Goal: Task Accomplishment & Management: Use online tool/utility

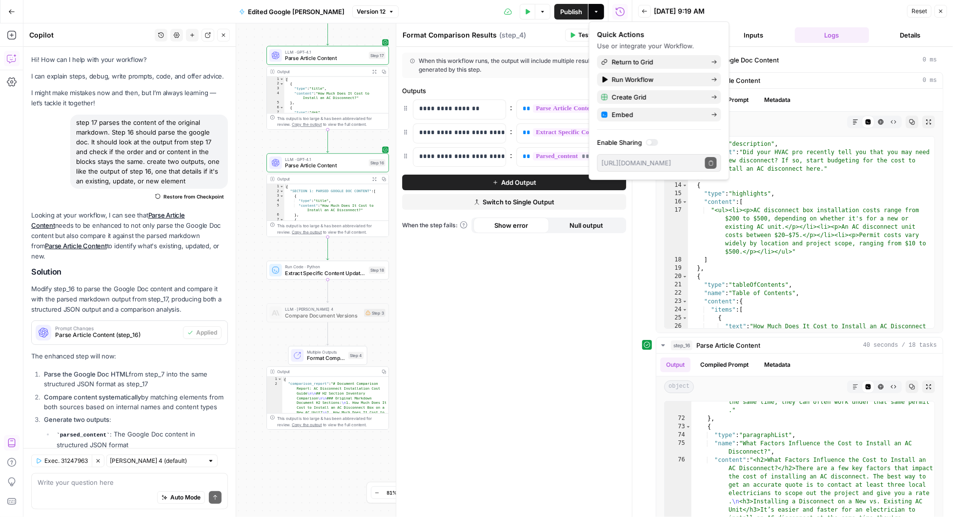
scroll to position [1255, 0]
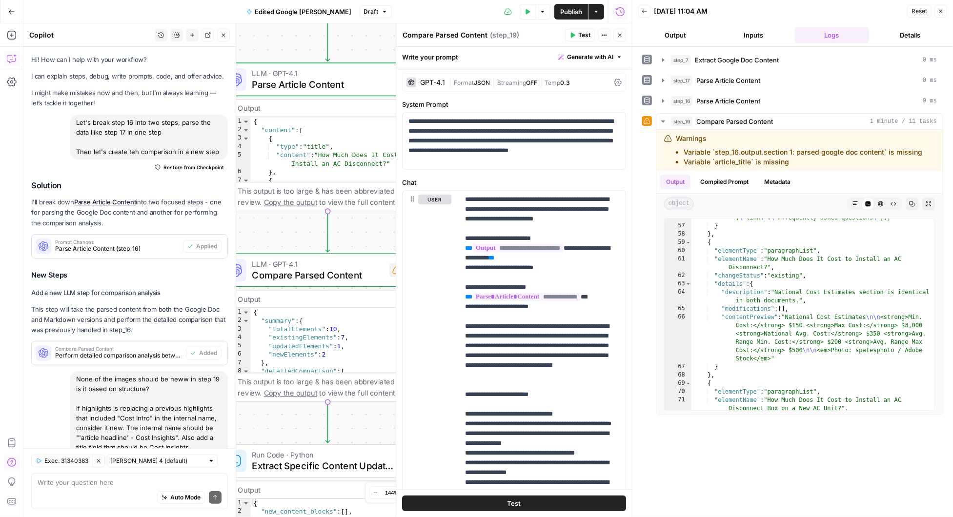
scroll to position [1989, 0]
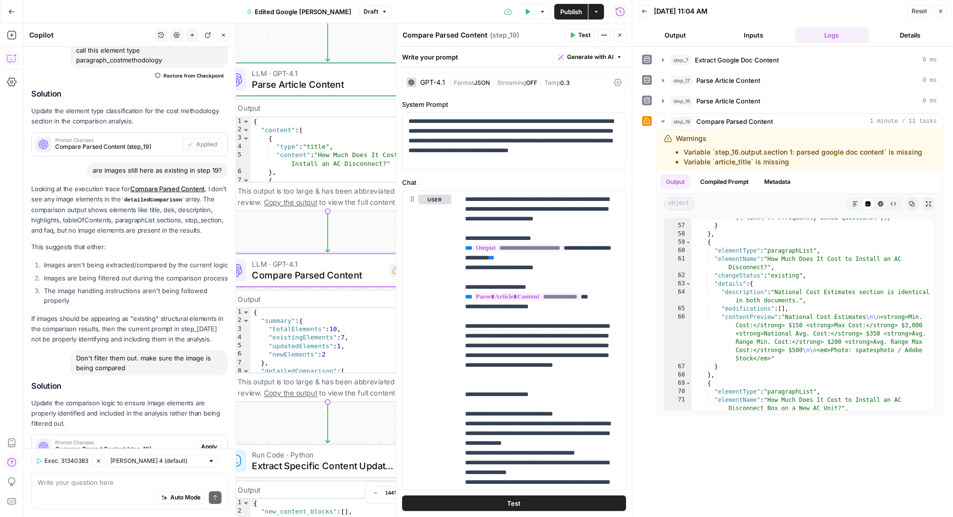
click at [207, 442] on span "Apply" at bounding box center [209, 446] width 16 height 9
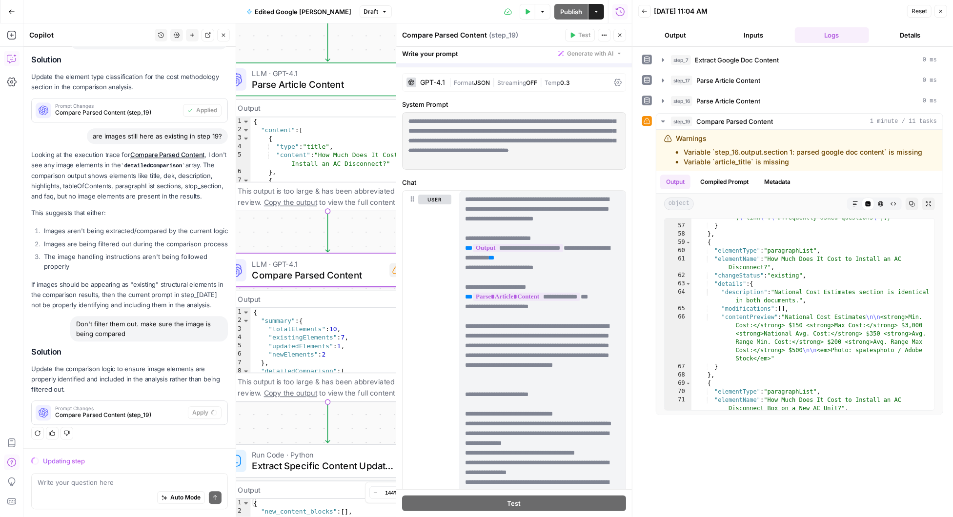
scroll to position [1849, 0]
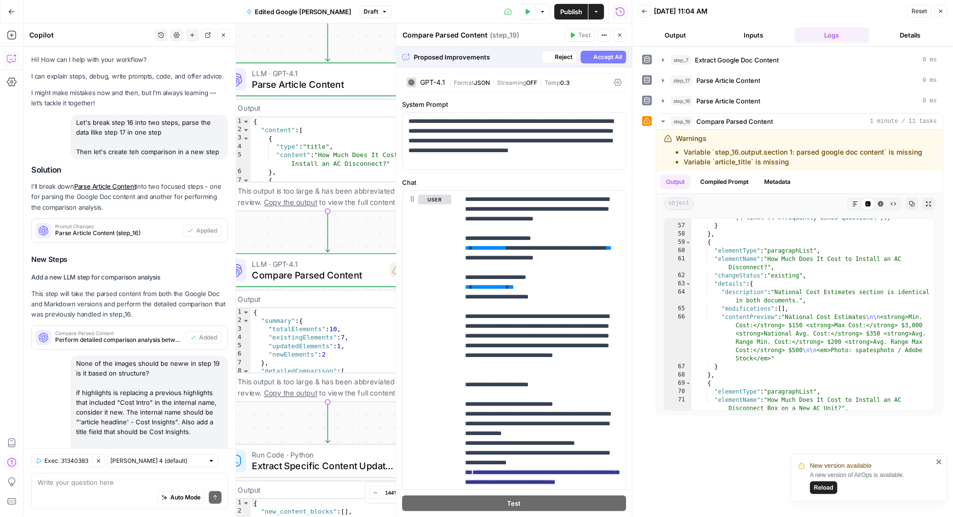
scroll to position [1849, 0]
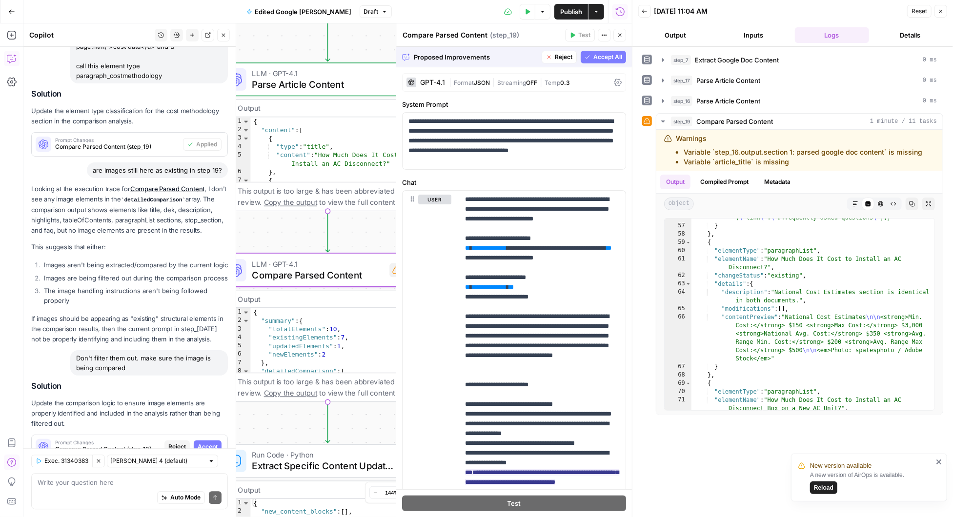
click at [211, 442] on span "Accept" at bounding box center [208, 446] width 20 height 9
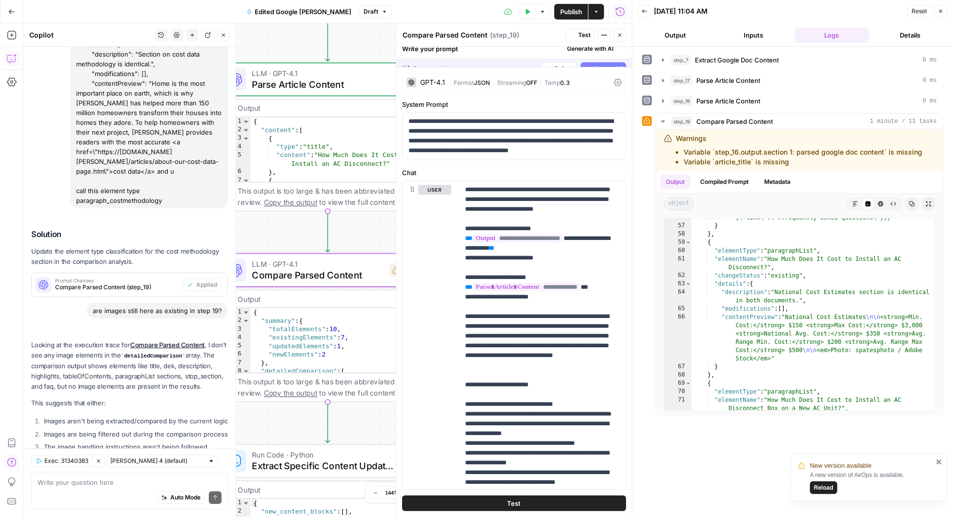
scroll to position [2020, 0]
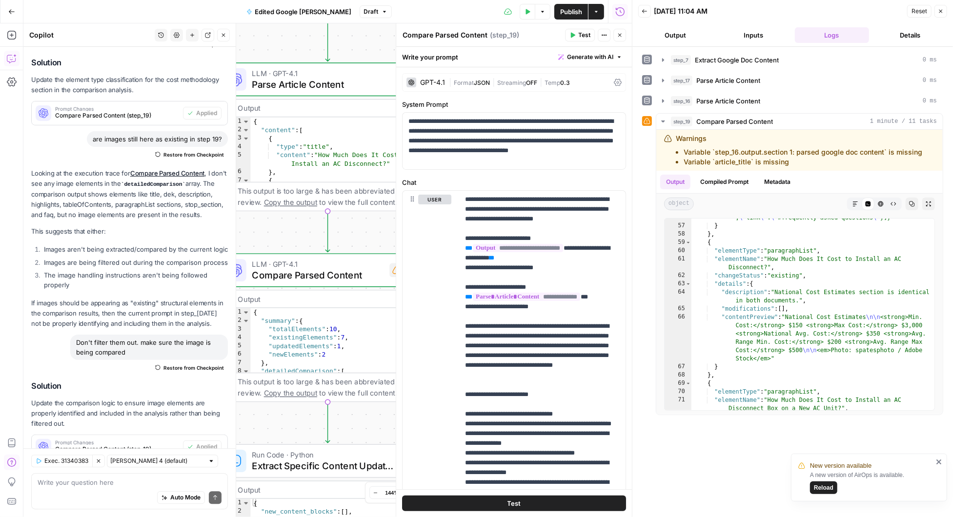
click at [583, 37] on span "Test" at bounding box center [584, 35] width 12 height 9
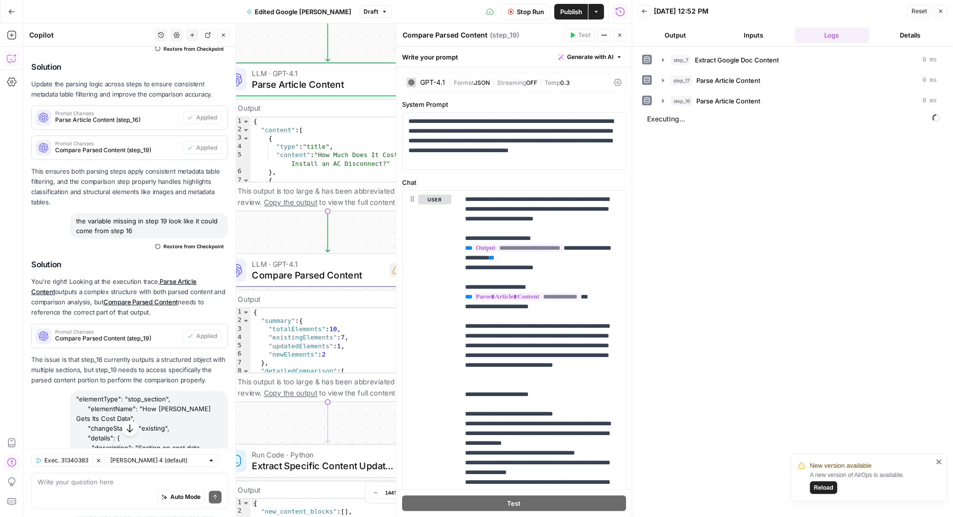
scroll to position [1260, 0]
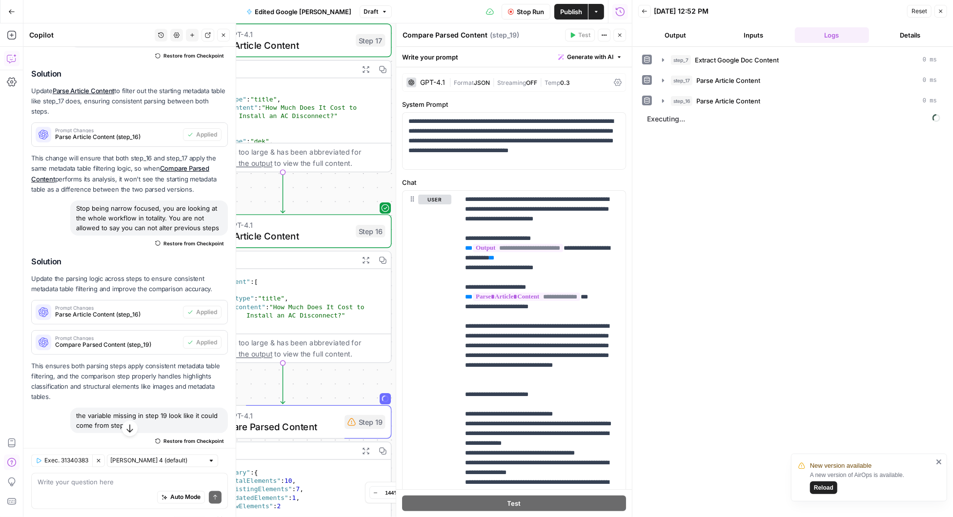
drag, startPoint x: 362, startPoint y: 227, endPoint x: 320, endPoint y: 182, distance: 61.4
click at [320, 182] on div "Workflow Input Settings Inputs Run Code · Python Extract Google Doc Content Ste…" at bounding box center [327, 270] width 608 height 494
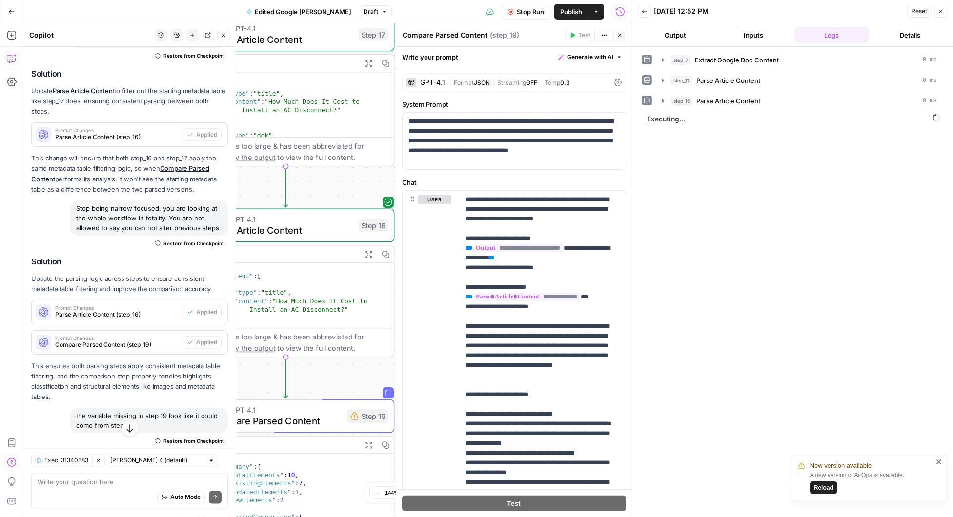
click at [939, 462] on icon "close" at bounding box center [938, 461] width 5 height 5
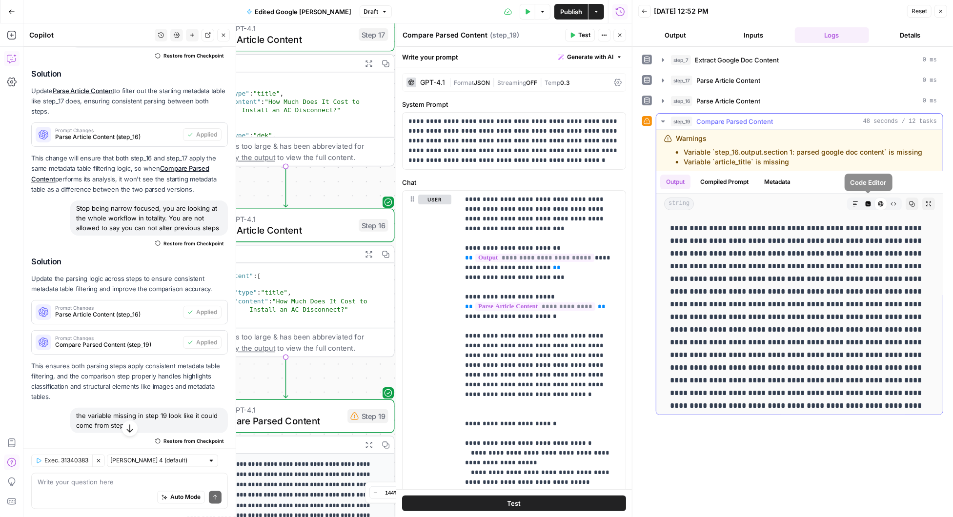
click at [855, 201] on icon "button" at bounding box center [855, 203] width 5 height 5
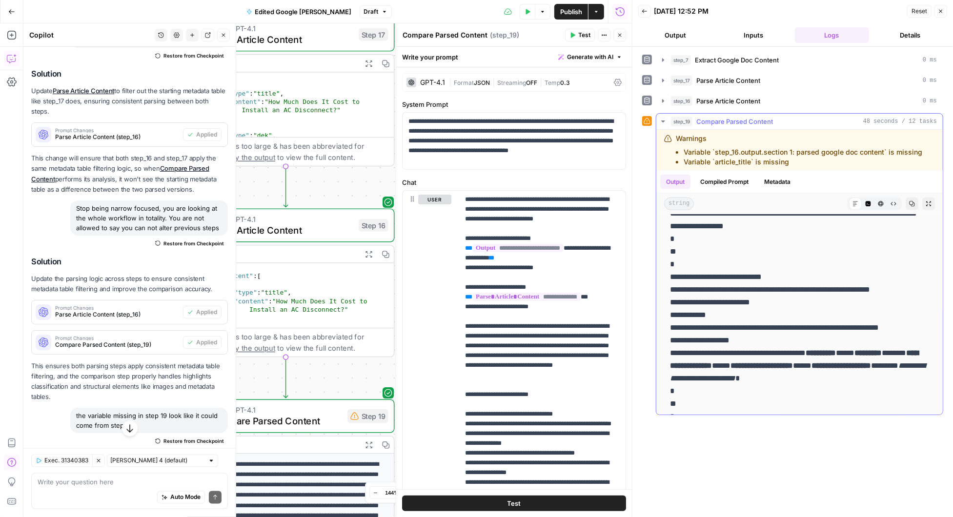
scroll to position [1095, 0]
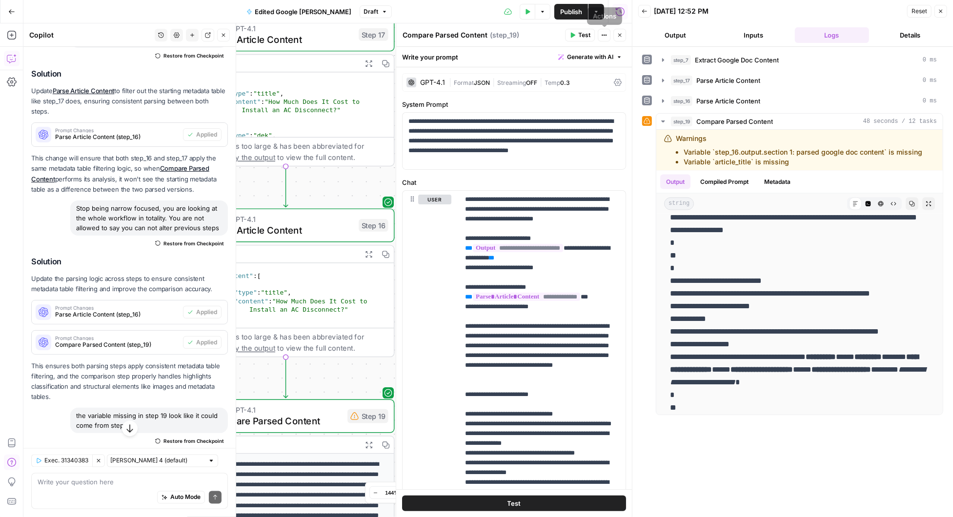
click at [620, 31] on button "Close" at bounding box center [619, 35] width 13 height 13
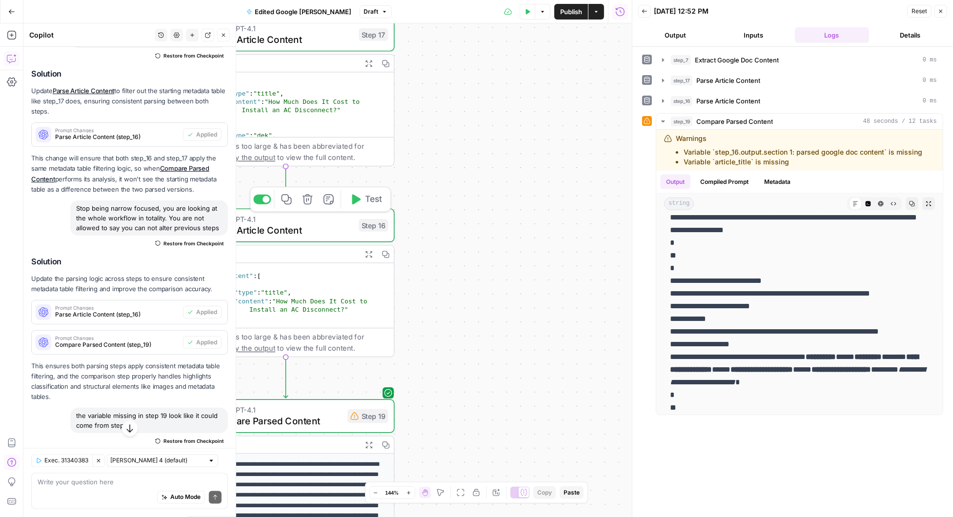
click at [357, 199] on icon "button" at bounding box center [356, 199] width 9 height 10
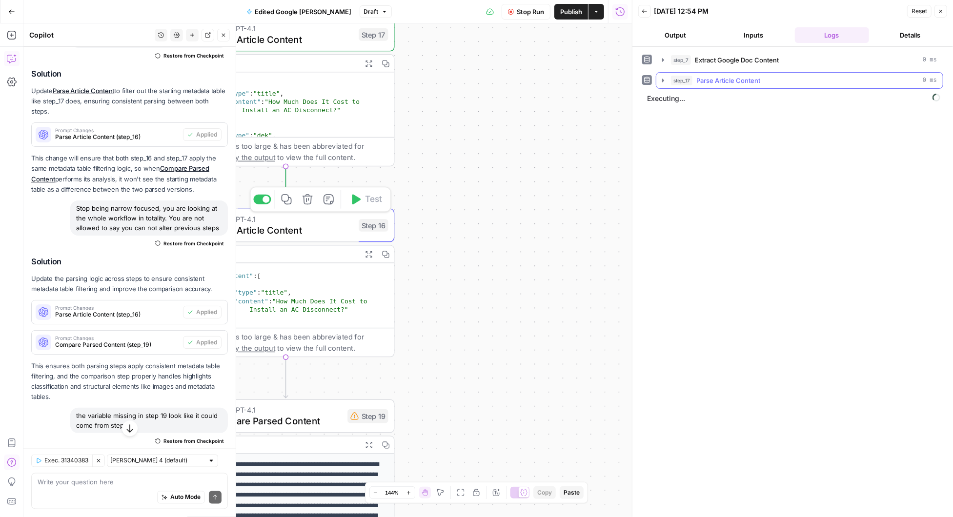
click at [662, 80] on icon "button" at bounding box center [663, 80] width 2 height 3
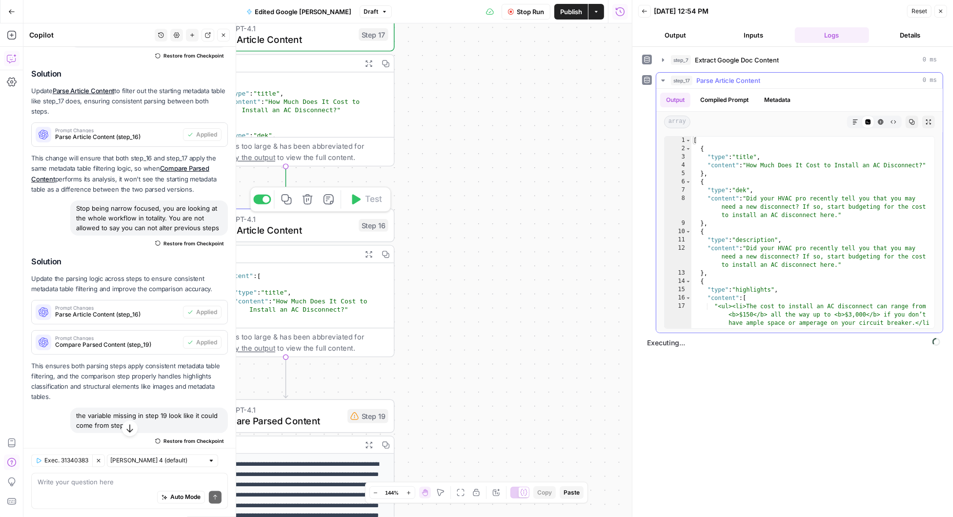
click at [854, 119] on icon "button" at bounding box center [855, 122] width 6 height 6
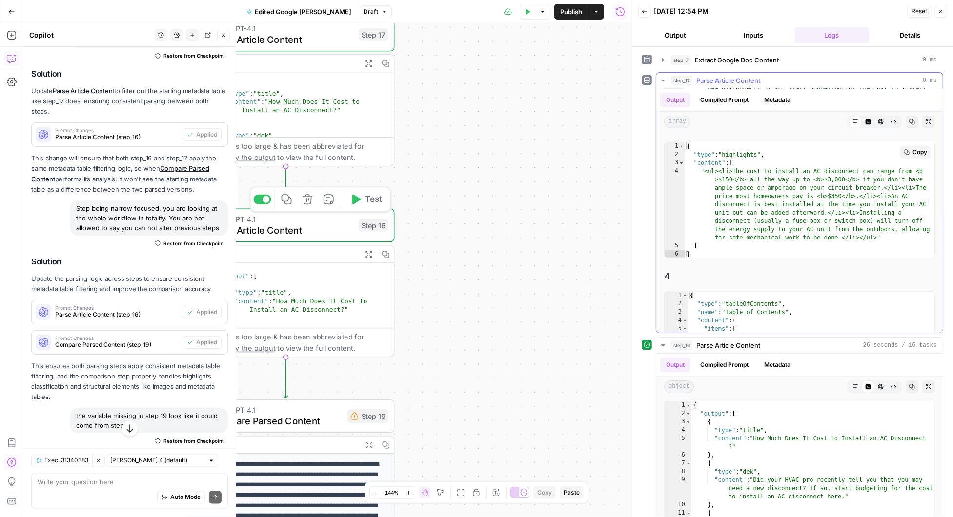
scroll to position [235, 0]
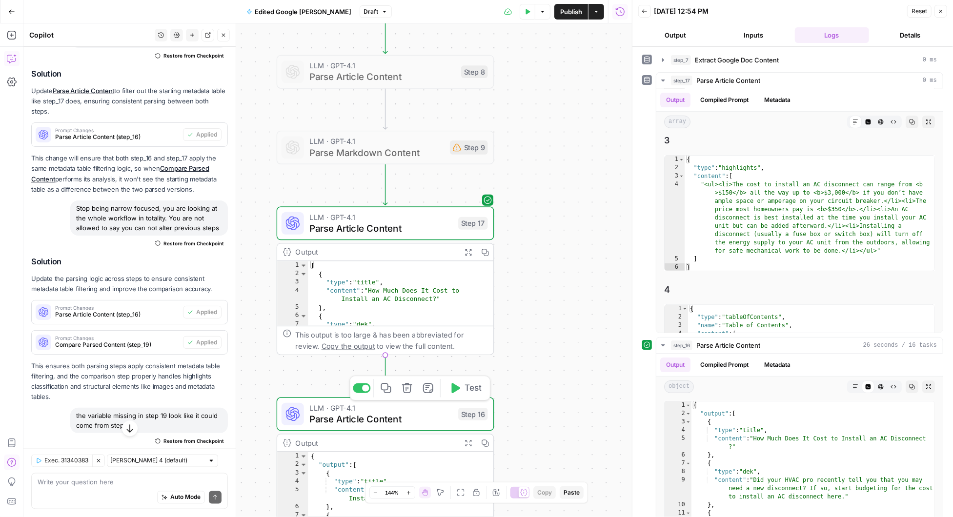
drag, startPoint x: 454, startPoint y: 160, endPoint x: 554, endPoint y: 349, distance: 213.4
click at [554, 349] on div "Workflow Input Settings Inputs Run Code · Python Extract Google Doc Content Ste…" at bounding box center [327, 270] width 608 height 494
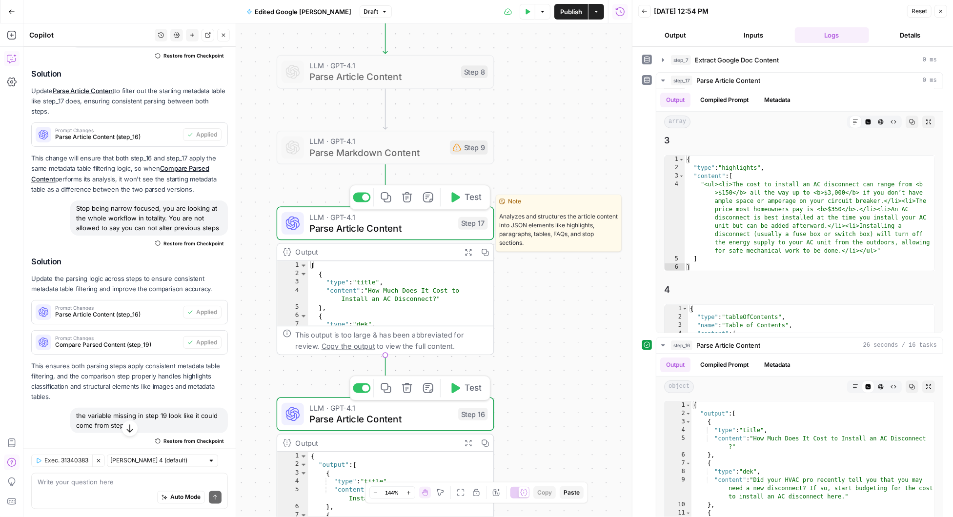
click at [401, 221] on span "Parse Article Content" at bounding box center [380, 228] width 143 height 14
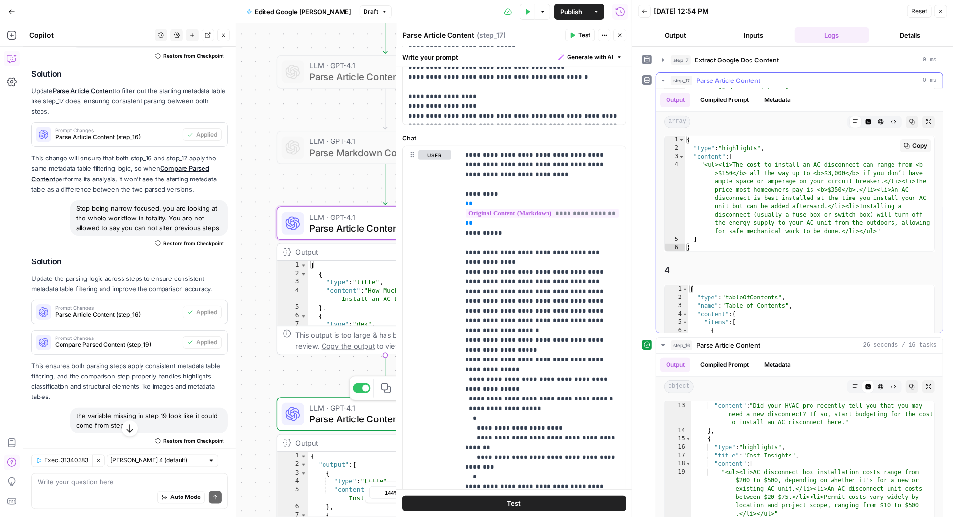
scroll to position [264, 0]
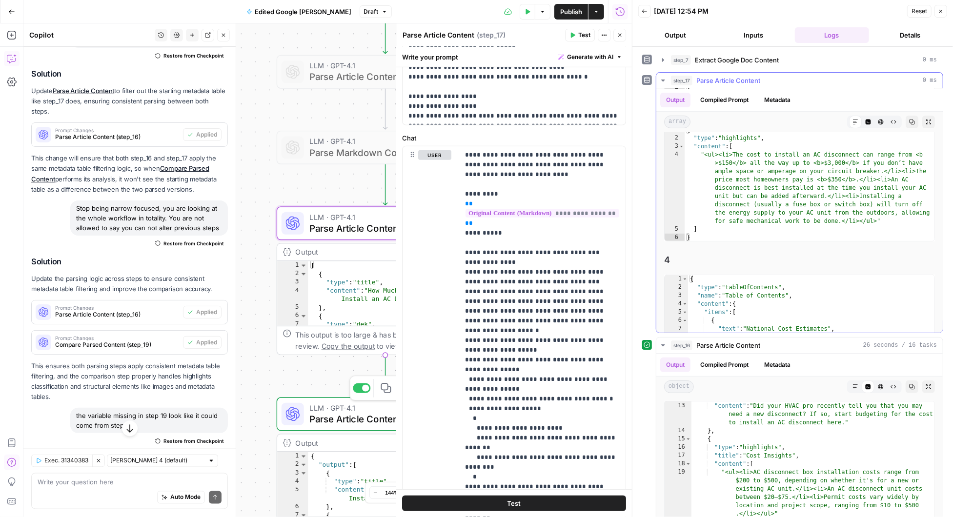
click at [662, 80] on icon "button" at bounding box center [662, 81] width 3 height 2
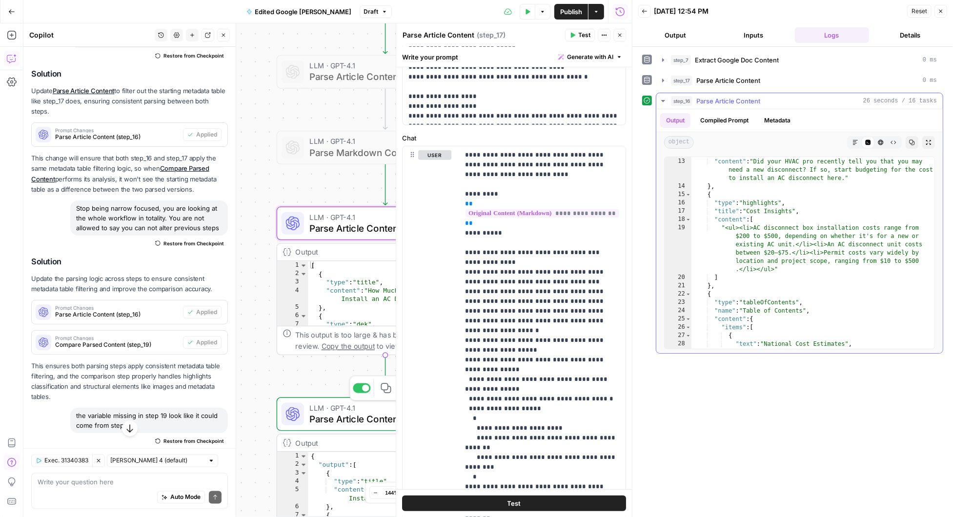
click at [662, 98] on icon "button" at bounding box center [663, 101] width 8 height 8
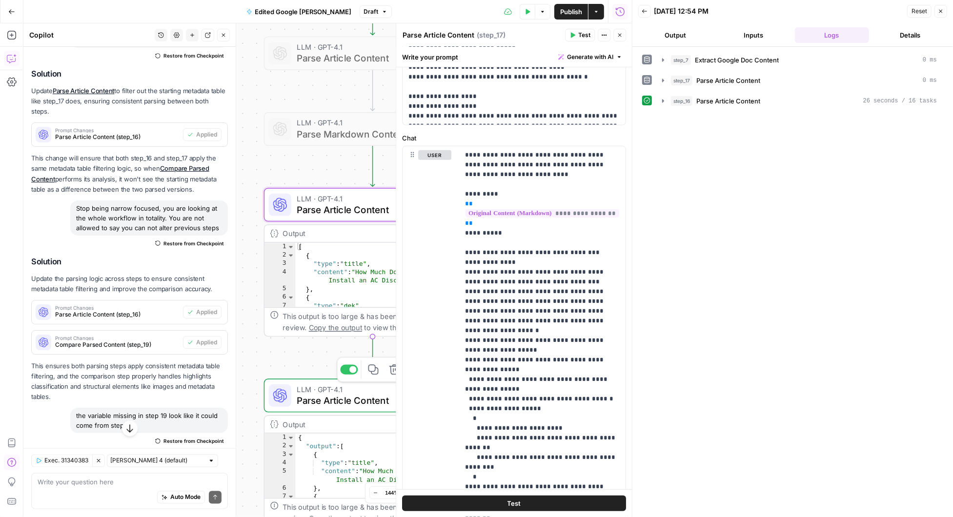
drag, startPoint x: 290, startPoint y: 192, endPoint x: 278, endPoint y: 173, distance: 22.5
click at [278, 173] on div "Workflow Input Settings Inputs Run Code · Python Extract Google Doc Content Ste…" at bounding box center [327, 270] width 608 height 494
click at [941, 11] on icon "button" at bounding box center [940, 11] width 6 height 6
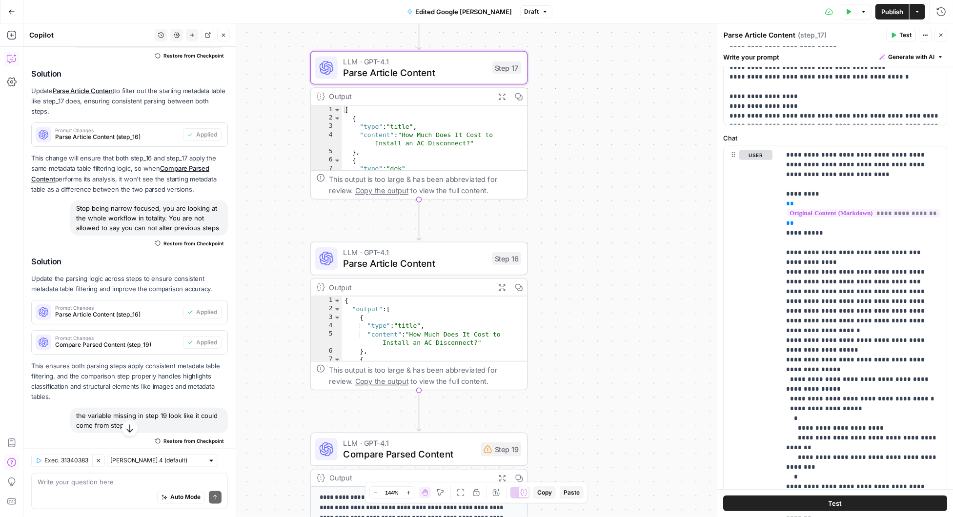
drag, startPoint x: 555, startPoint y: 331, endPoint x: 598, endPoint y: 190, distance: 148.1
click at [598, 190] on div "Workflow Input Settings Inputs Run Code · Python Extract Google Doc Content Ste…" at bounding box center [487, 270] width 929 height 494
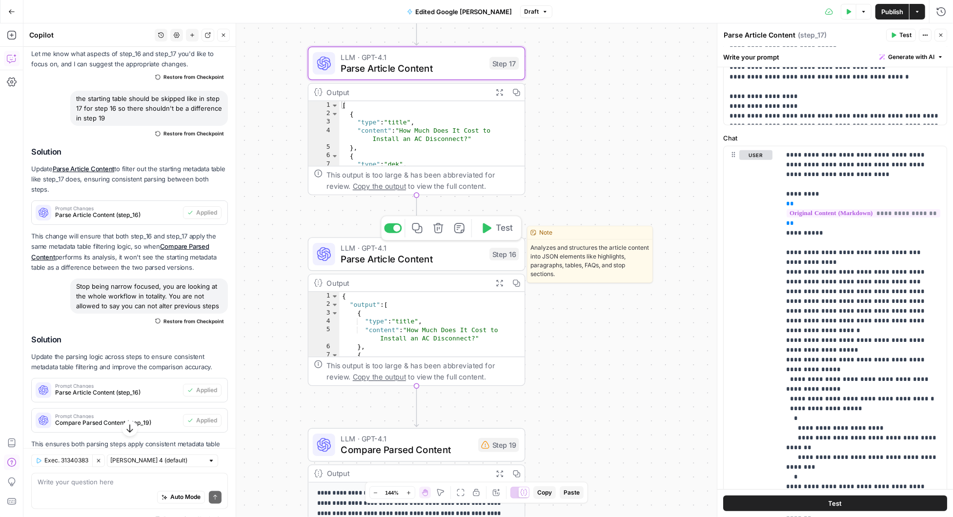
scroll to position [1260, 0]
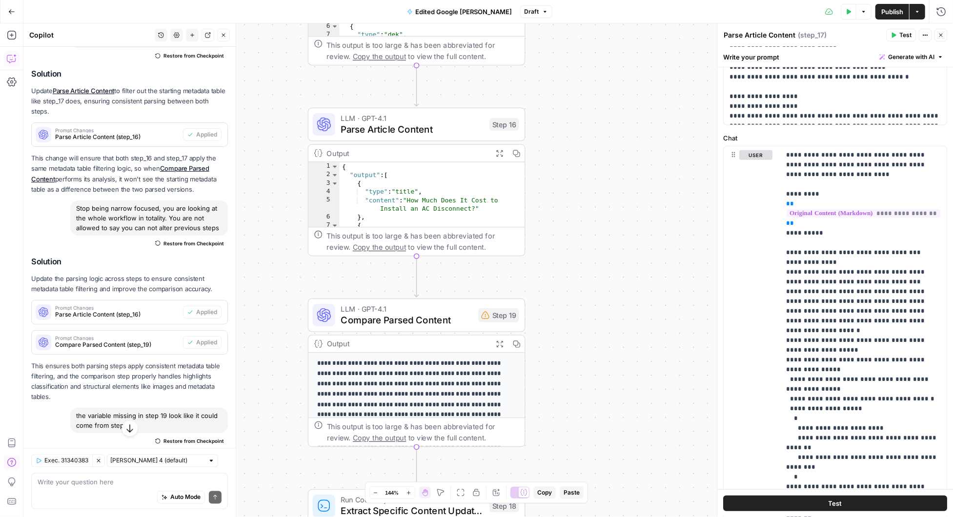
drag, startPoint x: 585, startPoint y: 383, endPoint x: 582, endPoint y: 232, distance: 150.8
click at [582, 232] on div "Workflow Input Settings Inputs Run Code · Python Extract Google Doc Content Ste…" at bounding box center [487, 270] width 929 height 494
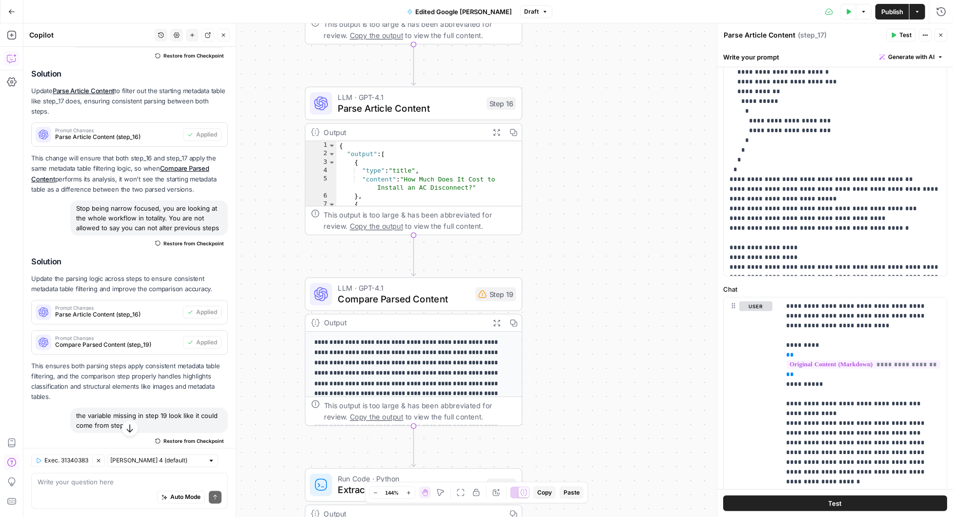
scroll to position [311, 0]
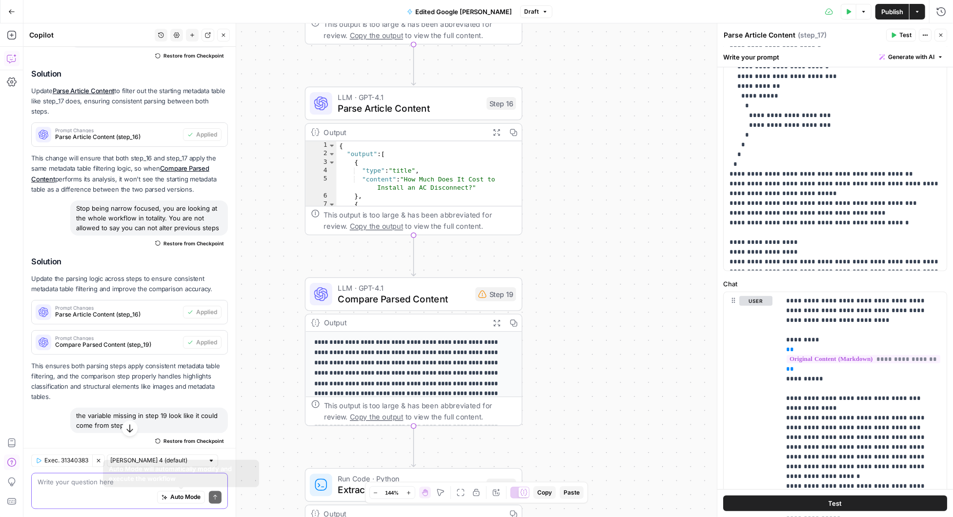
click at [102, 483] on textarea at bounding box center [130, 482] width 184 height 10
type textarea "step 19 variable article title is in the outputs of step 16 and 17"
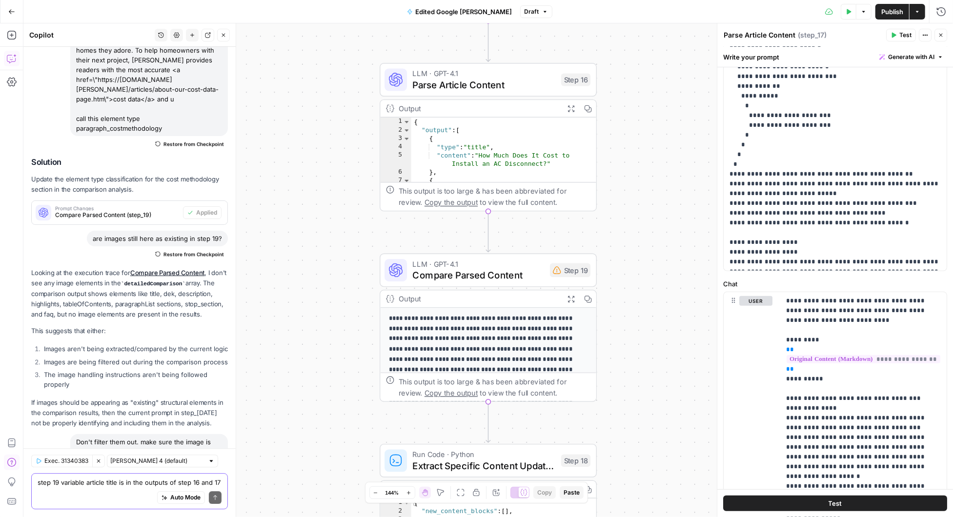
scroll to position [2124, 0]
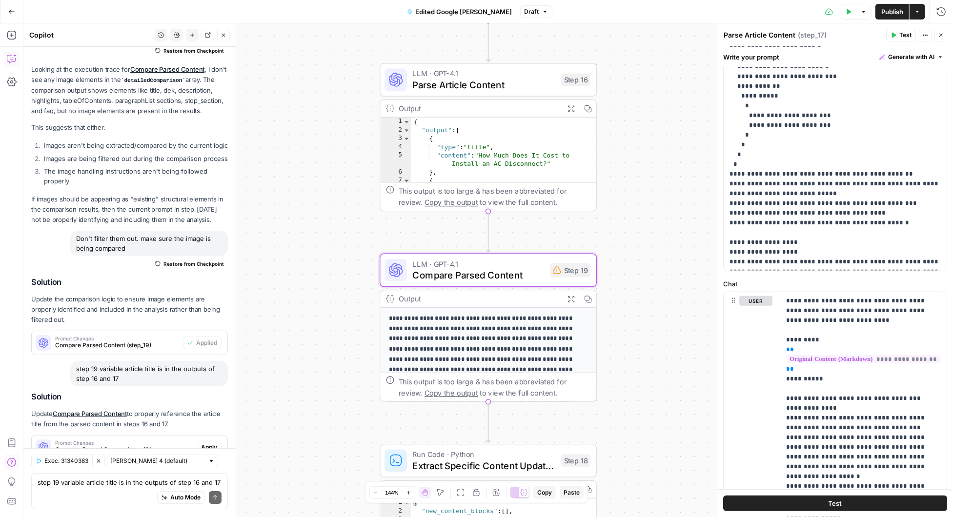
click at [203, 443] on span "Apply" at bounding box center [209, 447] width 16 height 9
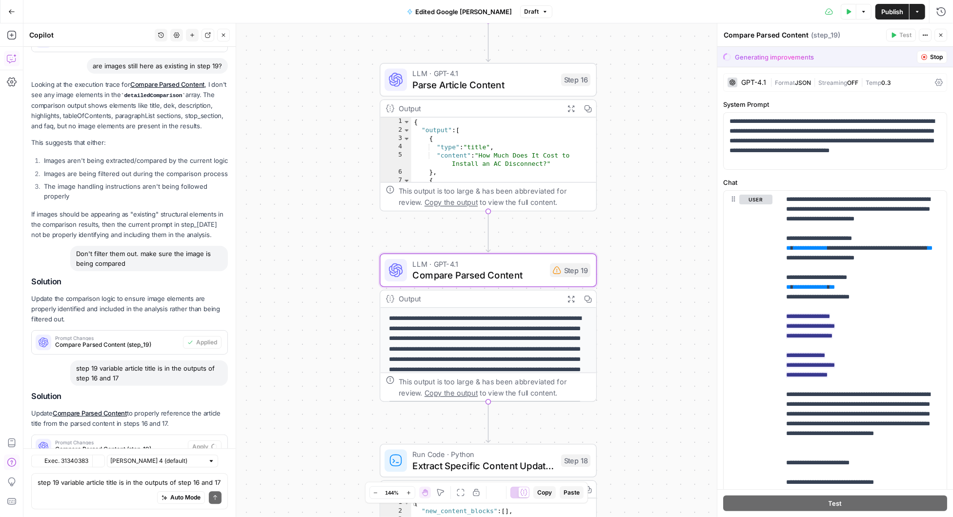
scroll to position [1952, 0]
click at [214, 443] on span "Accept" at bounding box center [208, 447] width 20 height 9
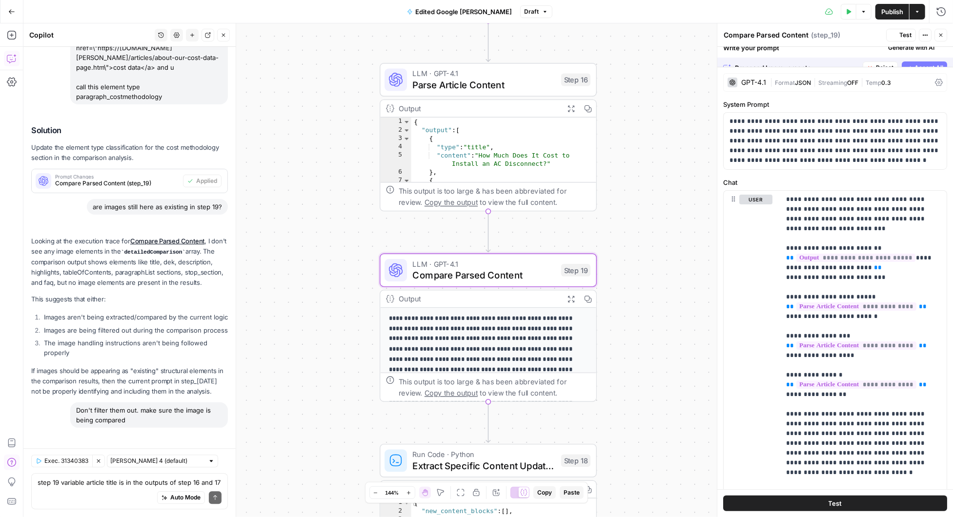
scroll to position [2140, 0]
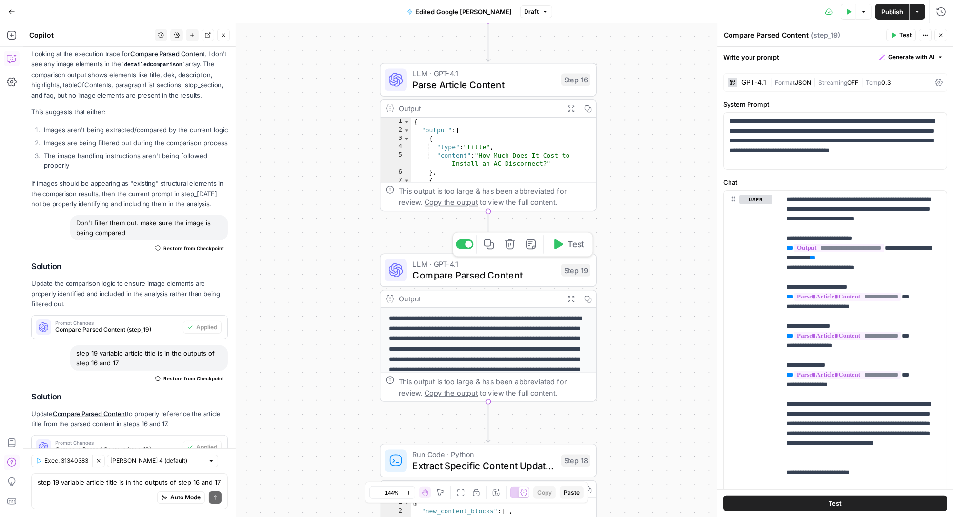
click at [559, 247] on icon "button" at bounding box center [557, 244] width 11 height 11
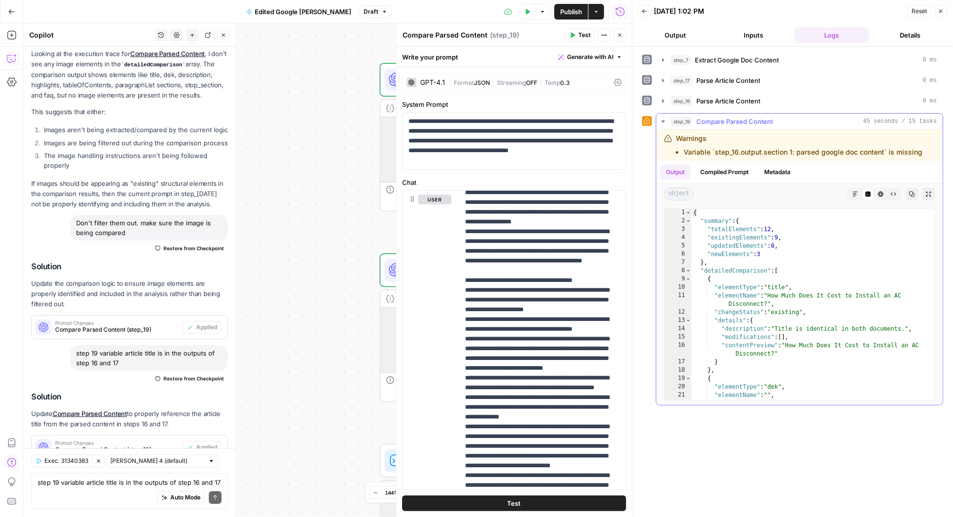
click at [727, 176] on button "Compiled Prompt" at bounding box center [724, 172] width 60 height 15
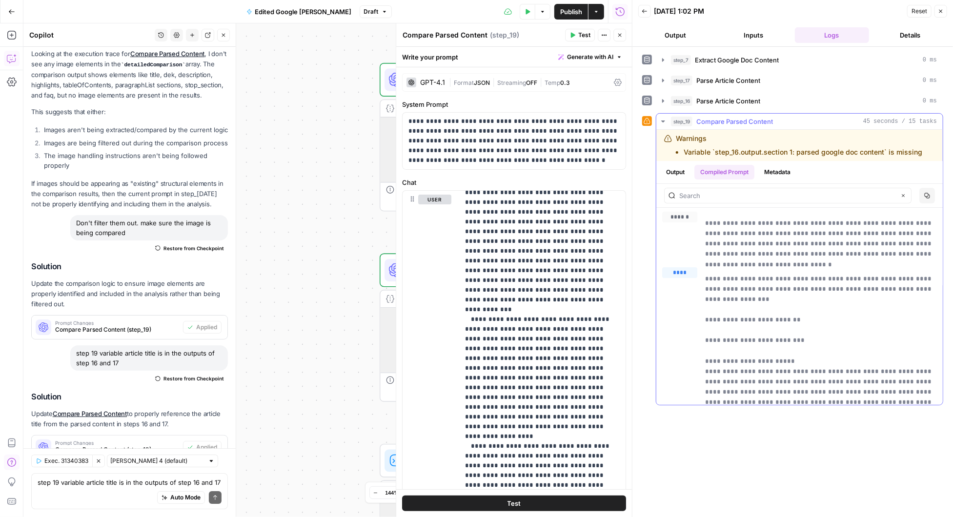
click at [678, 173] on button "Output" at bounding box center [675, 172] width 30 height 15
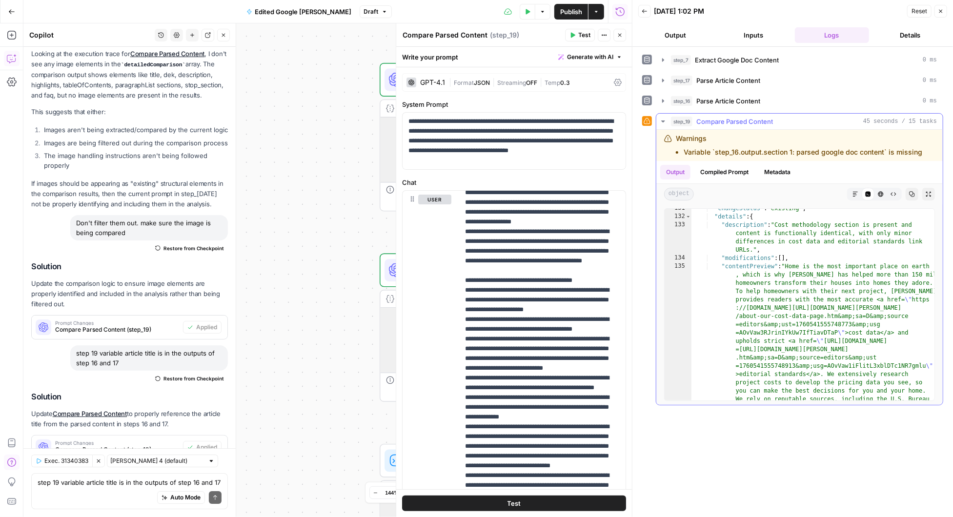
scroll to position [2242, 0]
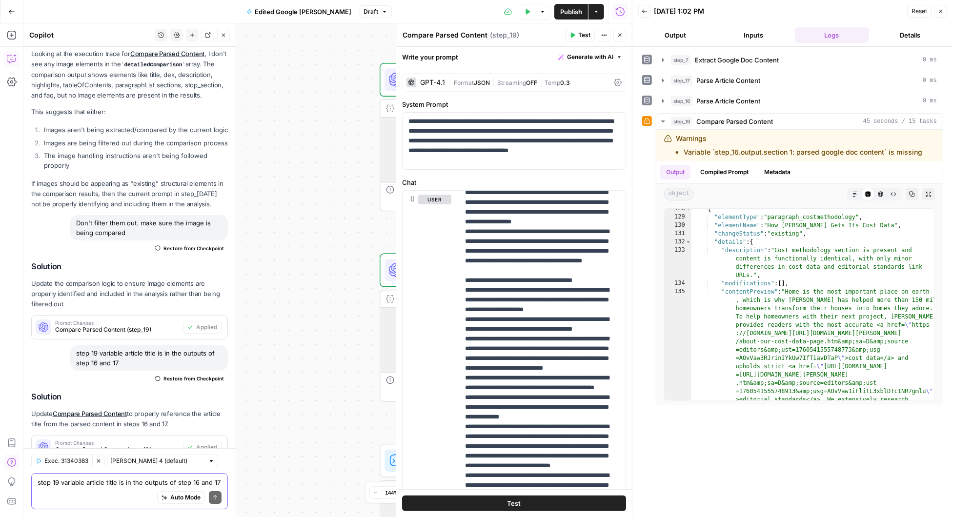
click at [105, 485] on textarea "step 19 variable article title is in the outputs of step 16 and 17" at bounding box center [130, 482] width 184 height 10
type textarea "what are the 3 new in step 19"
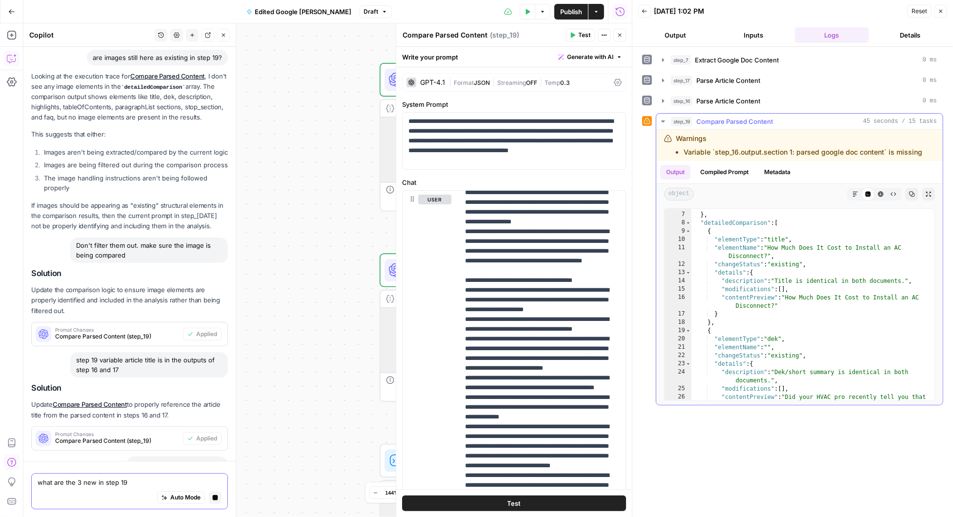
scroll to position [12, 0]
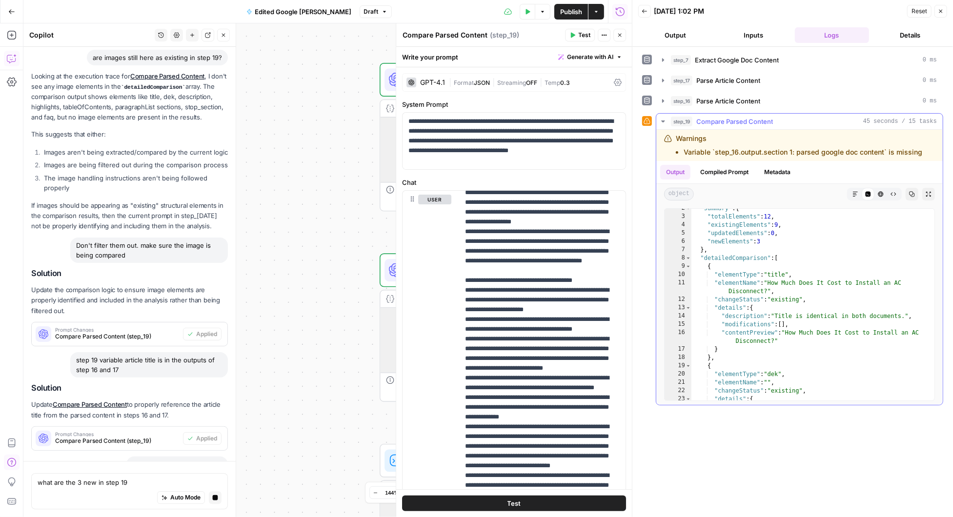
click at [775, 168] on button "Metadata" at bounding box center [777, 172] width 38 height 15
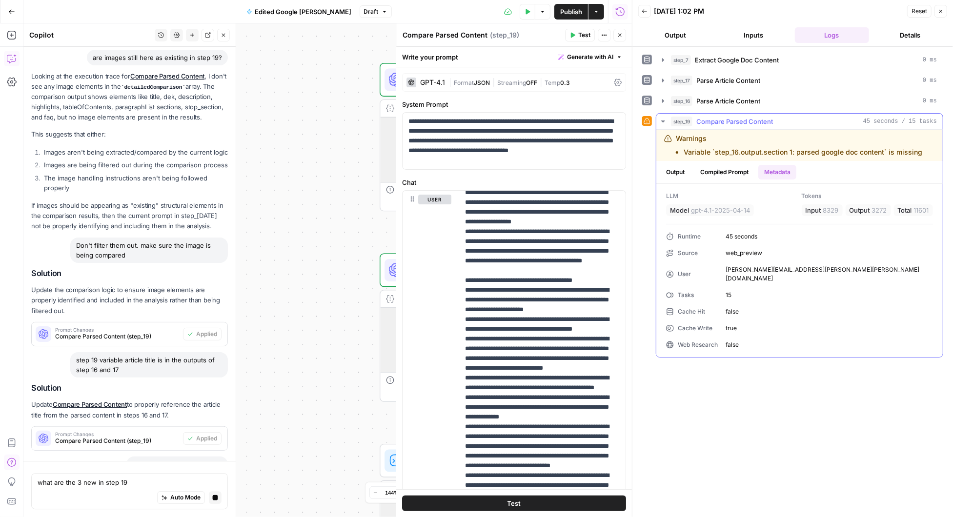
click at [679, 170] on button "Output" at bounding box center [675, 172] width 30 height 15
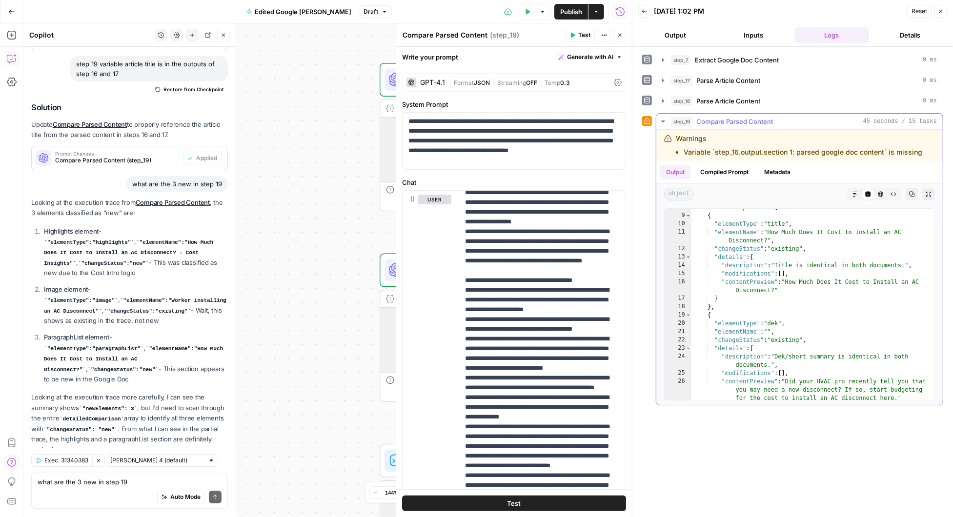
scroll to position [0, 0]
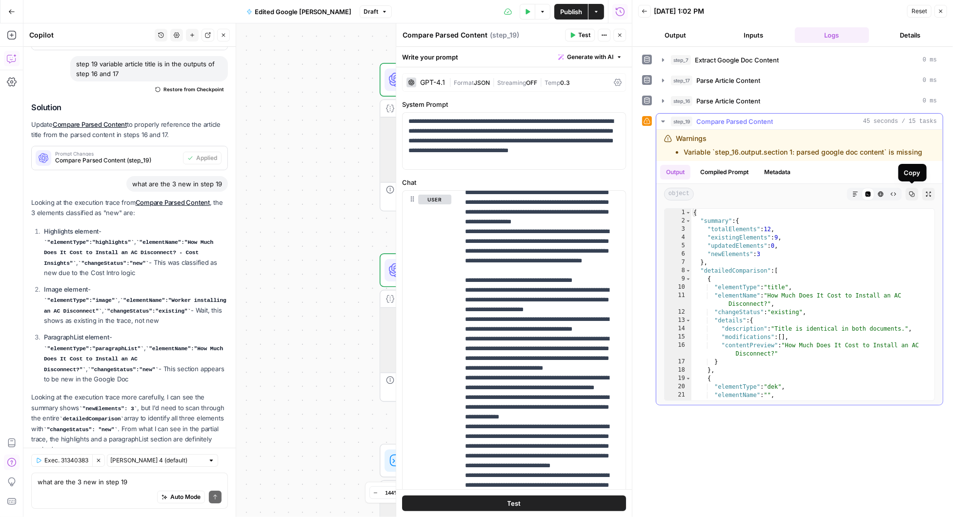
click at [913, 192] on icon "button" at bounding box center [912, 194] width 6 height 6
click at [92, 481] on textarea "what are the 3 new in step 19" at bounding box center [130, 482] width 184 height 10
paste textarea "{ "summary": { "totalElements": 12, "existingElements": 9, "updatedElements": 0…"
type textarea "{ "summary": { "totalElements": 12, "existingElements": 9, "updatedElements": 0…"
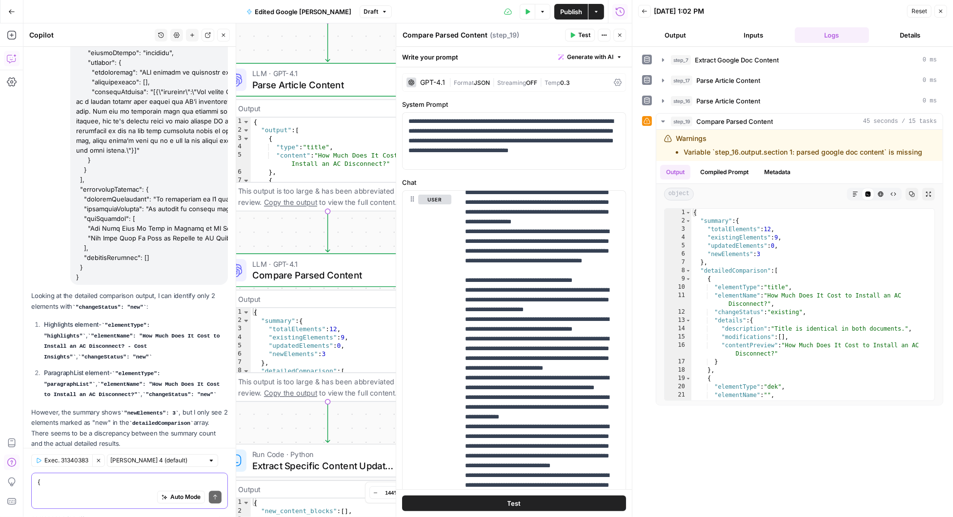
click at [84, 482] on textarea at bounding box center [130, 482] width 184 height 10
type textarea "Based on this we should update the summary in step 19"
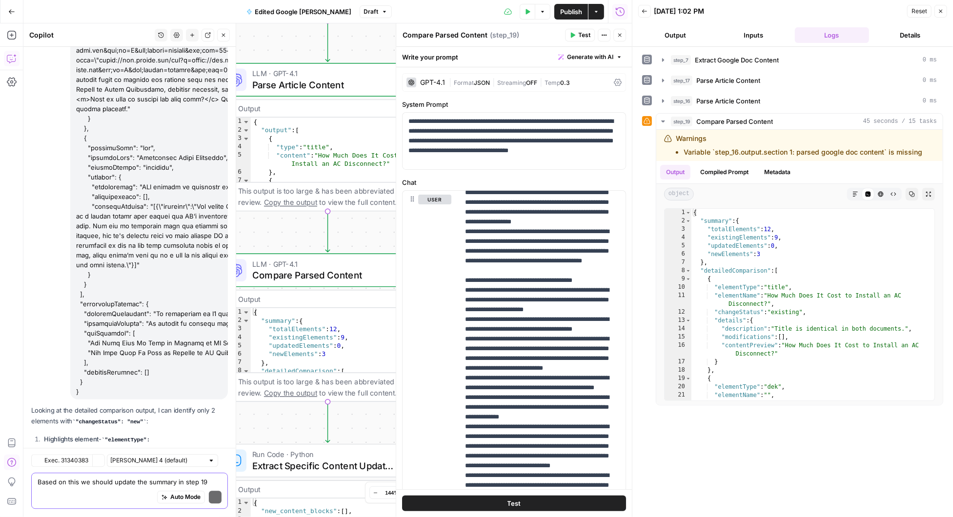
scroll to position [4838, 0]
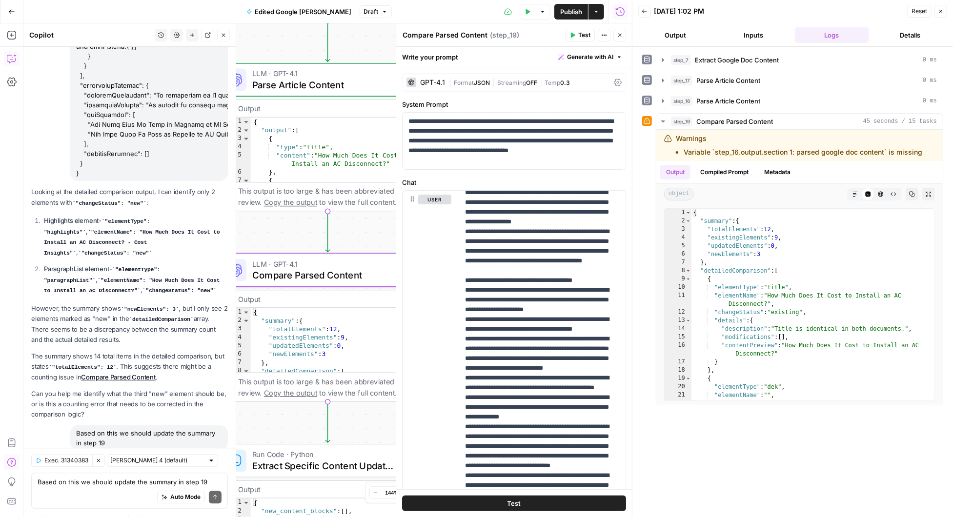
click at [212, 507] on span "Apply" at bounding box center [209, 511] width 16 height 9
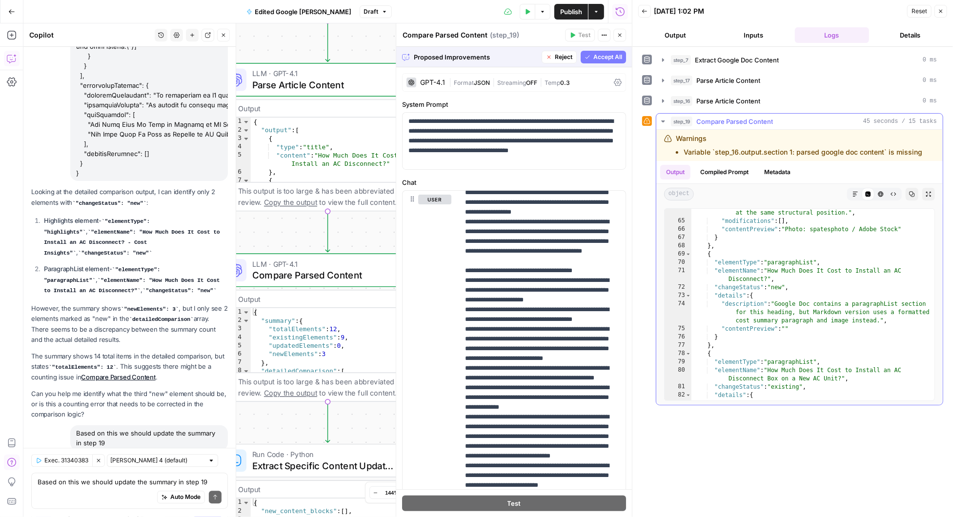
scroll to position [823, 0]
click at [600, 56] on span "Accept All" at bounding box center [607, 57] width 29 height 9
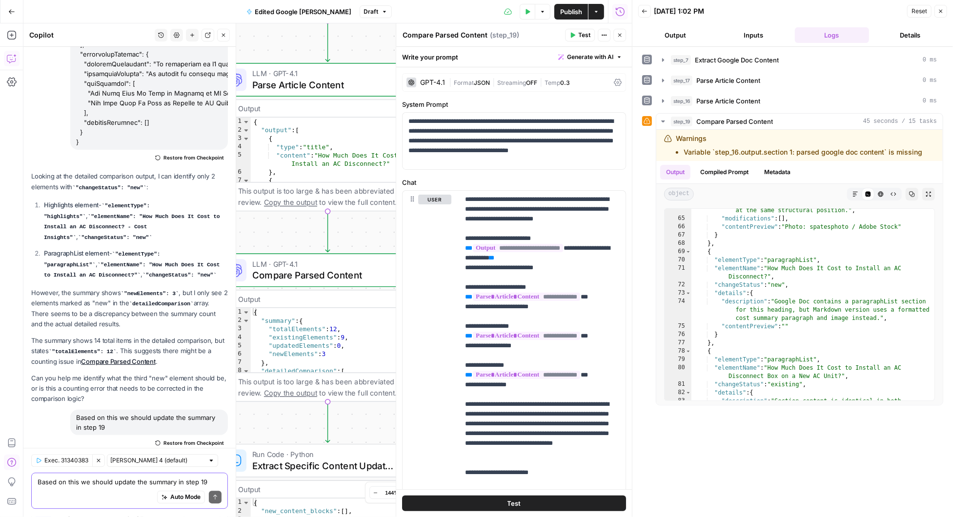
click at [62, 483] on textarea "Based on this we should update the summary in step 19" at bounding box center [130, 482] width 184 height 10
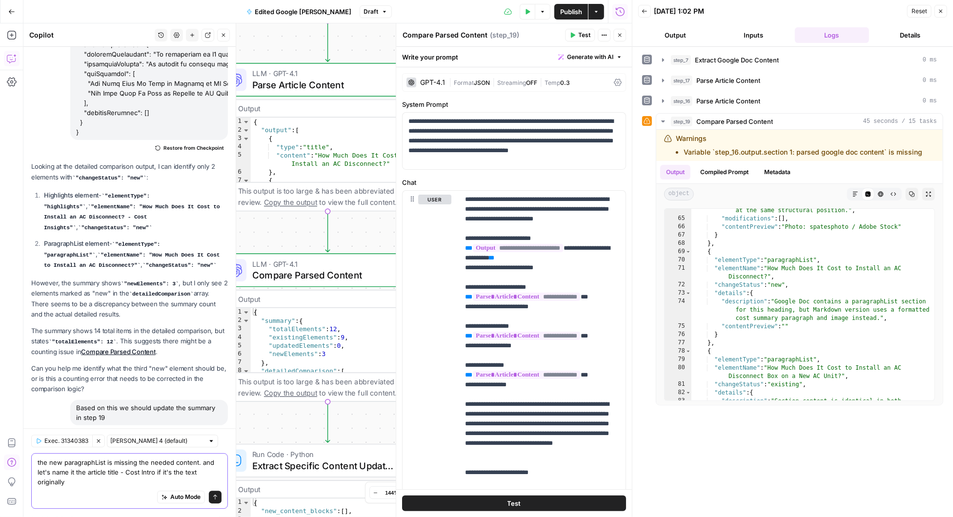
scroll to position [4905, 0]
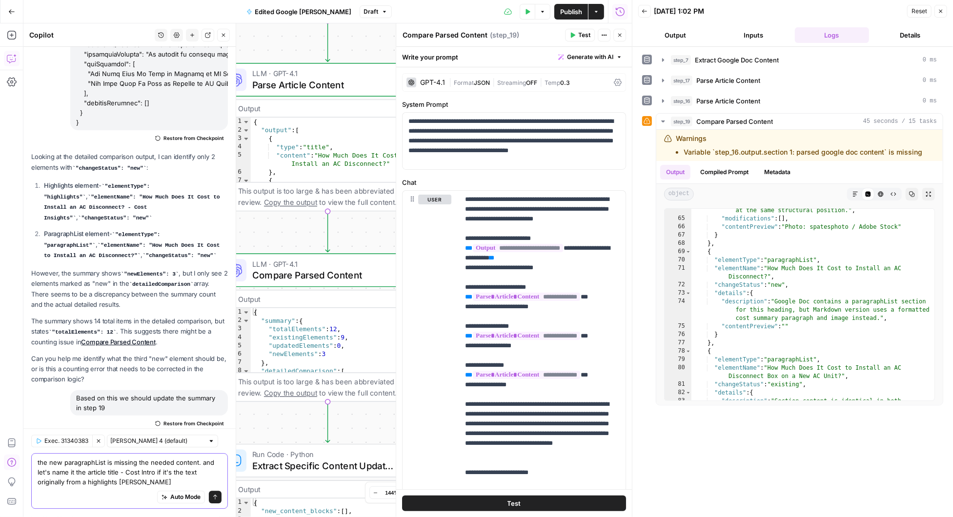
type textarea "the new paragraphList is missing the needed content. and let's name it the arti…"
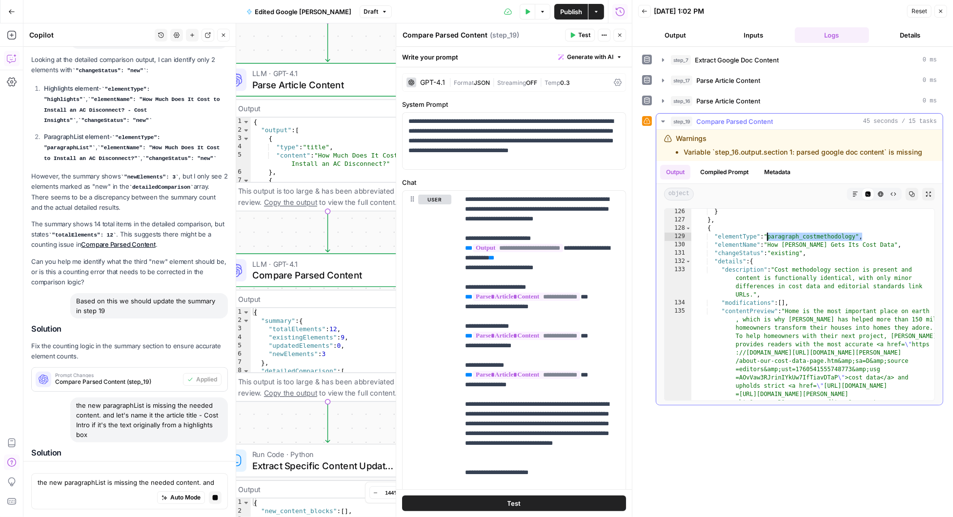
scroll to position [4790, 0]
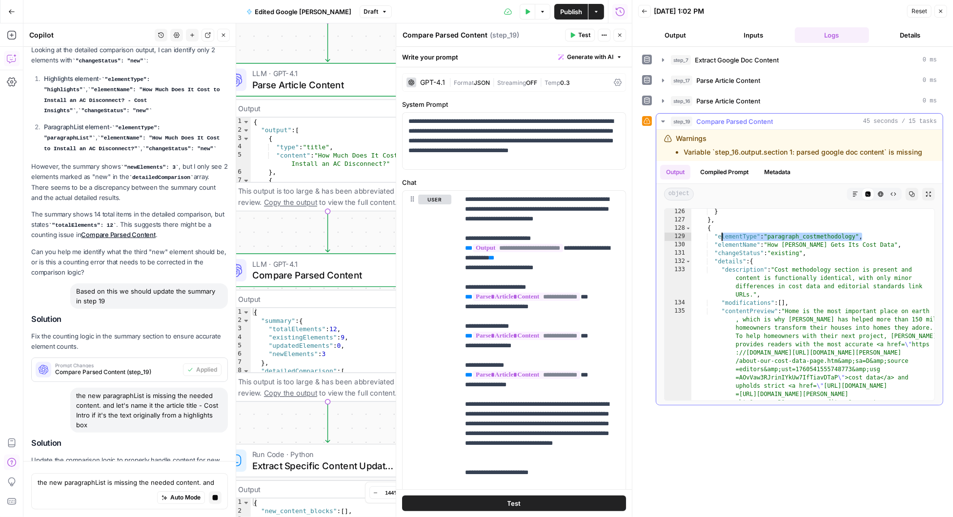
drag, startPoint x: 862, startPoint y: 235, endPoint x: 721, endPoint y: 237, distance: 141.5
click at [721, 236] on div "} } , { "elementType" : "paragraph_costmethodology" , "elementName" : "How Angi…" at bounding box center [813, 403] width 244 height 391
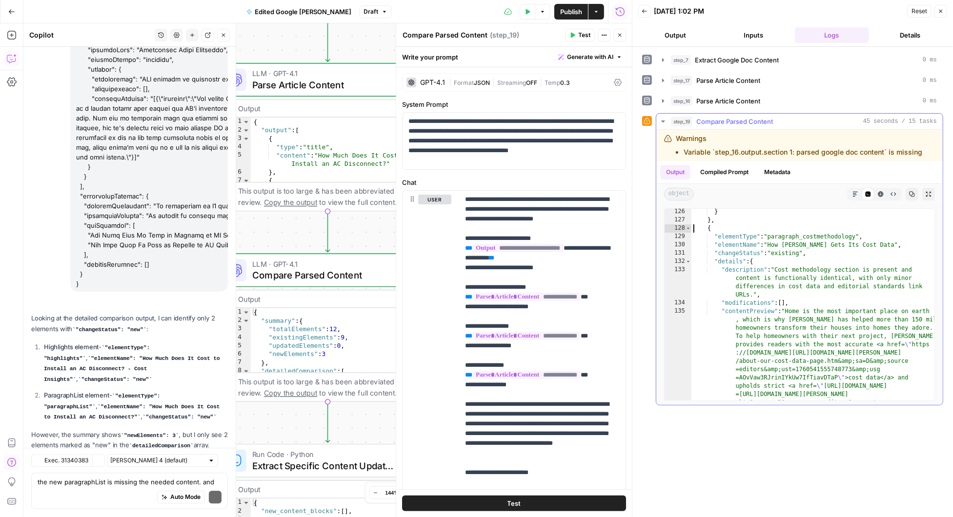
scroll to position [5009, 0]
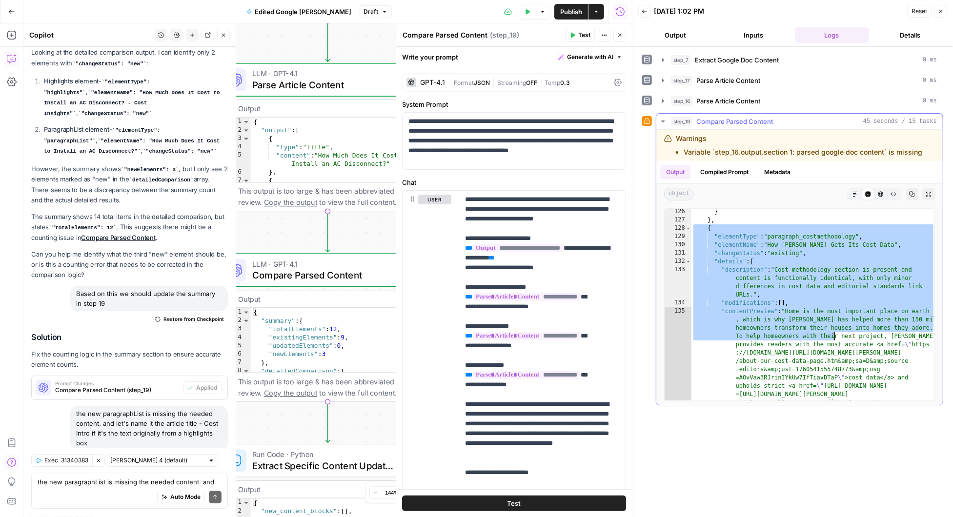
drag, startPoint x: 692, startPoint y: 229, endPoint x: 835, endPoint y: 335, distance: 177.7
click at [835, 335] on div "} } , { "elementType" : "paragraph_costmethodology" , "elementName" : "How Angi…" at bounding box center [813, 403] width 244 height 391
type textarea "**********"
click at [209, 517] on span "Apply" at bounding box center [209, 521] width 16 height 9
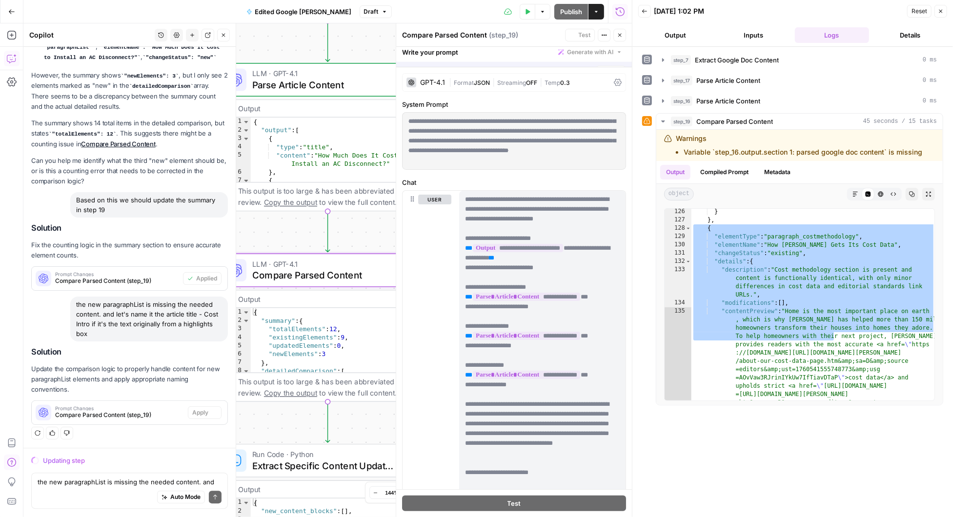
scroll to position [4775, 0]
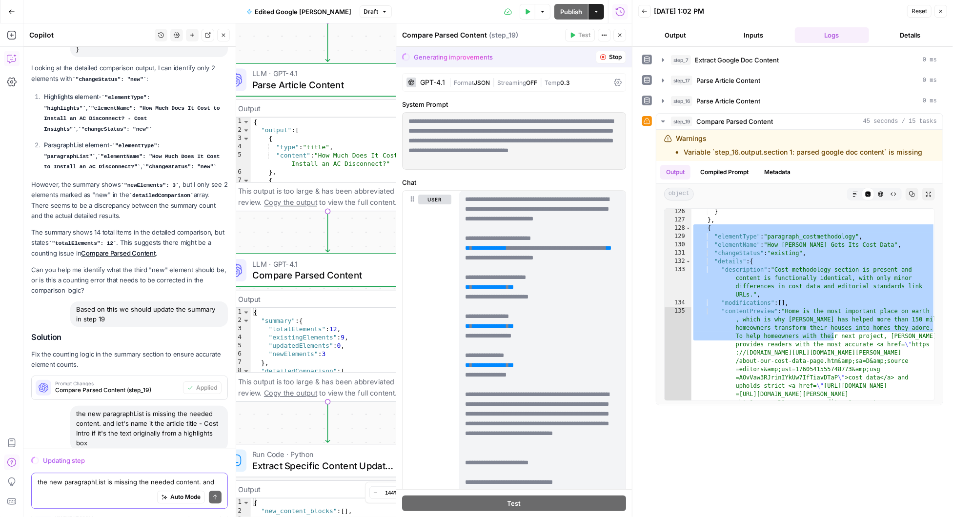
click at [84, 484] on textarea "the new paragraphList is missing the needed content. and let's name it the arti…" at bounding box center [130, 482] width 184 height 10
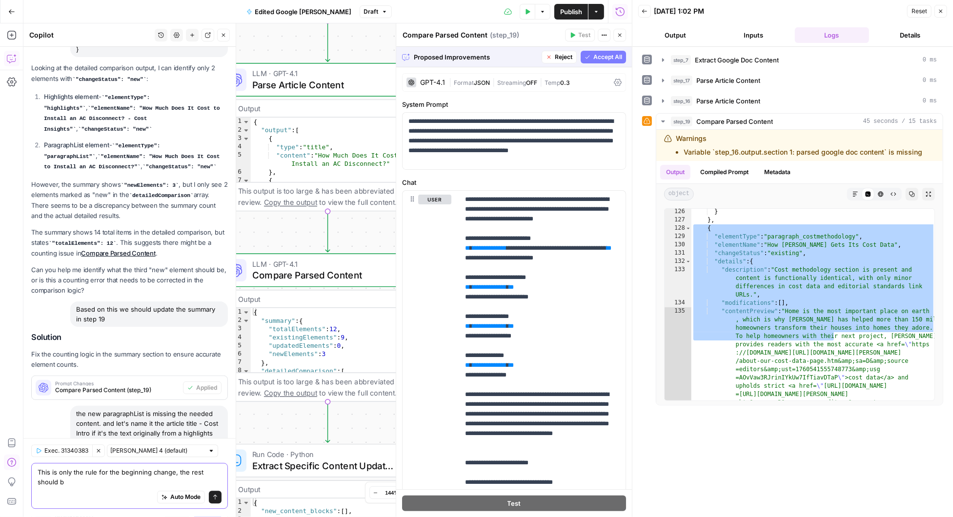
scroll to position [4785, 0]
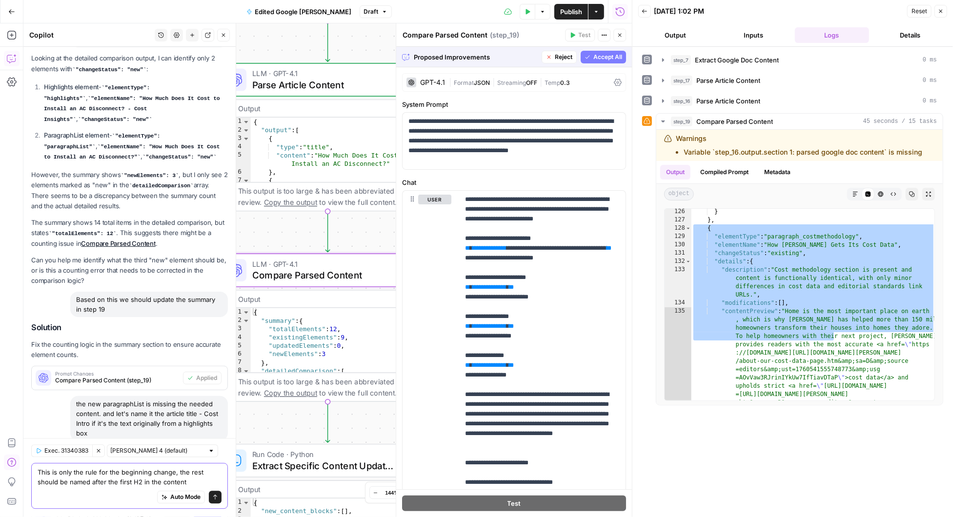
type textarea "This is only the rule for the beginning change, the rest should be named after …"
click at [206, 508] on span "Accept" at bounding box center [208, 512] width 20 height 9
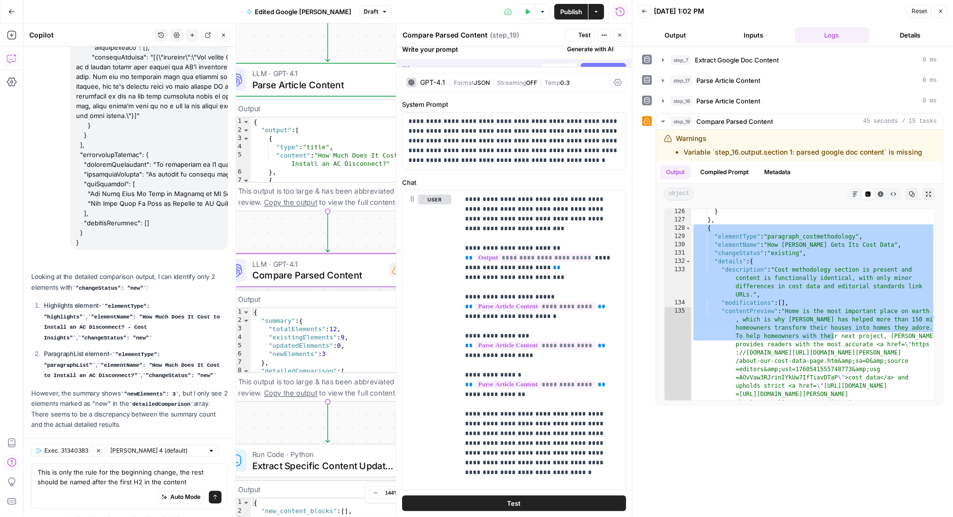
scroll to position [5034, 0]
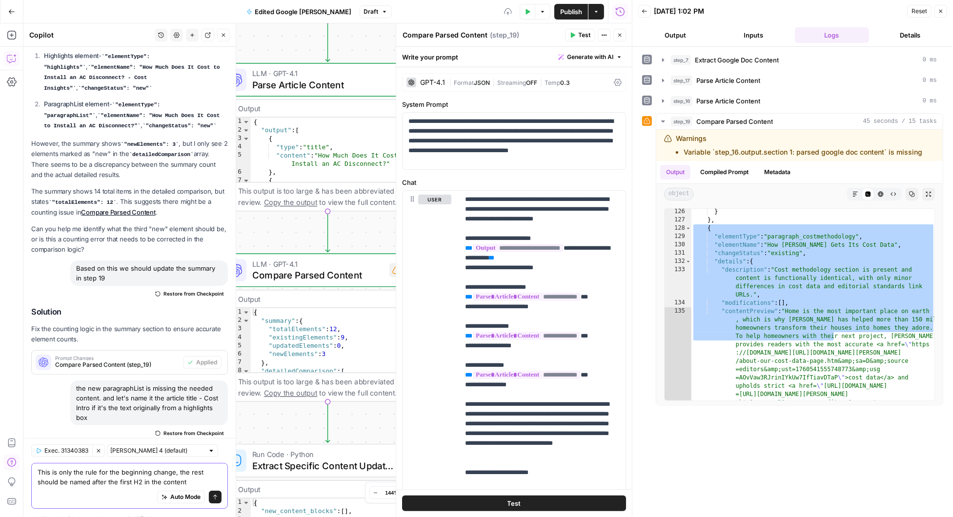
click at [185, 485] on textarea "This is only the rule for the beginning change, the rest should be named after …" at bounding box center [130, 478] width 184 height 20
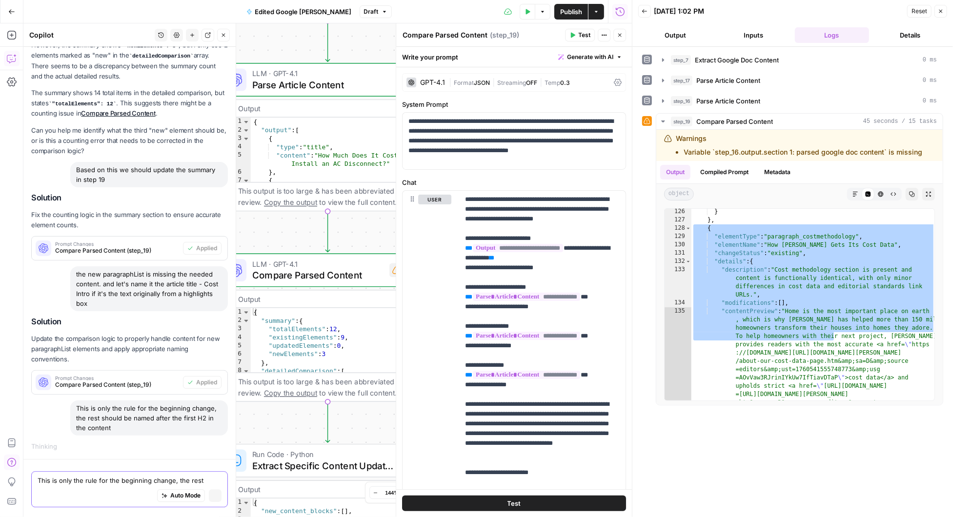
scroll to position [4800, 0]
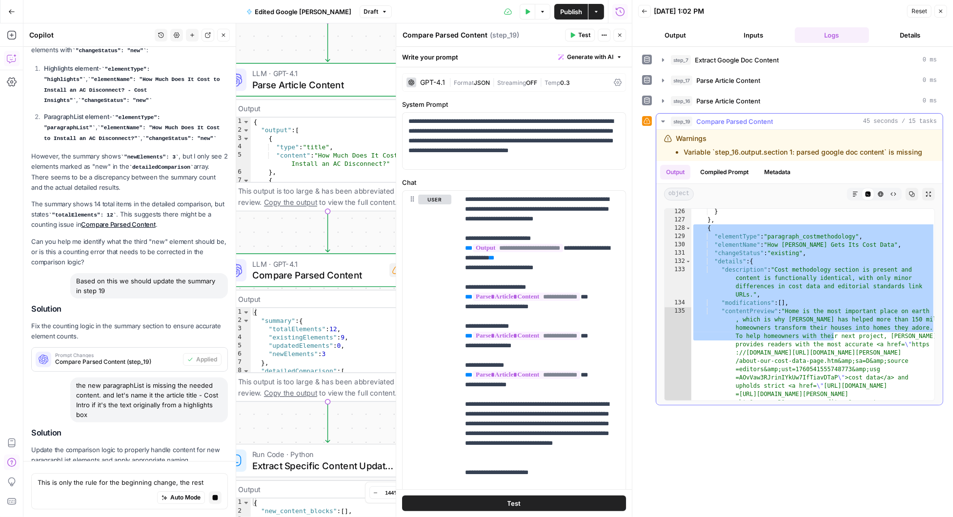
click at [756, 255] on div "} } , { "elementType" : "paragraph_costmethodology" , "elementName" : "How Angi…" at bounding box center [813, 403] width 244 height 391
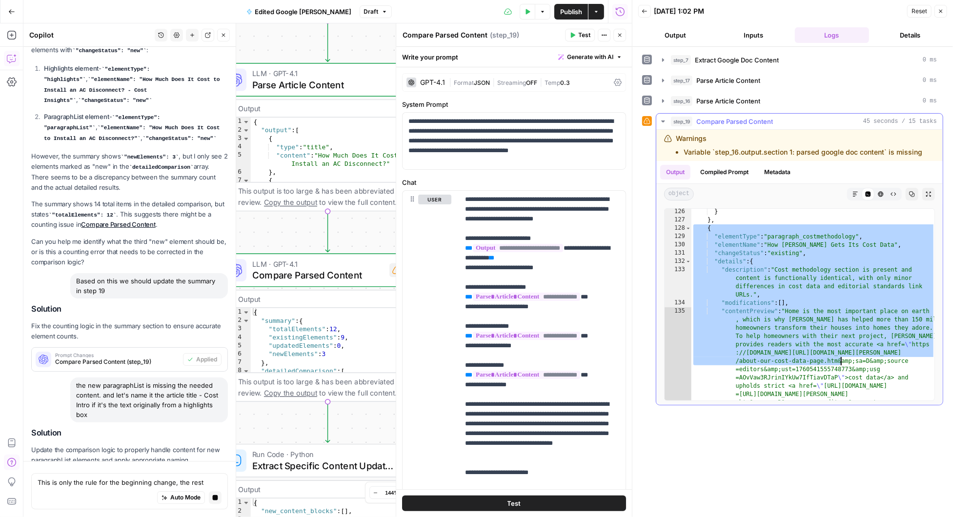
drag, startPoint x: 693, startPoint y: 227, endPoint x: 838, endPoint y: 358, distance: 195.8
click at [838, 358] on div "} } , { "elementType" : "paragraph_costmethodology" , "elementName" : "How Angi…" at bounding box center [813, 403] width 244 height 391
type textarea "**********"
click at [106, 479] on textarea "This is only the rule for the beginning change, the rest should be named after …" at bounding box center [130, 482] width 184 height 10
paste textarea "{ "elementType": "paragraph_costmethodology", "elementName": "How Angi Gets Its…"
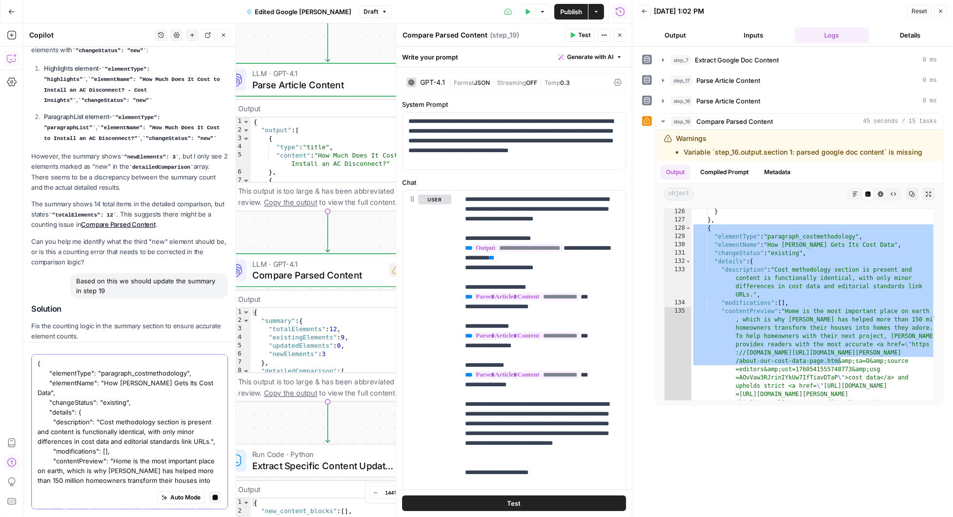
scroll to position [4919, 0]
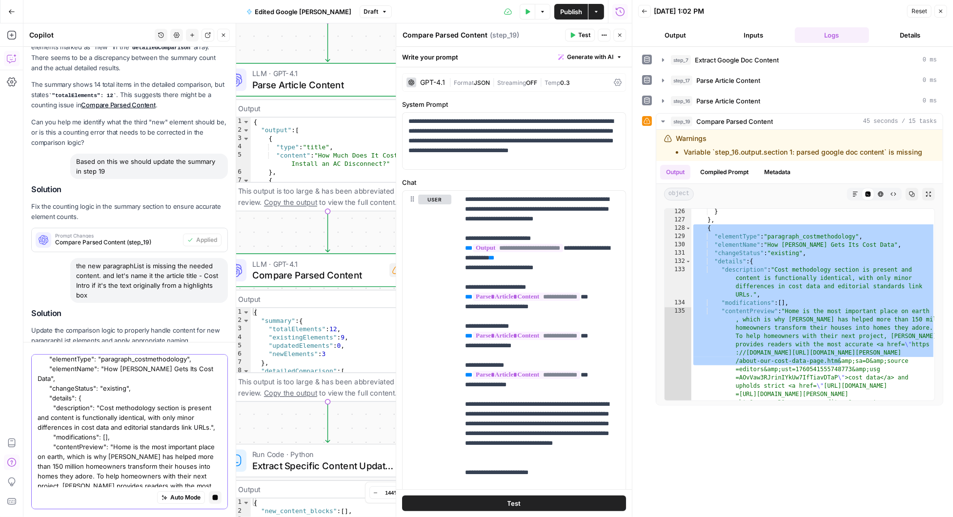
click at [154, 481] on textarea "{ "elementType": "paragraph_costmethodology", "elementName": "How Angi Gets Its…" at bounding box center [130, 427] width 184 height 166
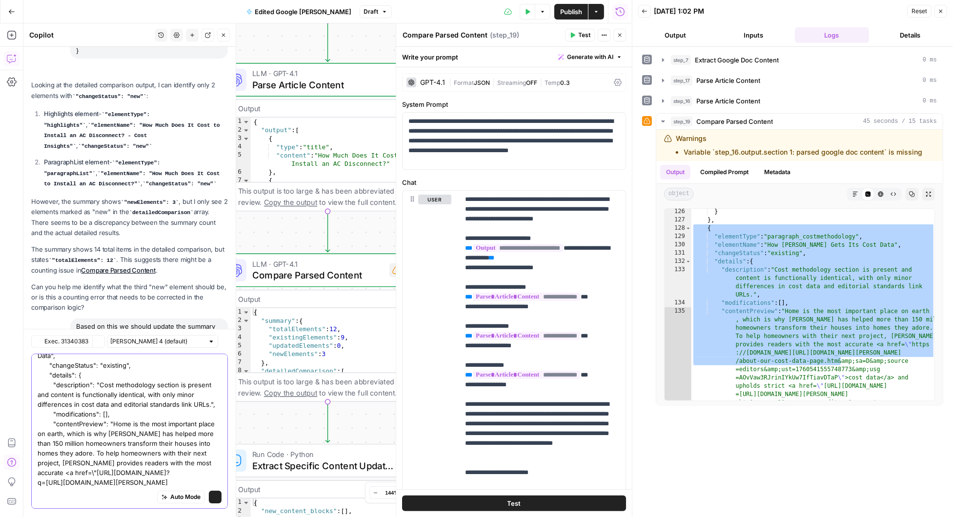
scroll to position [5258, 0]
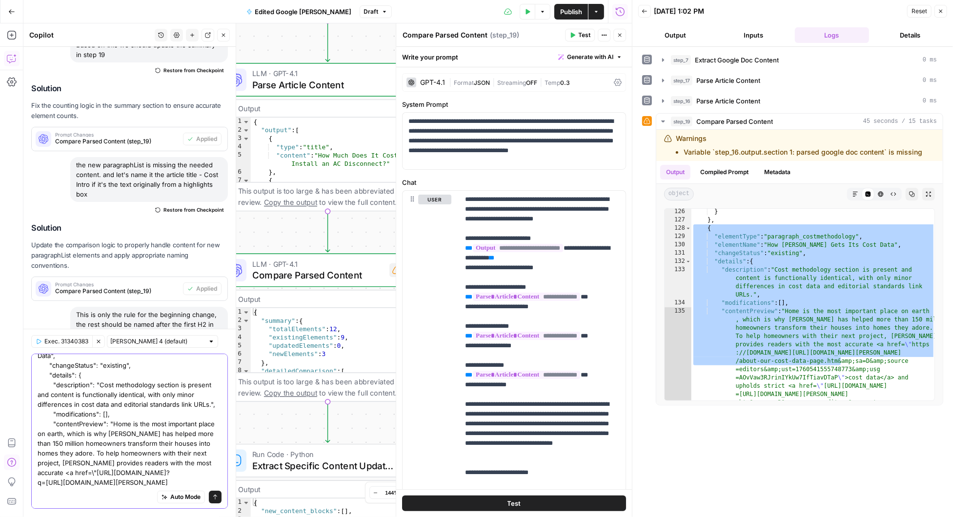
click at [80, 482] on textarea "{ "elementType": "paragraph_costmethodology", "elementName": "How Angi Gets Its…" at bounding box center [130, 405] width 184 height 166
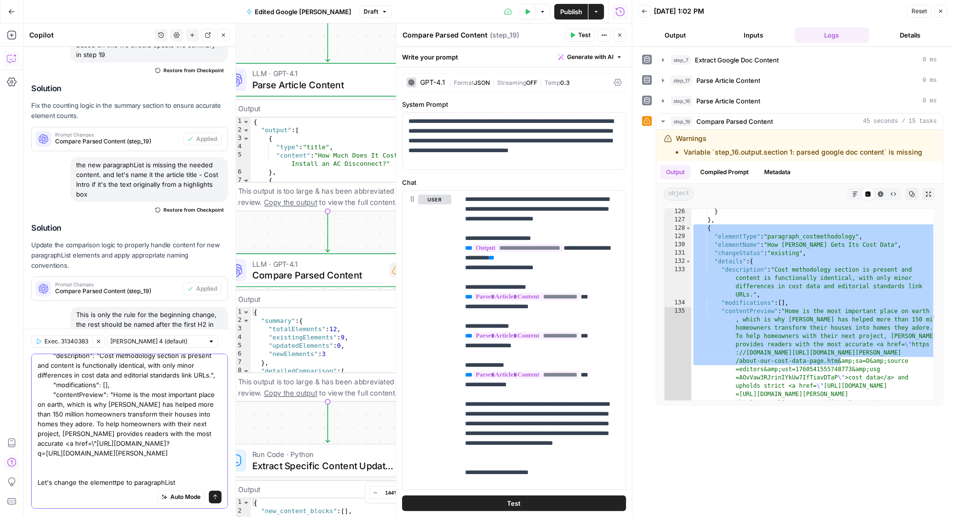
click at [112, 482] on textarea "{ "elementType": "paragraph_costmethodology", "elementName": "How Angi Gets Its…" at bounding box center [130, 390] width 184 height 195
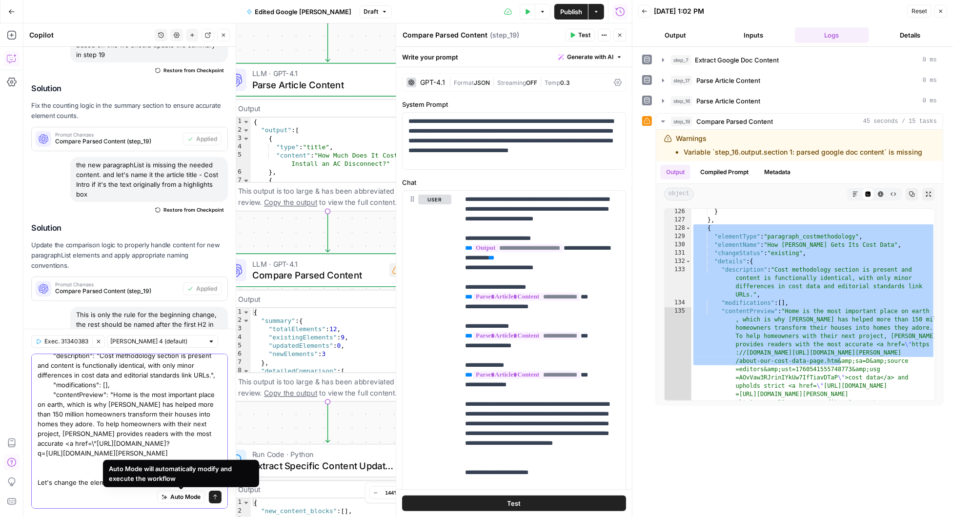
click at [68, 476] on textarea "{ "elementType": "paragraph_costmethodology", "elementName": "How Angi Gets Its…" at bounding box center [130, 390] width 184 height 195
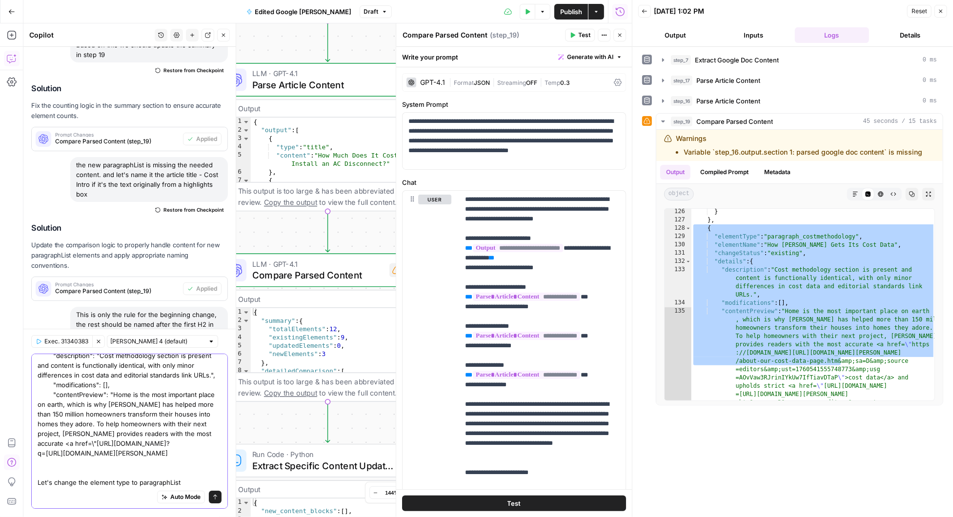
click at [129, 481] on textarea "{ "elementType": "paragraph_costmethodology", "elementName": "How Angi Gets Its…" at bounding box center [130, 390] width 184 height 195
type textarea "{ "elementType": "paragraph_costmethodology", "elementName": "How Angi Gets Its…"
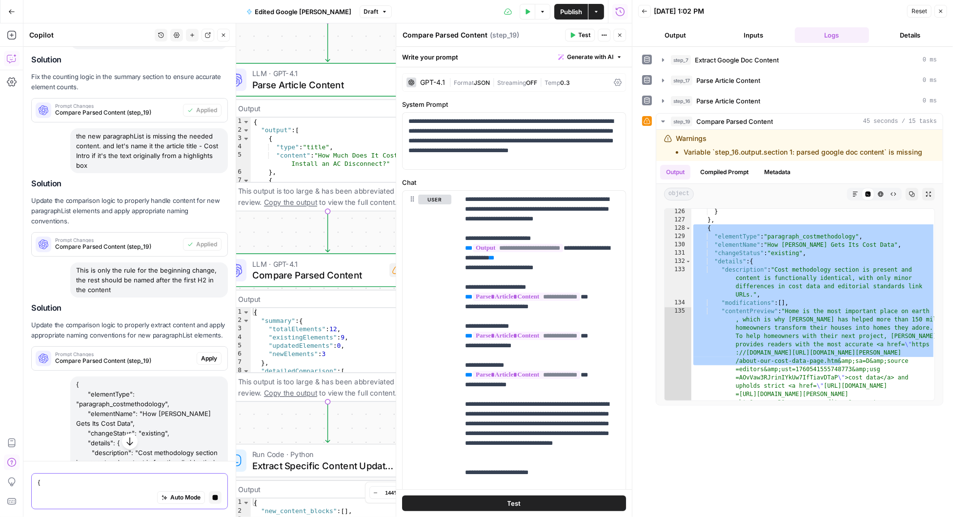
scroll to position [5048, 0]
click at [205, 356] on span "Apply" at bounding box center [209, 360] width 16 height 9
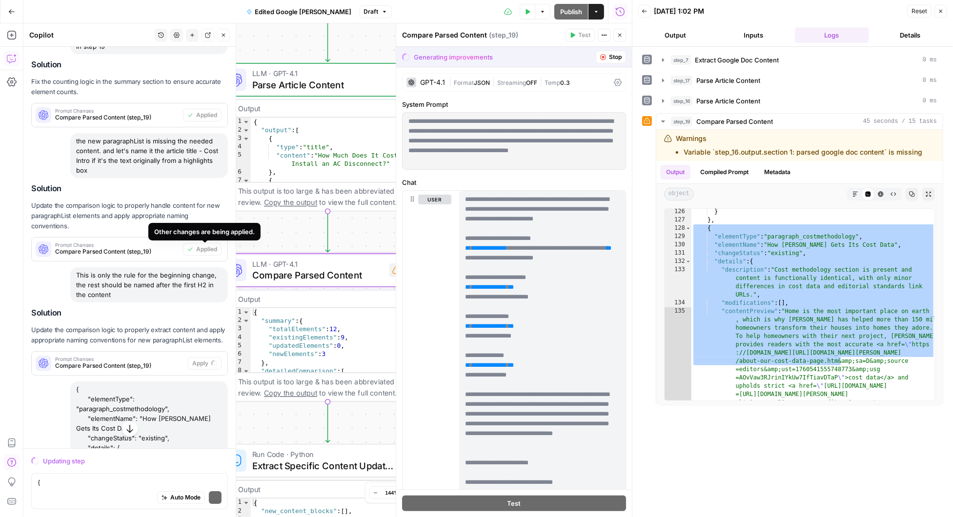
scroll to position [5051, 0]
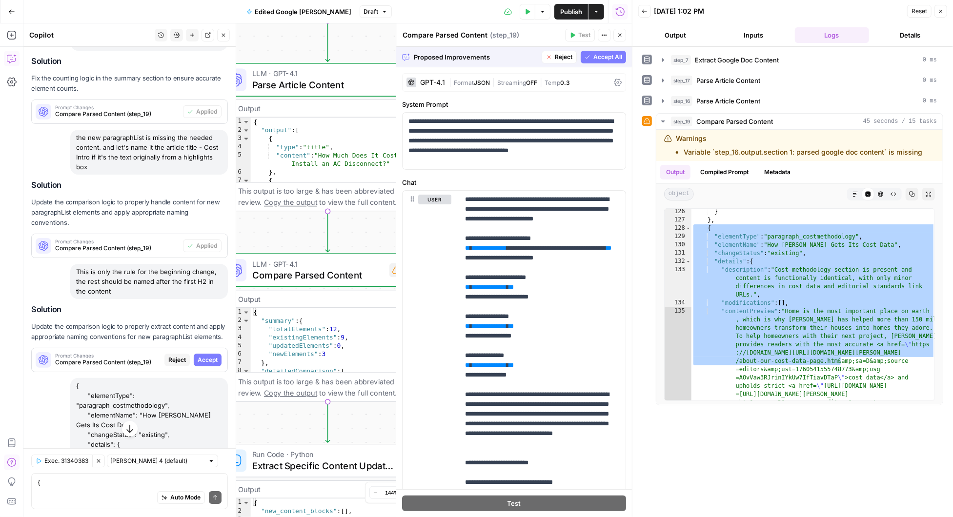
click at [603, 56] on span "Accept All" at bounding box center [607, 57] width 29 height 9
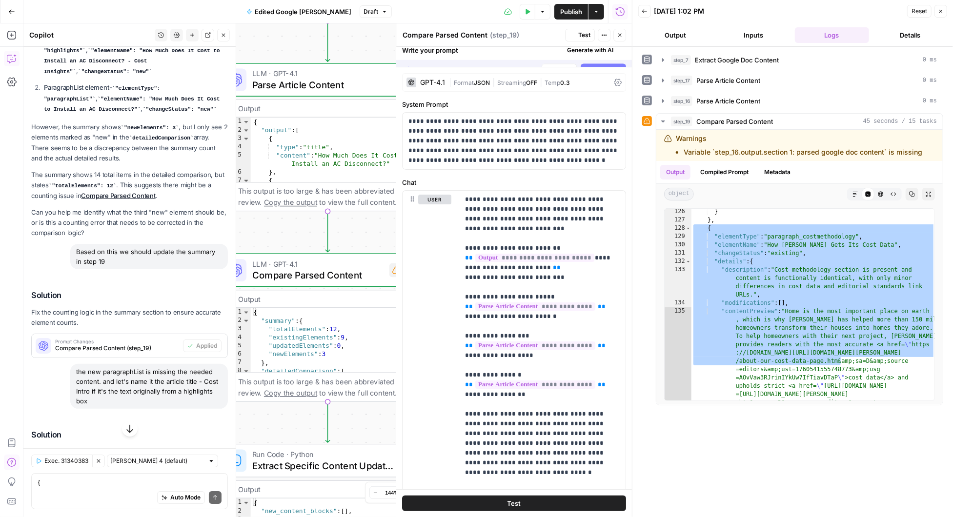
scroll to position [5285, 0]
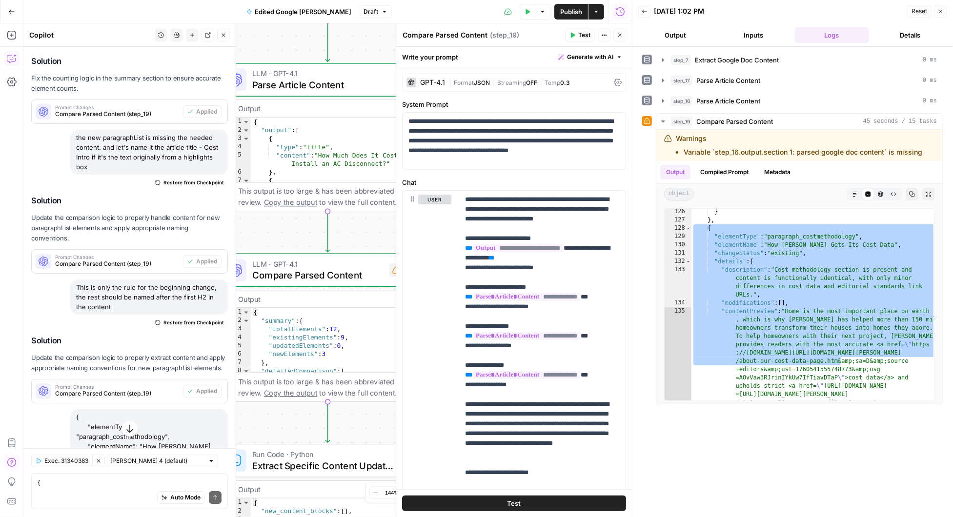
click at [581, 38] on span "Test" at bounding box center [584, 35] width 12 height 9
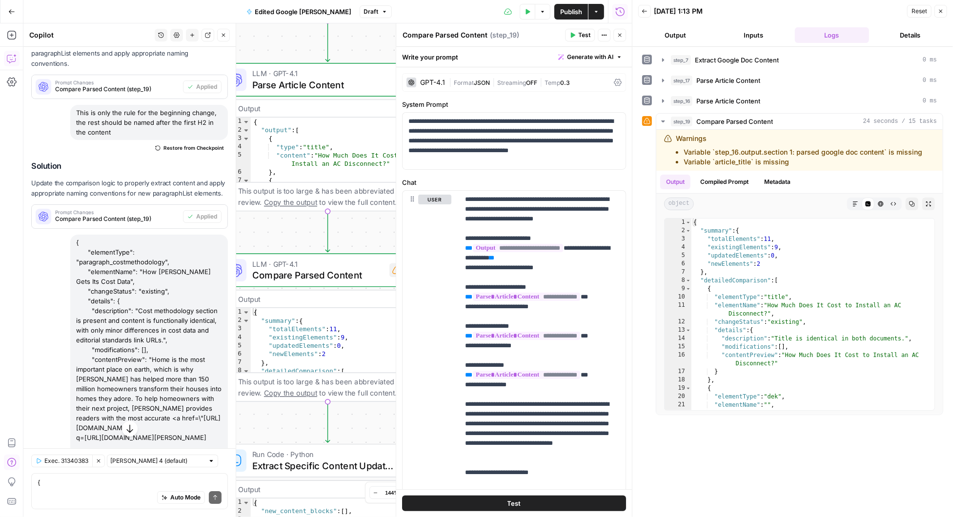
scroll to position [5509, 0]
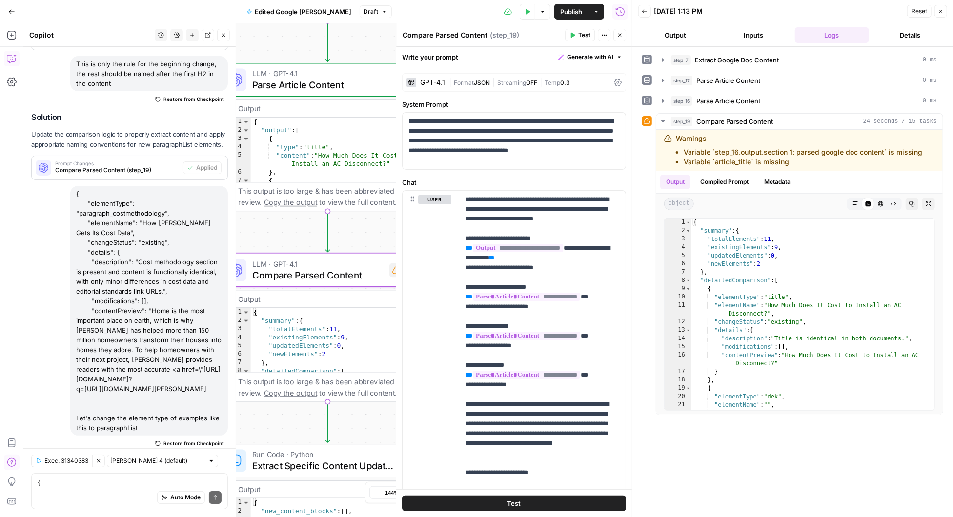
click at [204, 517] on span "Apply" at bounding box center [209, 522] width 16 height 9
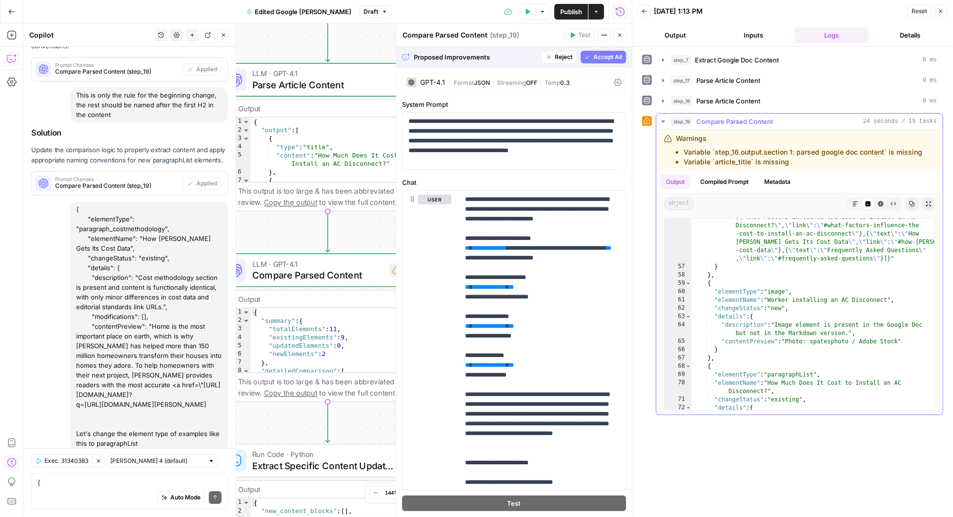
scroll to position [710, 0]
click at [599, 56] on span "Accept All" at bounding box center [607, 57] width 29 height 9
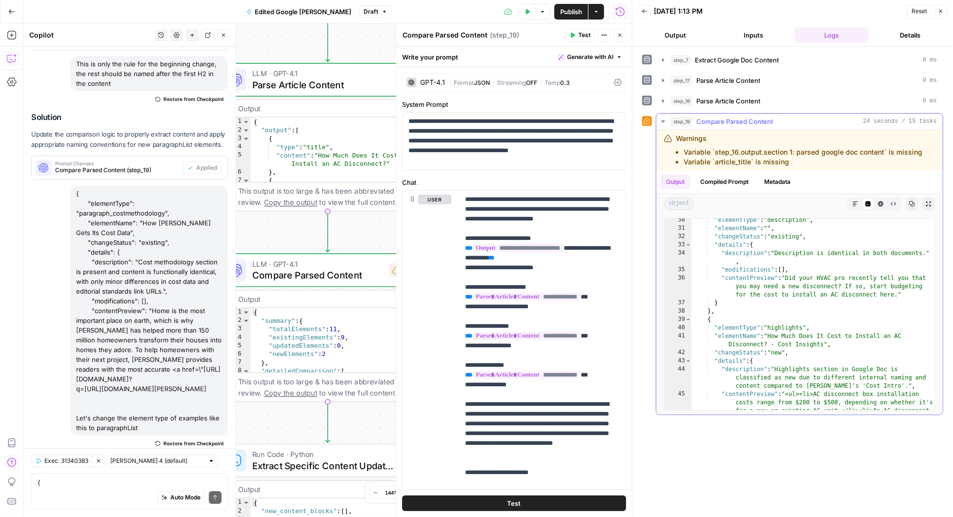
scroll to position [0, 0]
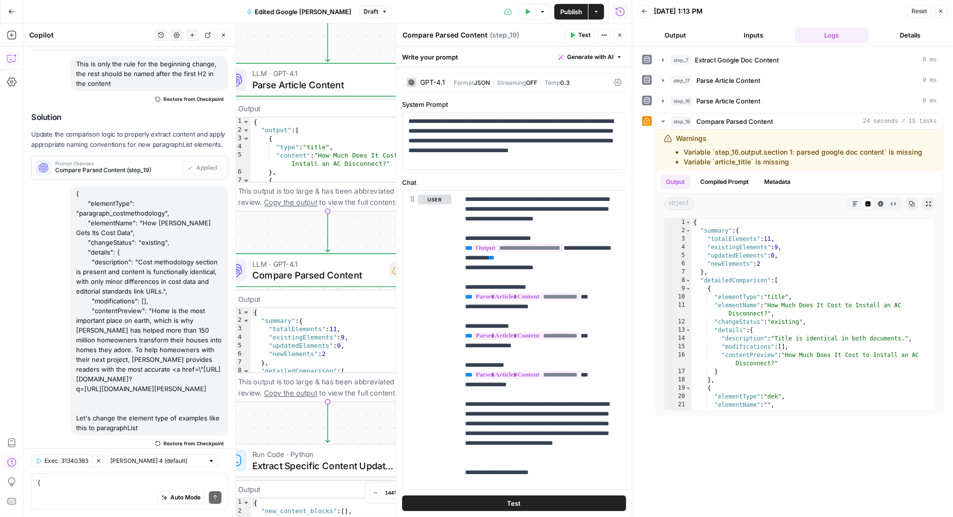
click at [575, 35] on icon "button" at bounding box center [573, 35] width 4 height 5
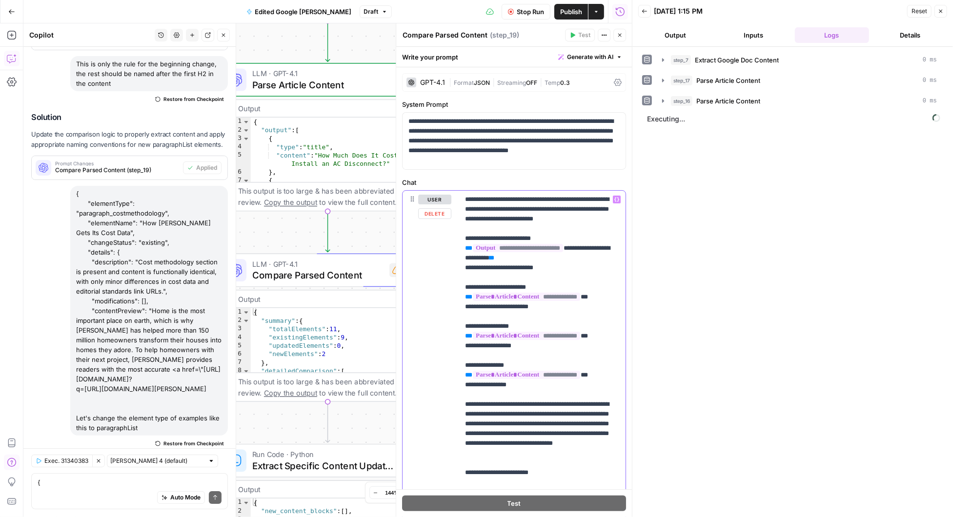
drag, startPoint x: 463, startPoint y: 198, endPoint x: 494, endPoint y: 459, distance: 262.7
click at [494, 459] on div "**********" at bounding box center [542, 390] width 166 height 398
copy p "**********"
click at [71, 491] on div "Auto Mode Send" at bounding box center [130, 497] width 184 height 21
paste textarea "You will perform a detailed, element-by-element comparison between two parsed d…"
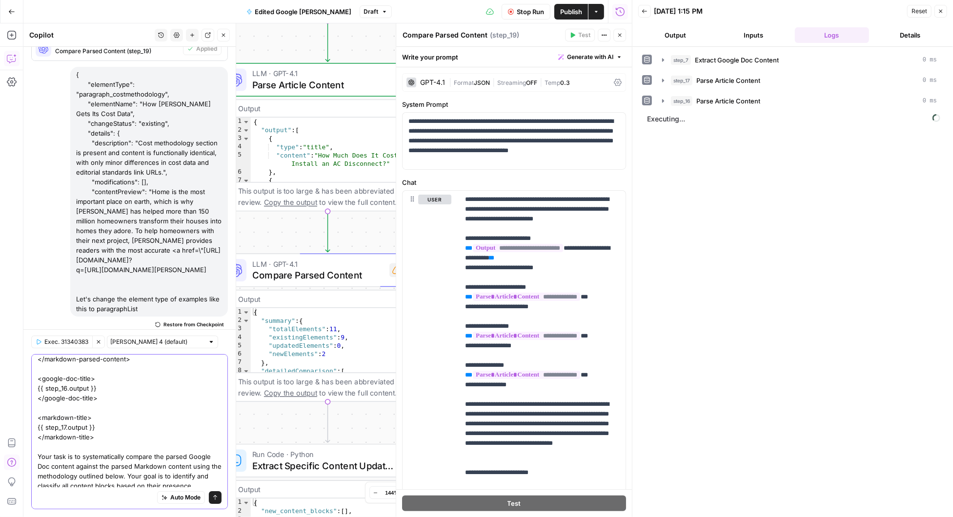
scroll to position [112, 0]
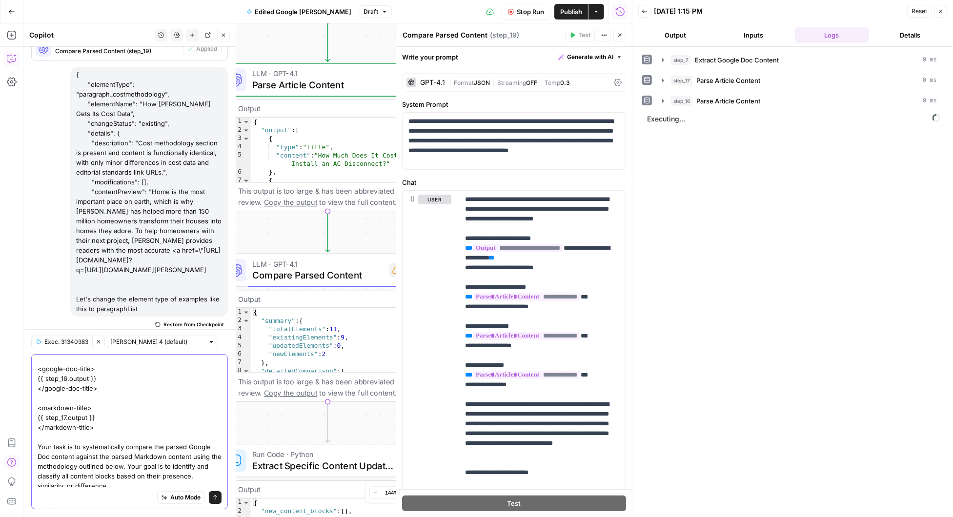
type textarea "You will perform a detailed, element-by-element comparison between two parsed d…"
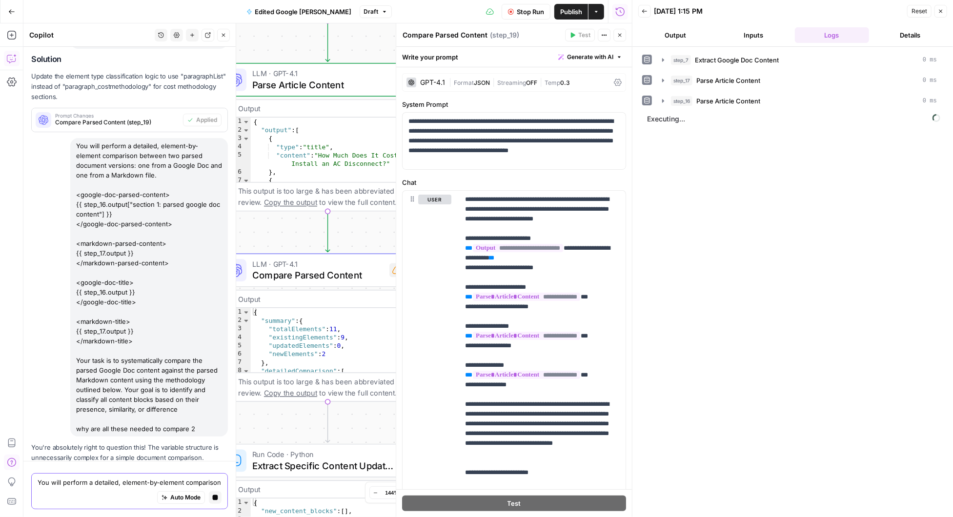
scroll to position [5637, 0]
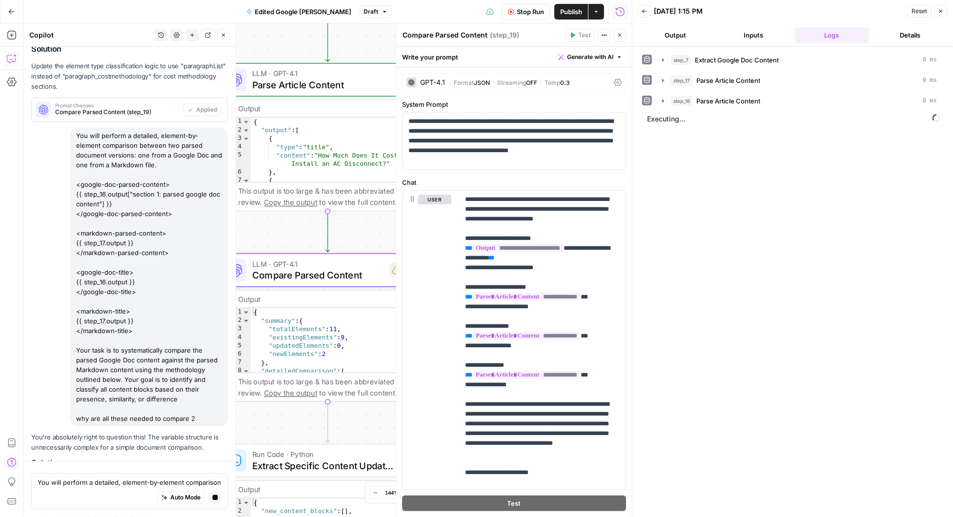
click at [207, 509] on span "Apply" at bounding box center [209, 513] width 16 height 9
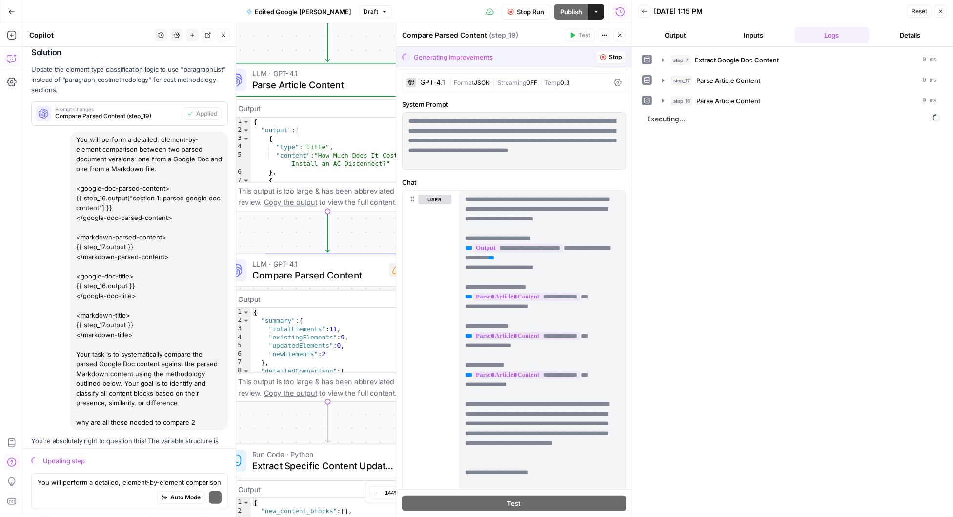
scroll to position [5669, 0]
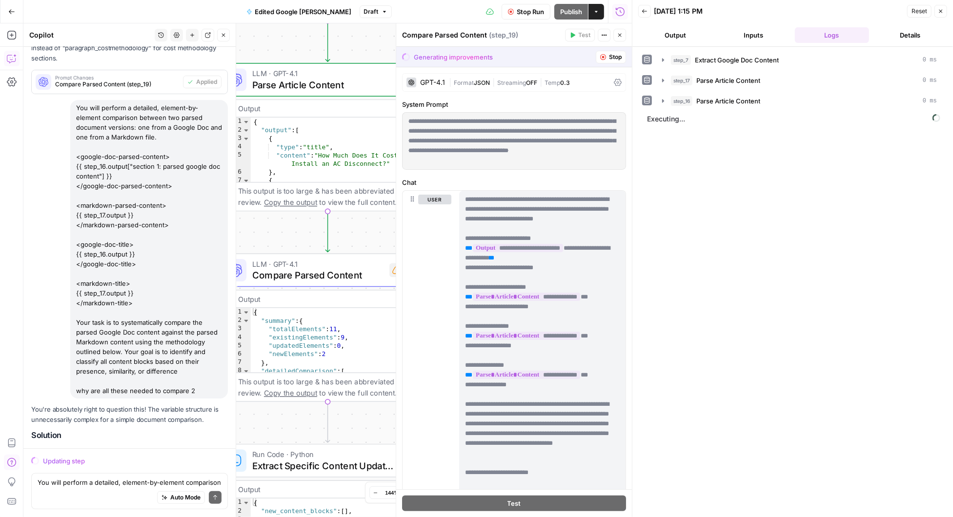
click at [606, 56] on button "Stop" at bounding box center [611, 57] width 30 height 13
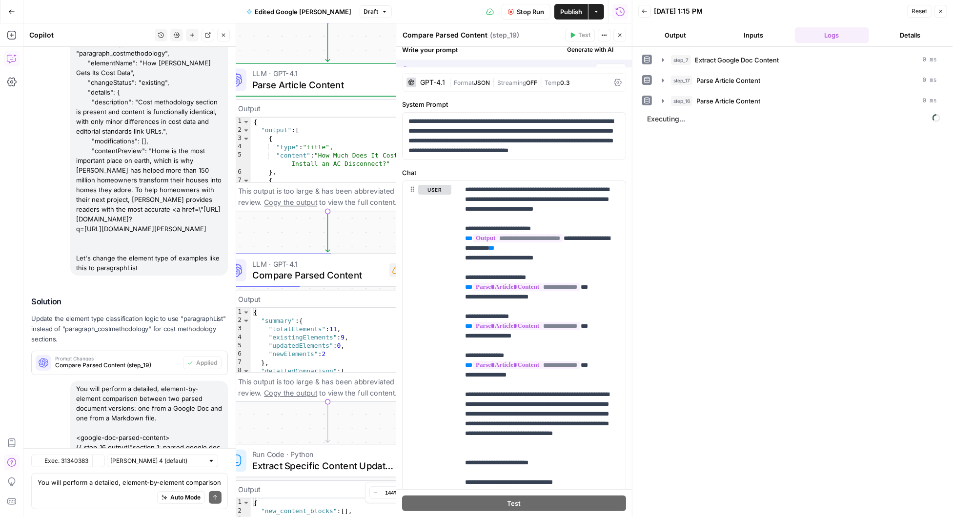
scroll to position [5949, 0]
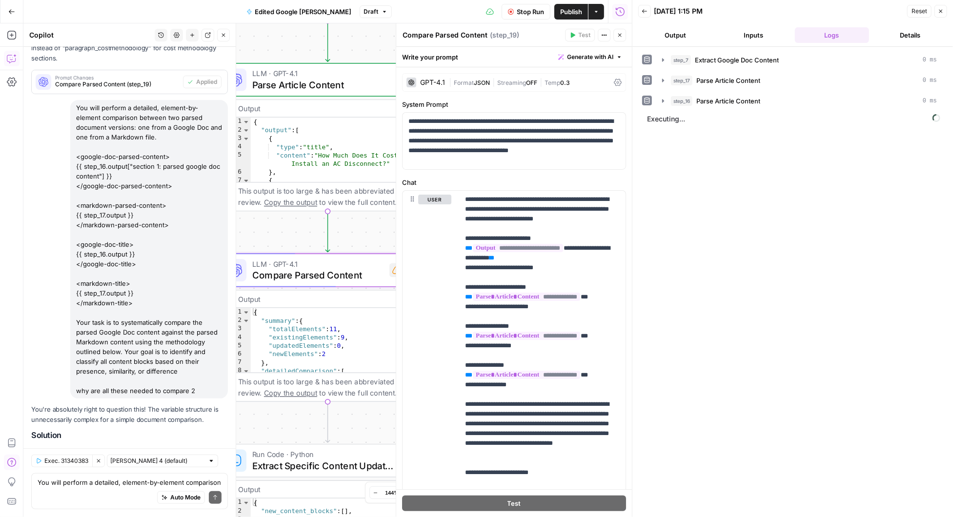
click at [209, 481] on span "Apply" at bounding box center [209, 485] width 16 height 9
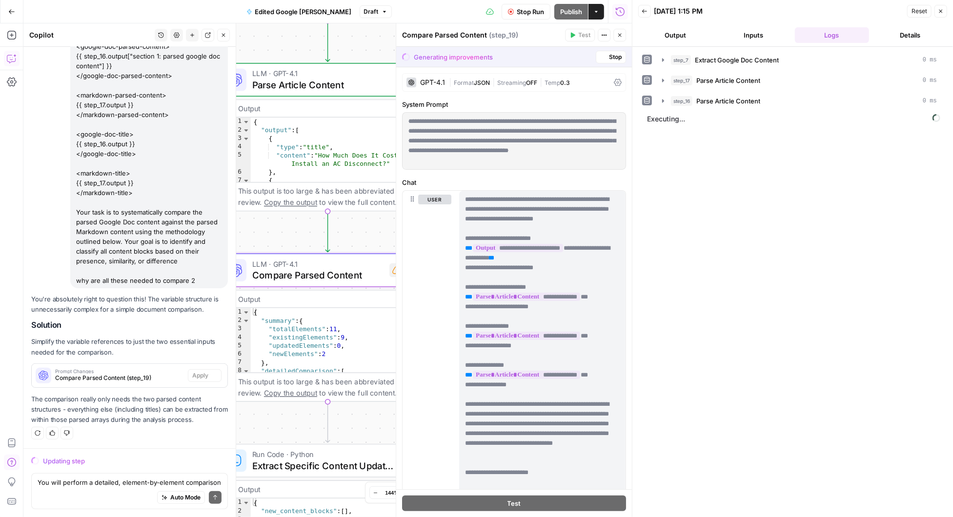
scroll to position [5669, 0]
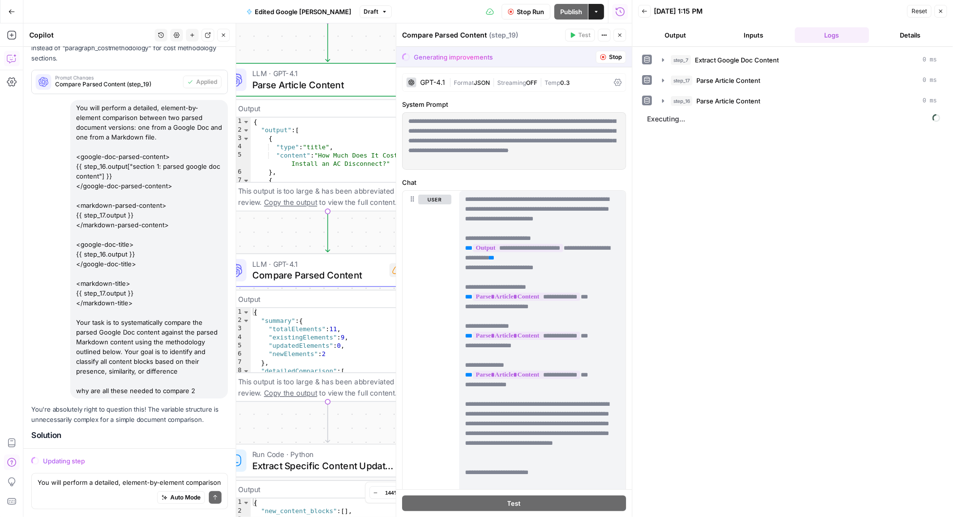
click at [517, 6] on button "Stop Run" at bounding box center [525, 12] width 49 height 16
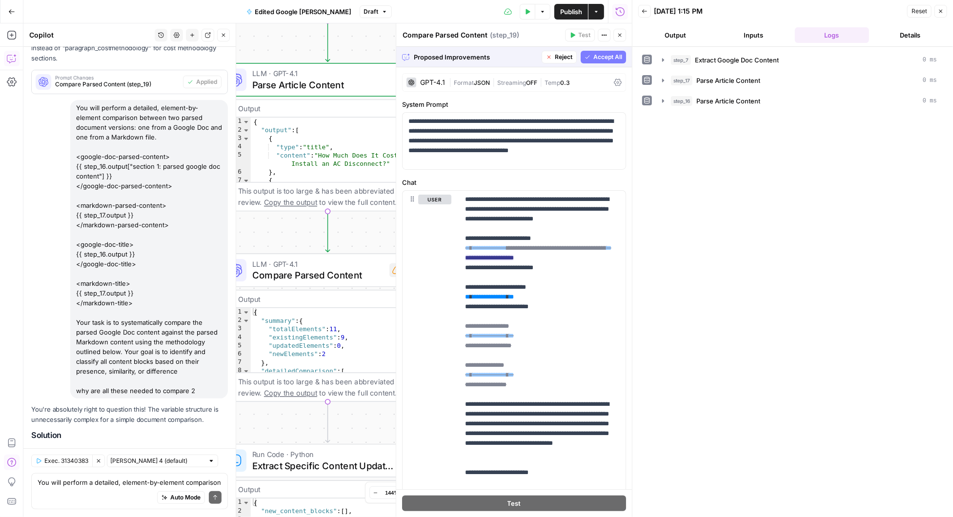
click at [603, 56] on span "Accept All" at bounding box center [607, 57] width 29 height 9
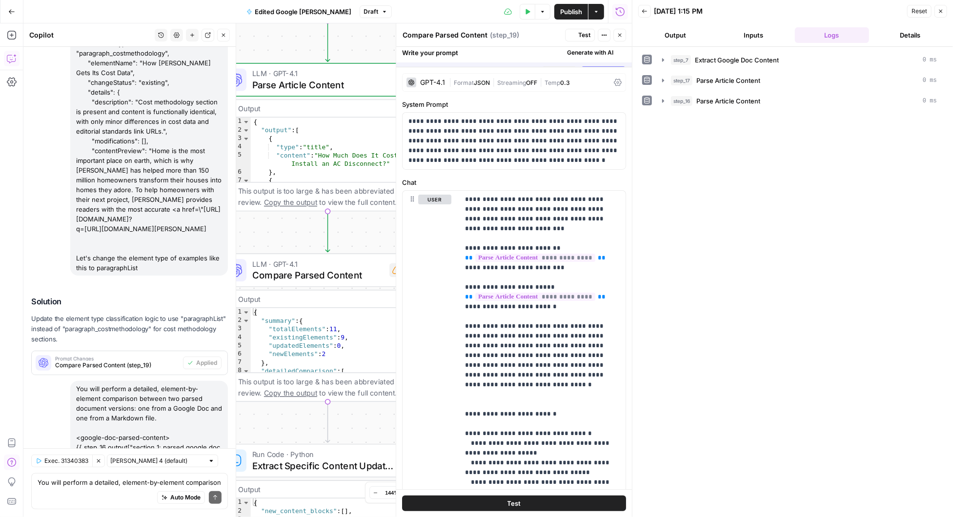
scroll to position [5965, 0]
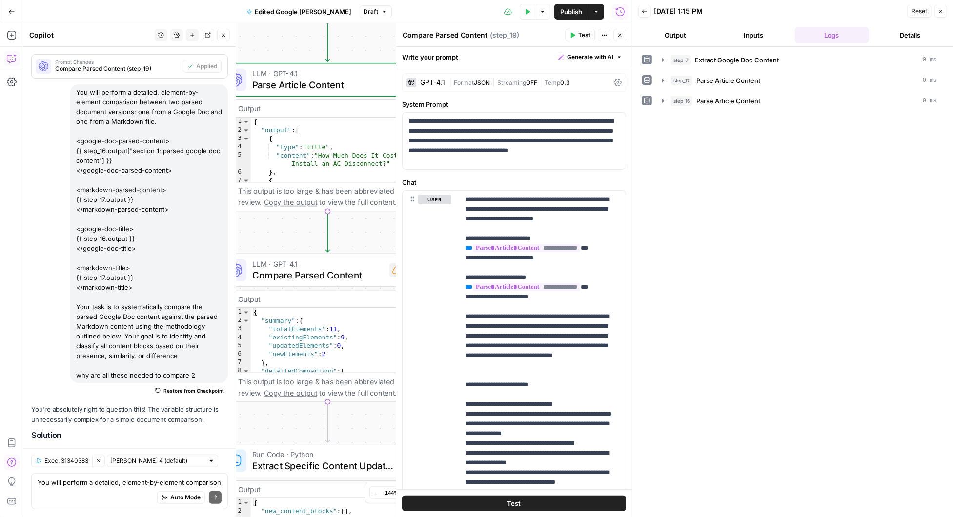
click at [582, 34] on span "Test" at bounding box center [584, 35] width 12 height 9
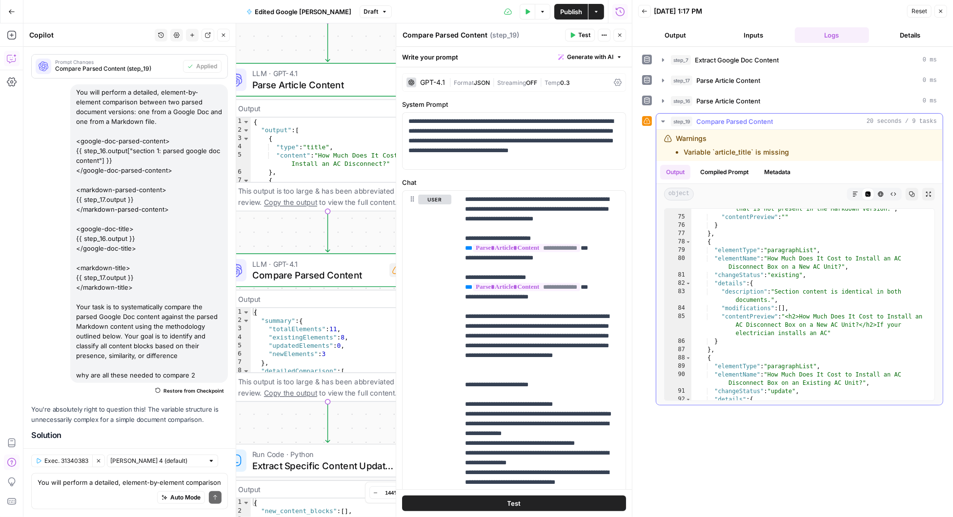
scroll to position [898, 0]
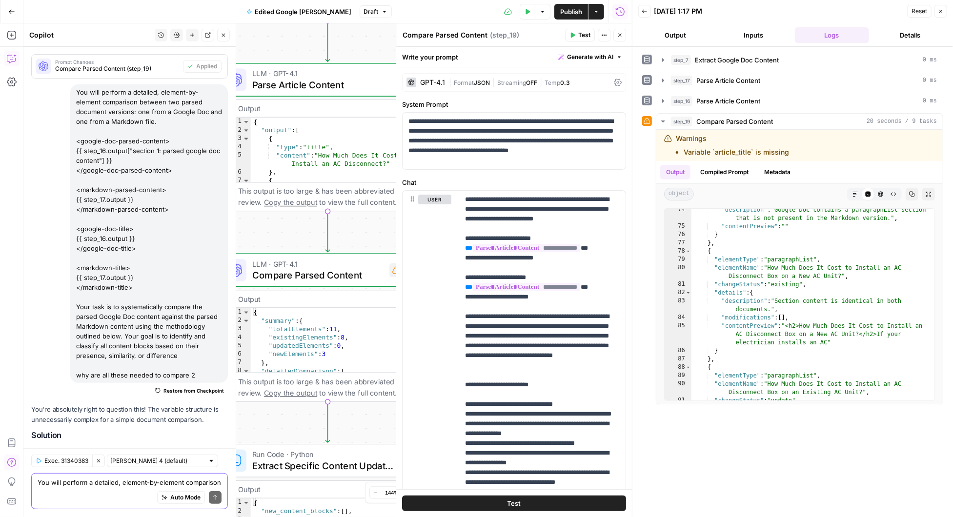
click at [79, 487] on textarea "You will perform a detailed, element-by-element comparison between two parsed d…" at bounding box center [130, 482] width 184 height 10
type textarea "if the content is new or updated tagged, then show all content"
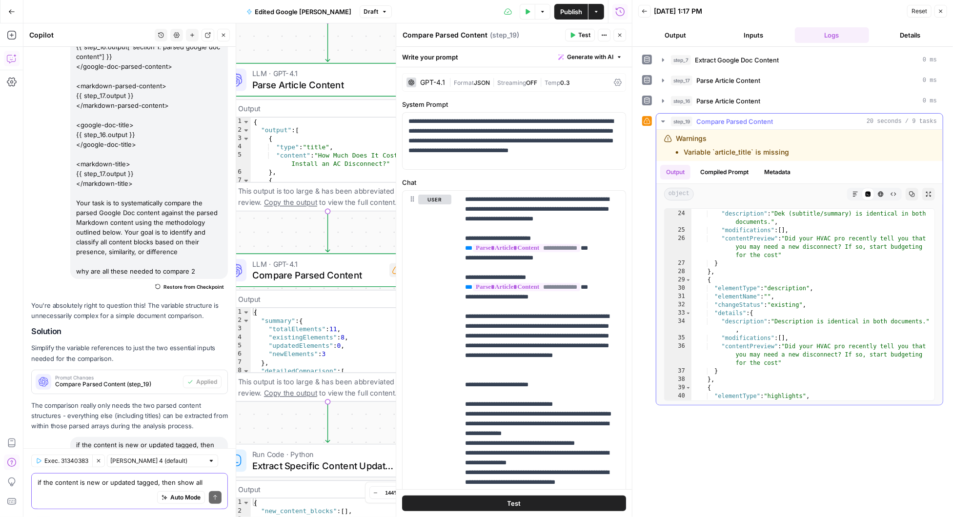
scroll to position [207, 0]
click at [211, 517] on span "Apply" at bounding box center [209, 523] width 16 height 9
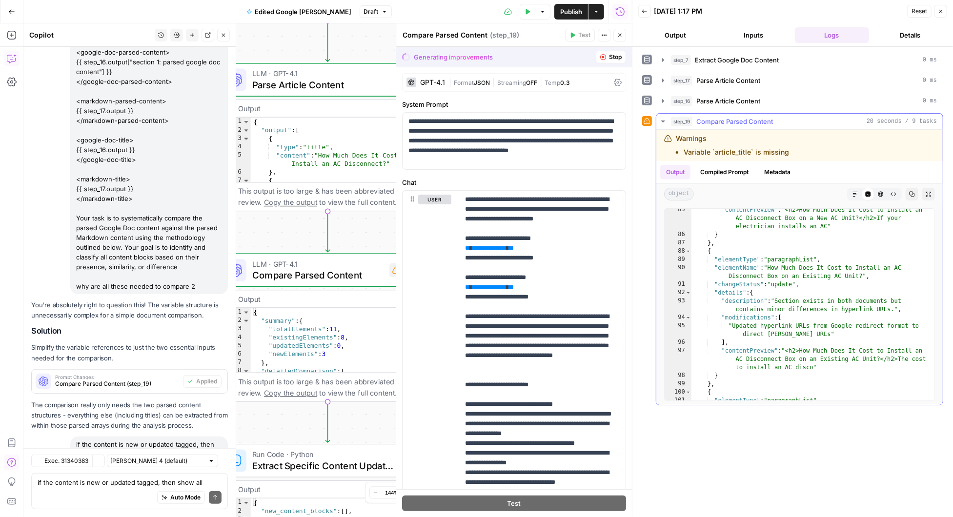
scroll to position [5772, 0]
click at [593, 56] on button "Accept All" at bounding box center [602, 57] width 45 height 13
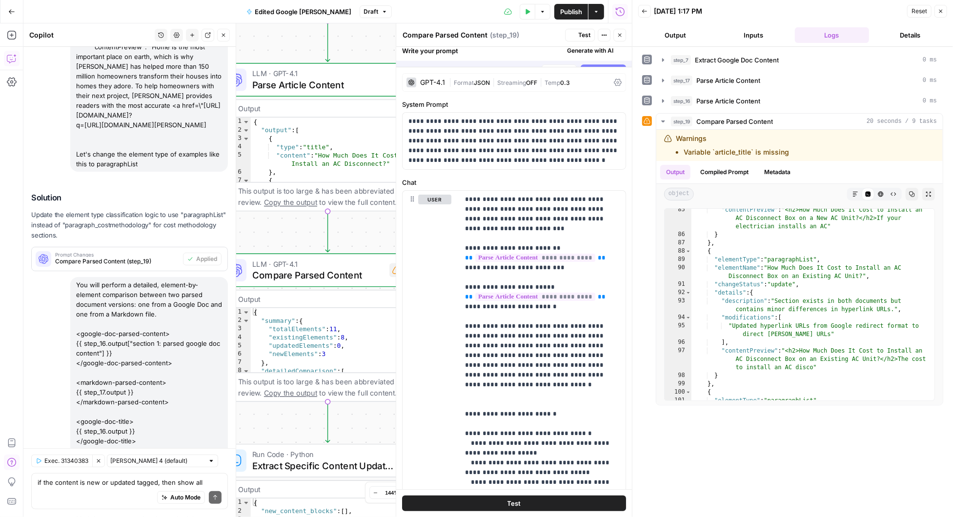
scroll to position [6085, 0]
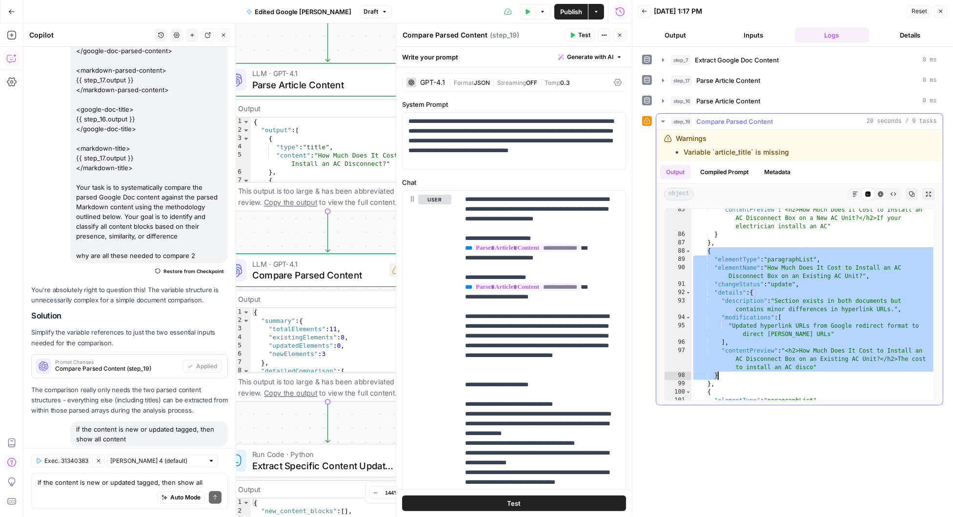
drag, startPoint x: 707, startPoint y: 250, endPoint x: 772, endPoint y: 371, distance: 137.0
click at [772, 371] on div ""contentPreview" : "<h2>How Much Does It Cost to Install an AC Disconnect Box o…" at bounding box center [813, 323] width 244 height 234
type textarea "**********"
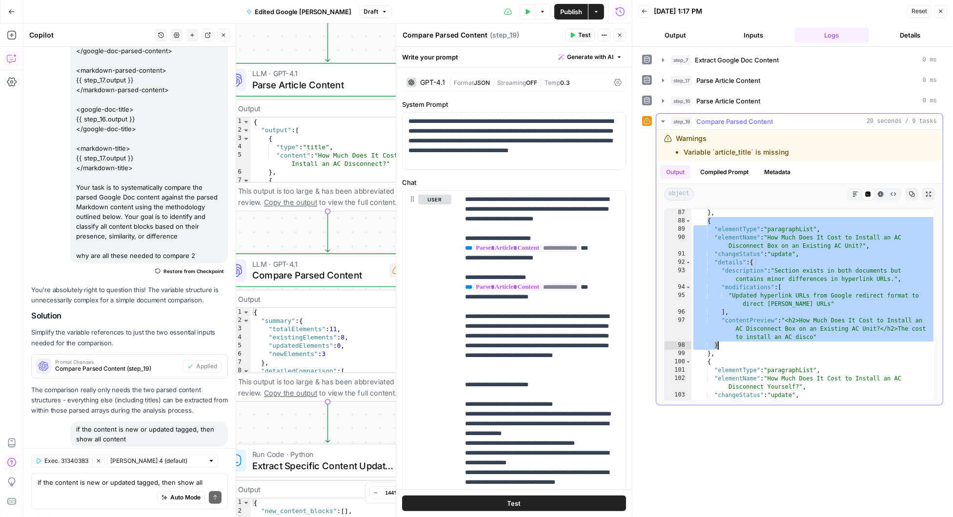
scroll to position [1046, 0]
click at [101, 479] on textarea "if the content is new or updated tagged, then show all content" at bounding box center [130, 482] width 184 height 10
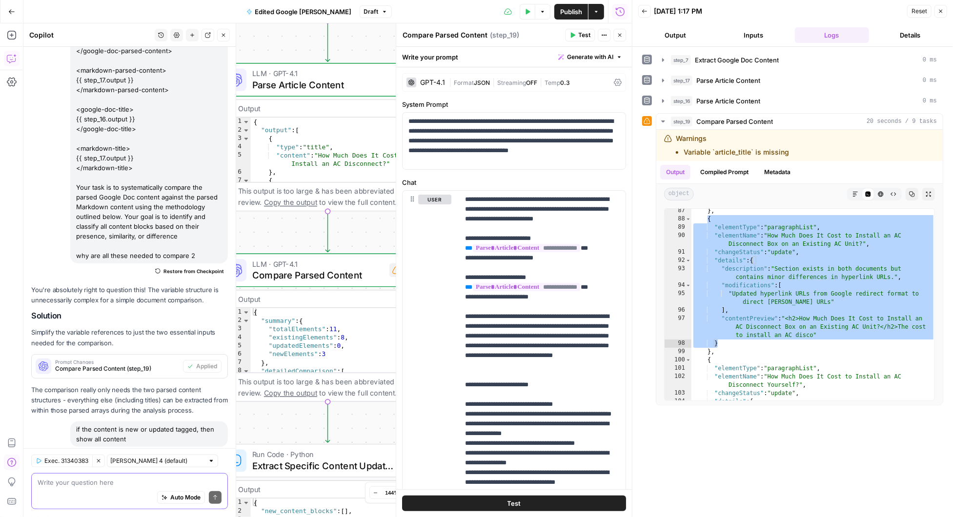
paste textarea "{ "elementType": "paragraphList", "elementName": "How Much Does It Cost to Inst…"
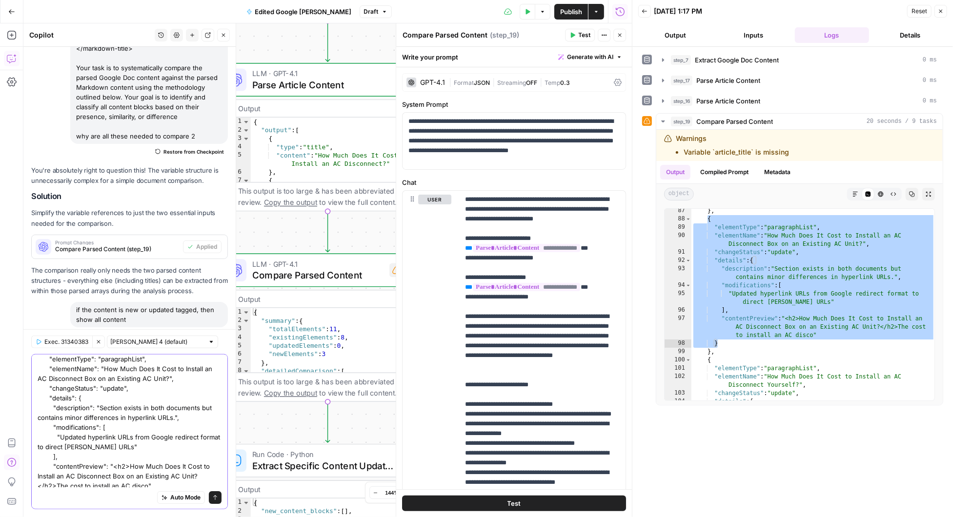
scroll to position [24, 0]
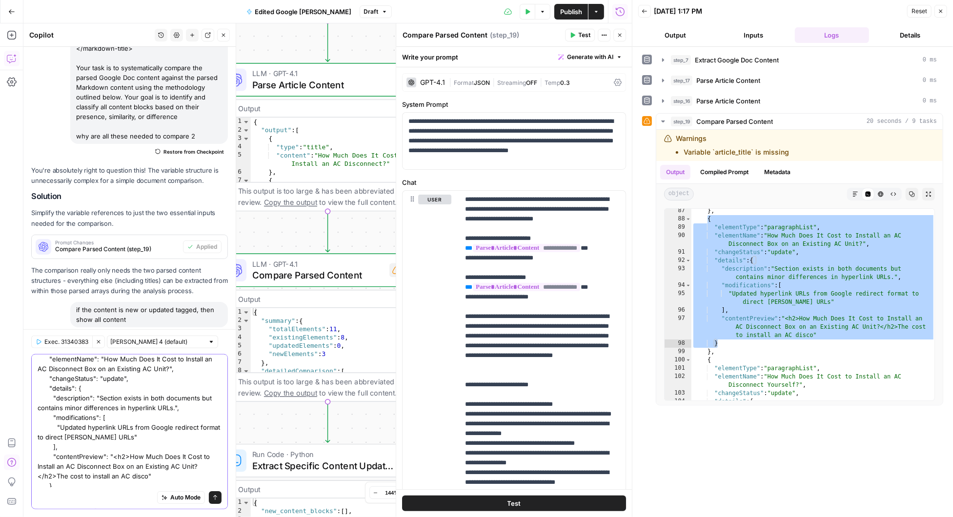
type textarea "{ "elementType": "paragraphList", "elementName": "How Much Does It Cost to Inst…"
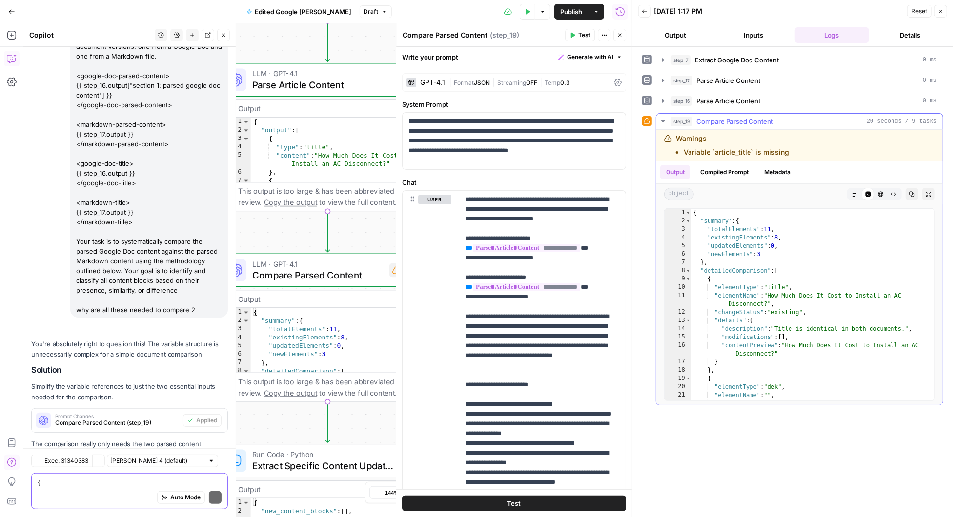
scroll to position [6374, 0]
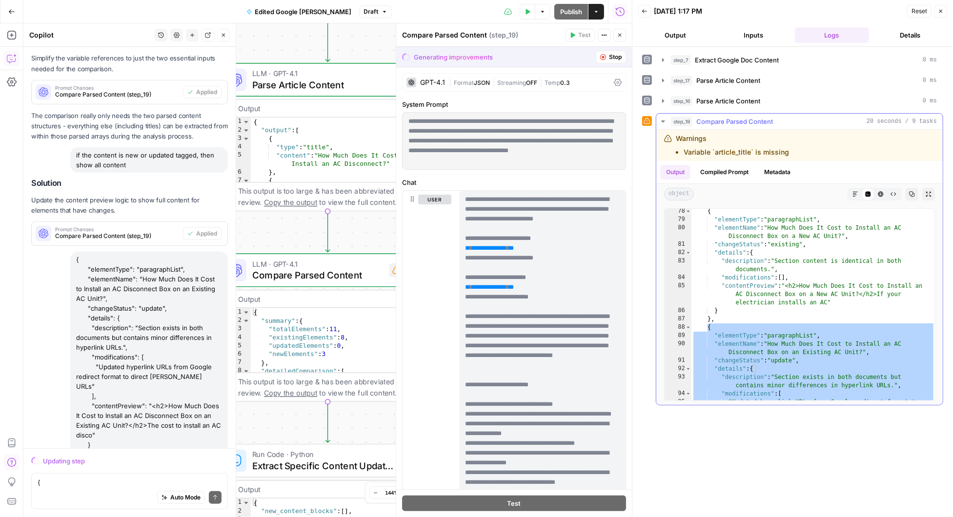
scroll to position [938, 0]
click at [825, 287] on div "{ "elementType" : "paragraphList" , "elementName" : "How Much Does It Cost to I…" at bounding box center [813, 315] width 244 height 217
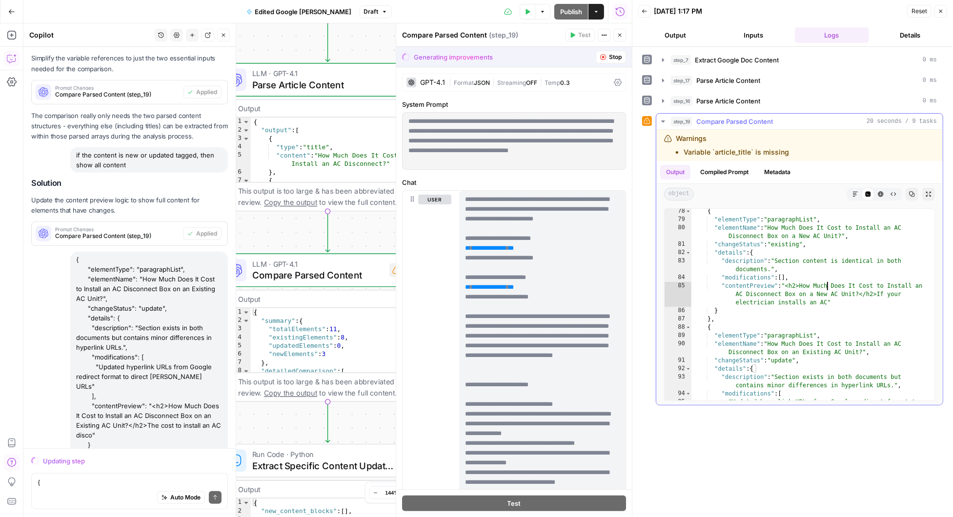
type textarea "**********"
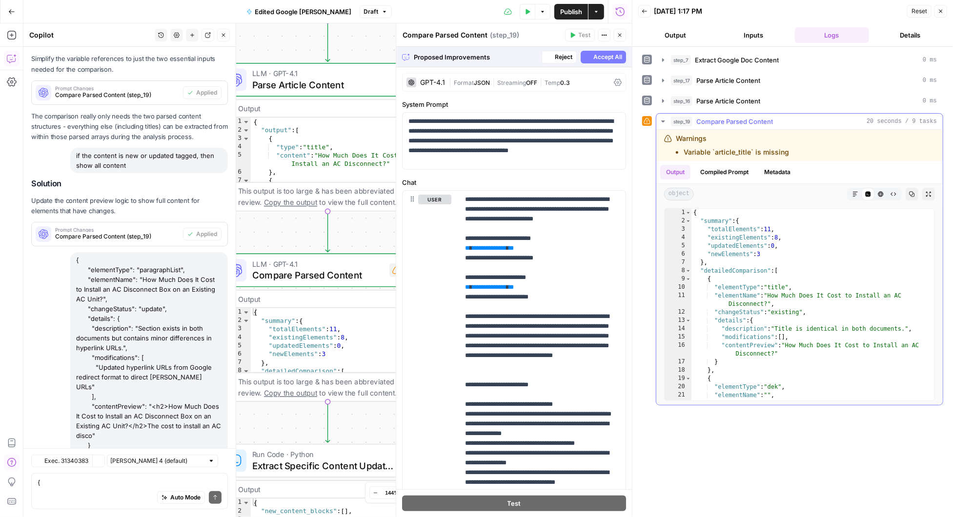
scroll to position [0, 0]
click at [601, 57] on span "Accept All" at bounding box center [607, 57] width 29 height 9
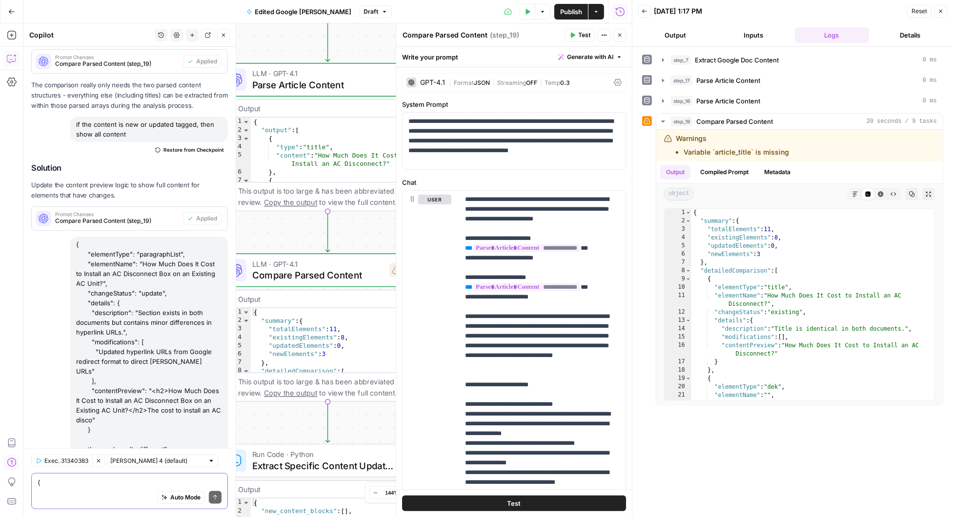
click at [76, 486] on textarea "{ "elementType": "paragraphList", "elementName": "How Much Does It Cost to Inst…" at bounding box center [130, 482] width 184 height 10
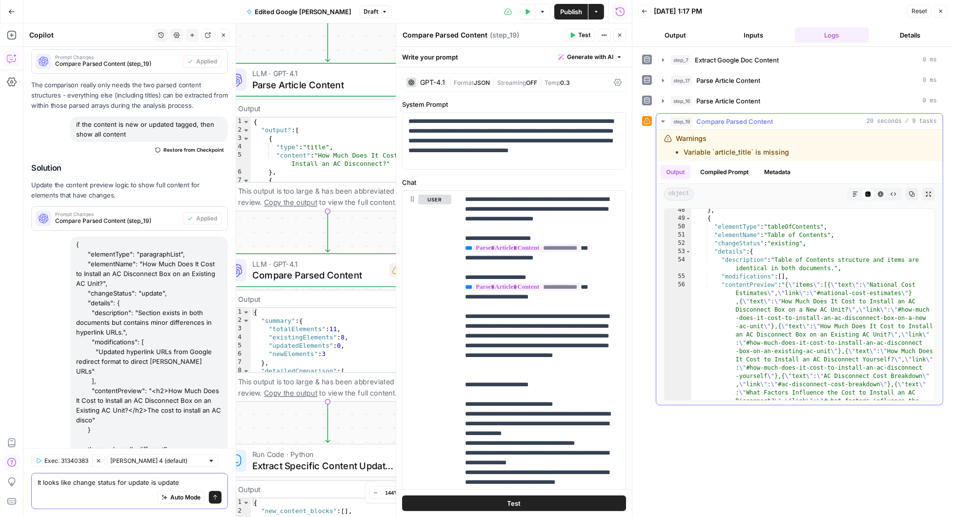
scroll to position [527, 0]
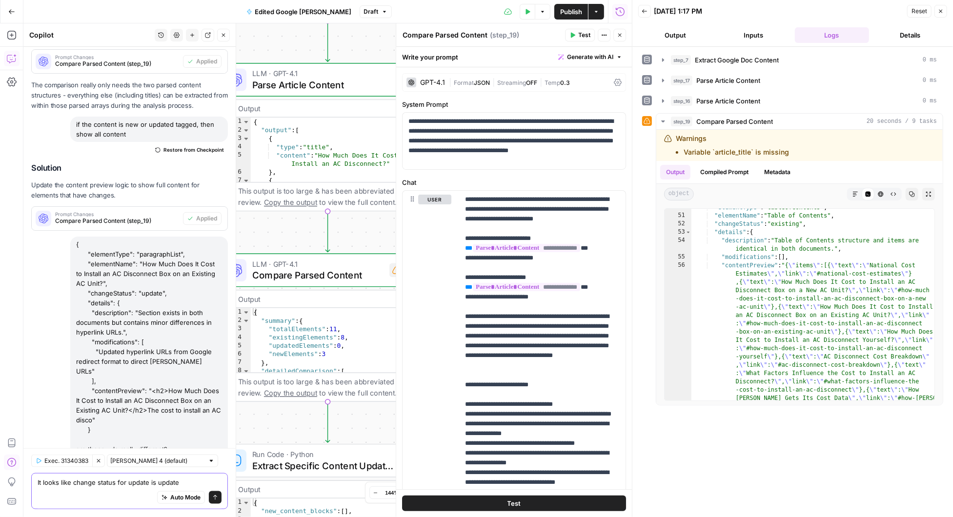
drag, startPoint x: 181, startPoint y: 483, endPoint x: 147, endPoint y: 480, distance: 33.8
click at [147, 480] on textarea "It looks like change status for update is update" at bounding box center [130, 482] width 184 height 10
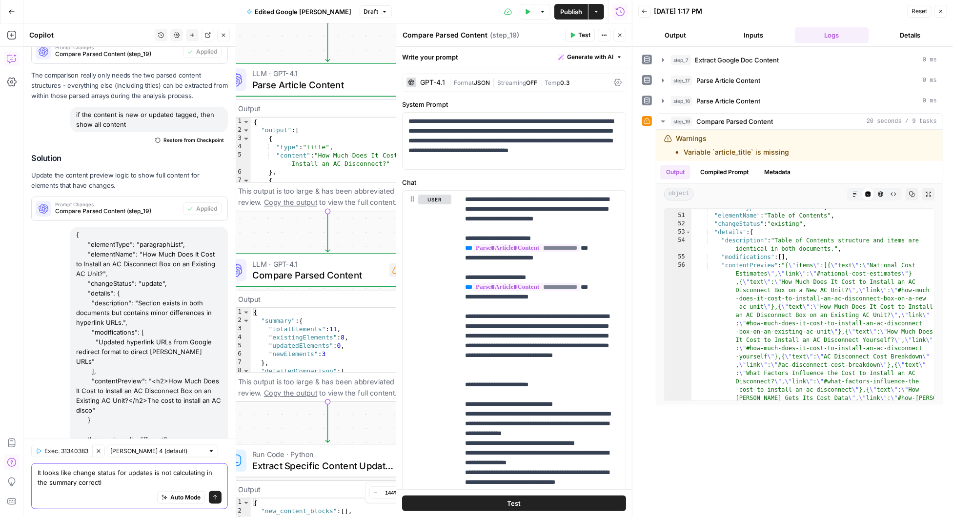
type textarea "It looks like change status for updates is not calculating in the summary corre…"
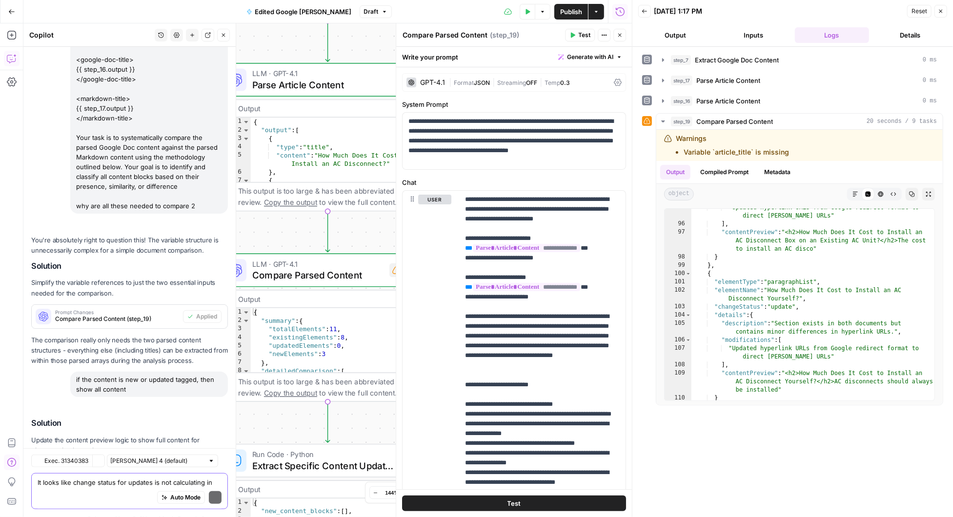
scroll to position [6494, 0]
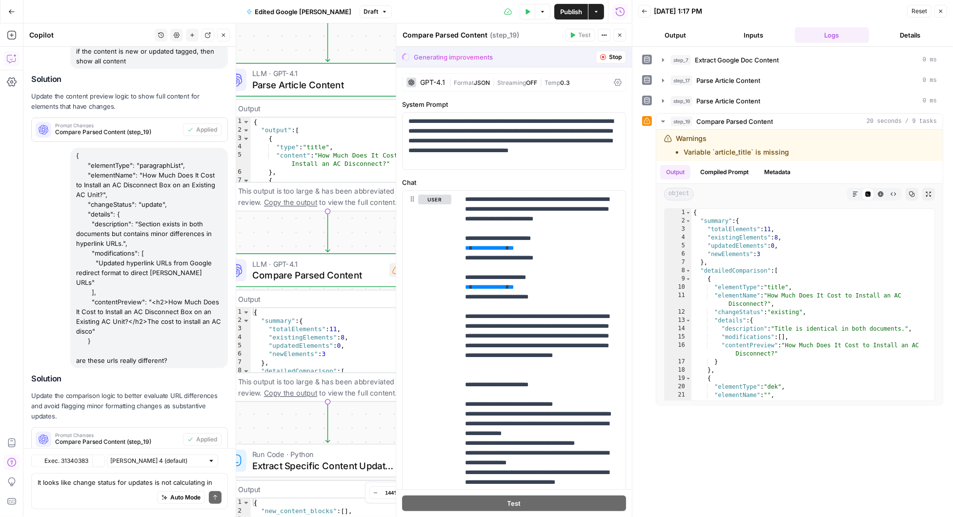
scroll to position [6166, 0]
click at [606, 56] on span "Accept All" at bounding box center [607, 57] width 29 height 9
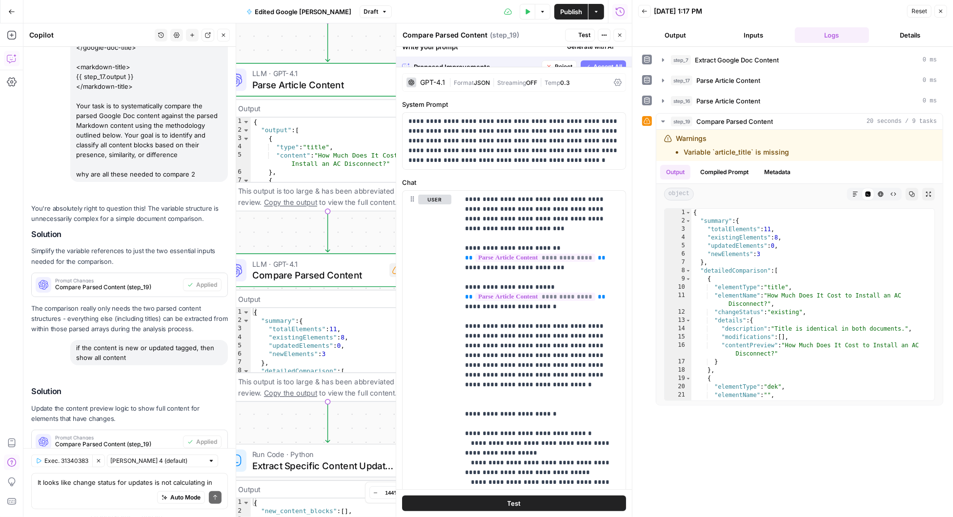
scroll to position [6509, 0]
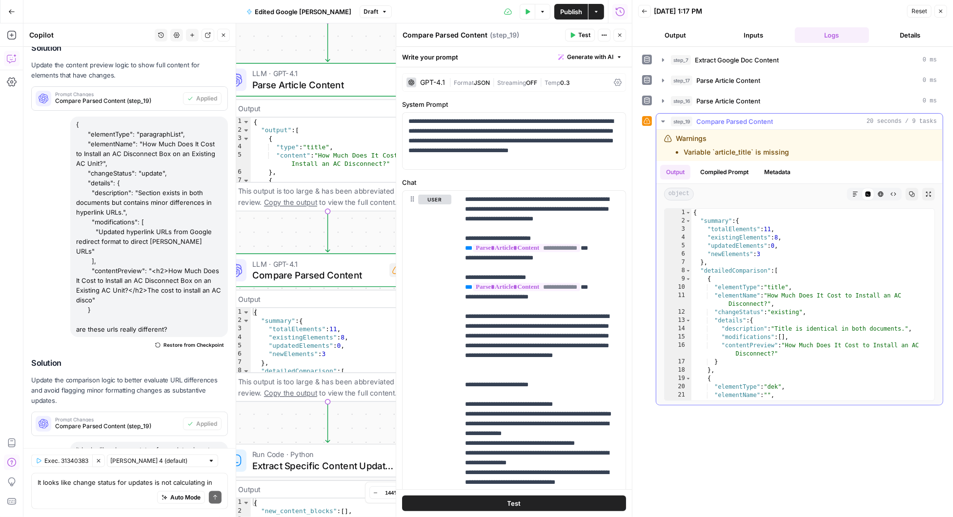
drag, startPoint x: 787, startPoint y: 150, endPoint x: 670, endPoint y: 146, distance: 117.6
click at [670, 146] on div "Warnings Variable `article_title` is missing" at bounding box center [763, 145] width 198 height 23
copy li "Variable `article_title` is missing"
click at [111, 485] on textarea "It looks like change status for updates is not calculating in the summary corre…" at bounding box center [130, 482] width 184 height 10
paste textarea "Variable `article_title` is missing"
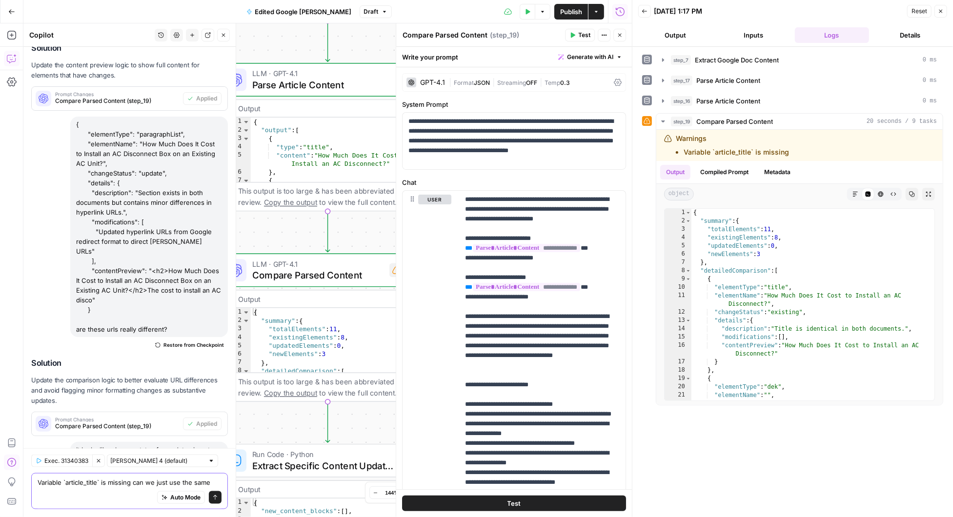
scroll to position [6519, 0]
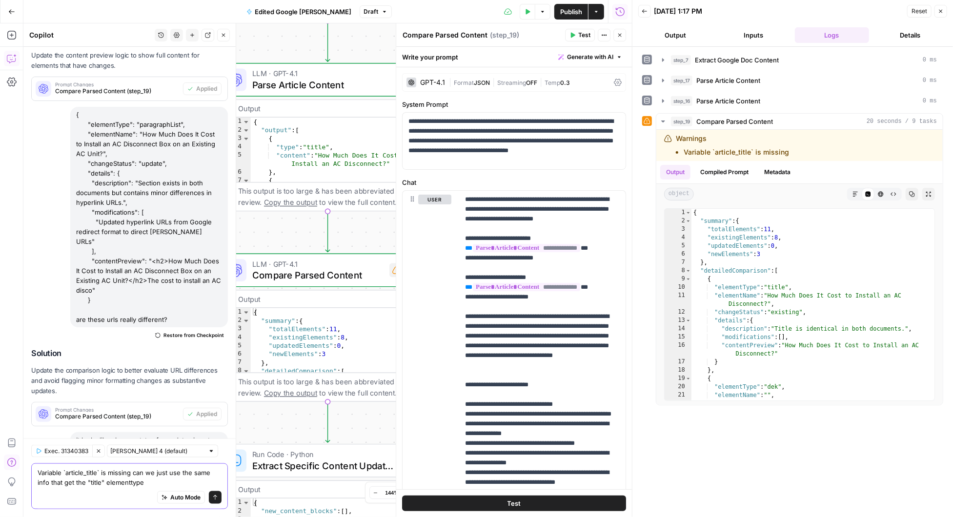
type textarea "Variable `article_title` is missing can we just use the same info that get the …"
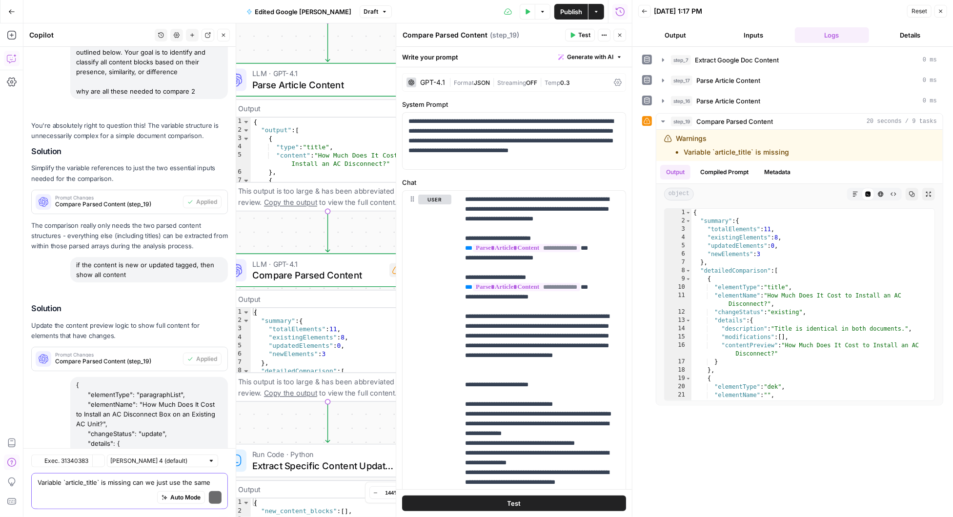
scroll to position [6624, 0]
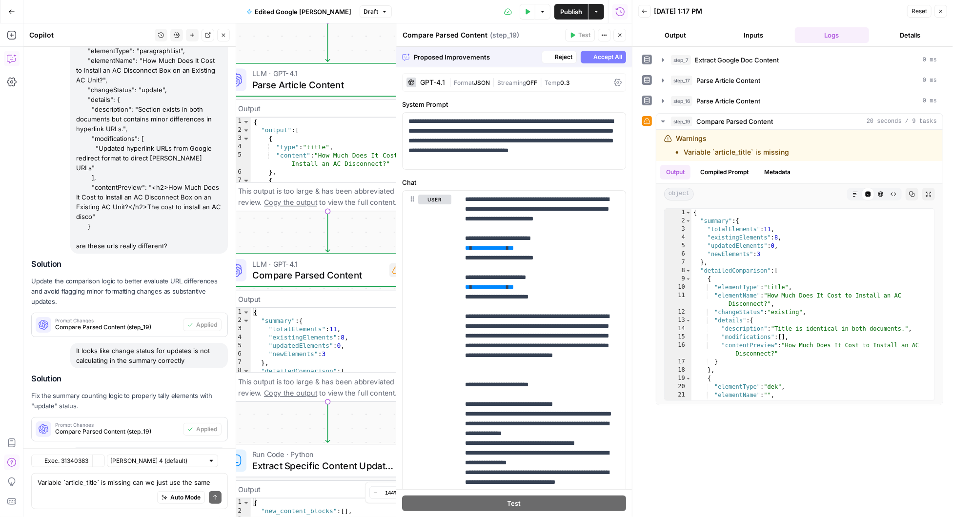
scroll to position [6280, 0]
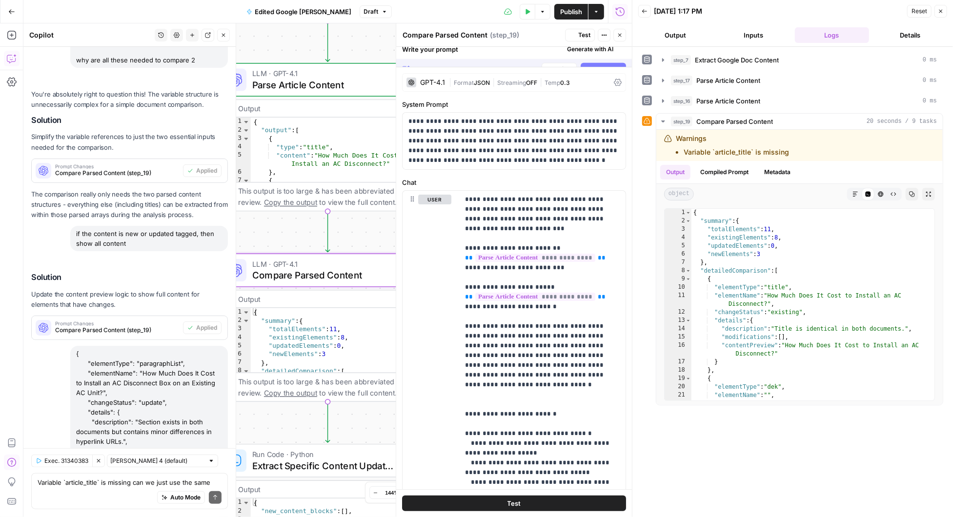
scroll to position [6639, 0]
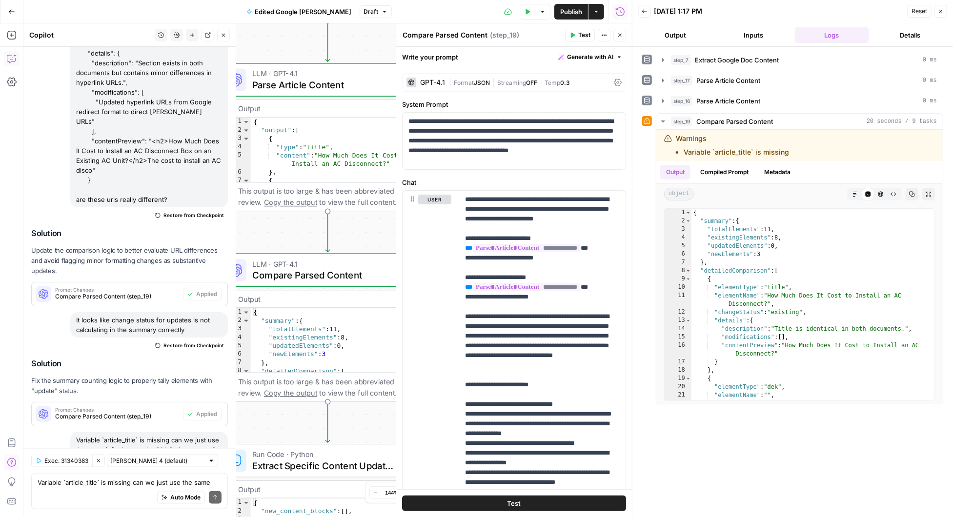
click at [583, 33] on span "Test" at bounding box center [584, 35] width 12 height 9
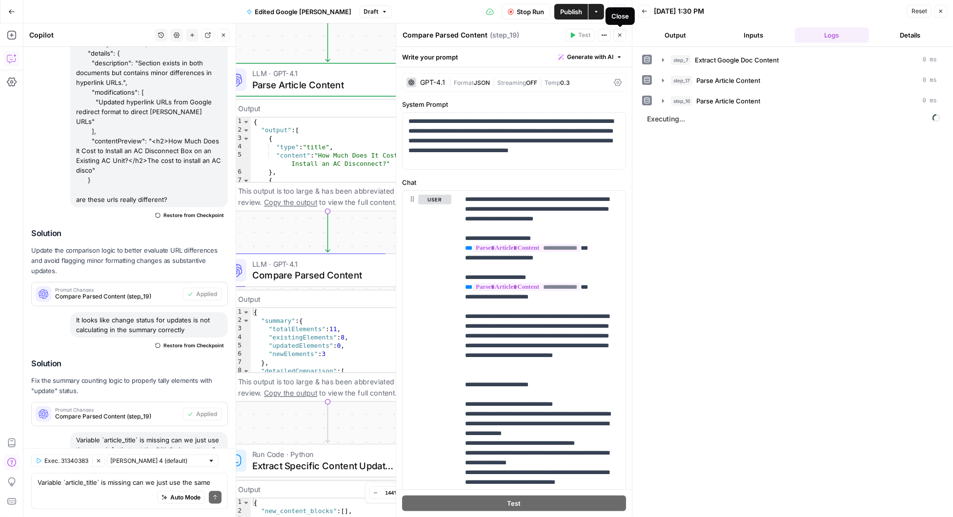
click at [621, 35] on icon "button" at bounding box center [620, 35] width 6 height 6
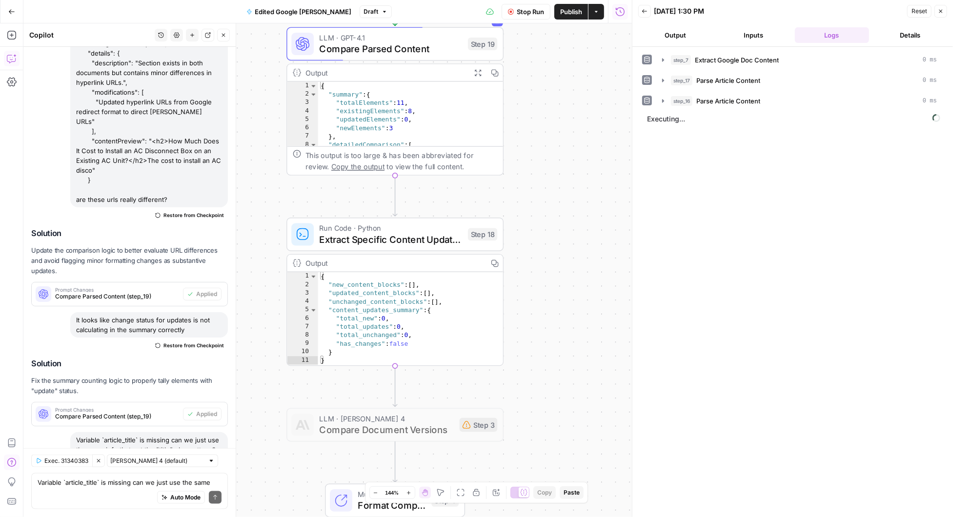
drag, startPoint x: 504, startPoint y: 317, endPoint x: 570, endPoint y: 85, distance: 240.9
click at [570, 85] on div "Workflow Input Settings Inputs Run Code · Python Extract Google Doc Content Ste…" at bounding box center [327, 270] width 608 height 494
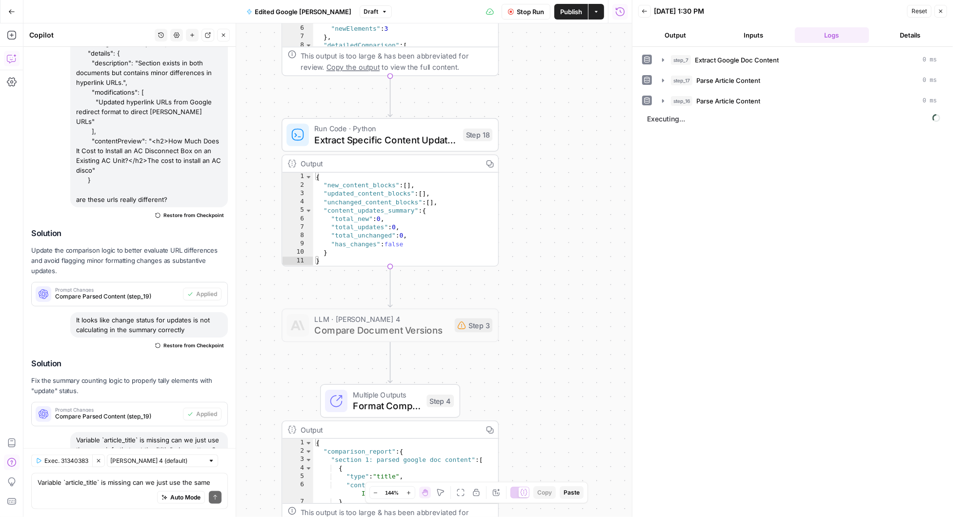
drag, startPoint x: 556, startPoint y: 297, endPoint x: 553, endPoint y: 203, distance: 93.7
click at [553, 203] on div "Workflow Input Settings Inputs Run Code · Python Extract Google Doc Content Ste…" at bounding box center [327, 270] width 608 height 494
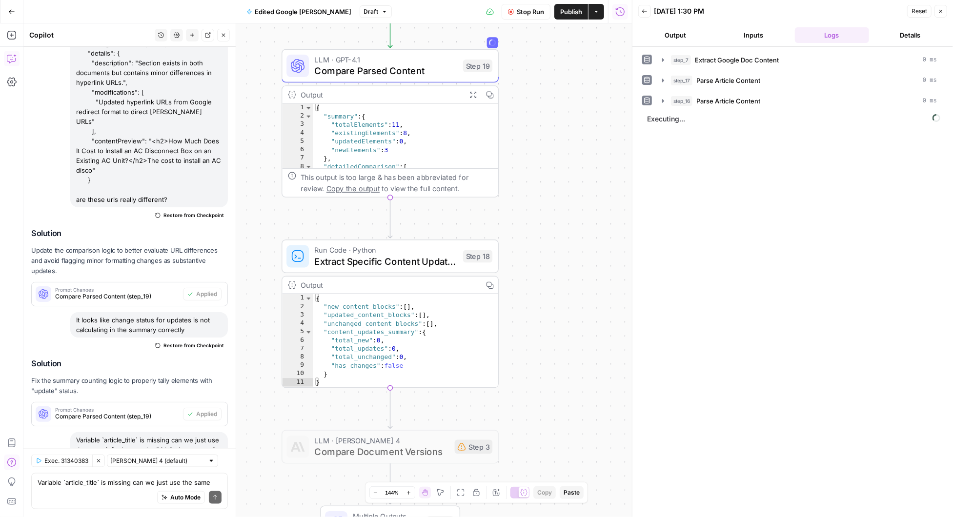
drag, startPoint x: 553, startPoint y: 203, endPoint x: 553, endPoint y: 327, distance: 123.9
click at [553, 327] on div "Workflow Input Settings Inputs Run Code · Python Extract Google Doc Content Ste…" at bounding box center [327, 270] width 608 height 494
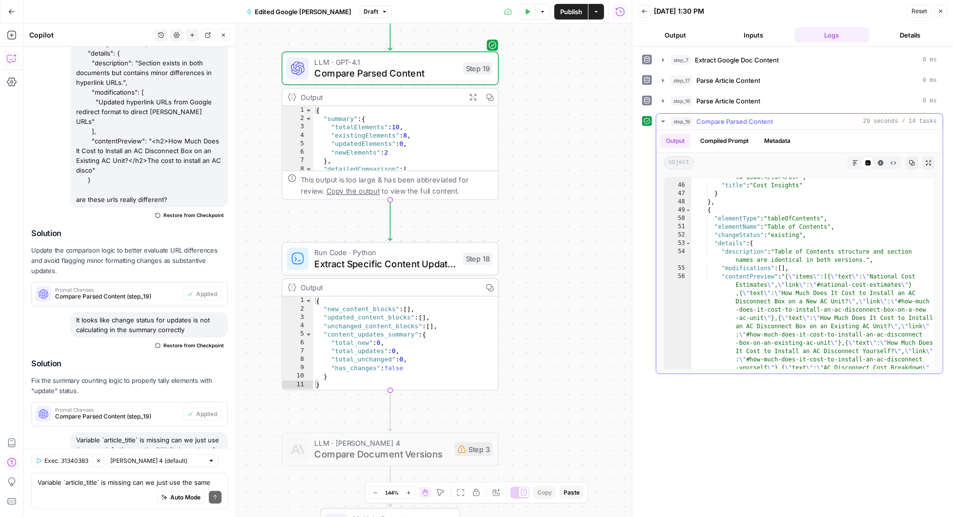
scroll to position [518, 0]
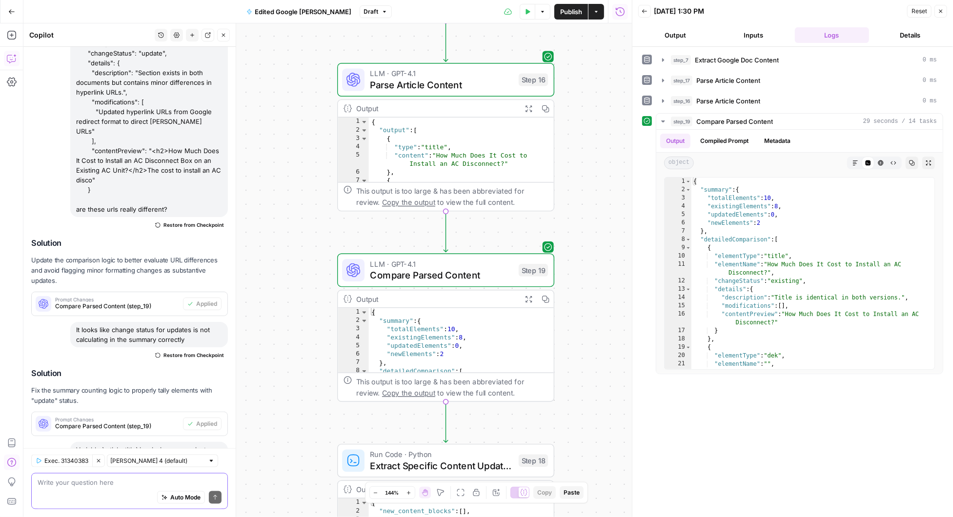
click at [100, 486] on textarea at bounding box center [130, 482] width 184 height 10
type textarea "okay, why did we lose the new paragraph at the start?"
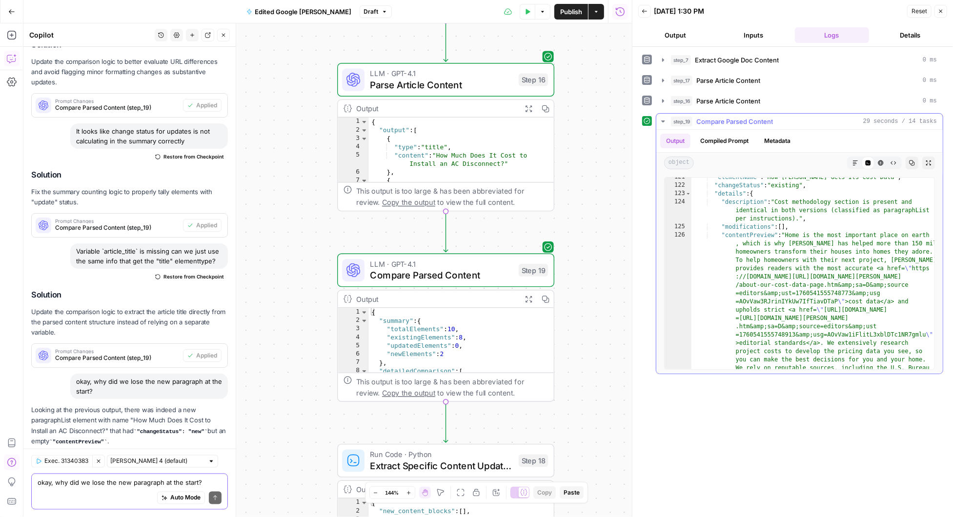
scroll to position [2170, 0]
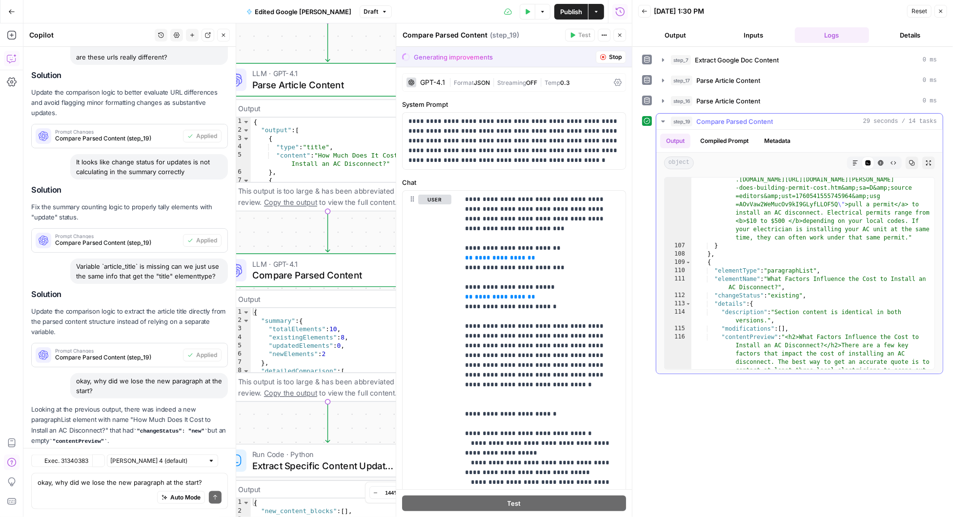
scroll to position [6479, 0]
click at [597, 55] on span "Accept All" at bounding box center [607, 57] width 29 height 9
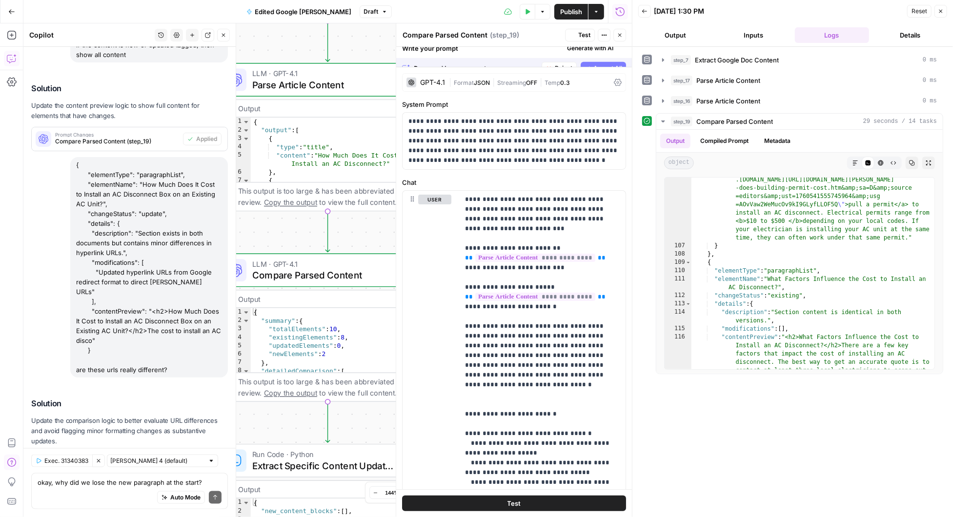
scroll to position [6853, 0]
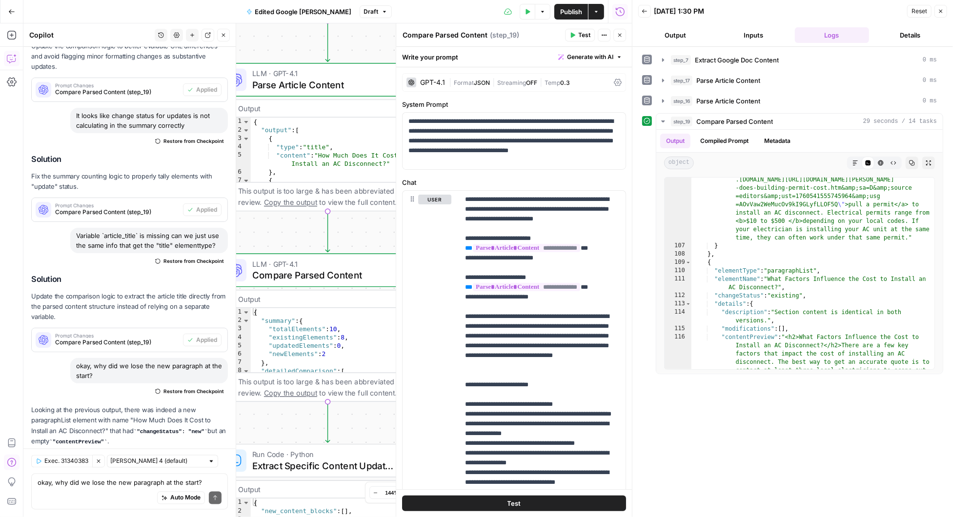
click at [579, 36] on span "Test" at bounding box center [584, 35] width 12 height 9
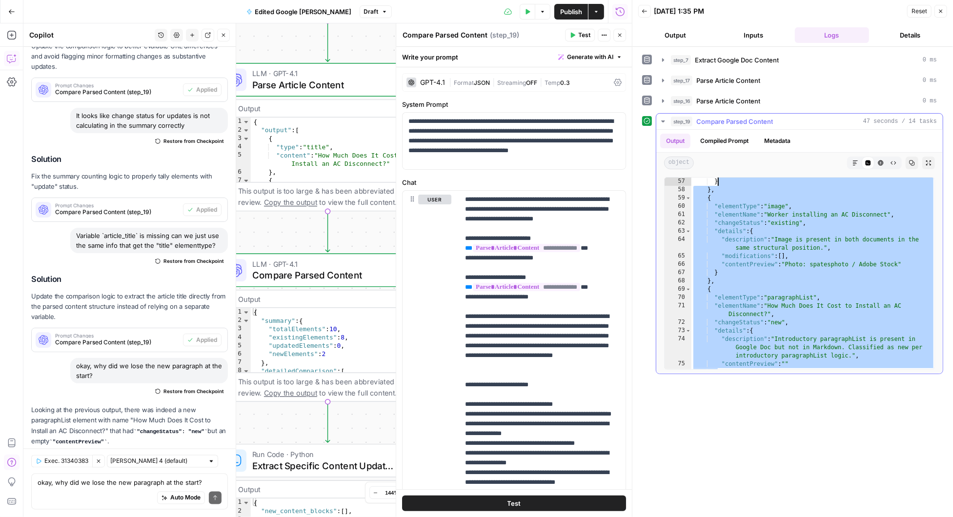
scroll to position [763, 0]
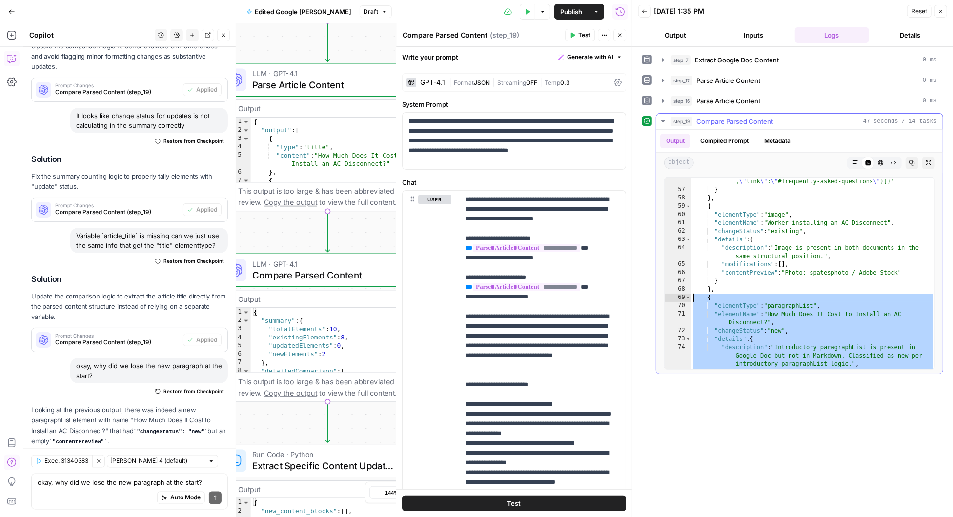
drag, startPoint x: 726, startPoint y: 232, endPoint x: 684, endPoint y: 293, distance: 74.4
click at [684, 293] on div "* 56 57 58 59 60 61 62 63 64 65 66 67 68 69 70 71 72 73 74 75 76 77 78 79 80 81…" at bounding box center [799, 273] width 271 height 193
type textarea "**********"
click at [71, 481] on textarea "okay, why did we lose the new paragraph at the start?" at bounding box center [130, 482] width 184 height 10
paste textarea "{ "elementType": "paragraphList", "elementName": "How Much Does It Cost to Inst…"
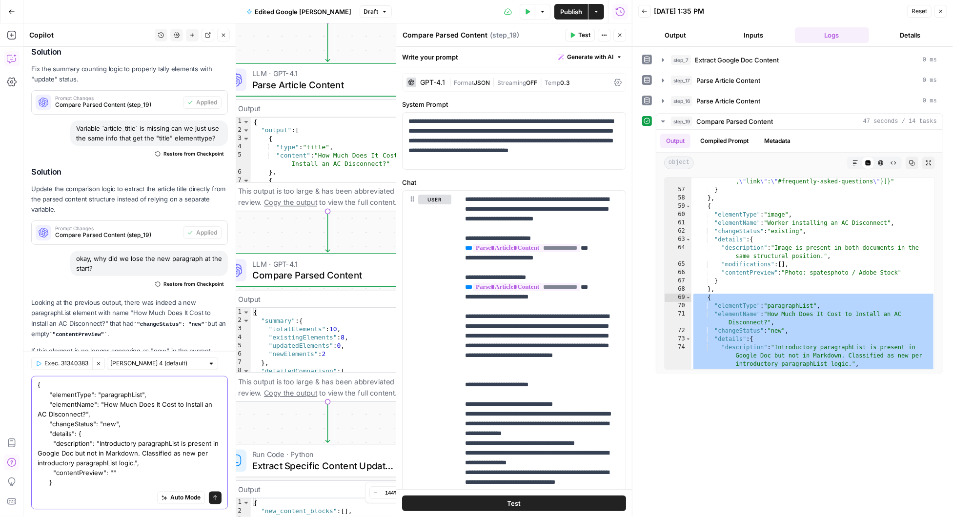
scroll to position [6970, 0]
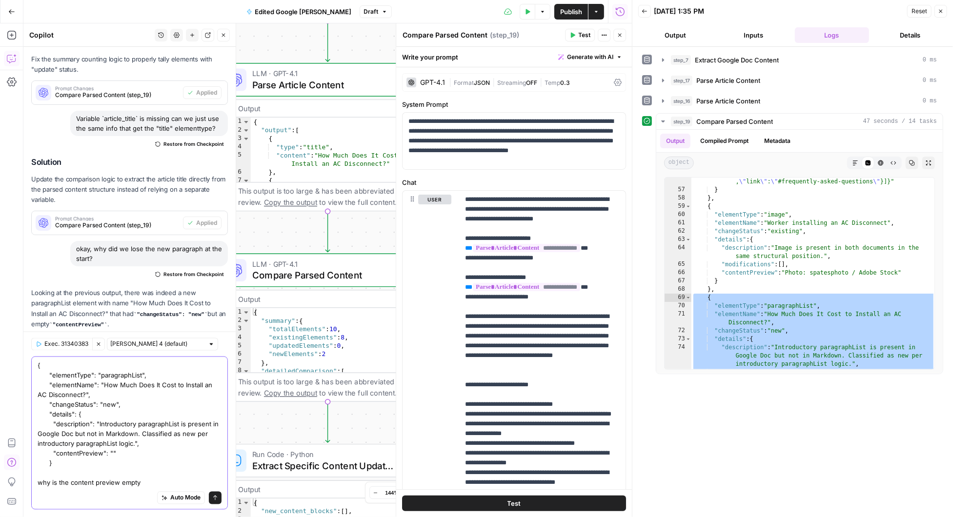
type textarea "{ "elementType": "paragraphList", "elementName": "How Much Does It Cost to Inst…"
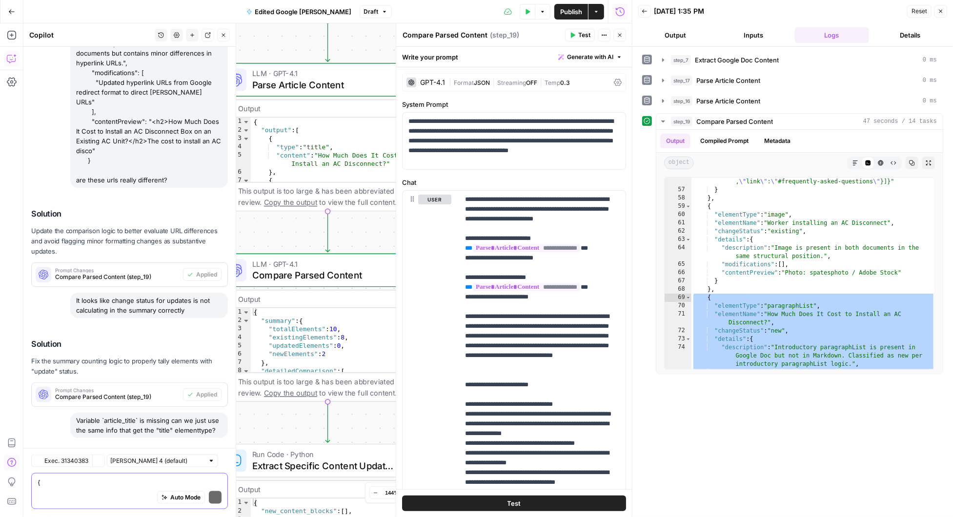
scroll to position [7074, 0]
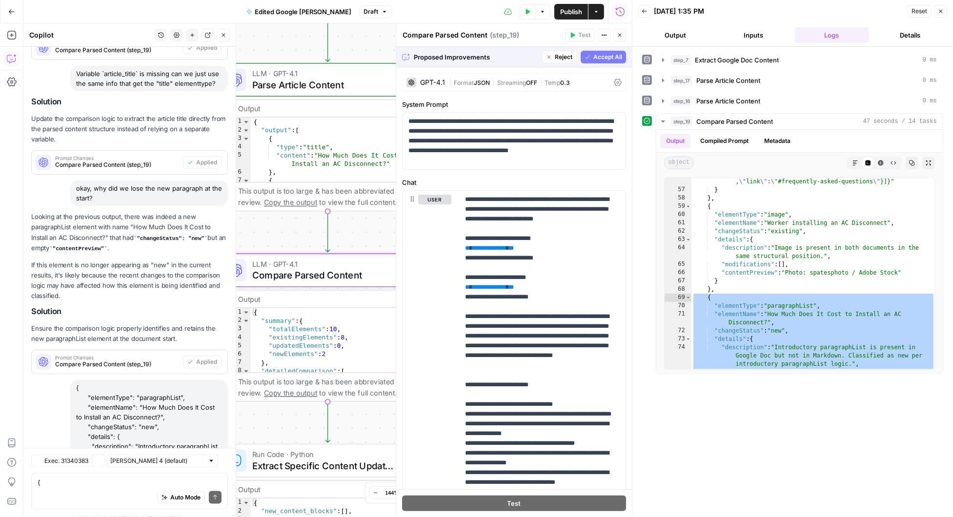
scroll to position [6700, 0]
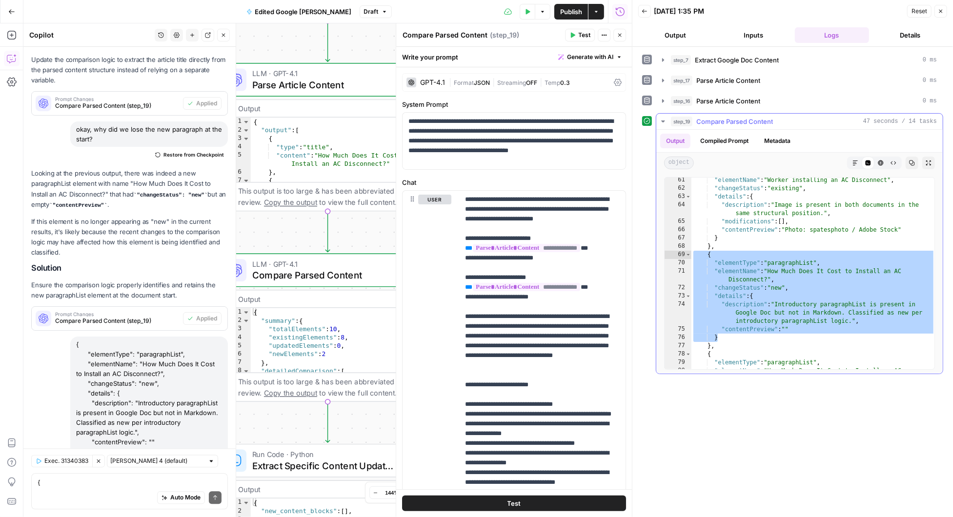
scroll to position [807, 0]
click at [115, 484] on textarea "{ "elementType": "paragraphList", "elementName": "How Much Does It Cost to Inst…" at bounding box center [130, 482] width 184 height 10
type textarea "Let's also leave new element names blank for now"
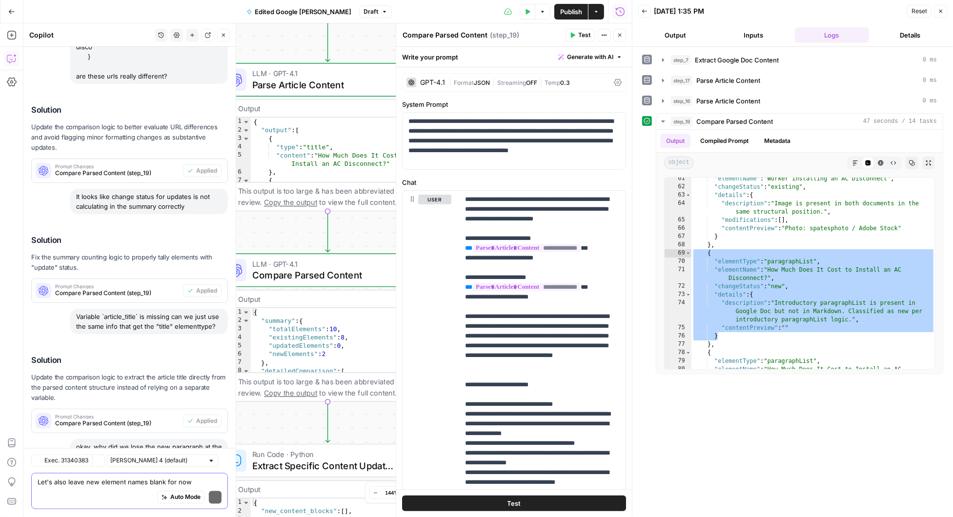
scroll to position [7194, 0]
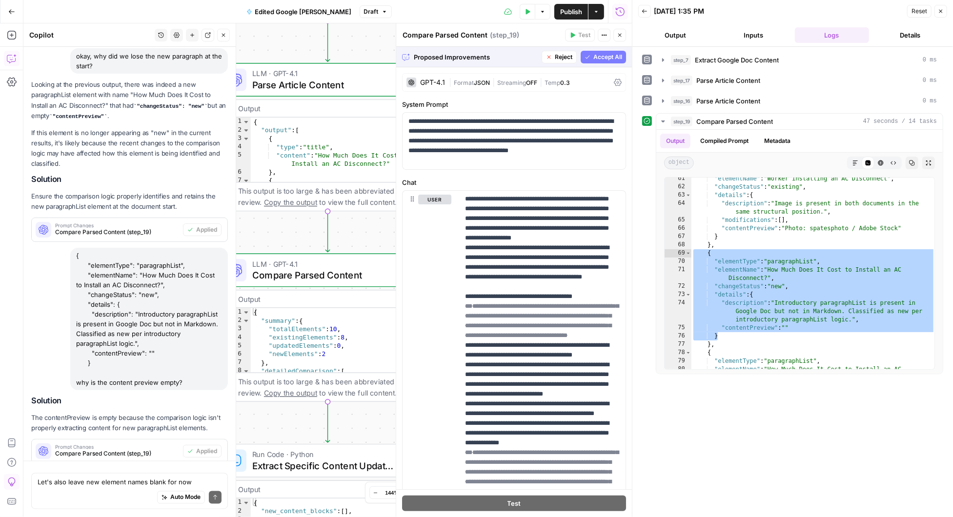
scroll to position [6804, 0]
click at [599, 55] on span "Accept All" at bounding box center [607, 57] width 29 height 9
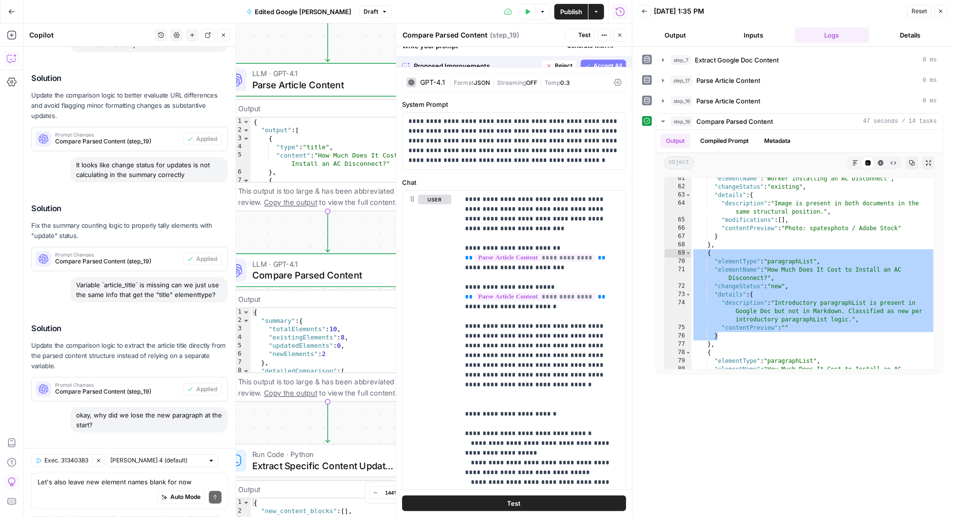
scroll to position [7210, 0]
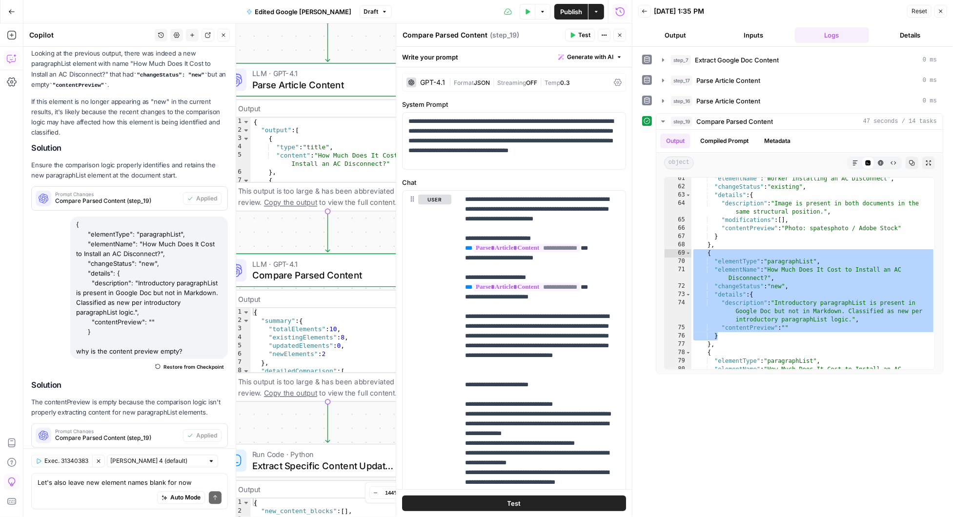
click at [585, 33] on span "Test" at bounding box center [584, 35] width 12 height 9
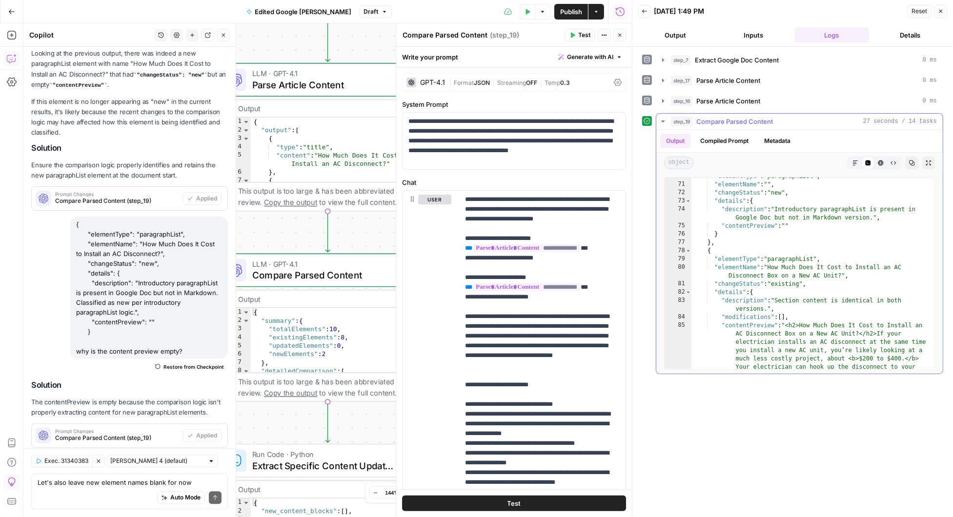
scroll to position [901, 0]
click at [796, 222] on div ""elementType" : "paragraphList" , "elementName" : "" , "changeStatus" : "new" ,…" at bounding box center [813, 305] width 244 height 267
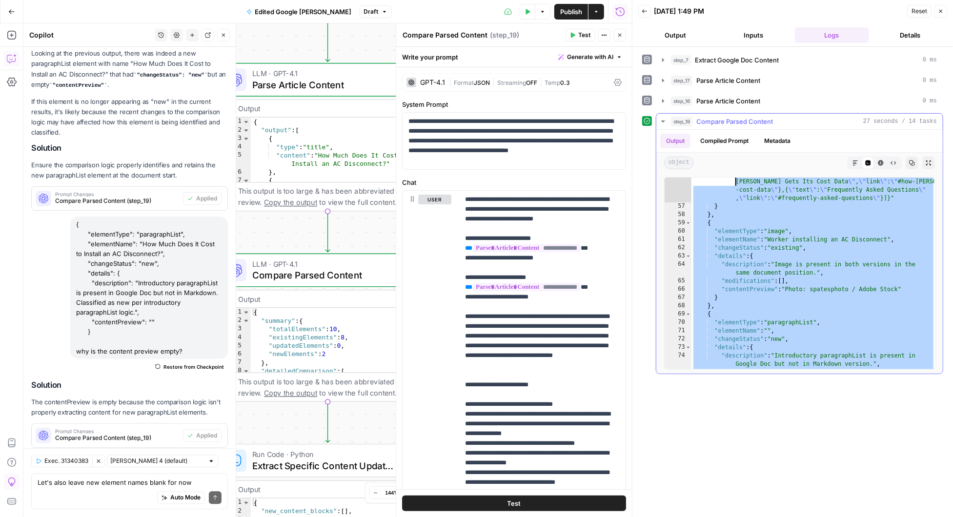
scroll to position [755, 0]
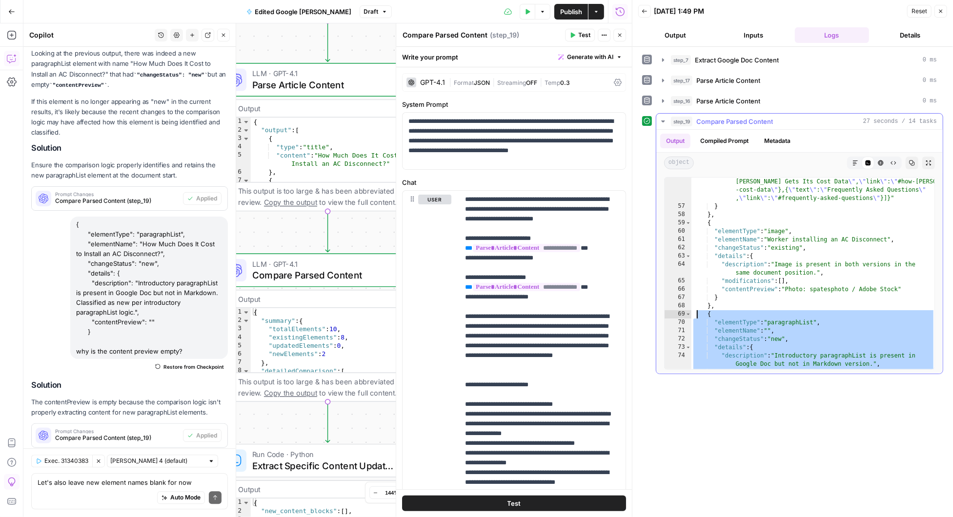
drag, startPoint x: 734, startPoint y: 233, endPoint x: 695, endPoint y: 313, distance: 88.6
click at [695, 313] on div ""contentPreview" : "{ \" items \" :[{ \" text \" : \" National Cost Estimates \…" at bounding box center [813, 224] width 244 height 358
type textarea "**********"
click at [107, 482] on textarea "Let's also leave new element names blank for now" at bounding box center [130, 482] width 184 height 10
paste textarea "{ "elementType": "paragraphList", "elementName": "", "changeStatus": "new", "de…"
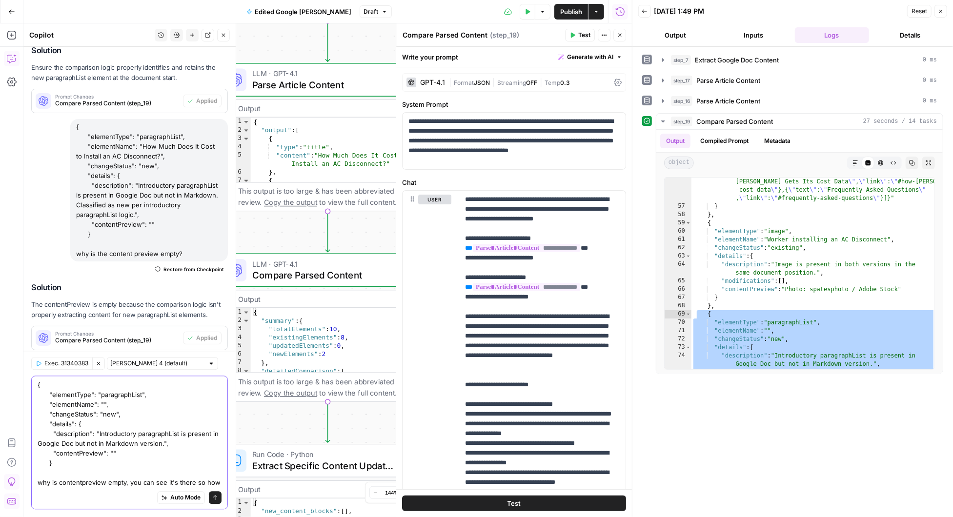
scroll to position [7317, 0]
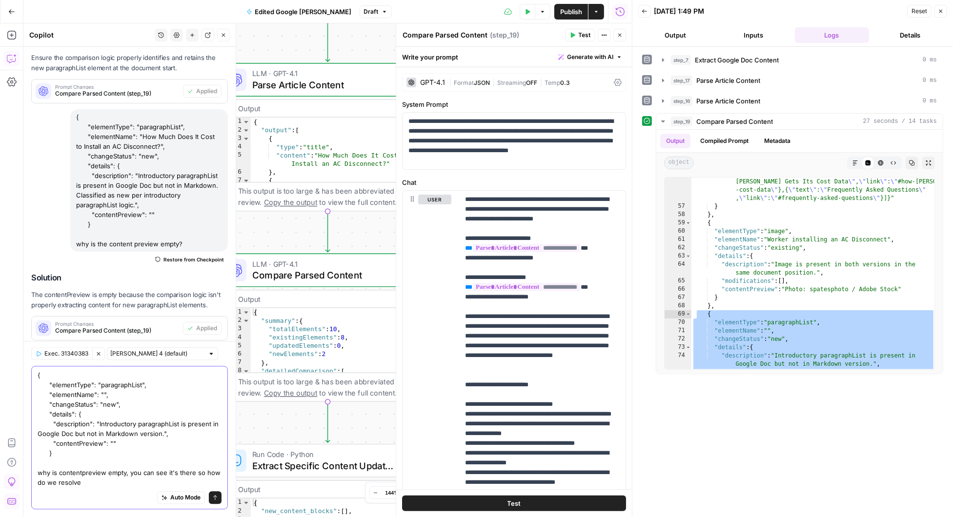
type textarea "{ "elementType": "paragraphList", "elementName": "", "changeStatus": "new", "de…"
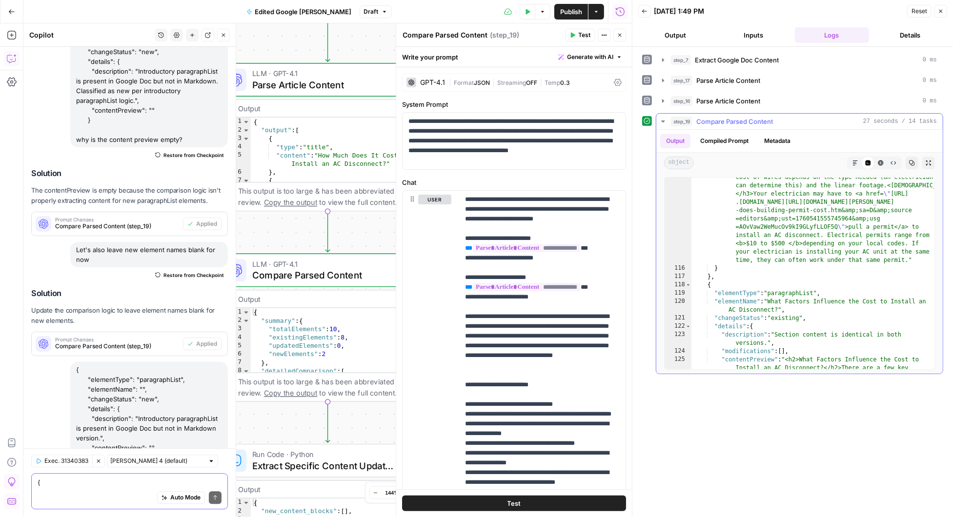
scroll to position [1861, 0]
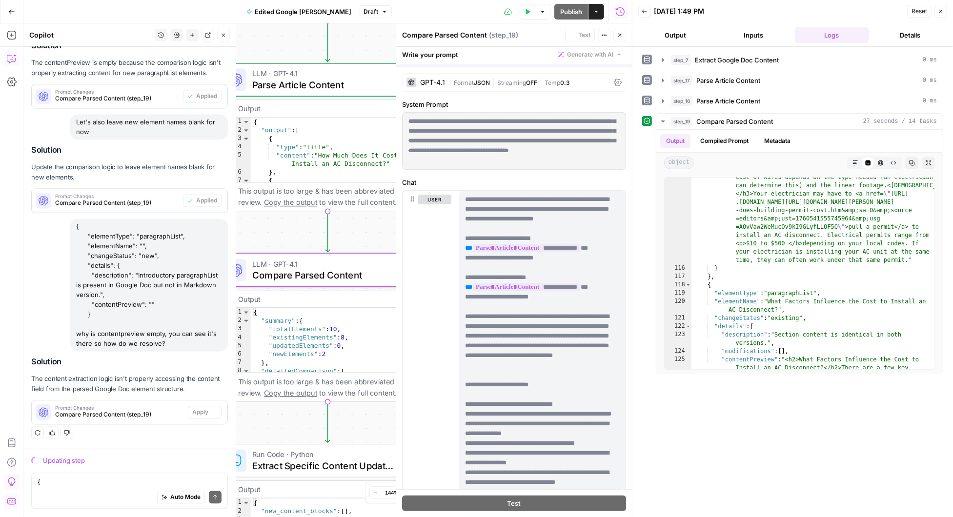
scroll to position [7016, 0]
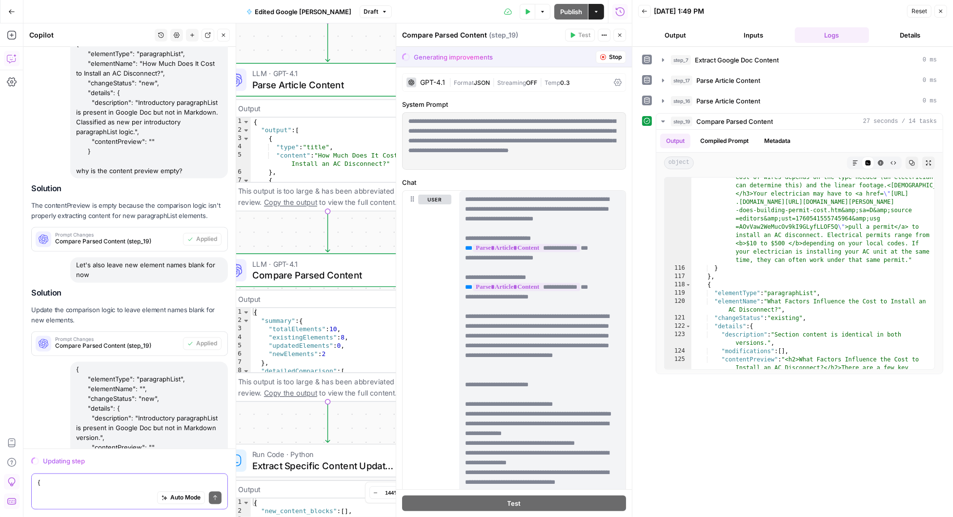
click at [80, 485] on textarea "{ "elementType": "paragraphList", "elementName": "", "changeStatus": "new", "de…" at bounding box center [130, 482] width 184 height 10
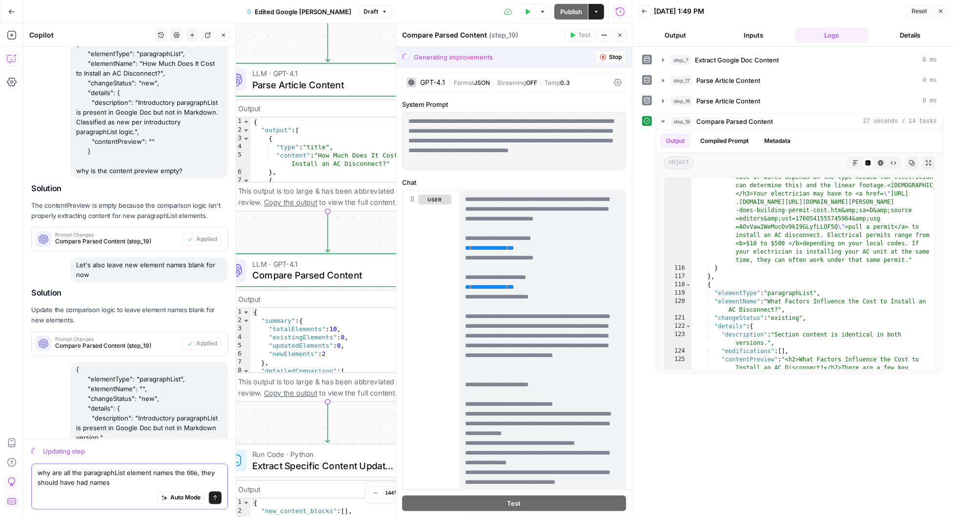
scroll to position [7025, 0]
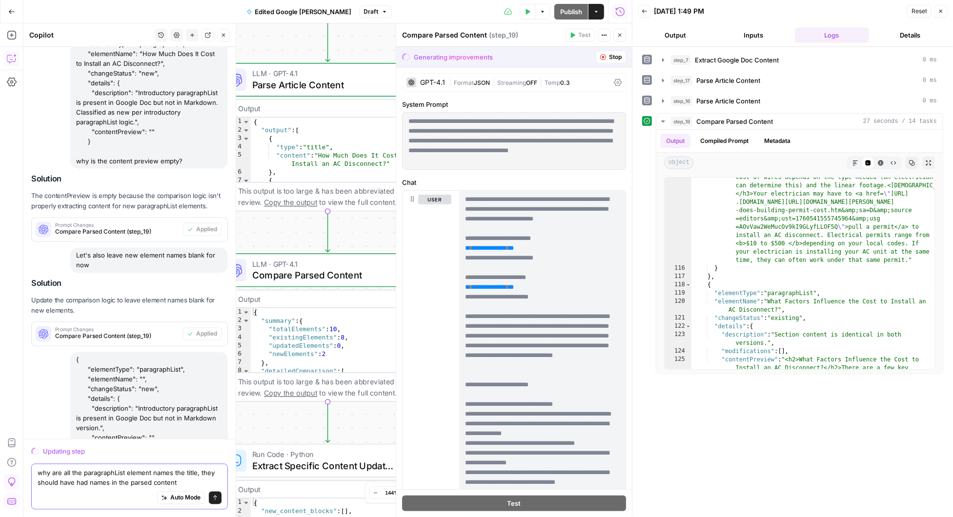
type textarea "why are all the paragraphList element names the title, they should have had nam…"
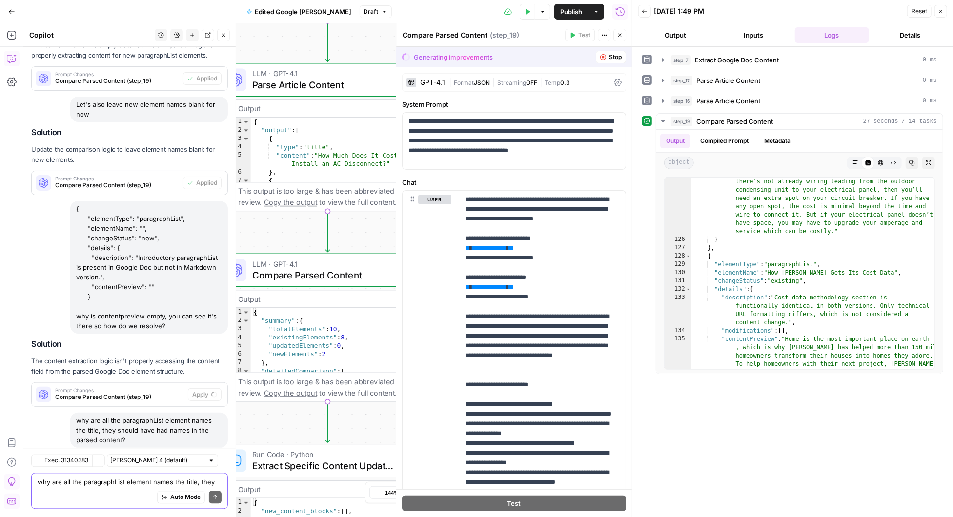
scroll to position [7176, 0]
click at [614, 57] on span "Accept All" at bounding box center [607, 57] width 29 height 9
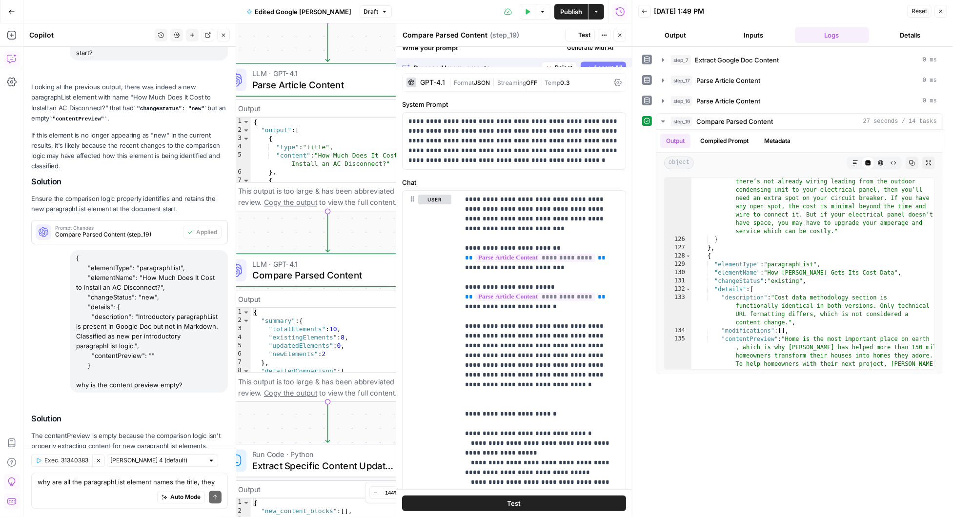
scroll to position [7613, 0]
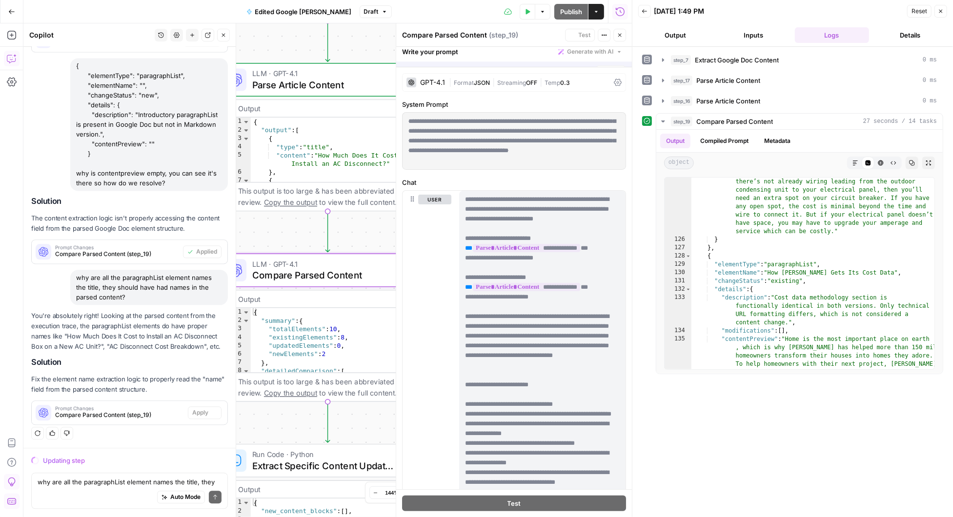
scroll to position [7177, 0]
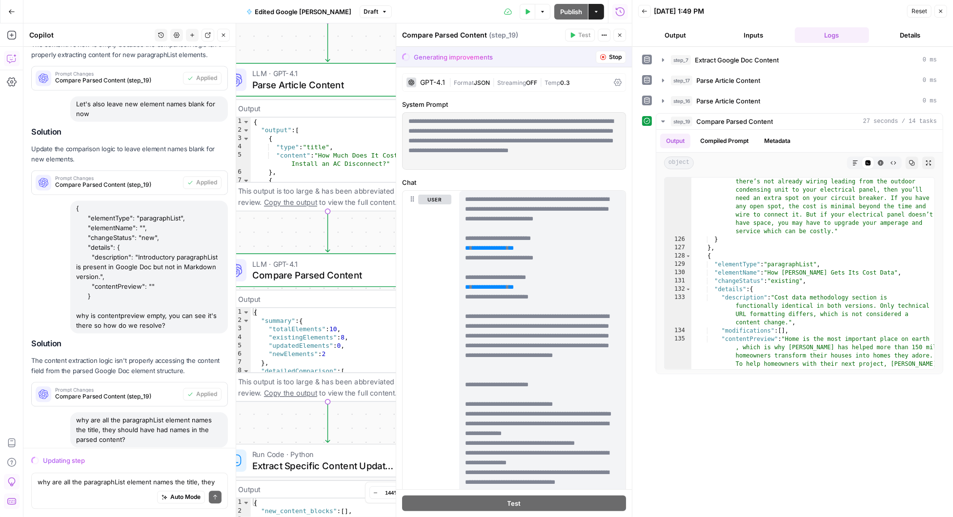
click at [649, 191] on div "**********" at bounding box center [792, 243] width 301 height 261
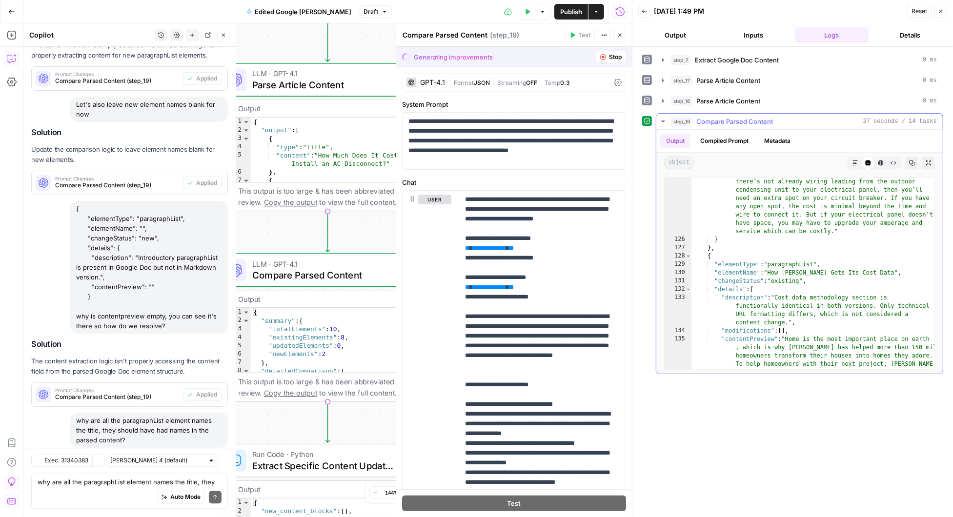
scroll to position [7176, 0]
click at [601, 54] on span "Accept All" at bounding box center [607, 57] width 29 height 9
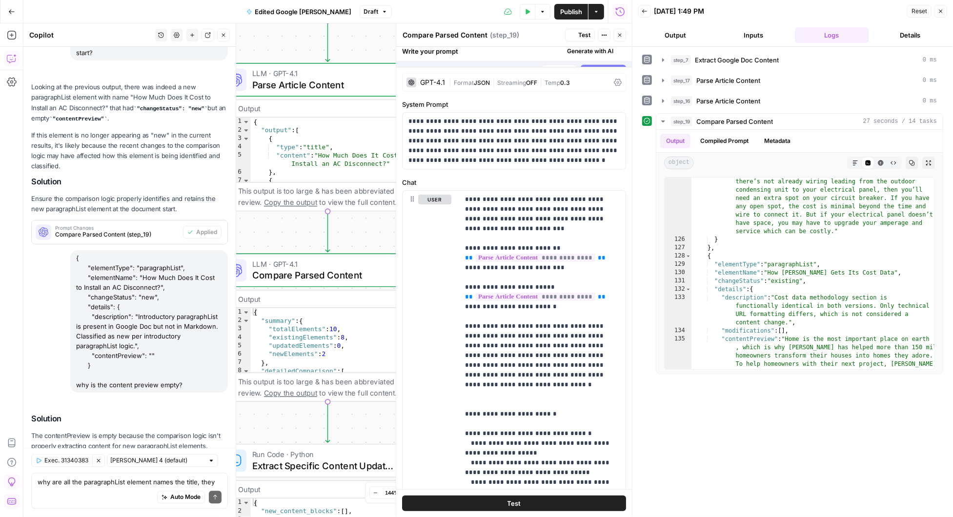
scroll to position [7613, 0]
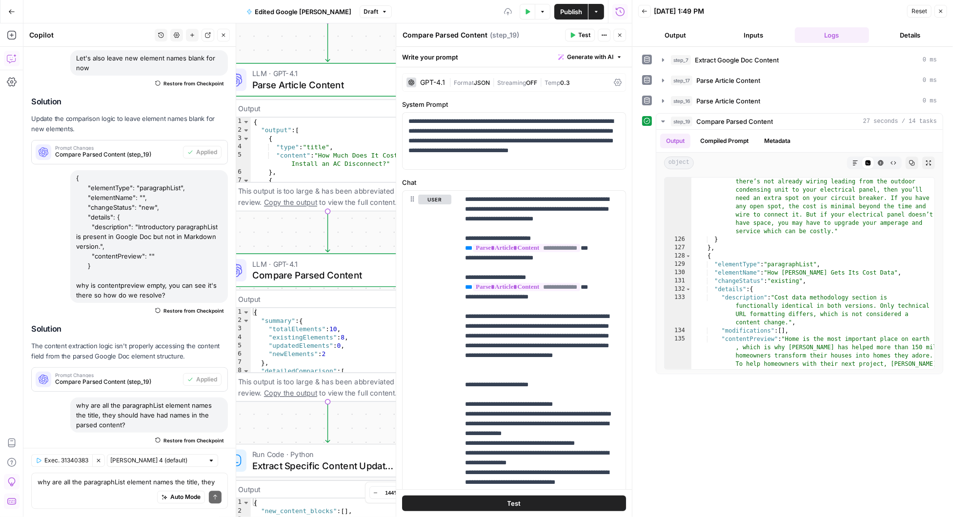
click at [582, 37] on span "Test" at bounding box center [584, 35] width 12 height 9
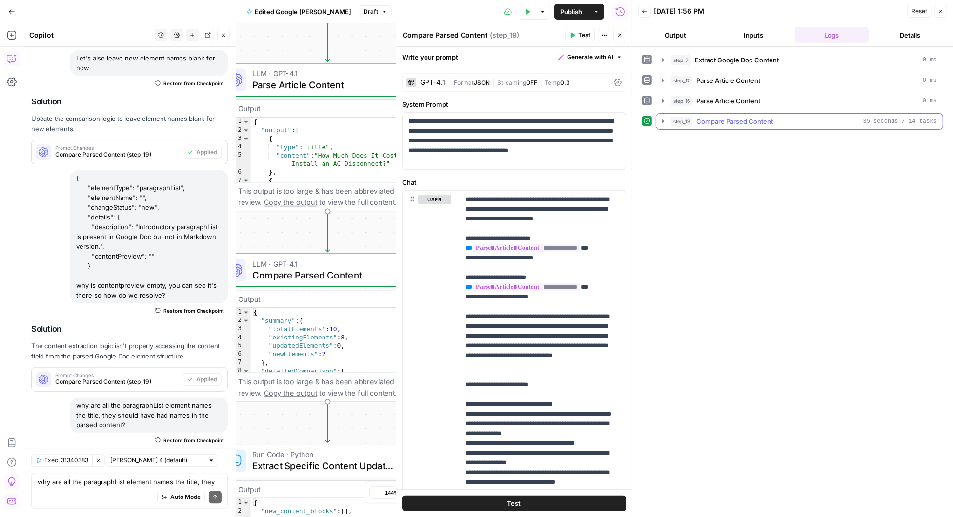
click at [664, 118] on icon "button" at bounding box center [663, 122] width 8 height 8
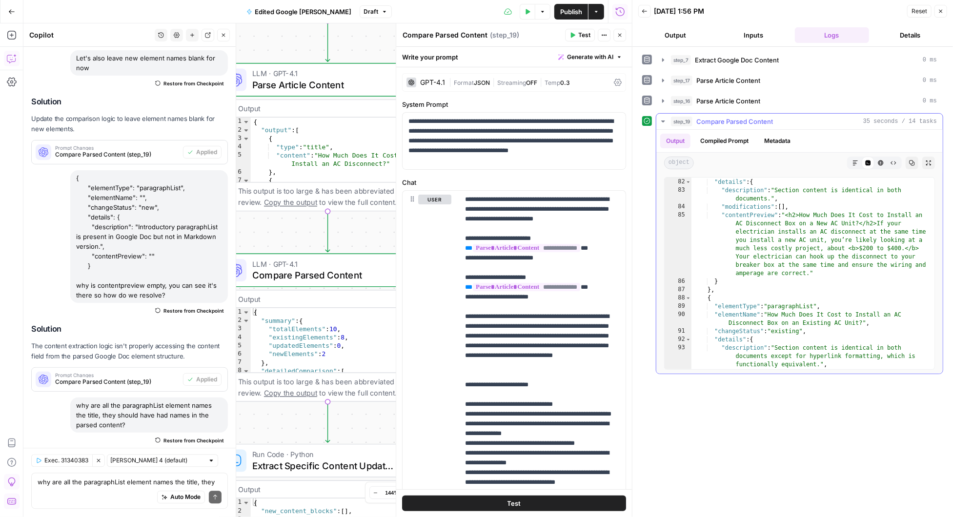
scroll to position [981, 0]
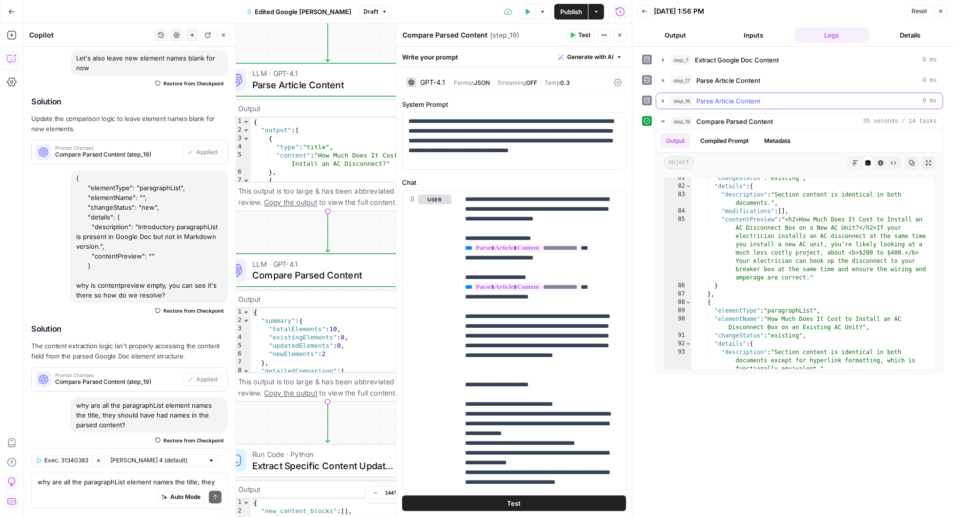
click at [662, 102] on icon "button" at bounding box center [663, 101] width 8 height 8
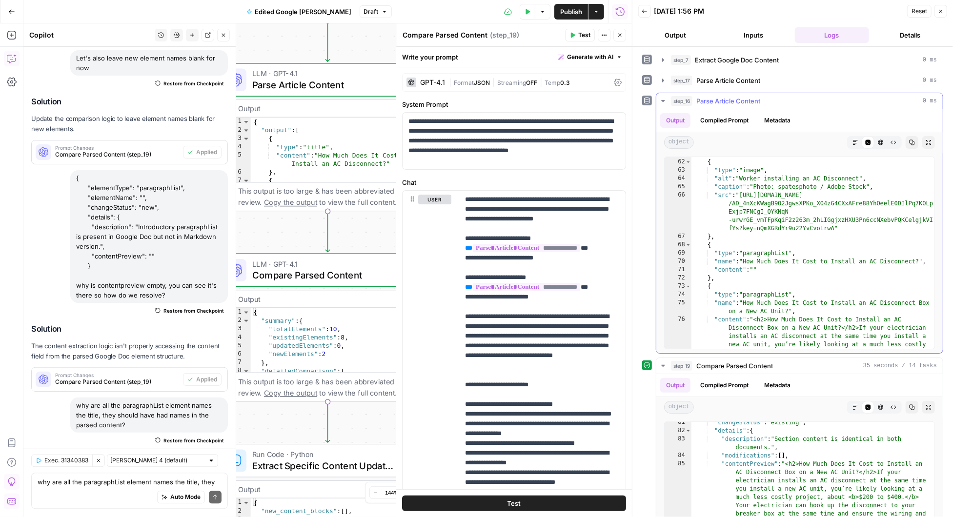
scroll to position [654, 0]
click at [780, 271] on div "} , { "type" : "image" , "alt" : "Worker installing an AC Disconnect" , "captio…" at bounding box center [813, 279] width 244 height 259
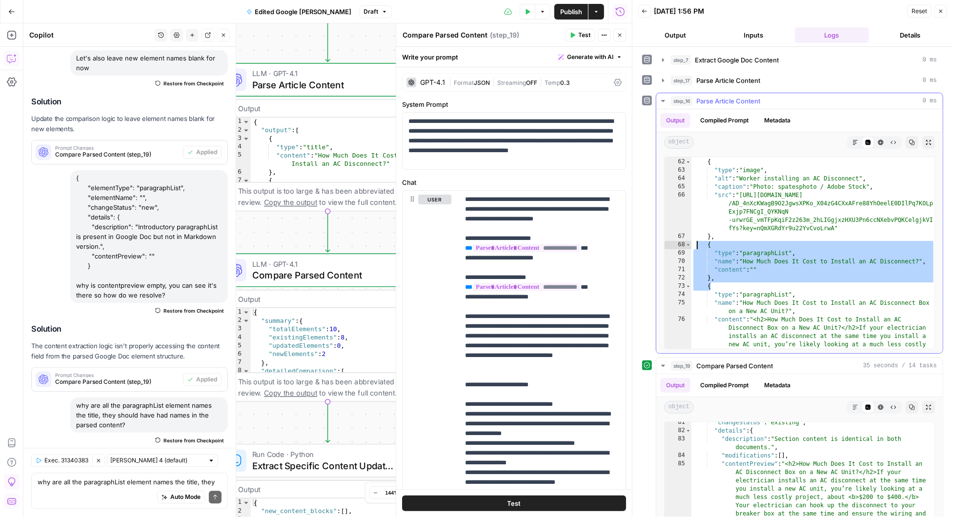
drag, startPoint x: 722, startPoint y: 281, endPoint x: 696, endPoint y: 246, distance: 43.9
click at [696, 246] on div "} , { "type" : "image" , "alt" : "Worker installing an AC Disconnect" , "captio…" at bounding box center [813, 279] width 244 height 259
type textarea "**********"
click at [79, 478] on textarea "why are all the paragraphList element names the title, they should have had nam…" at bounding box center [130, 482] width 184 height 10
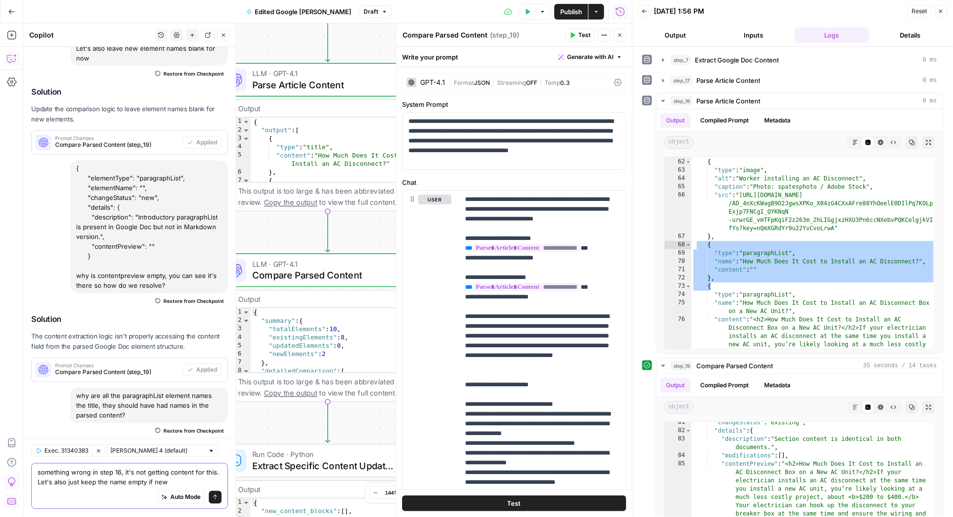
scroll to position [7633, 0]
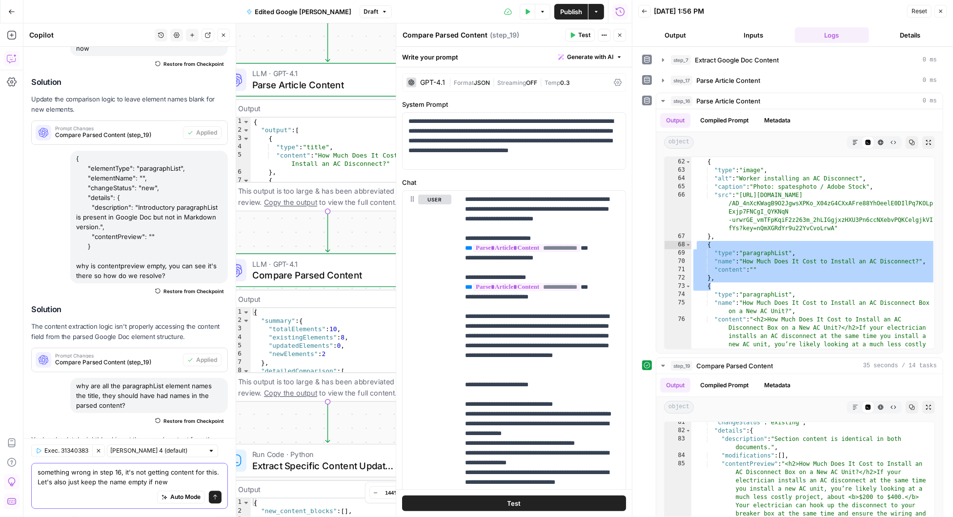
paste textarea "{ "type": "paragraphList", "name": "How Much Does It Cost to Install an AC Disc…"
type textarea "something wrong in step 16, it's not getting content for this. Let's also just …"
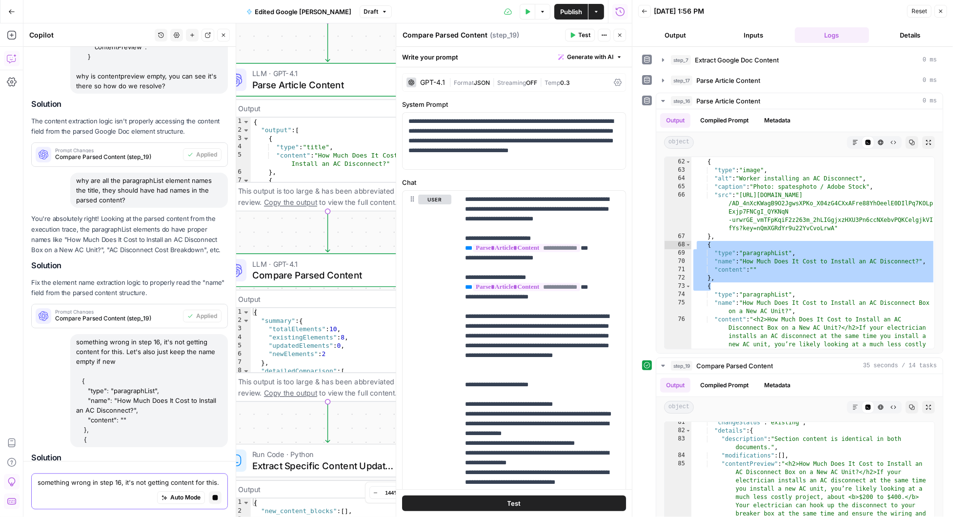
scroll to position [7366, 0]
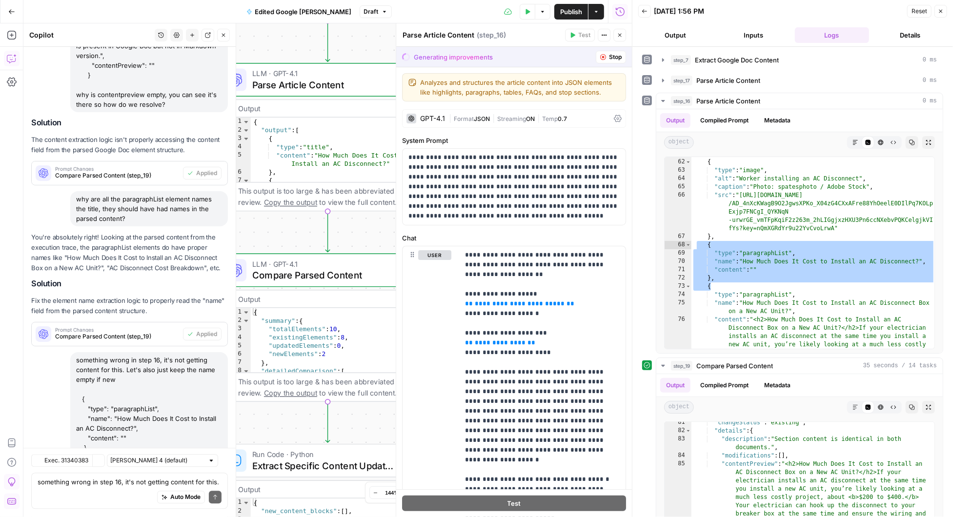
scroll to position [7398, 0]
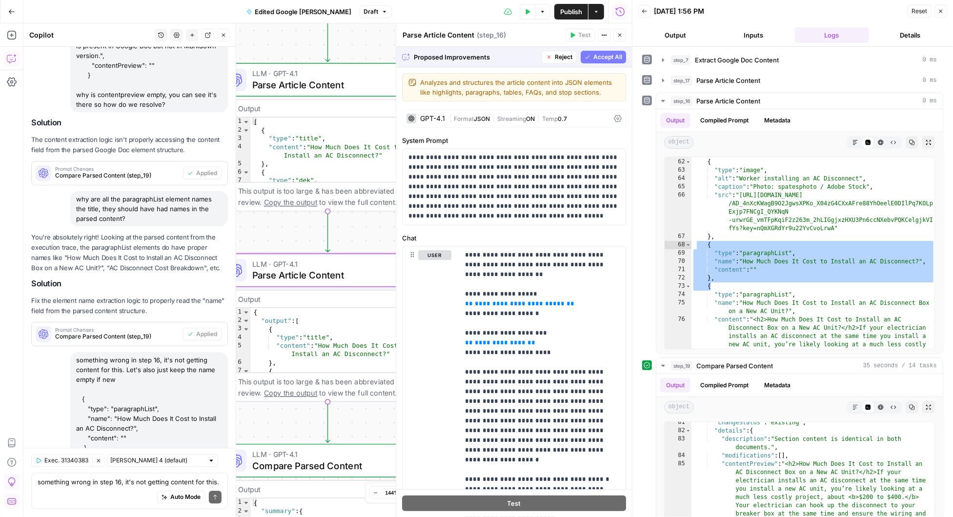
click at [212, 517] on span "Accept" at bounding box center [208, 526] width 20 height 9
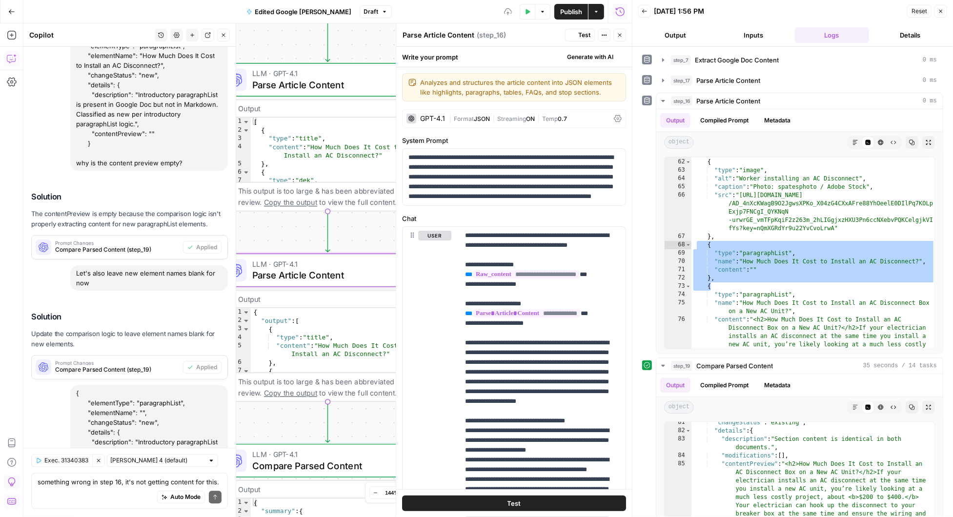
scroll to position [7851, 0]
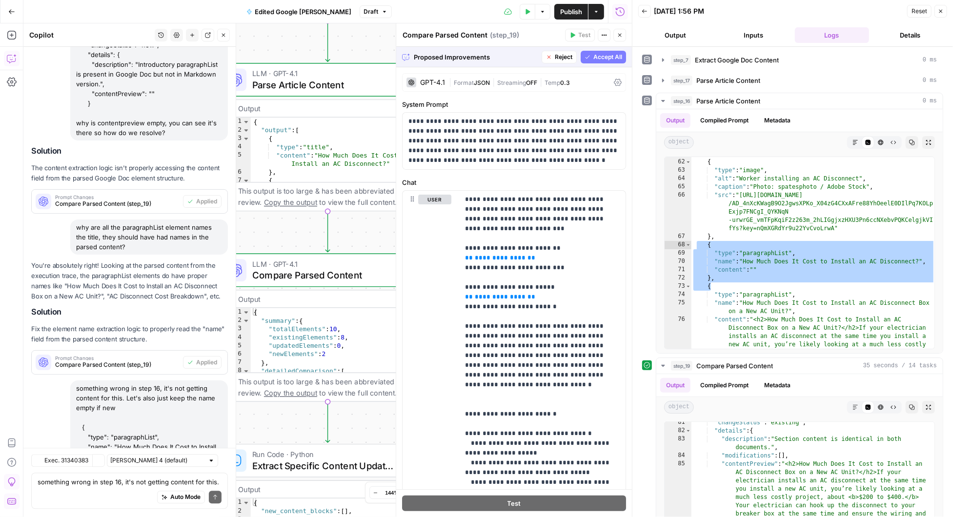
scroll to position [7398, 0]
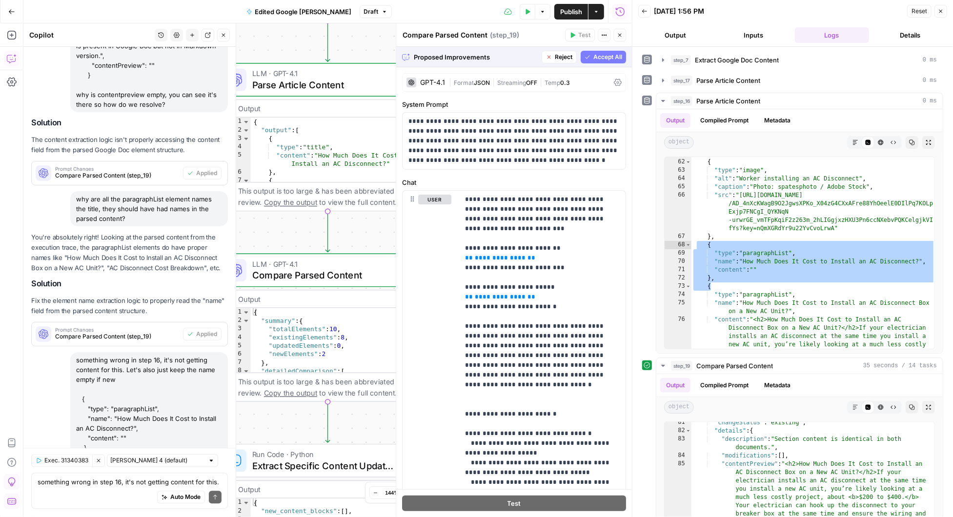
click at [603, 59] on span "Accept All" at bounding box center [607, 57] width 29 height 9
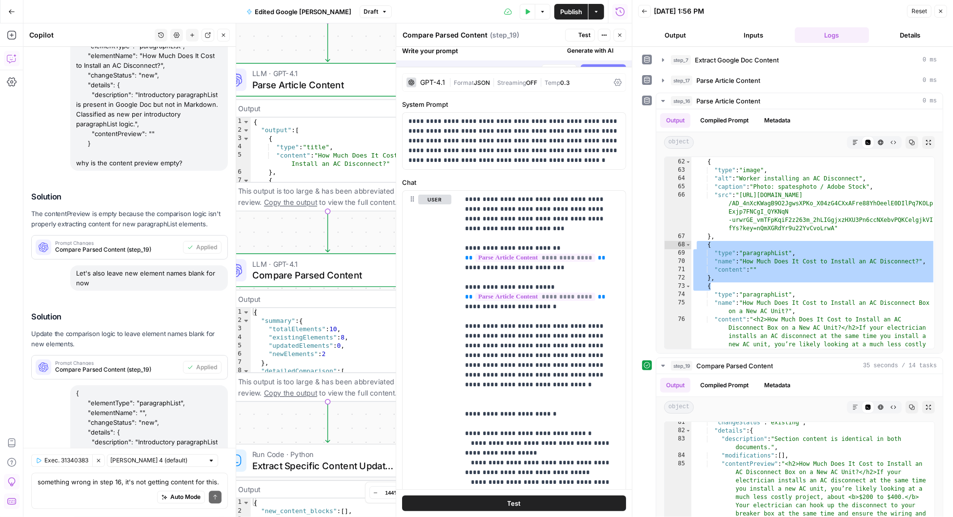
scroll to position [7851, 0]
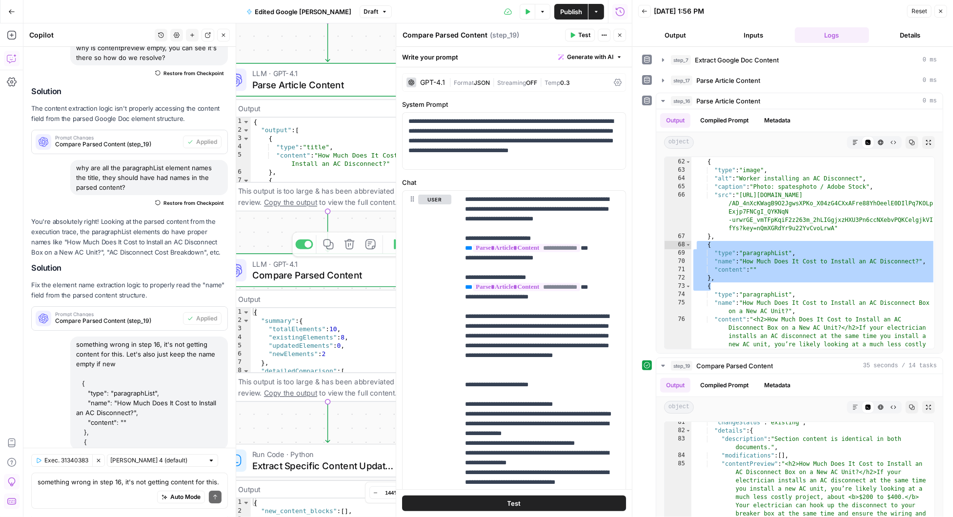
click at [271, 231] on div "Workflow Input Settings Inputs Run Code · Python Extract Google Doc Content Ste…" at bounding box center [327, 270] width 608 height 494
click at [619, 33] on icon "button" at bounding box center [620, 35] width 6 height 6
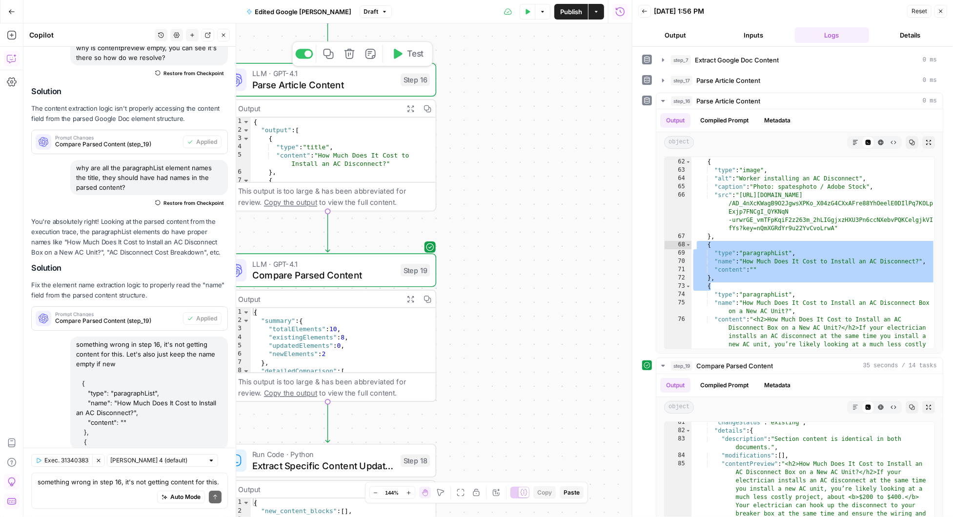
click at [397, 53] on icon "button" at bounding box center [398, 54] width 9 height 10
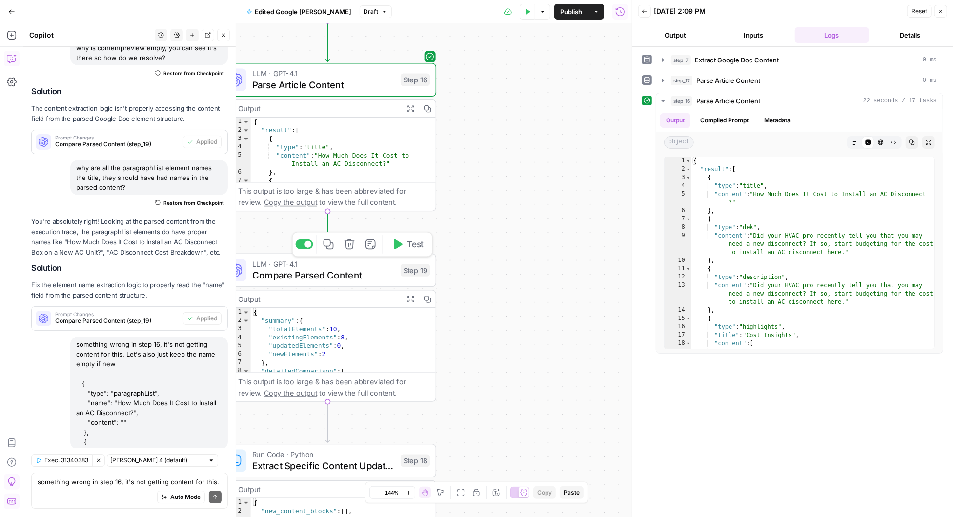
click at [397, 243] on icon "button" at bounding box center [398, 244] width 9 height 10
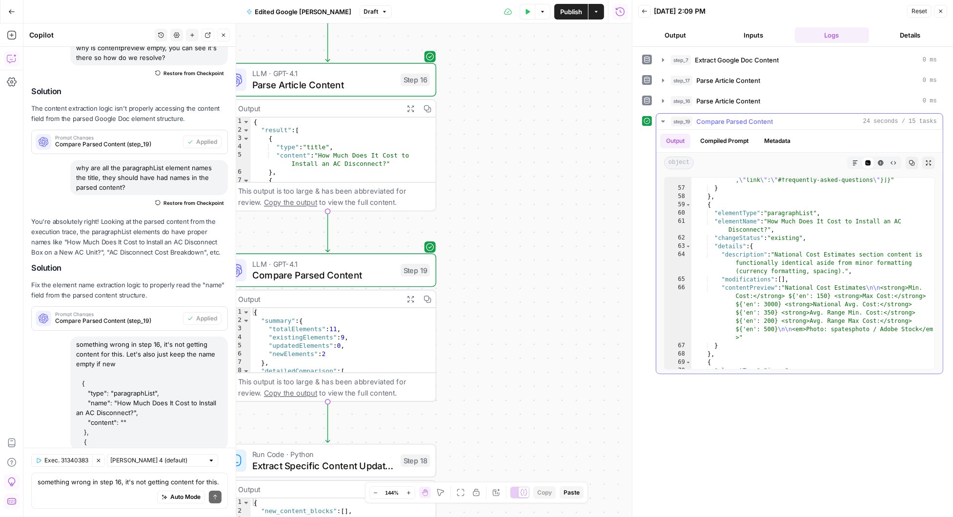
scroll to position [731, 0]
click at [660, 98] on icon "button" at bounding box center [663, 101] width 8 height 8
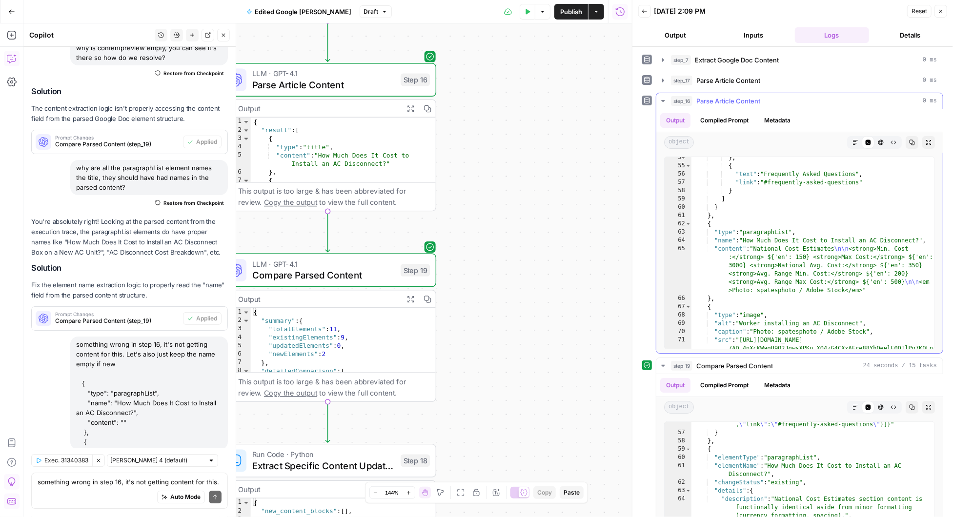
scroll to position [592, 0]
click at [664, 78] on icon "button" at bounding box center [663, 81] width 8 height 8
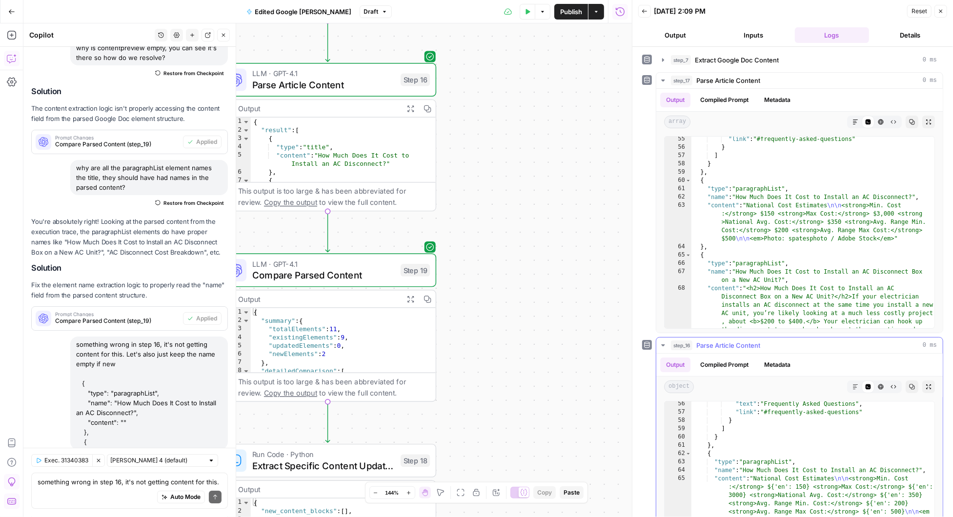
scroll to position [622, 0]
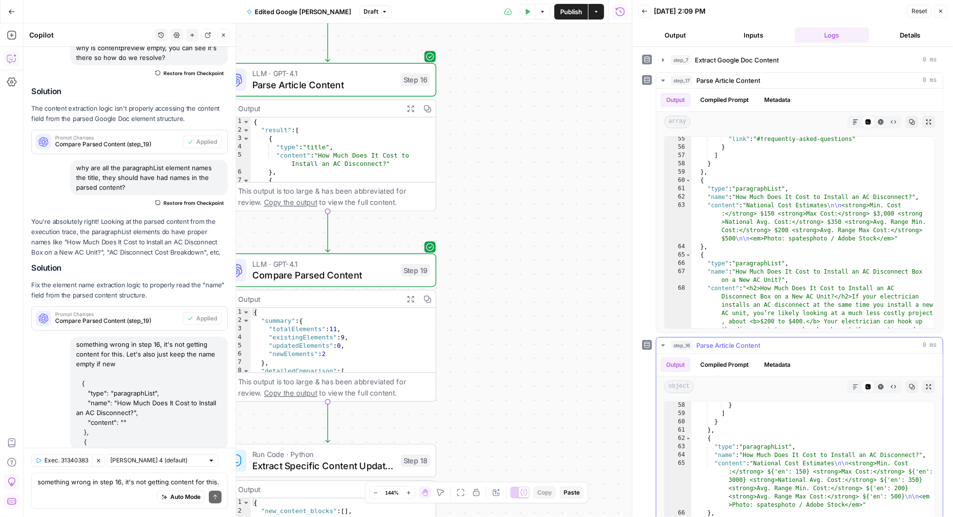
type textarea "**********"
drag, startPoint x: 854, startPoint y: 463, endPoint x: 756, endPoint y: 465, distance: 97.6
click at [756, 465] on div "} ] } } , { "type" : "paragraphList" , "name" : "How Much Does It Cost to Insta…" at bounding box center [813, 505] width 244 height 209
click at [72, 487] on div "Auto Mode Send" at bounding box center [130, 497] width 184 height 21
paste textarea "National Cost Estimates\n\n<"
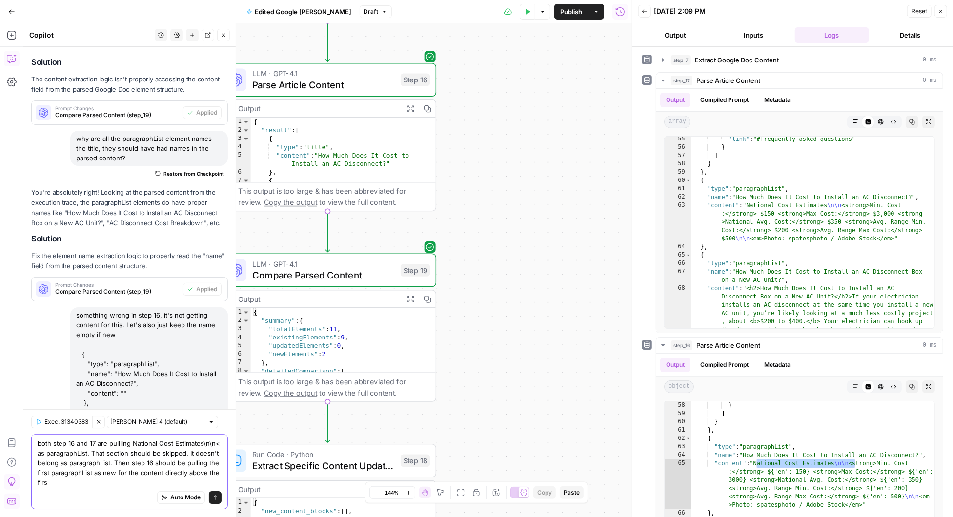
scroll to position [7890, 0]
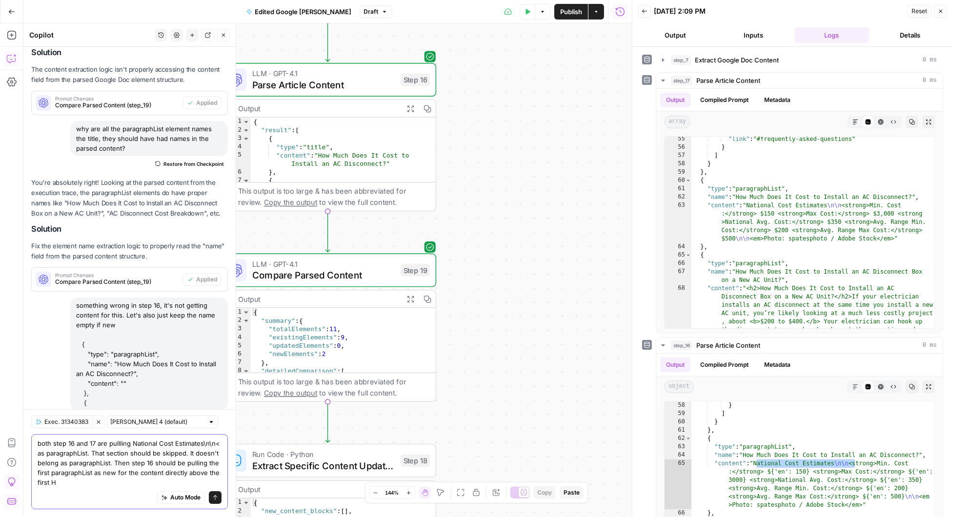
type textarea "both step 16 and 17 are pullling National Cost Estimates\n\n< as paragraphList.…"
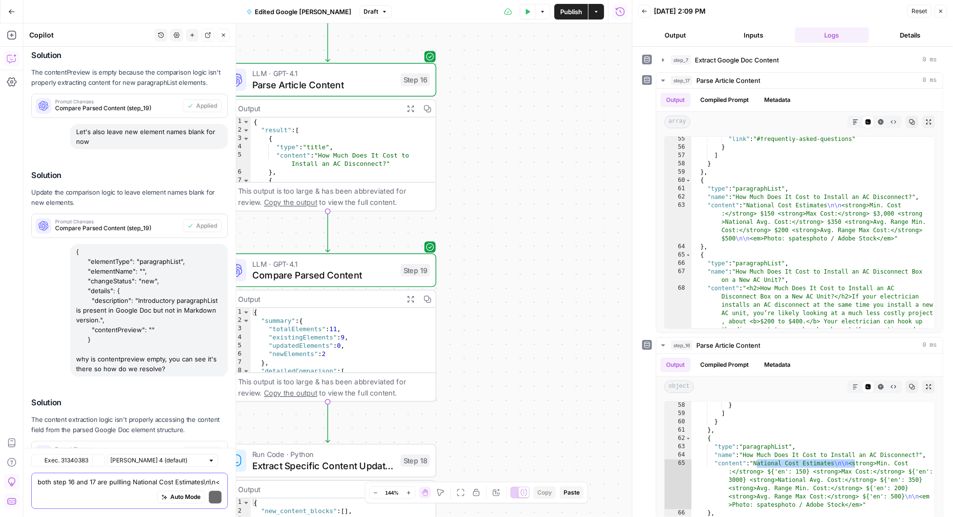
scroll to position [8023, 0]
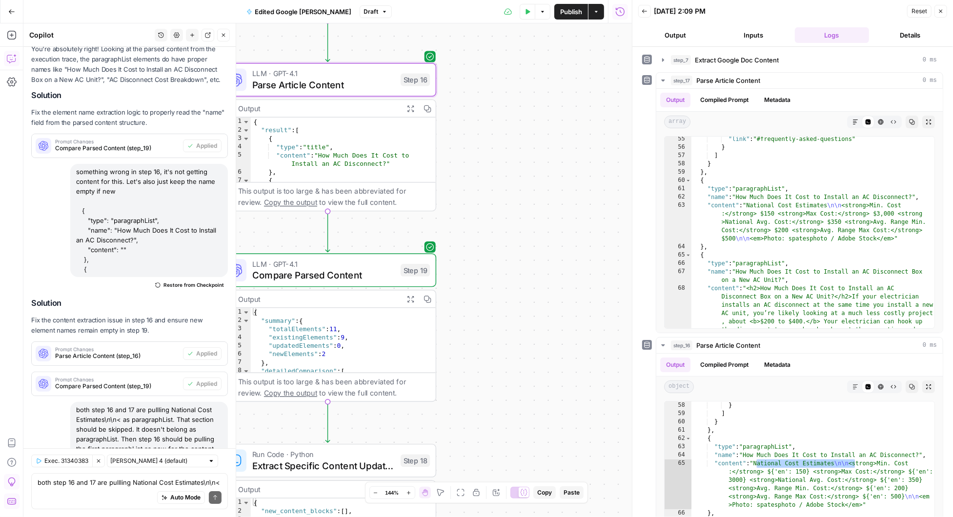
click at [210, 517] on span "Apply" at bounding box center [209, 527] width 16 height 9
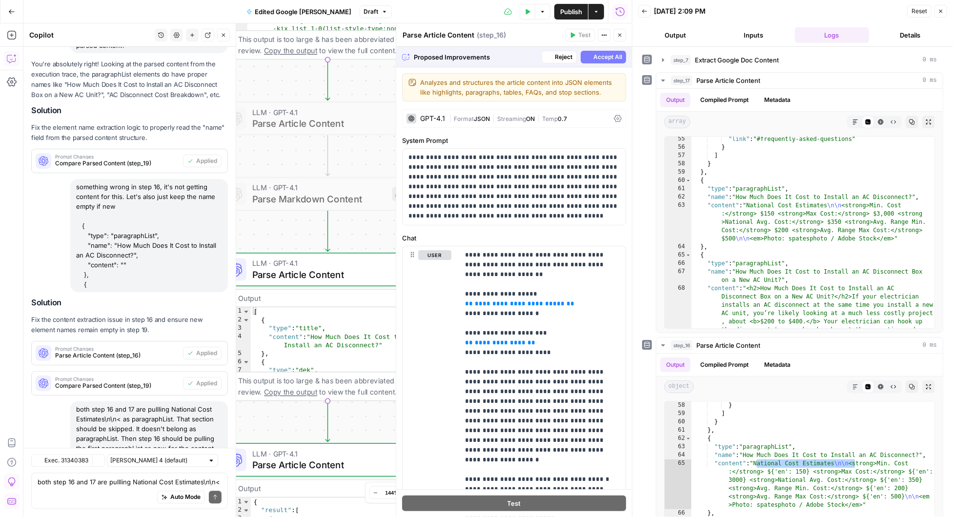
scroll to position [7571, 0]
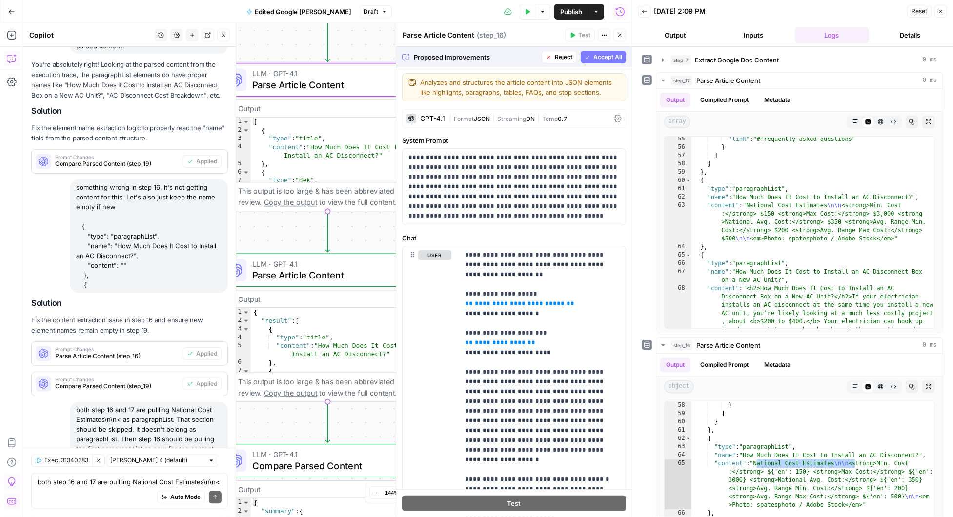
click at [208, 517] on span "Accept" at bounding box center [208, 527] width 20 height 9
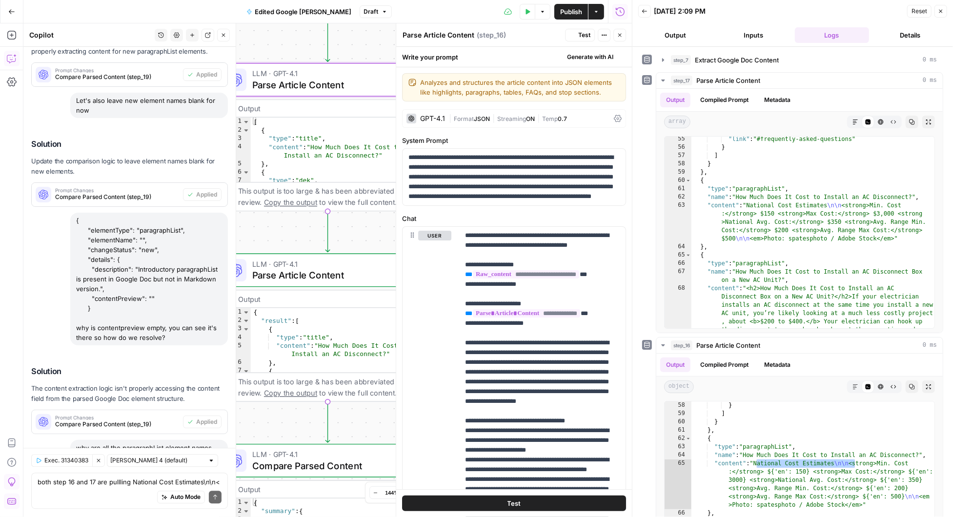
scroll to position [8039, 0]
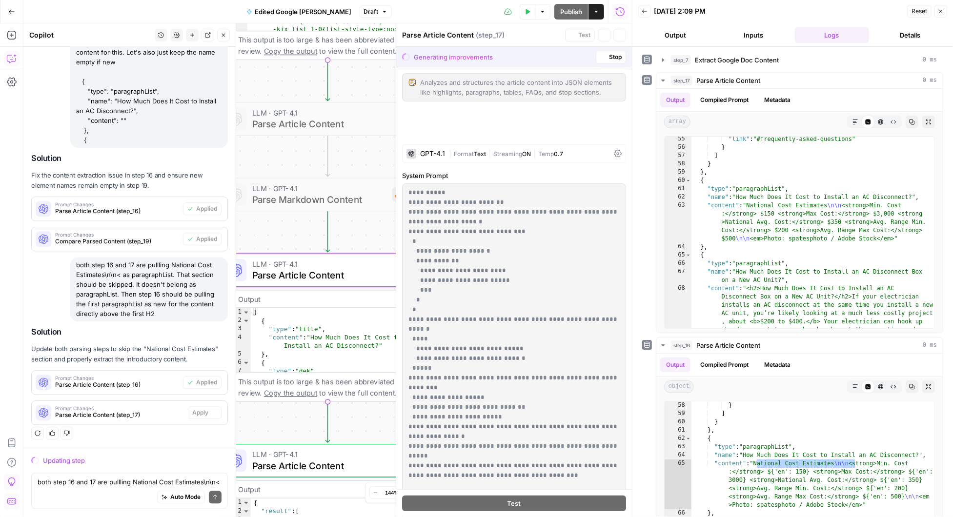
scroll to position [7571, 0]
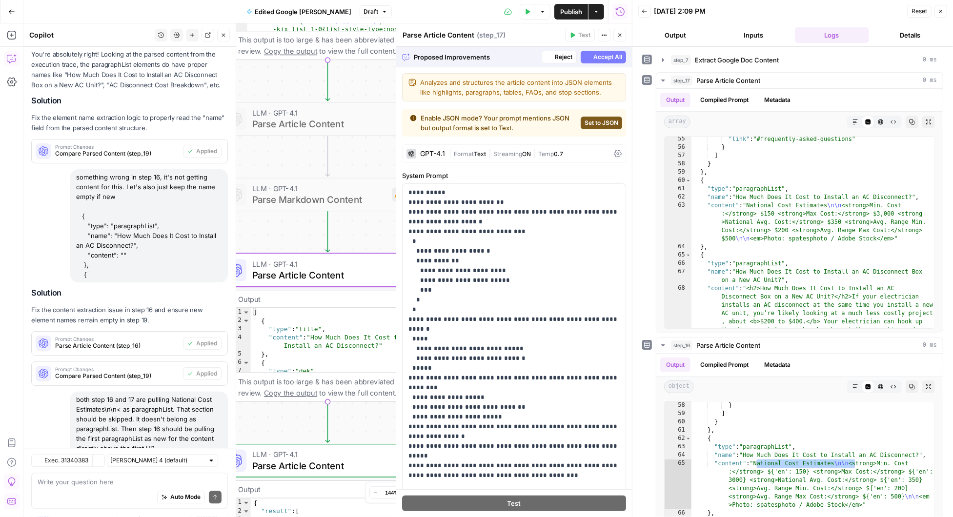
scroll to position [7571, 0]
click at [609, 56] on span "Accept All" at bounding box center [607, 57] width 29 height 9
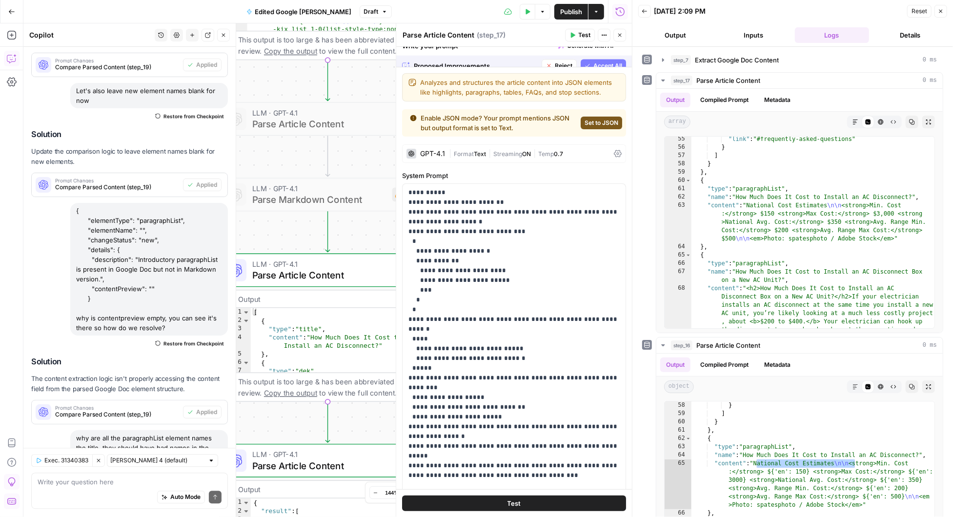
scroll to position [8039, 0]
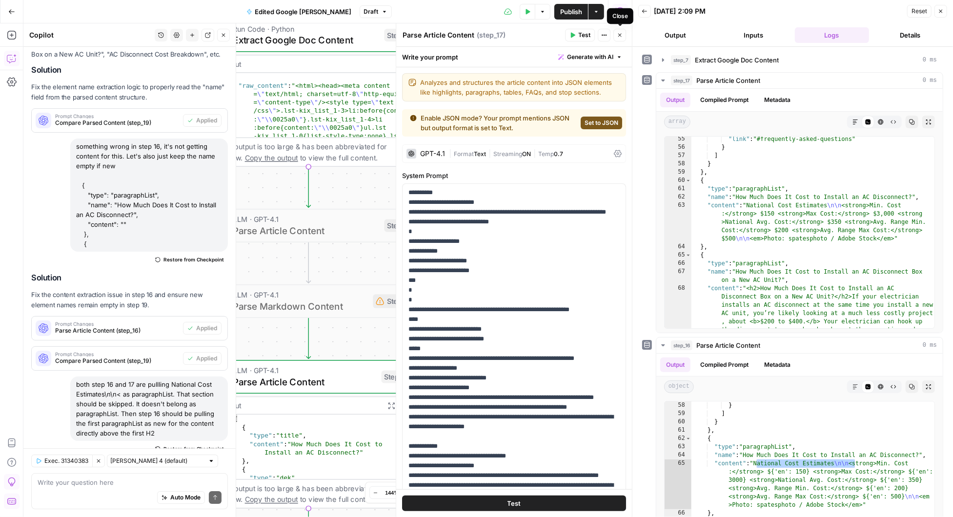
drag, startPoint x: 619, startPoint y: 36, endPoint x: 506, endPoint y: 105, distance: 132.9
click at [619, 36] on icon "button" at bounding box center [620, 35] width 6 height 6
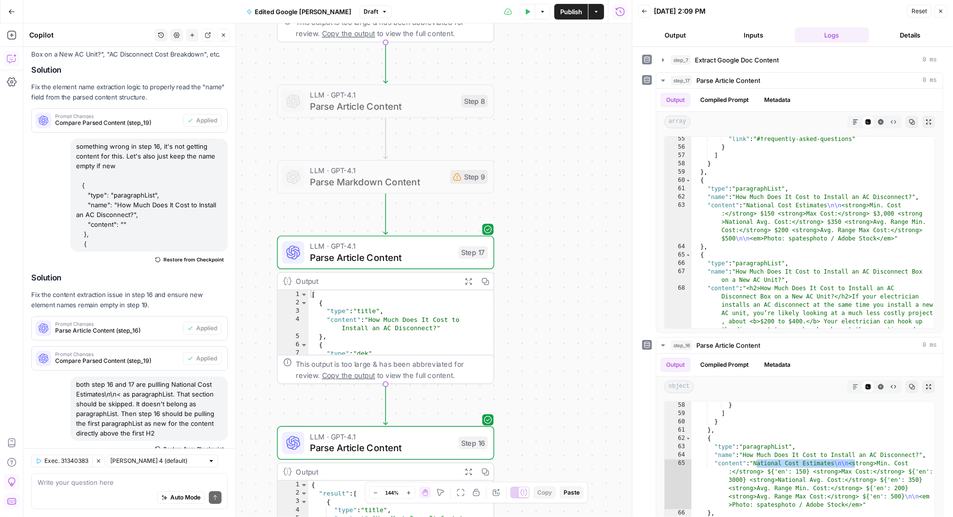
drag, startPoint x: 460, startPoint y: 137, endPoint x: 538, endPoint y: 6, distance: 151.6
click at [538, 6] on div "Go Back Edited Google Doc Comarison Draft Test Data Options Publish Actions Run…" at bounding box center [316, 258] width 632 height 517
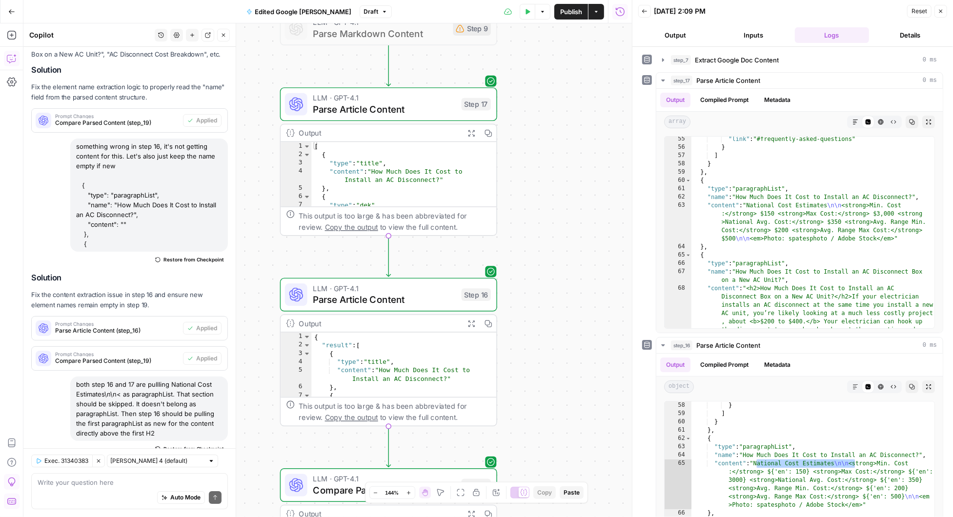
drag, startPoint x: 541, startPoint y: 227, endPoint x: 544, endPoint y: 81, distance: 145.4
click at [544, 80] on div "Workflow Input Settings Inputs Run Code · Python Extract Google Doc Content Ste…" at bounding box center [327, 270] width 608 height 494
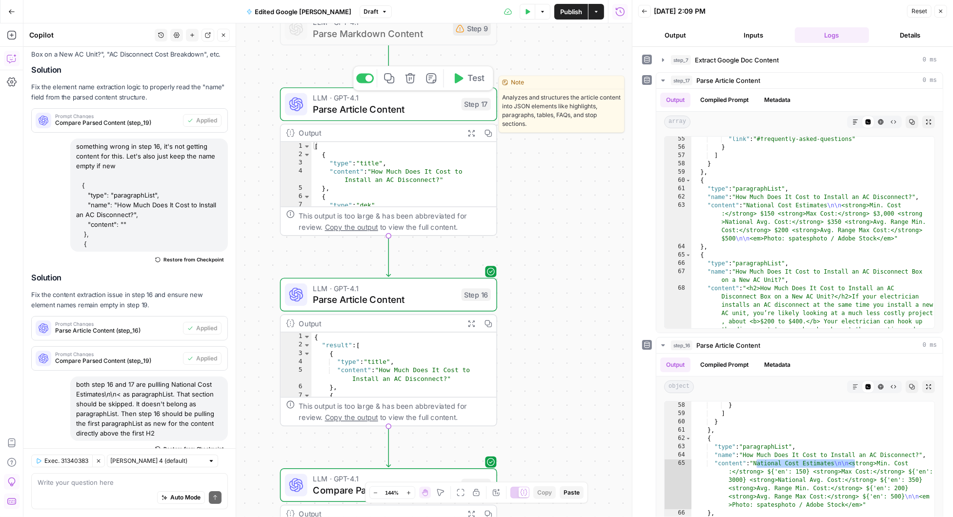
click at [461, 75] on icon "button" at bounding box center [457, 78] width 11 height 11
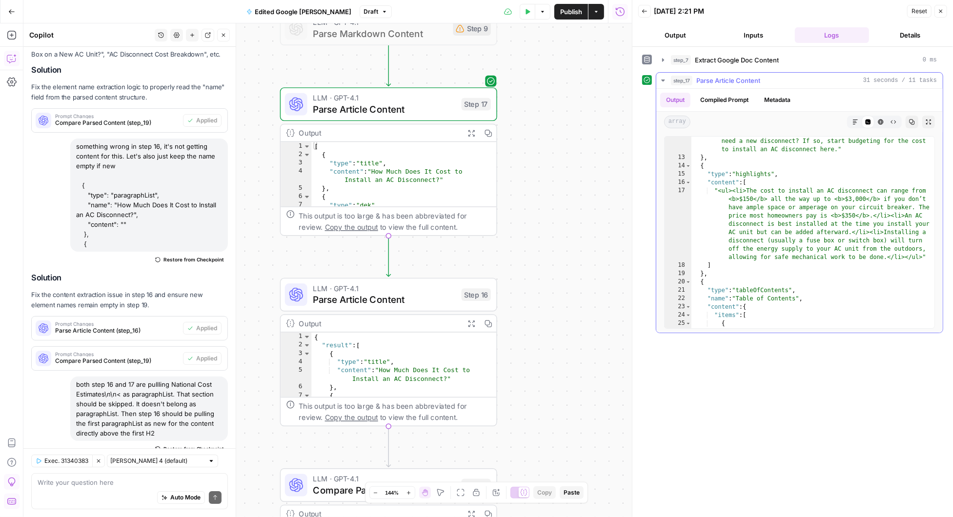
scroll to position [115, 0]
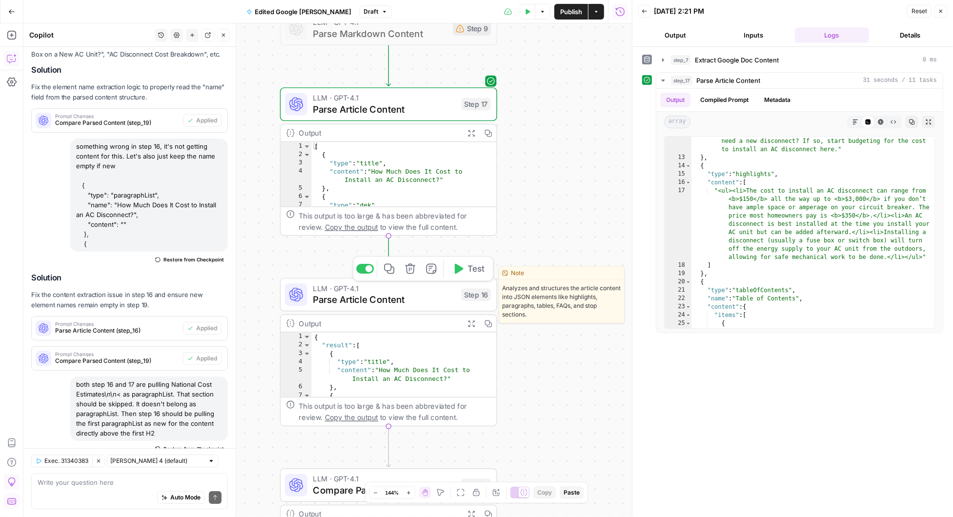
click at [461, 267] on icon "button" at bounding box center [459, 269] width 9 height 10
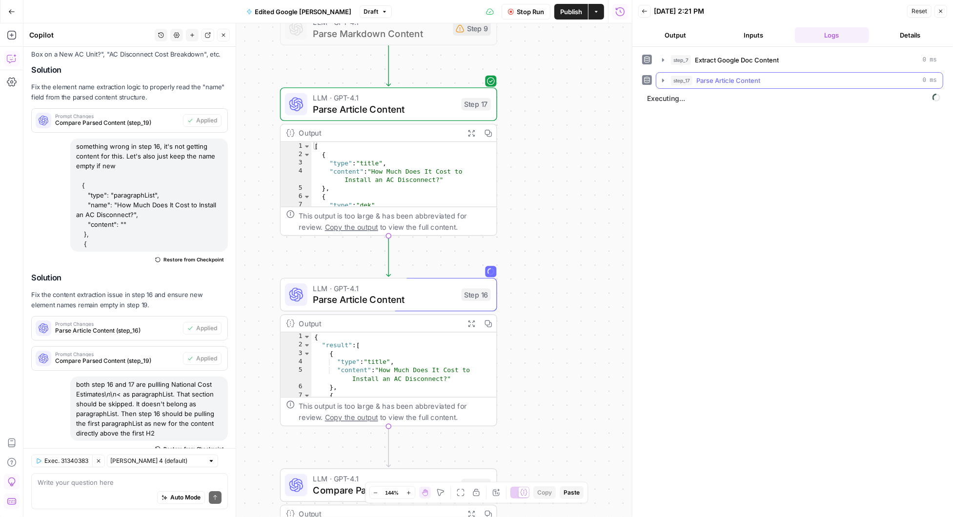
click at [662, 80] on icon "button" at bounding box center [663, 80] width 2 height 3
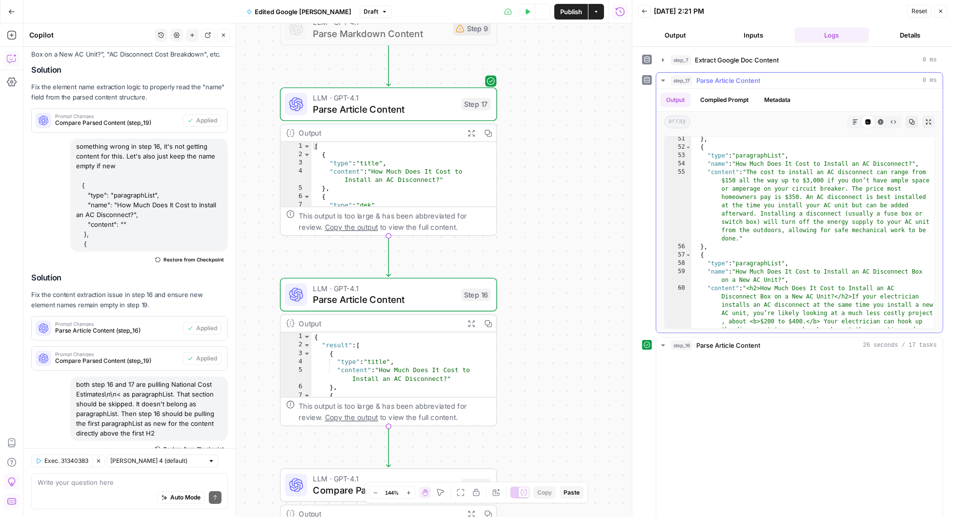
scroll to position [8039, 0]
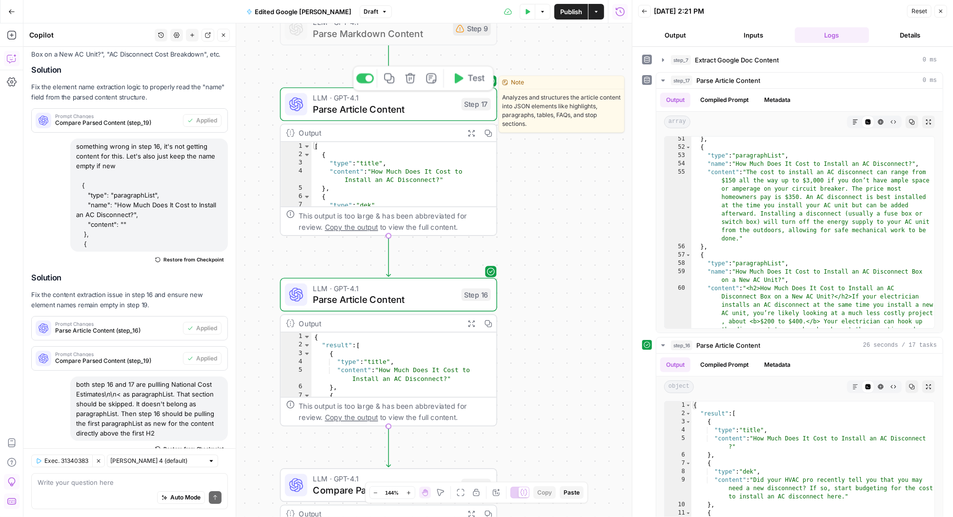
click at [425, 103] on span "Parse Article Content" at bounding box center [384, 109] width 143 height 14
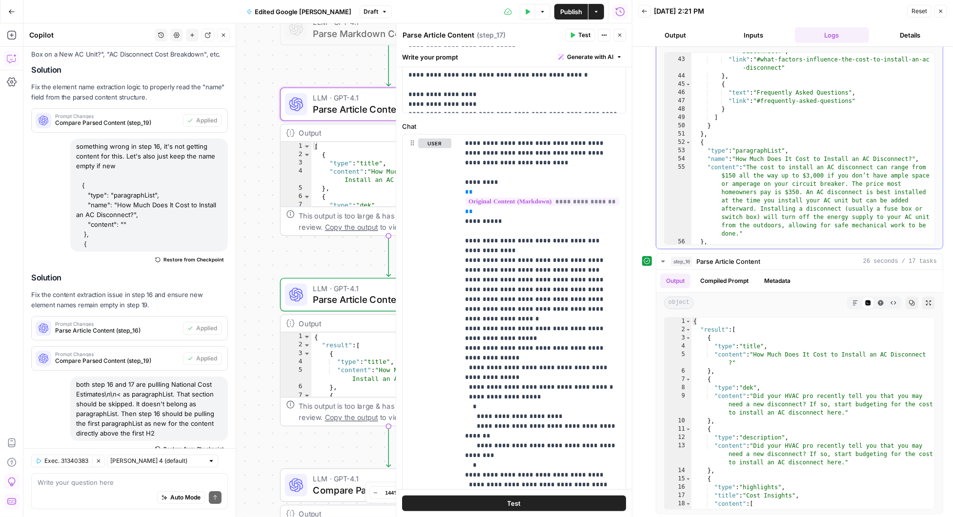
scroll to position [503, 0]
click at [752, 34] on button "Inputs" at bounding box center [753, 35] width 74 height 16
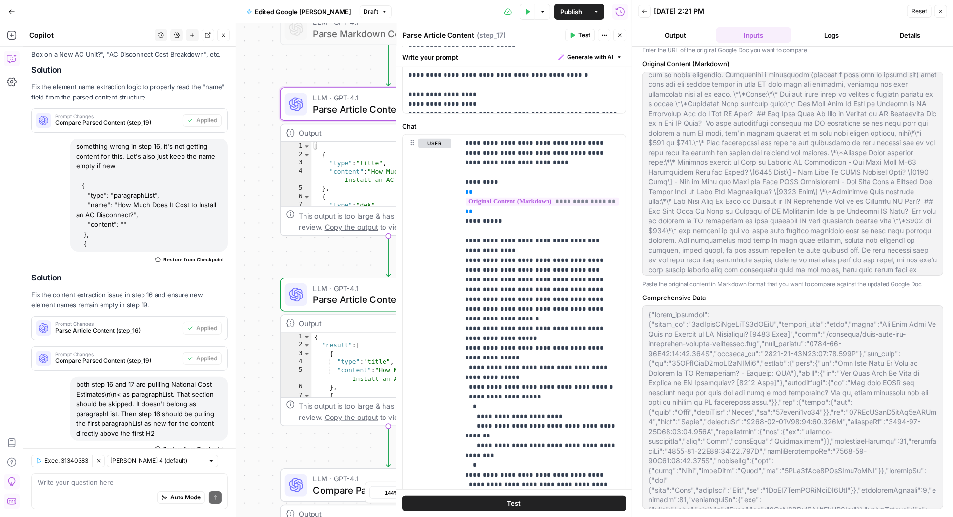
scroll to position [406, 0]
click at [940, 9] on icon "button" at bounding box center [940, 11] width 6 height 6
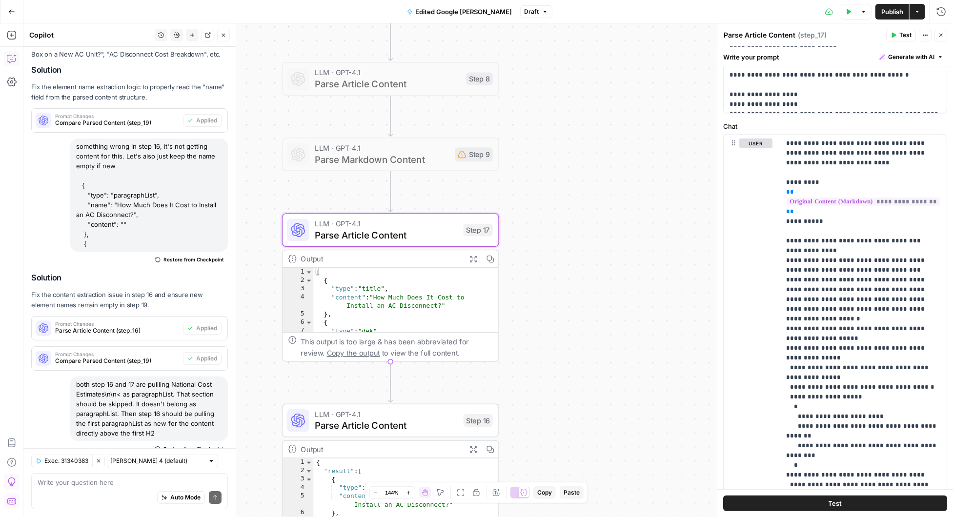
drag, startPoint x: 542, startPoint y: 65, endPoint x: 544, endPoint y: 191, distance: 125.9
click at [544, 191] on div "Workflow Input Settings Inputs Run Code · Python Extract Google Doc Content Ste…" at bounding box center [487, 270] width 929 height 494
click at [899, 12] on span "Publish" at bounding box center [892, 12] width 22 height 10
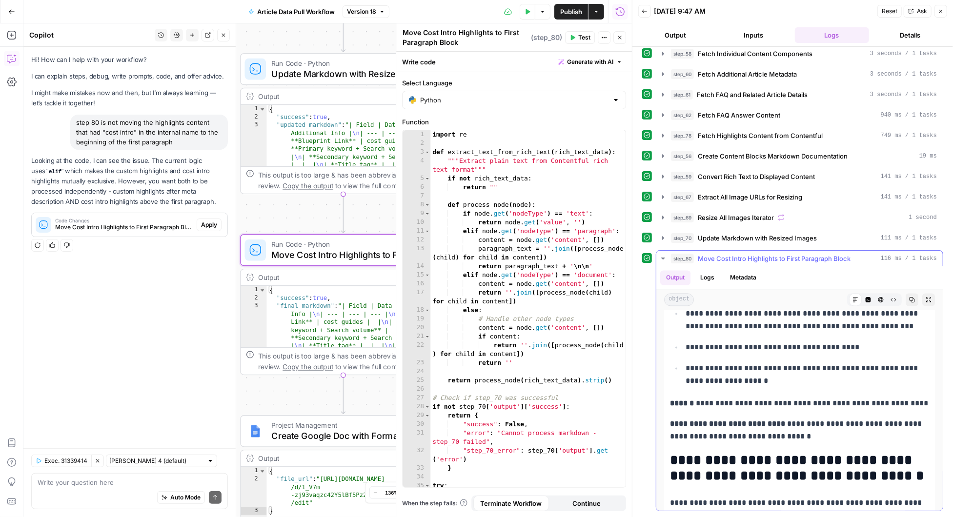
scroll to position [1532, 0]
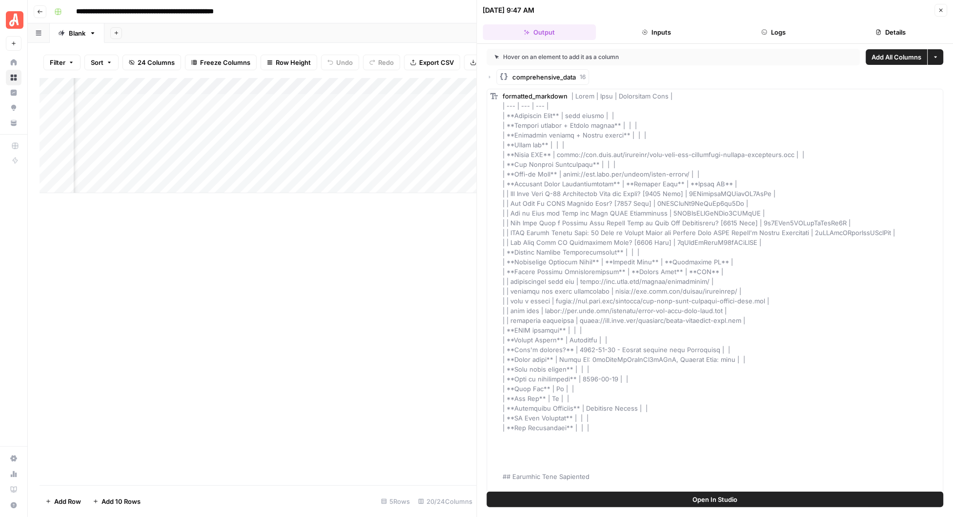
scroll to position [0, 382]
click at [388, 117] on div "Add Column" at bounding box center [258, 135] width 437 height 115
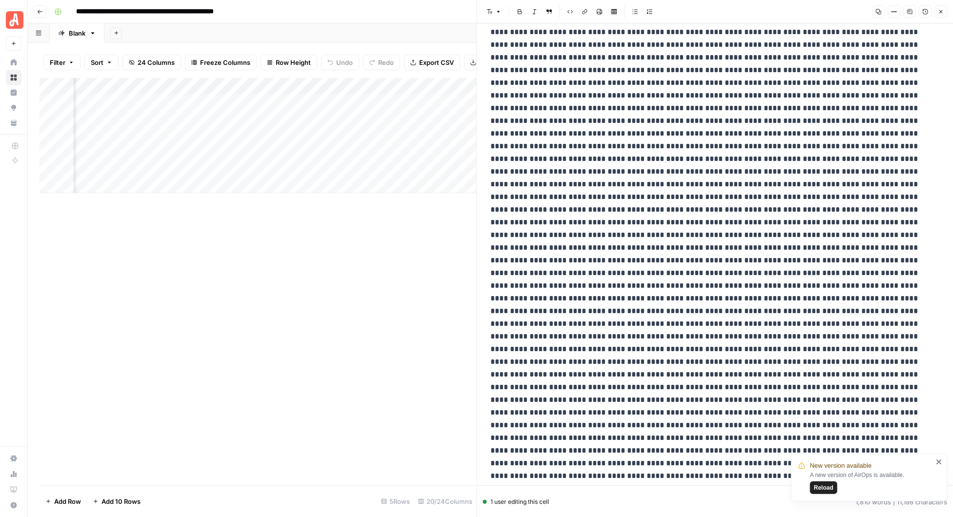
scroll to position [160, 0]
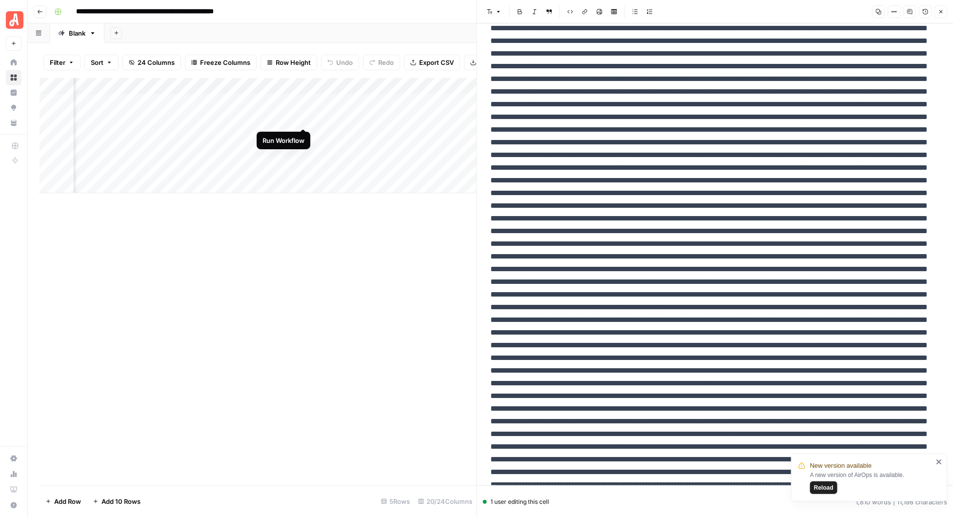
click at [303, 117] on div "Add Column" at bounding box center [258, 135] width 437 height 115
click at [824, 489] on span "Reload" at bounding box center [824, 487] width 20 height 9
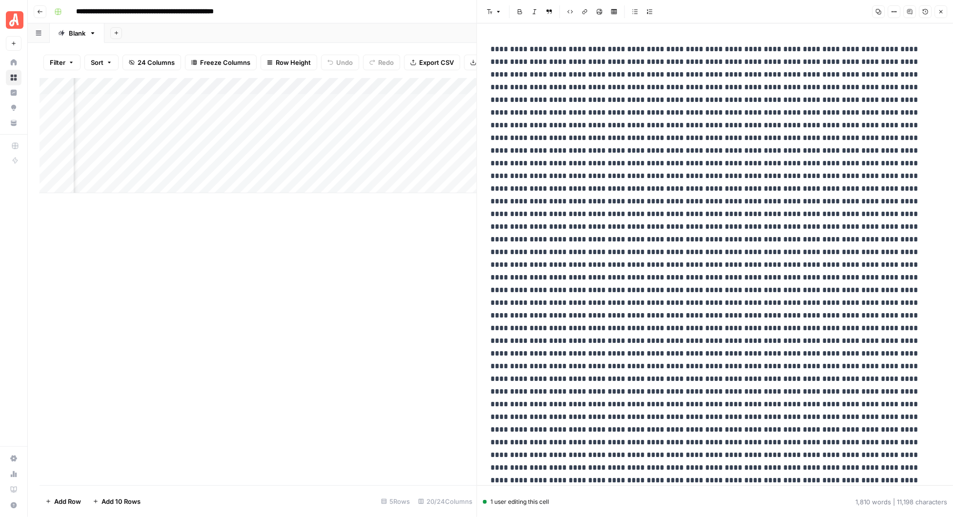
click at [941, 13] on icon "button" at bounding box center [940, 12] width 6 height 6
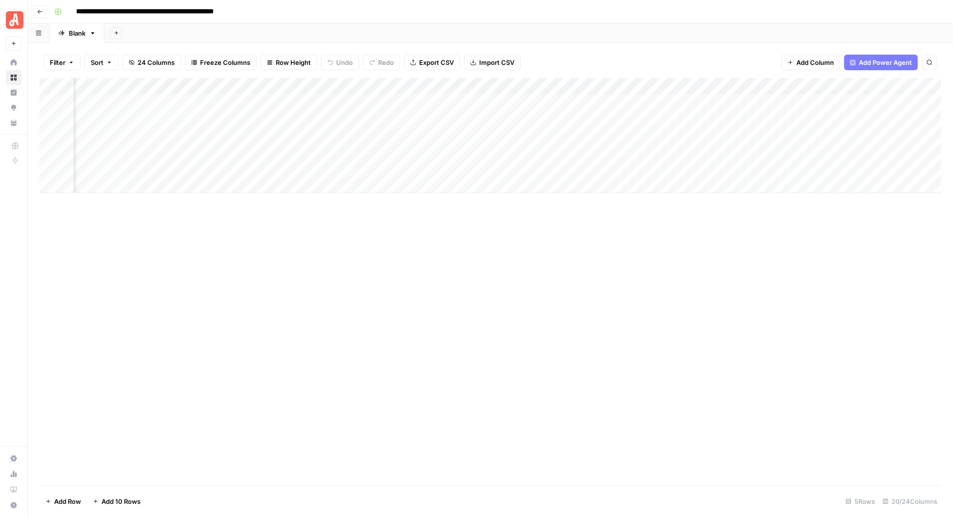
scroll to position [0, 374]
click at [399, 117] on div "Add Column" at bounding box center [490, 135] width 901 height 115
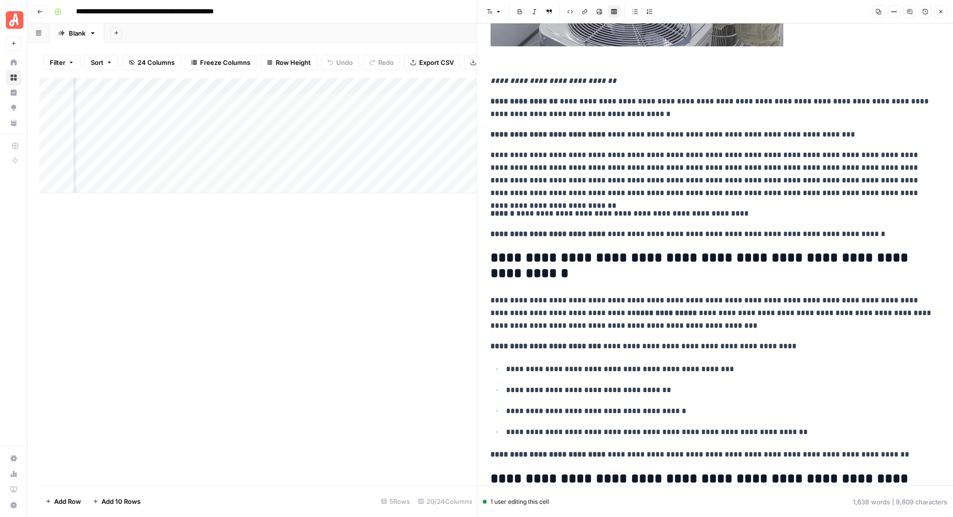
scroll to position [1223, 0]
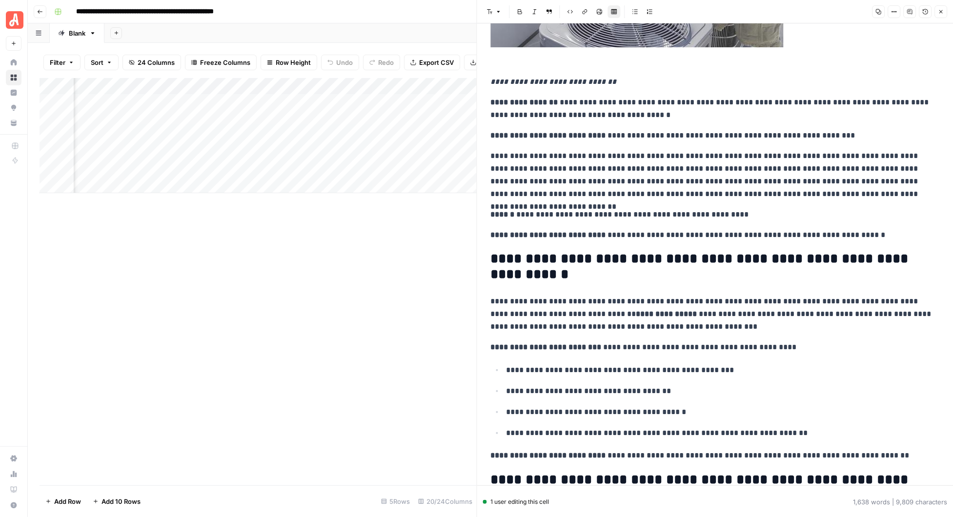
click at [443, 117] on div "Add Column" at bounding box center [258, 135] width 437 height 115
click at [939, 11] on icon "button" at bounding box center [940, 12] width 6 height 6
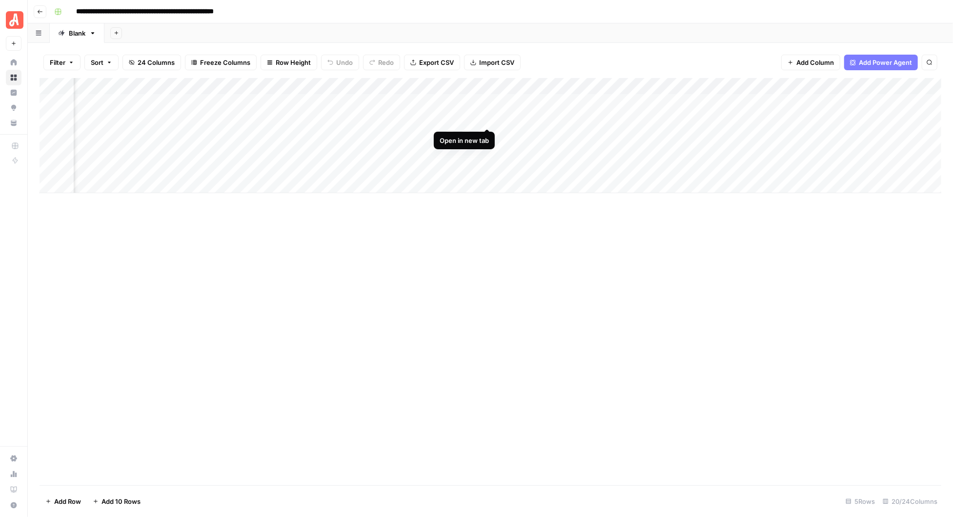
click at [488, 116] on div "Add Column" at bounding box center [490, 135] width 901 height 115
click at [300, 118] on div "Add Column" at bounding box center [490, 135] width 901 height 115
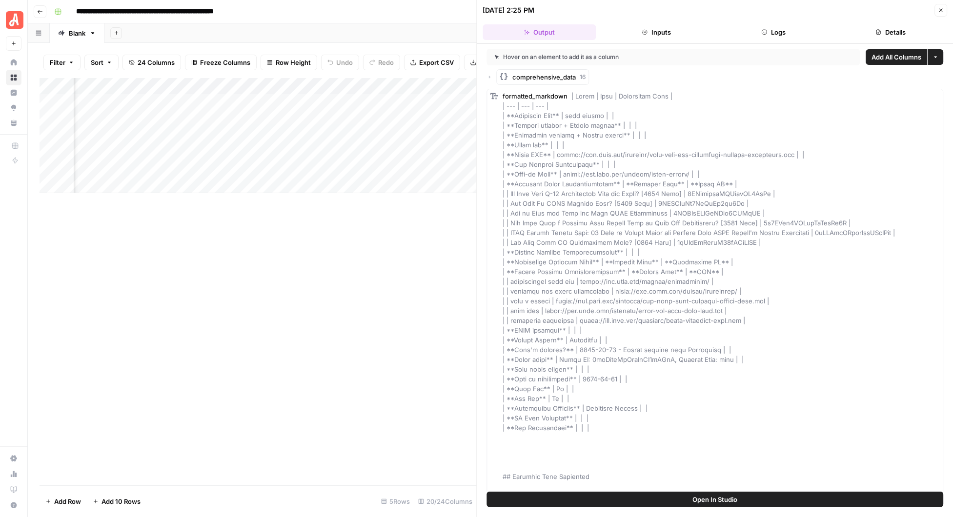
click at [786, 33] on button "Logs" at bounding box center [772, 32] width 113 height 16
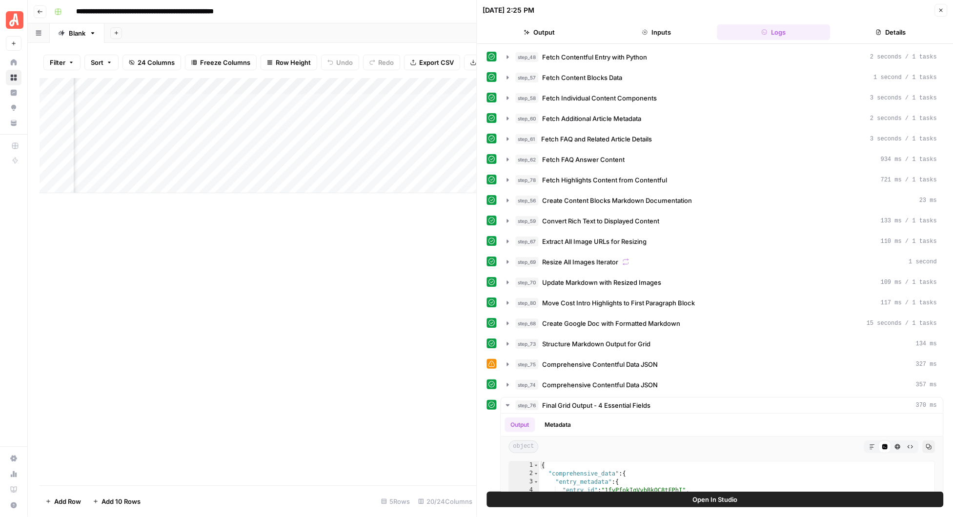
click at [685, 500] on button "Open In Studio" at bounding box center [715, 500] width 457 height 16
click at [311, 119] on div "Add Column" at bounding box center [258, 135] width 437 height 115
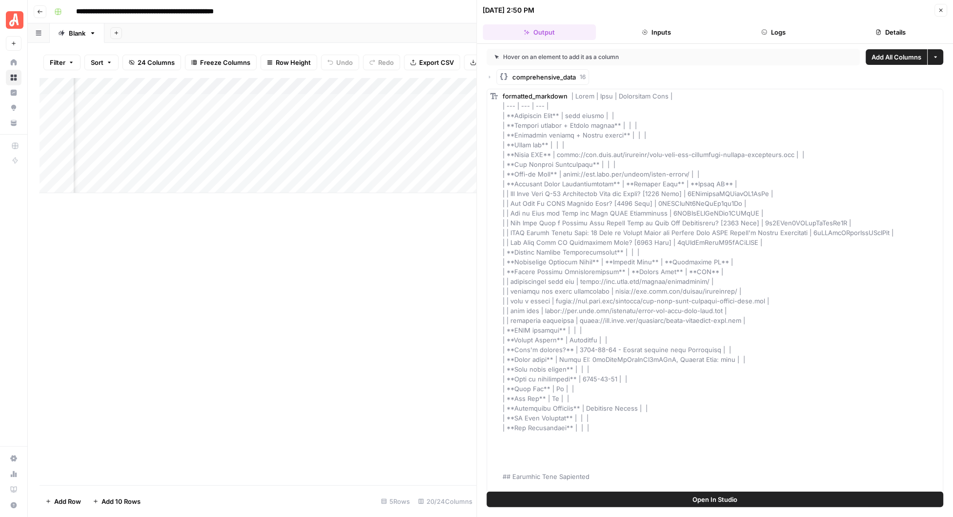
scroll to position [0, 476]
click at [297, 117] on div "Add Column" at bounding box center [258, 135] width 437 height 115
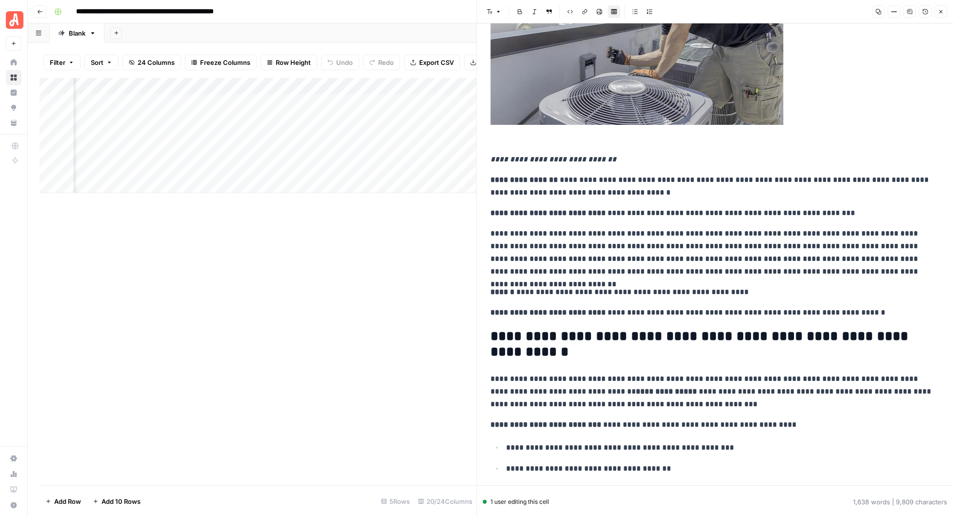
scroll to position [1142, 0]
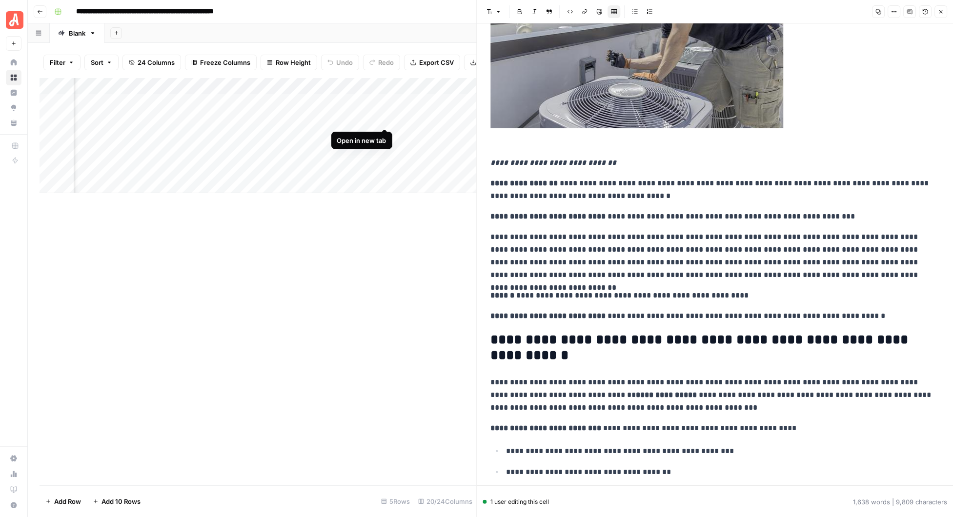
click at [387, 116] on div "Add Column" at bounding box center [258, 135] width 437 height 115
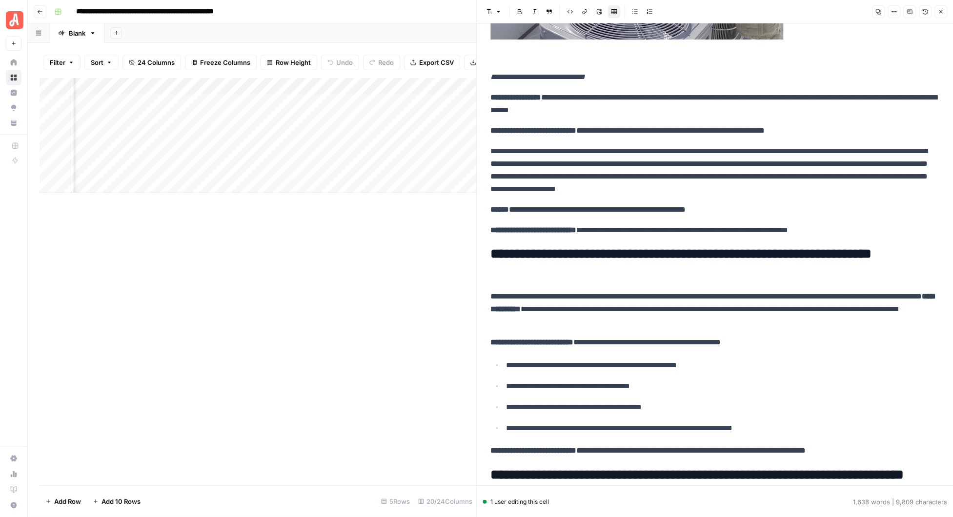
scroll to position [0, 665]
click at [422, 117] on div "Add Column" at bounding box center [258, 135] width 437 height 115
click at [308, 119] on div "Add Column" at bounding box center [258, 135] width 437 height 115
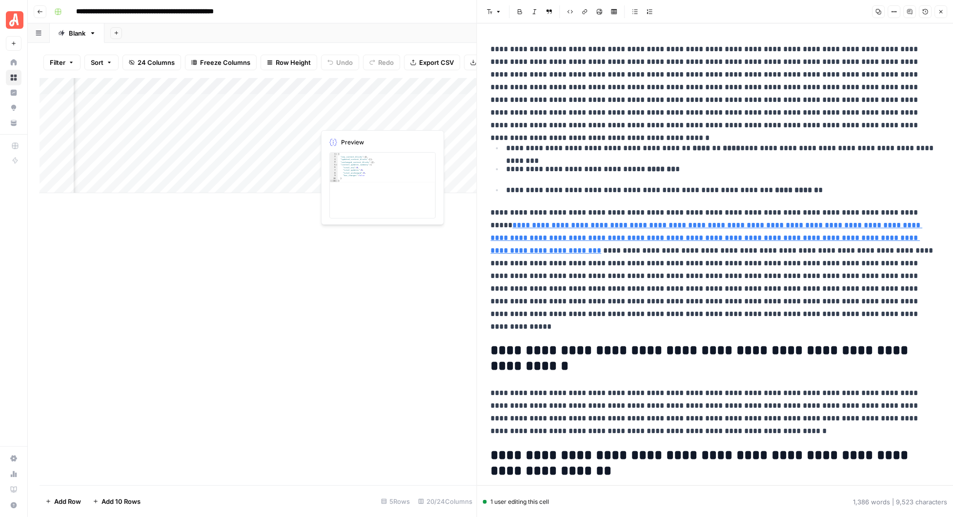
click at [362, 116] on div "Add Column" at bounding box center [258, 135] width 437 height 115
click at [394, 116] on div "Add Column" at bounding box center [258, 135] width 437 height 115
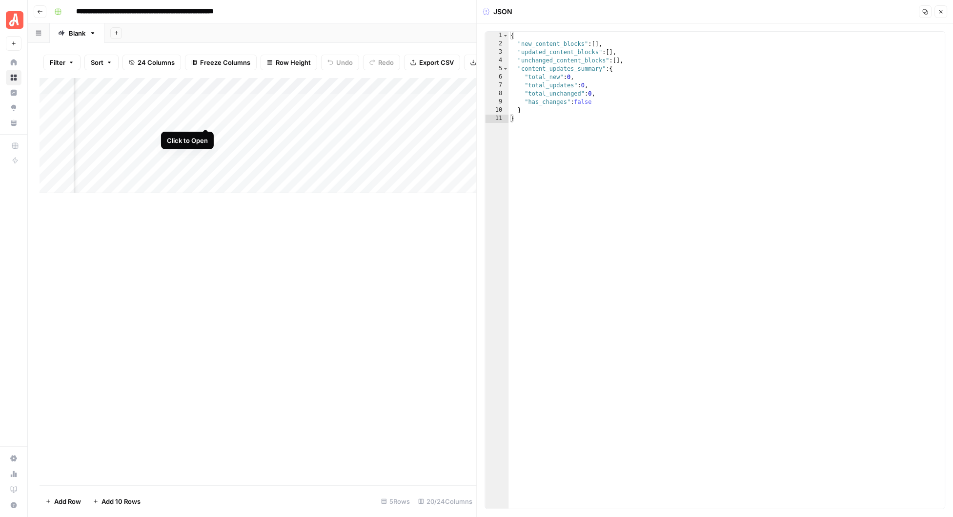
click at [206, 118] on div "Add Column" at bounding box center [258, 135] width 437 height 115
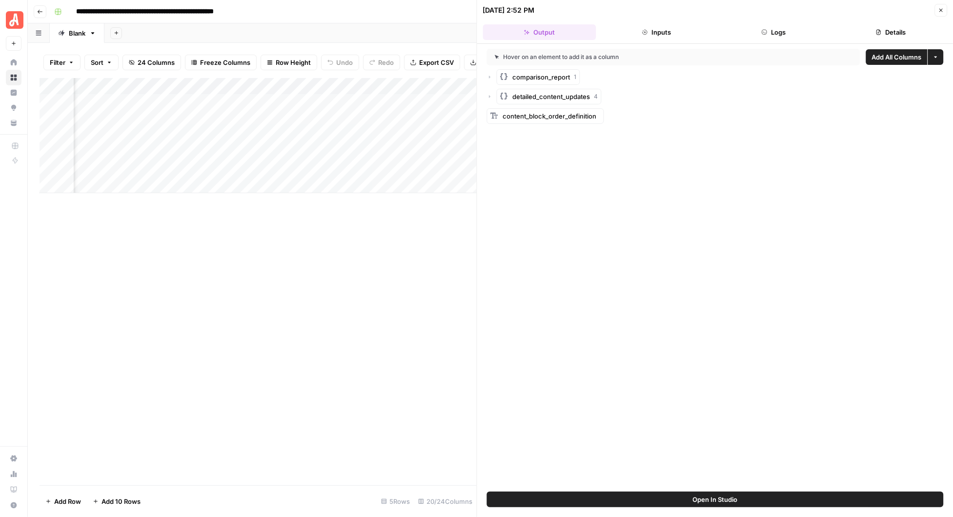
click at [490, 75] on icon "button" at bounding box center [490, 77] width 6 height 6
click at [498, 97] on icon "button" at bounding box center [498, 96] width 1 height 3
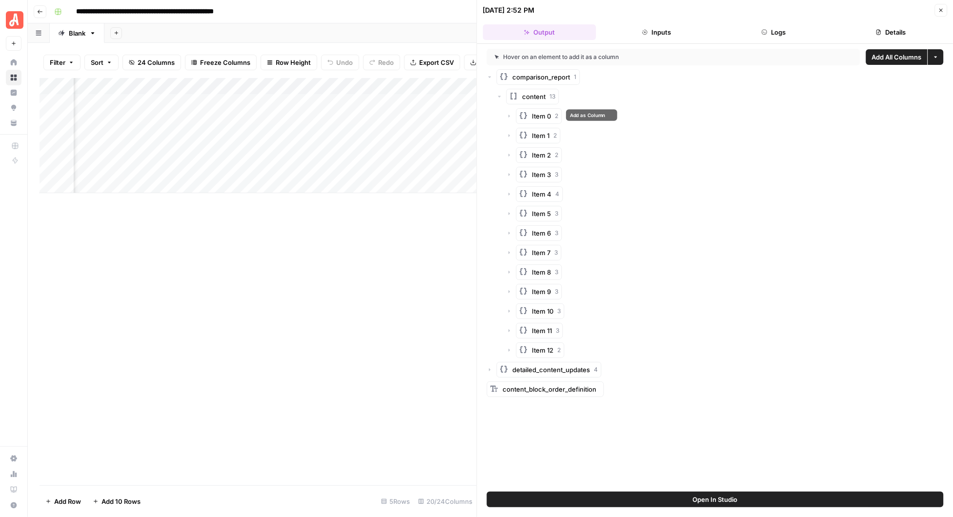
click at [537, 114] on span "Item 0" at bounding box center [541, 116] width 19 height 10
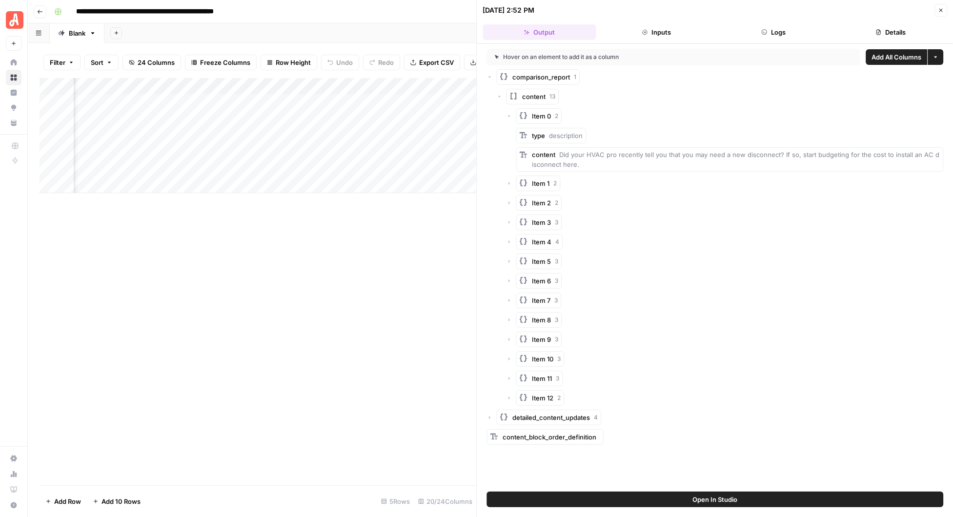
click at [499, 95] on icon "button" at bounding box center [500, 97] width 6 height 6
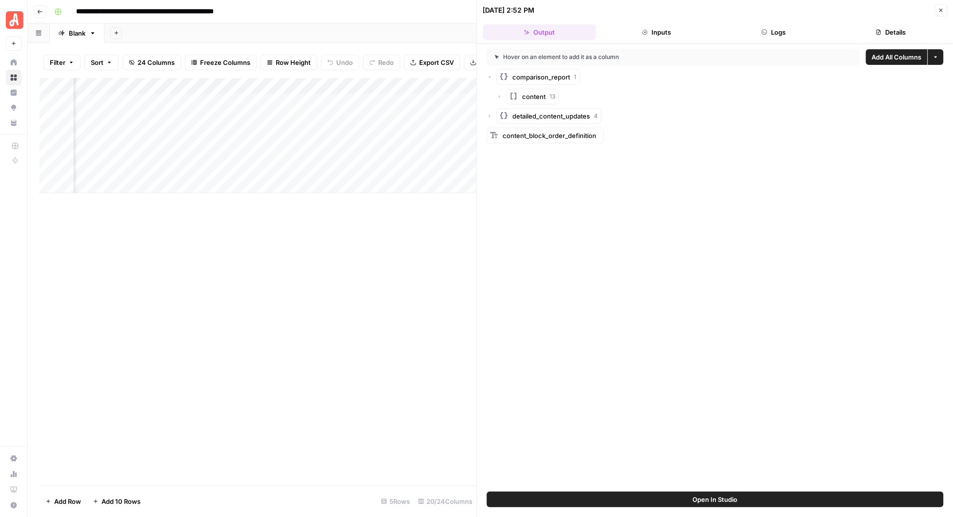
click at [488, 116] on icon "button" at bounding box center [490, 116] width 6 height 6
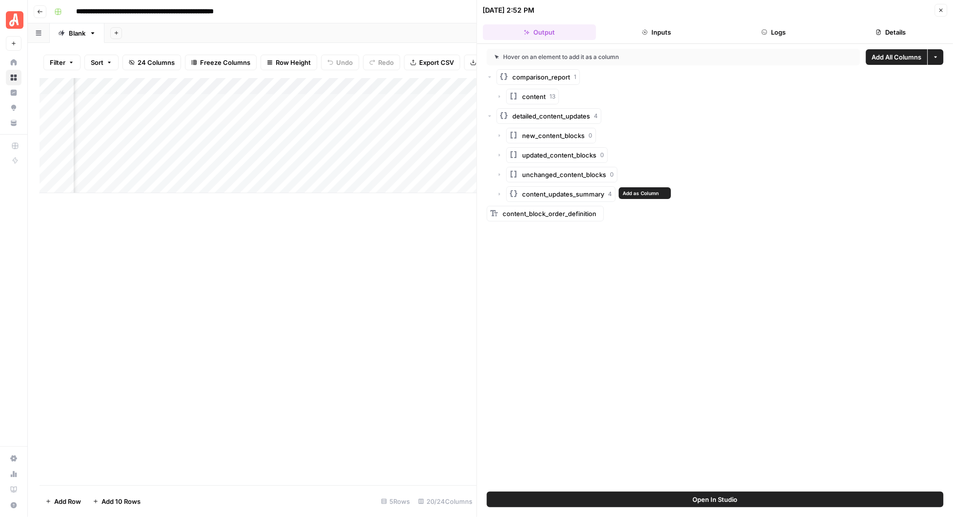
click at [557, 195] on span "content_updates_summary" at bounding box center [563, 194] width 82 height 10
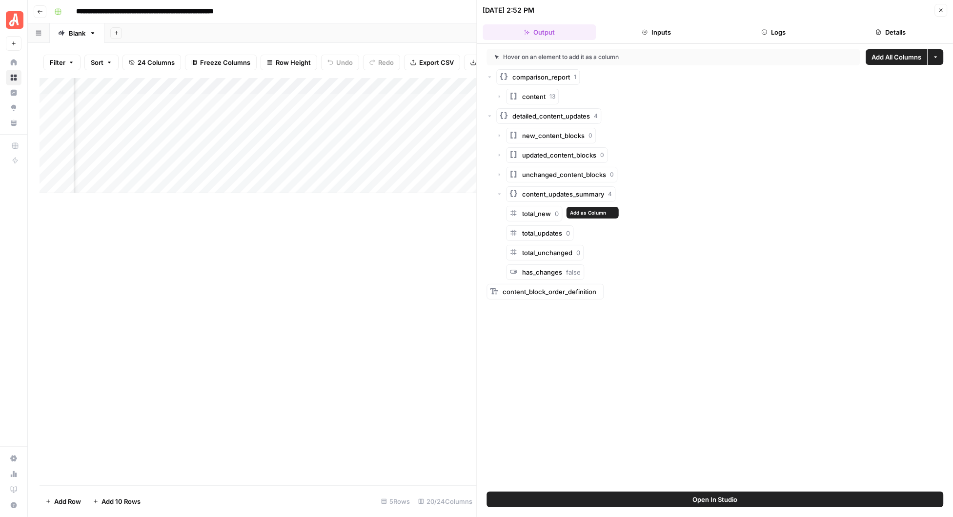
click at [532, 214] on span "total_new" at bounding box center [536, 214] width 29 height 8
click at [538, 233] on span "total_updates" at bounding box center [542, 233] width 40 height 8
click at [542, 256] on span "total_unchanged" at bounding box center [547, 253] width 50 height 8
click at [541, 274] on span "has_changes" at bounding box center [542, 272] width 40 height 8
click at [514, 289] on span "content_block_order_definition" at bounding box center [550, 292] width 94 height 8
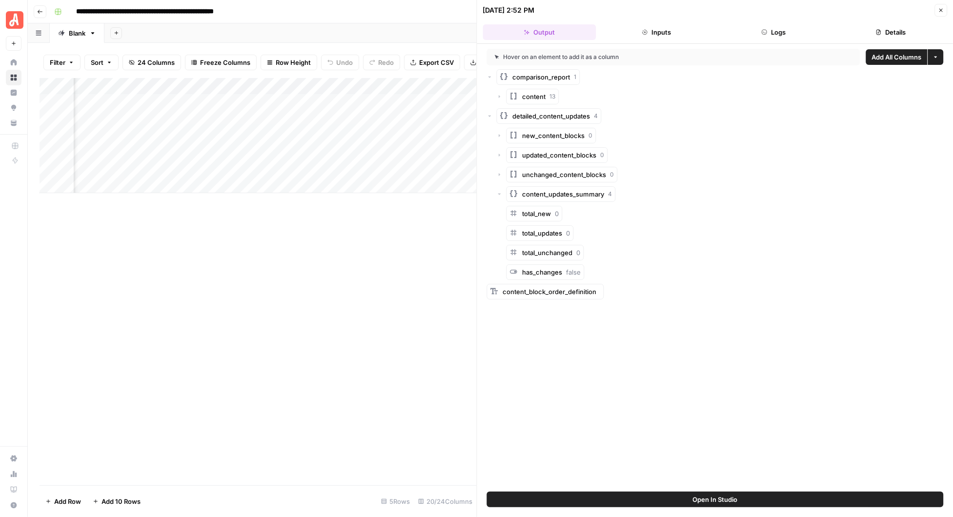
click at [490, 116] on icon "button" at bounding box center [489, 116] width 3 height 1
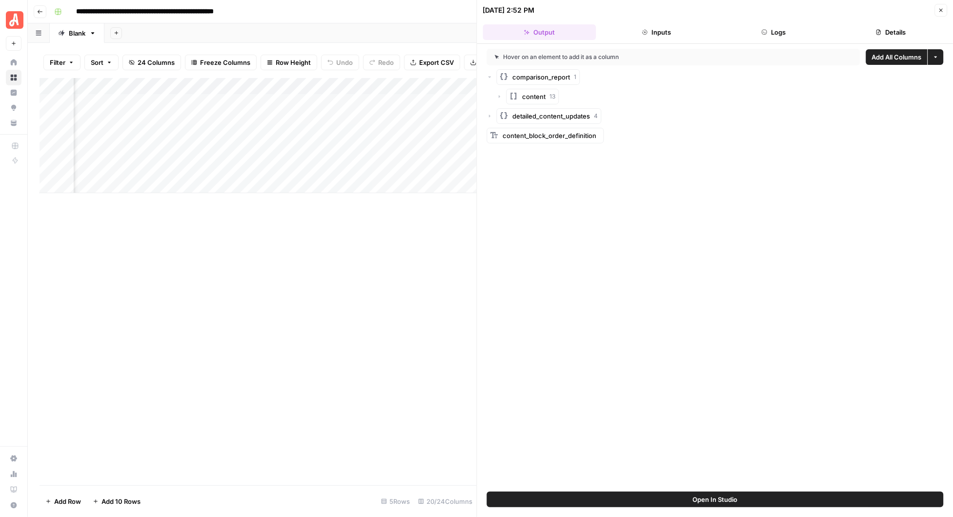
click at [656, 28] on button "Inputs" at bounding box center [655, 32] width 113 height 16
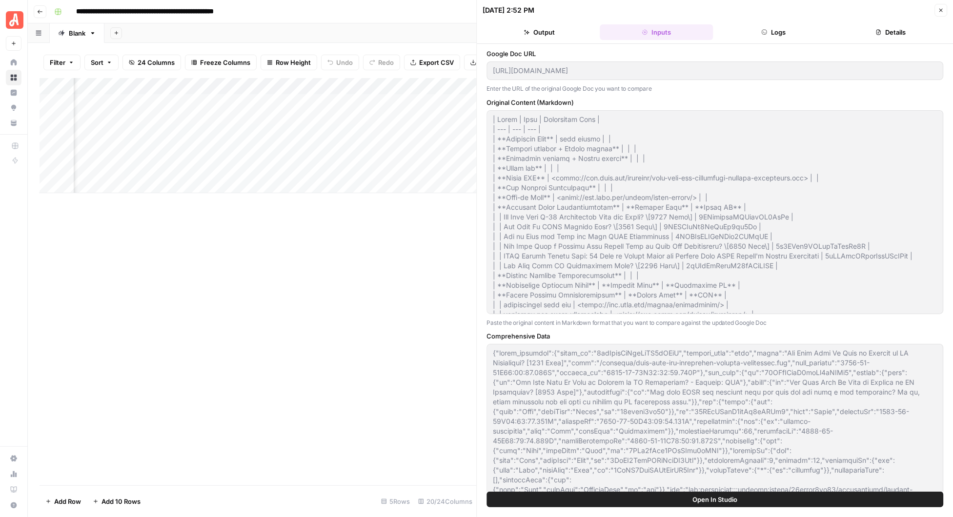
click at [545, 32] on button "Output" at bounding box center [539, 32] width 113 height 16
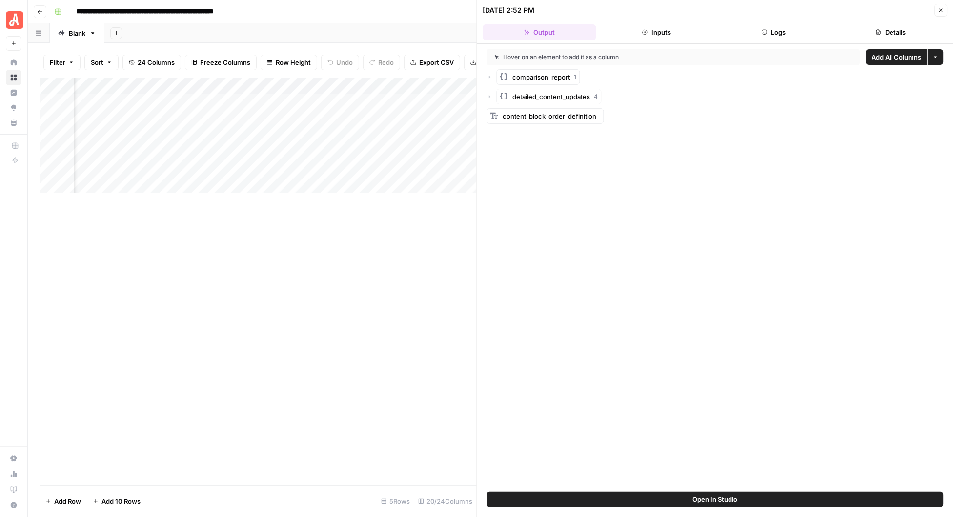
scroll to position [0, 893]
click at [337, 118] on div "Add Column" at bounding box center [258, 135] width 437 height 115
click at [374, 117] on div "Add Column" at bounding box center [258, 135] width 437 height 115
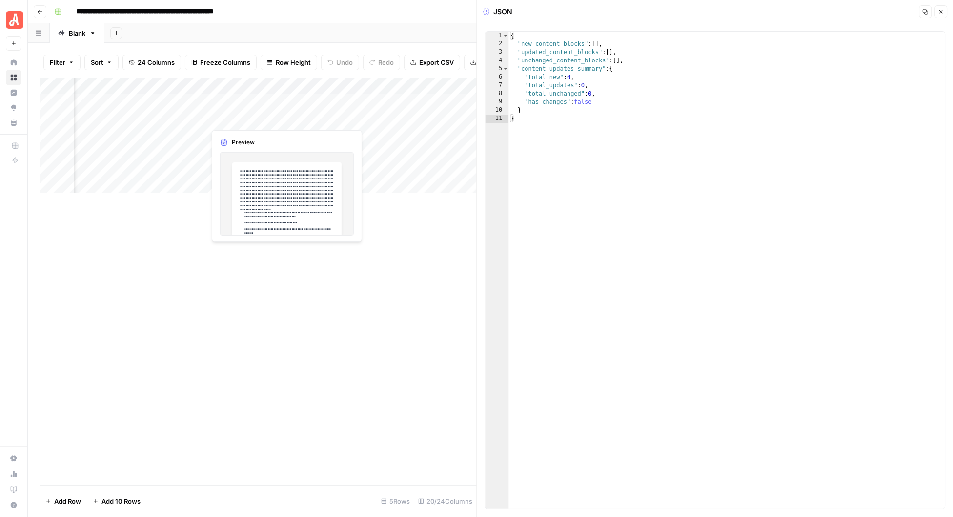
click at [254, 119] on div "Add Column" at bounding box center [258, 135] width 437 height 115
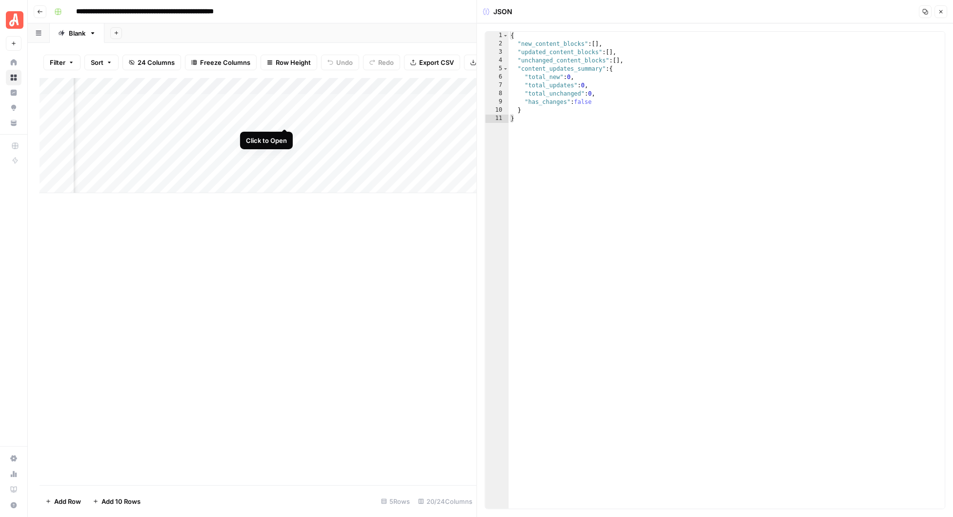
click at [285, 119] on div "Add Column" at bounding box center [258, 135] width 437 height 115
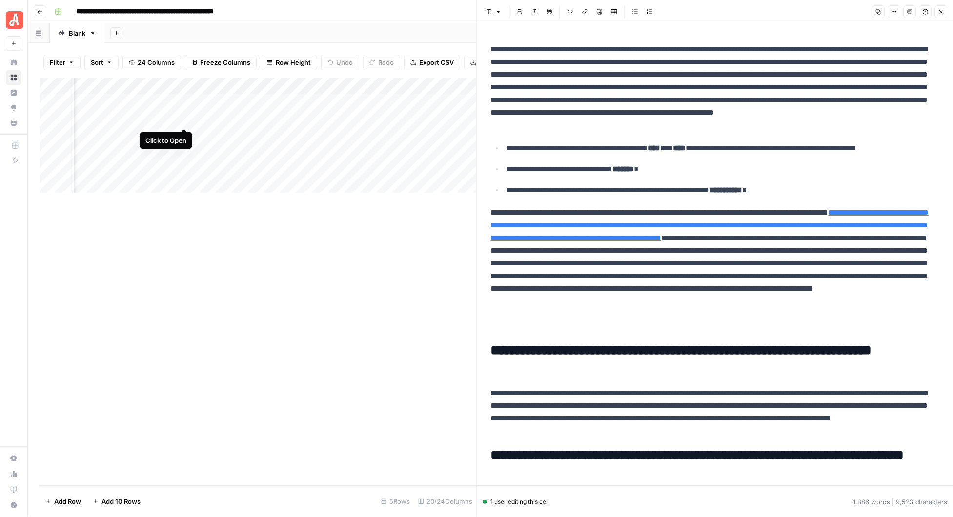
click at [183, 117] on div "Add Column" at bounding box center [258, 135] width 437 height 115
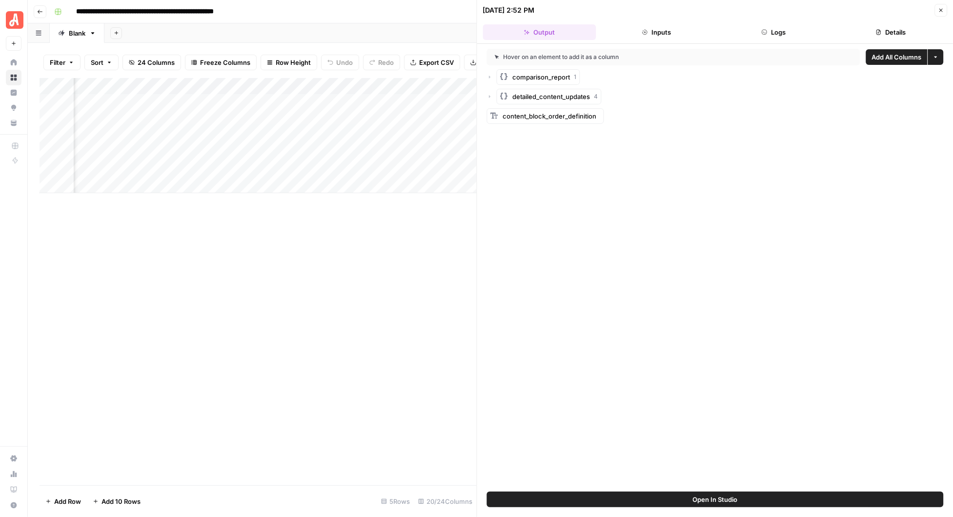
click at [772, 496] on button "Open In Studio" at bounding box center [715, 500] width 457 height 16
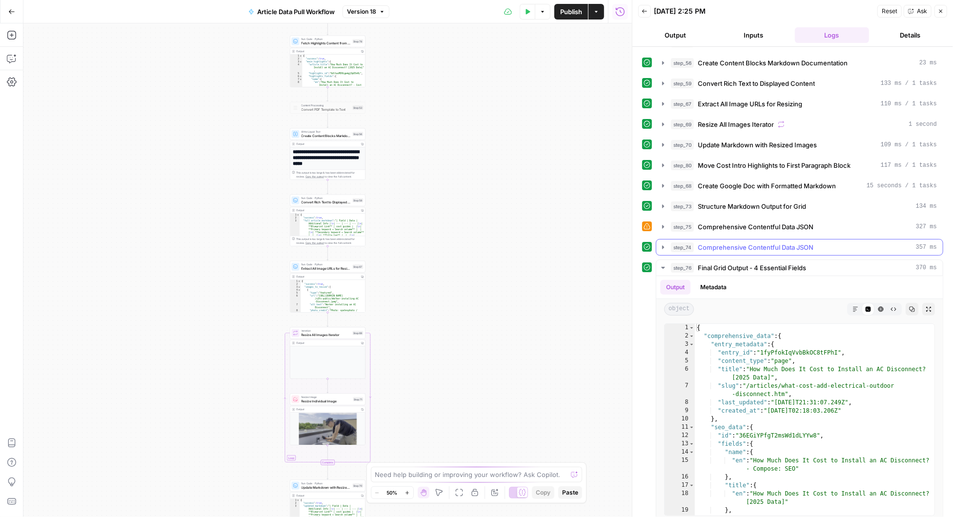
scroll to position [142, 0]
click at [659, 262] on icon "button" at bounding box center [663, 266] width 8 height 8
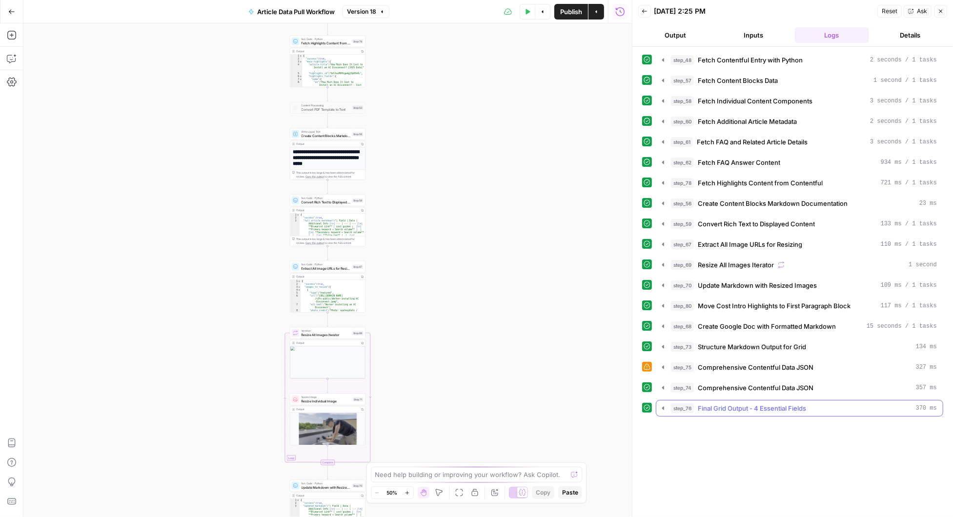
scroll to position [0, 0]
click at [662, 281] on icon "button" at bounding box center [663, 285] width 8 height 8
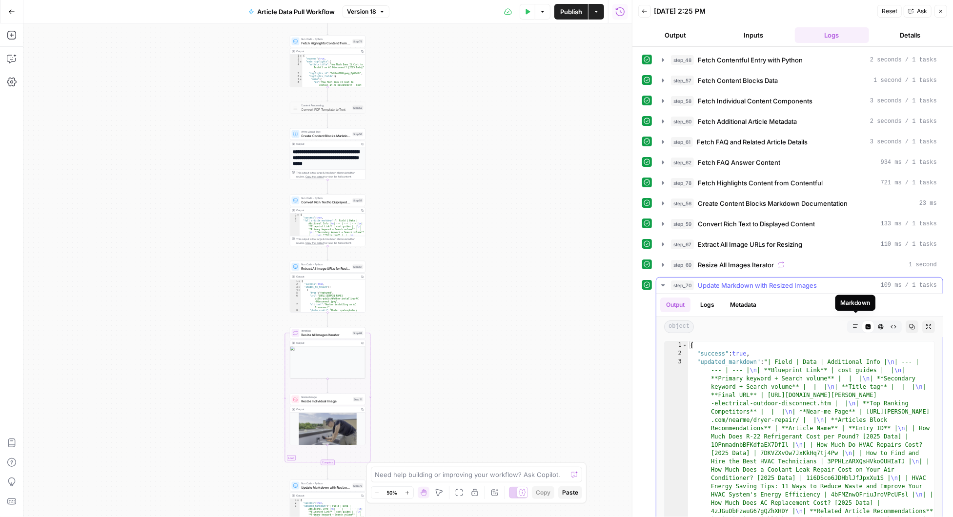
click at [854, 324] on icon "button" at bounding box center [855, 326] width 5 height 5
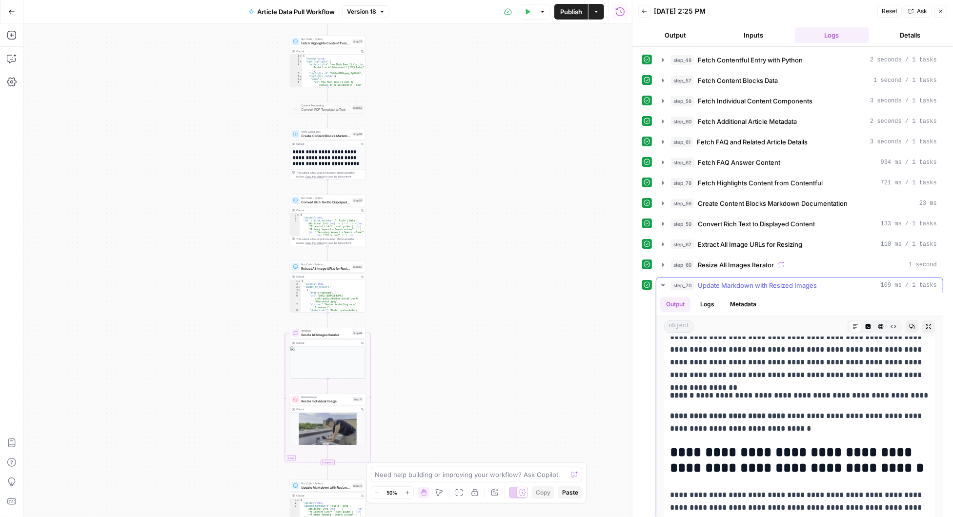
scroll to position [1579, 0]
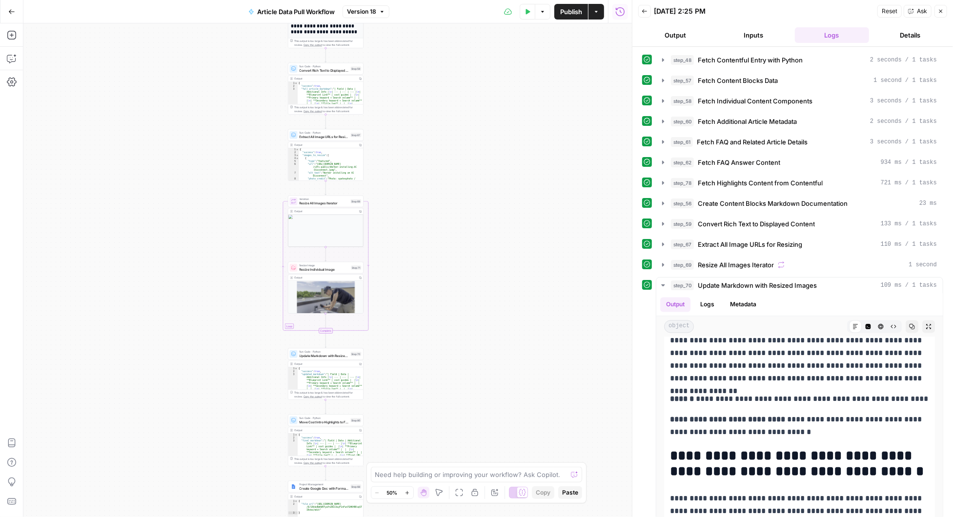
drag, startPoint x: 405, startPoint y: 408, endPoint x: 404, endPoint y: 279, distance: 129.7
click at [404, 278] on div "Workflow Input Settings Inputs Run Code · Python Fetch Contentful Entry with Py…" at bounding box center [327, 270] width 608 height 494
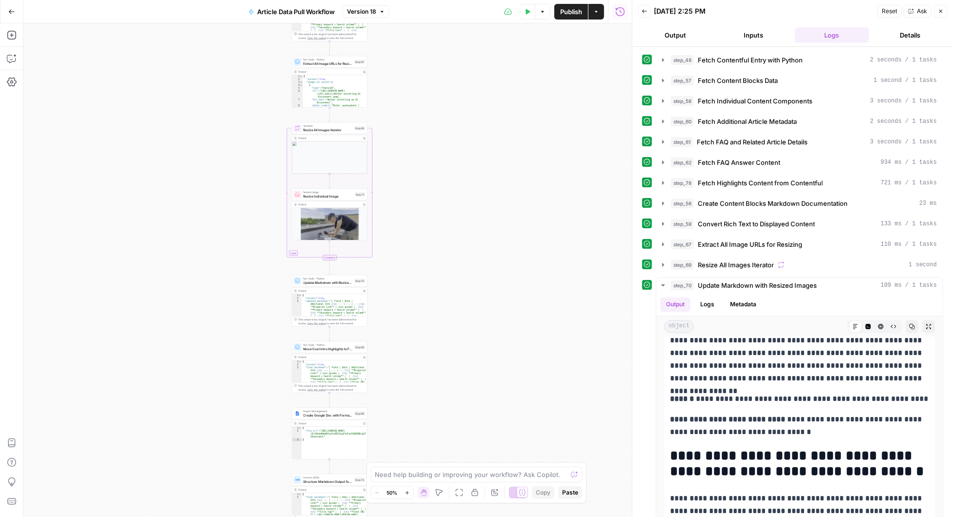
drag, startPoint x: 398, startPoint y: 382, endPoint x: 402, endPoint y: 293, distance: 89.4
click at [402, 293] on div "Workflow Input Settings Inputs Run Code · Python Fetch Contentful Entry with Py…" at bounding box center [327, 270] width 608 height 494
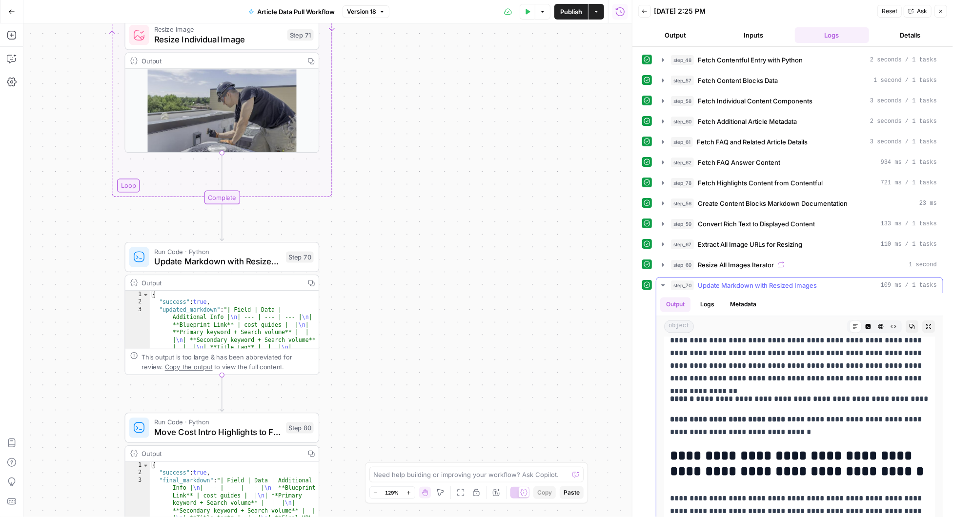
click at [662, 281] on icon "button" at bounding box center [663, 285] width 8 height 8
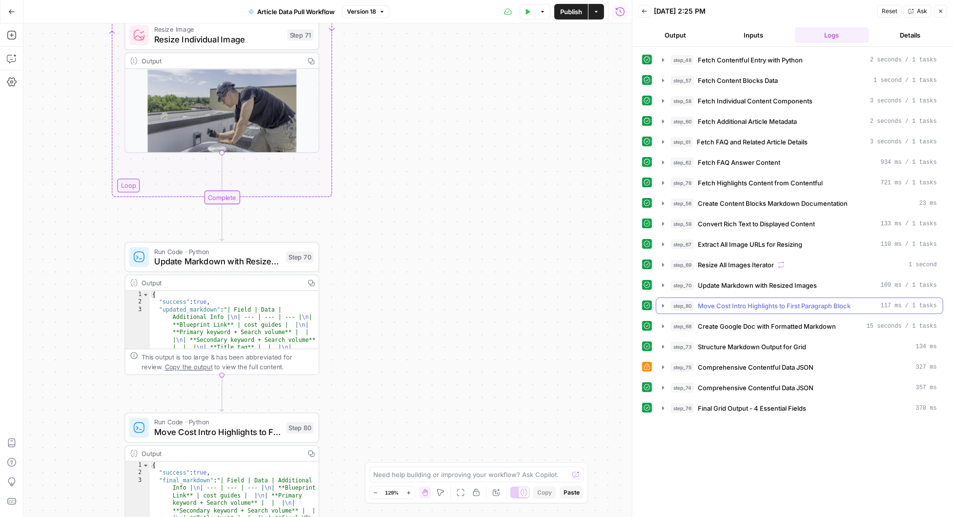
click at [663, 302] on icon "button" at bounding box center [663, 306] width 8 height 8
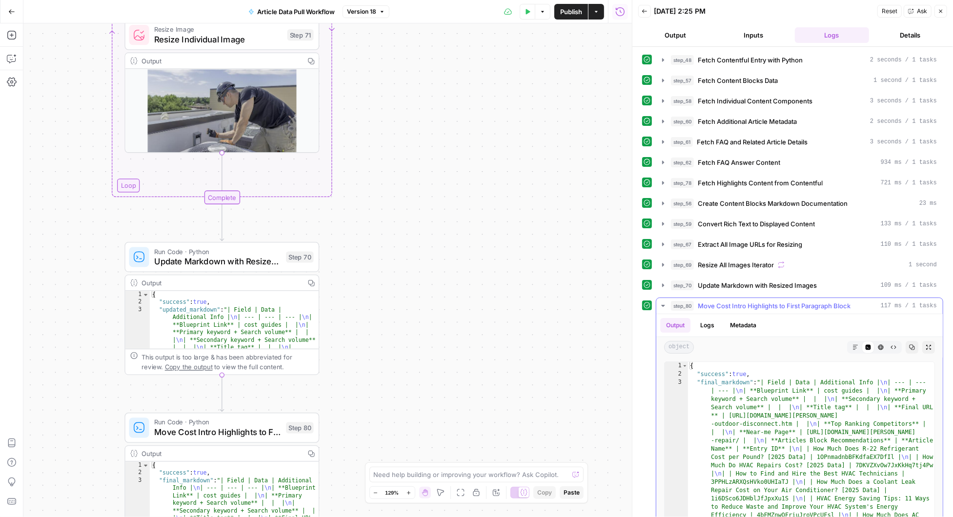
click at [851, 344] on button "Markdown" at bounding box center [855, 347] width 13 height 13
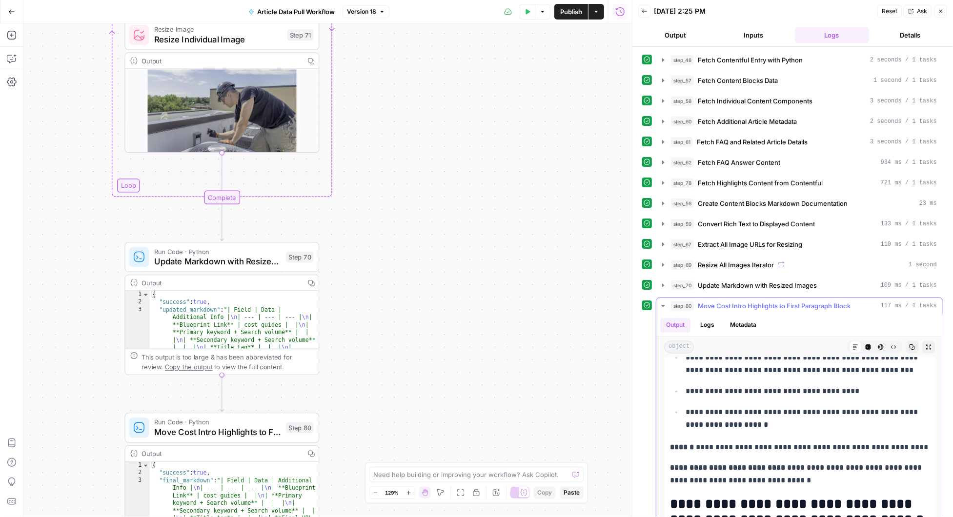
scroll to position [1548, 0]
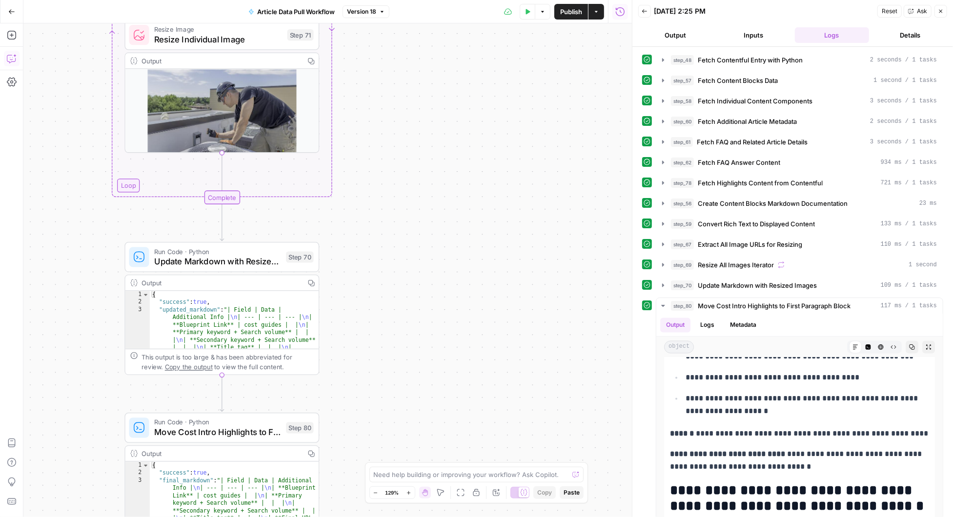
click at [13, 60] on icon "button" at bounding box center [12, 59] width 10 height 10
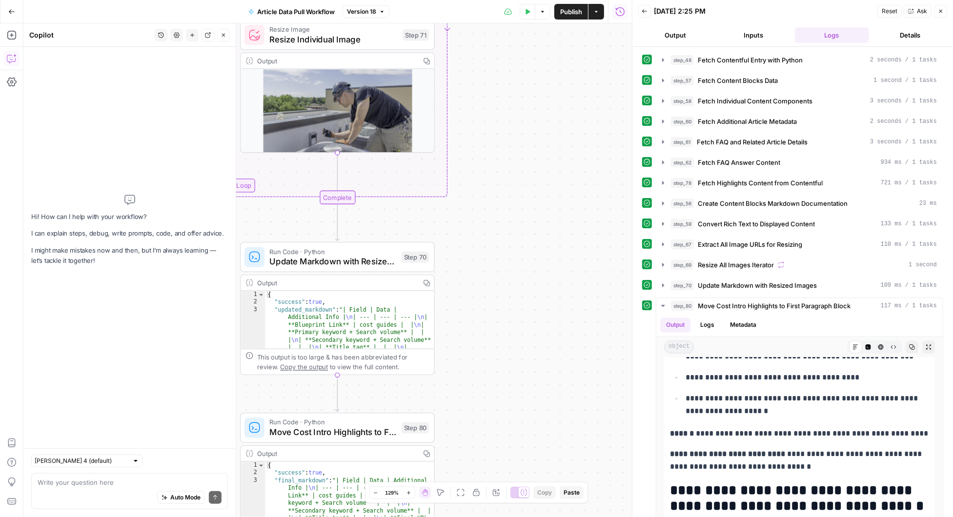
click at [79, 488] on div "Auto Mode Send" at bounding box center [130, 497] width 184 height 21
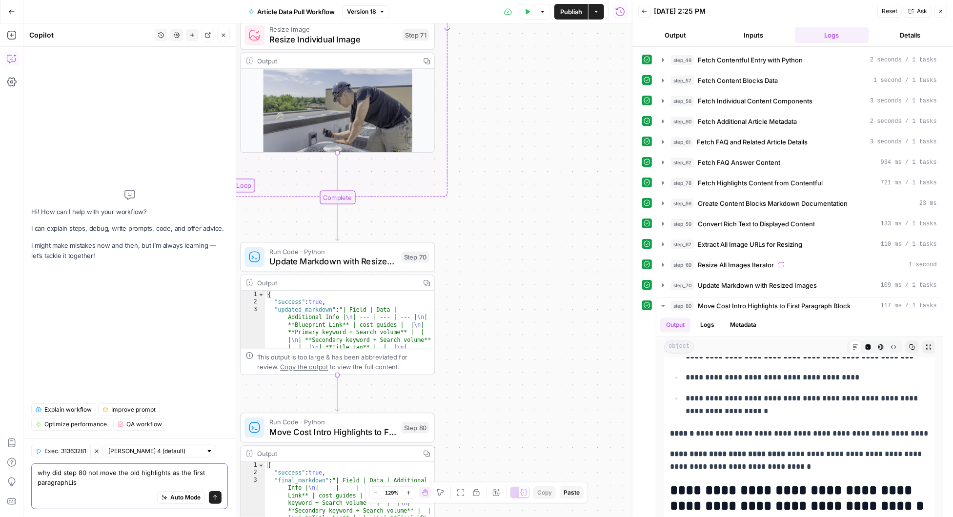
type textarea "why did step 80 not move the old highlights as the first paragraphList"
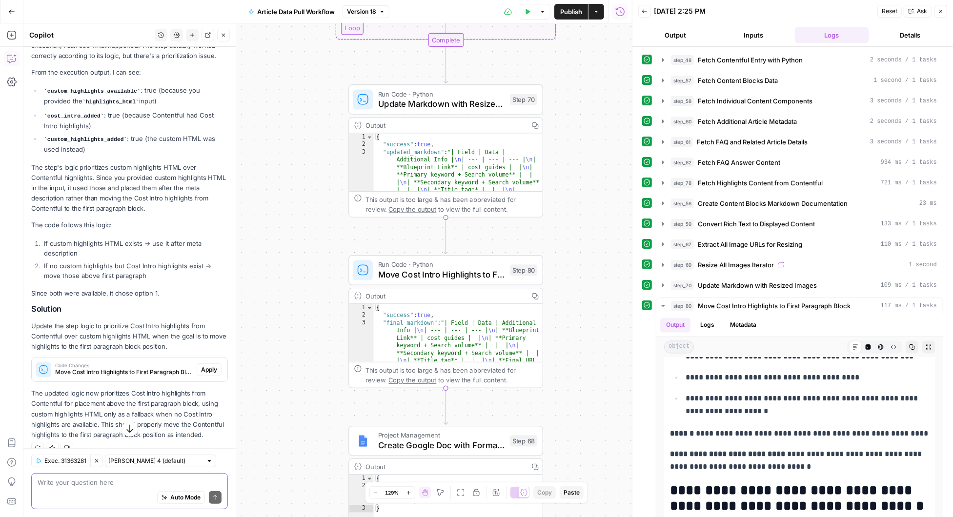
scroll to position [127, 0]
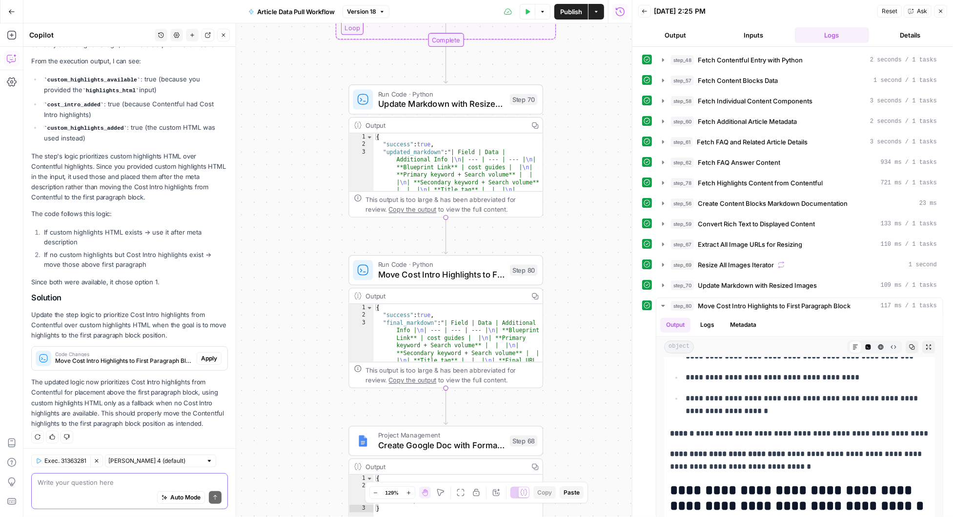
click at [73, 485] on textarea at bounding box center [130, 482] width 184 height 10
type textarea "So this will move it first, then check for custom"
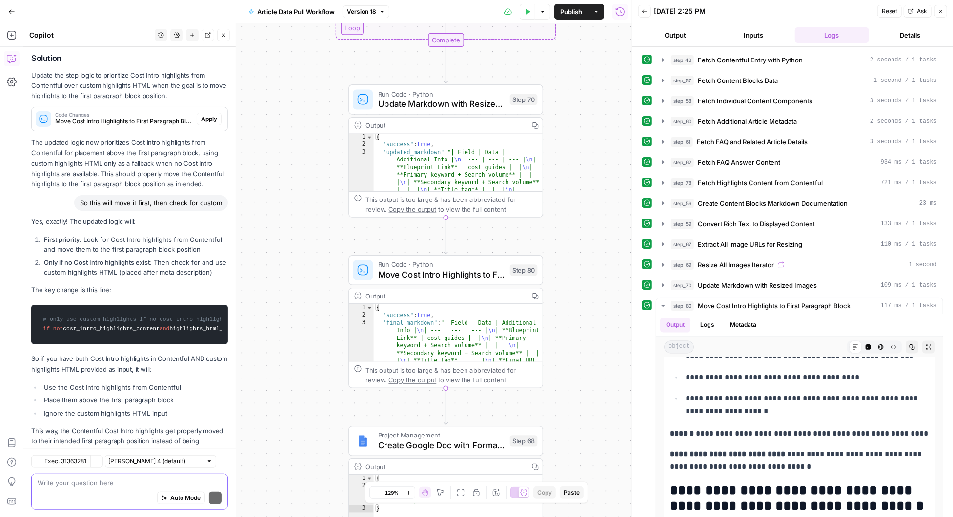
scroll to position [394, 0]
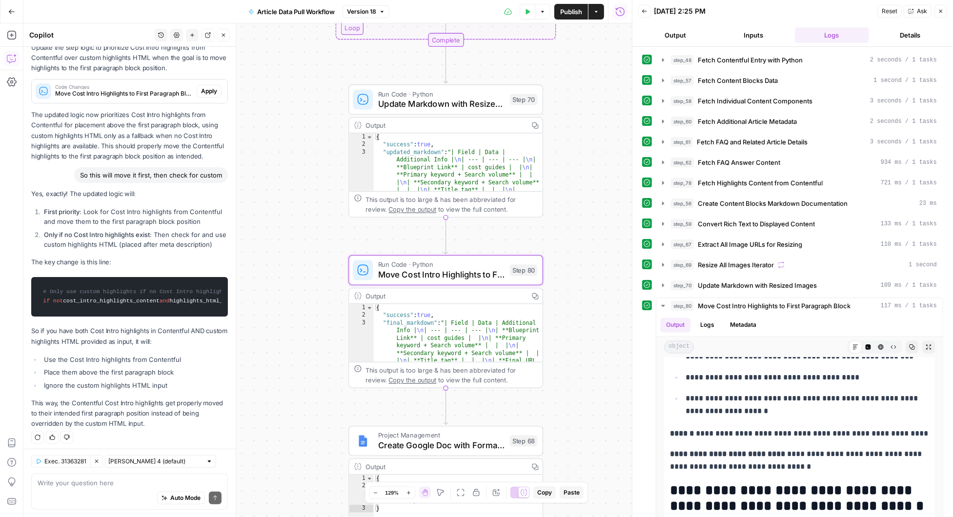
click at [209, 87] on span "Apply" at bounding box center [209, 91] width 16 height 9
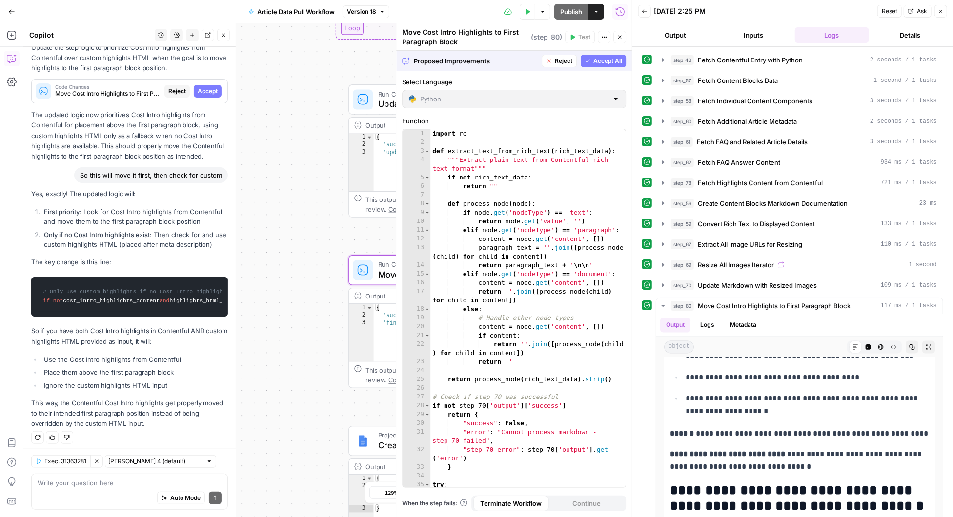
click at [209, 87] on span "Accept" at bounding box center [208, 91] width 20 height 9
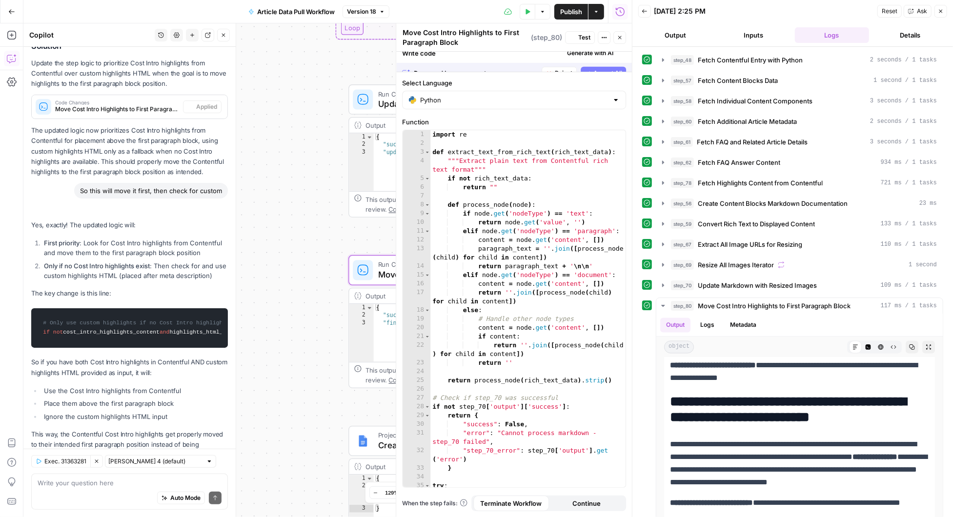
scroll to position [425, 0]
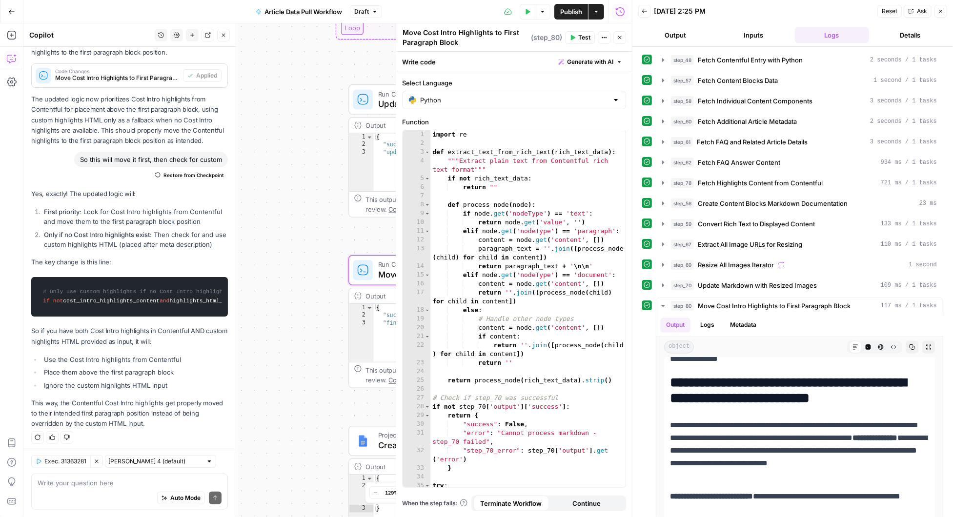
click at [581, 34] on span "Test" at bounding box center [584, 37] width 12 height 9
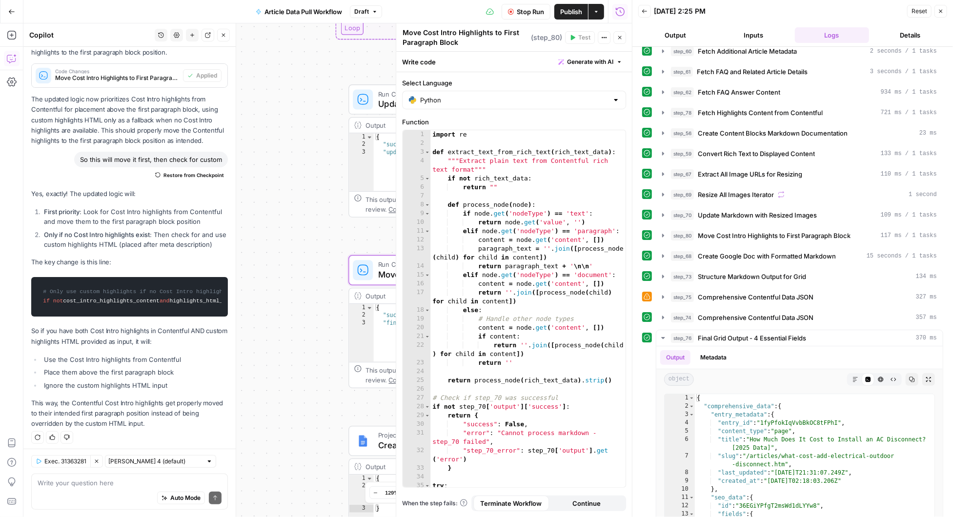
scroll to position [142, 0]
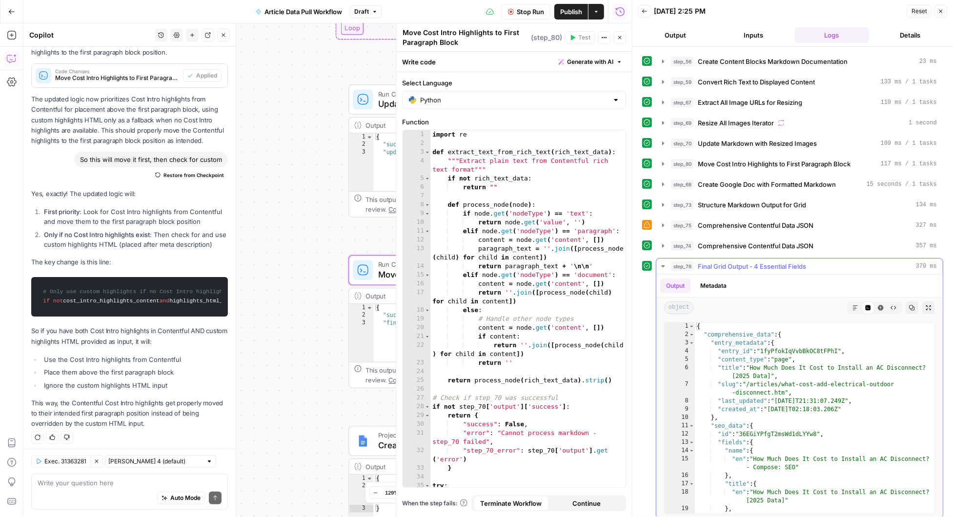
click at [663, 262] on icon "button" at bounding box center [663, 266] width 8 height 8
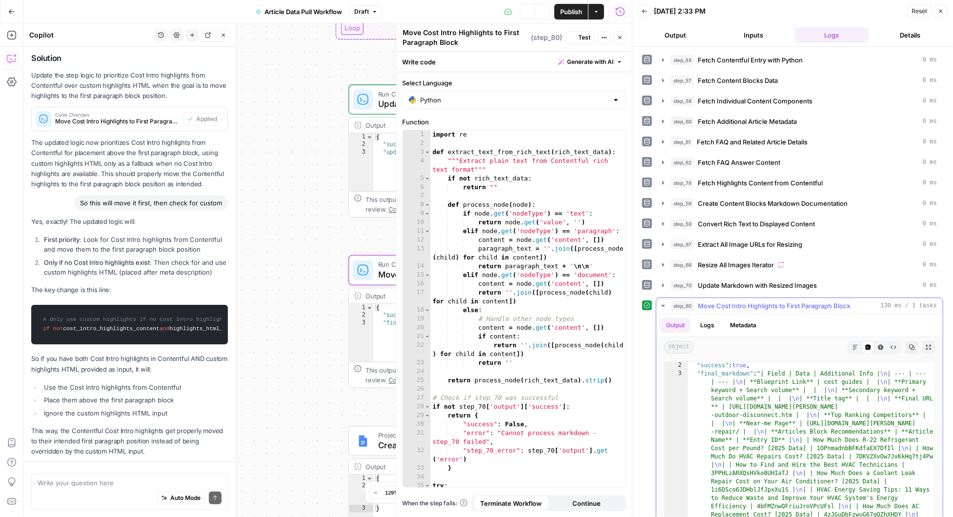
scroll to position [425, 0]
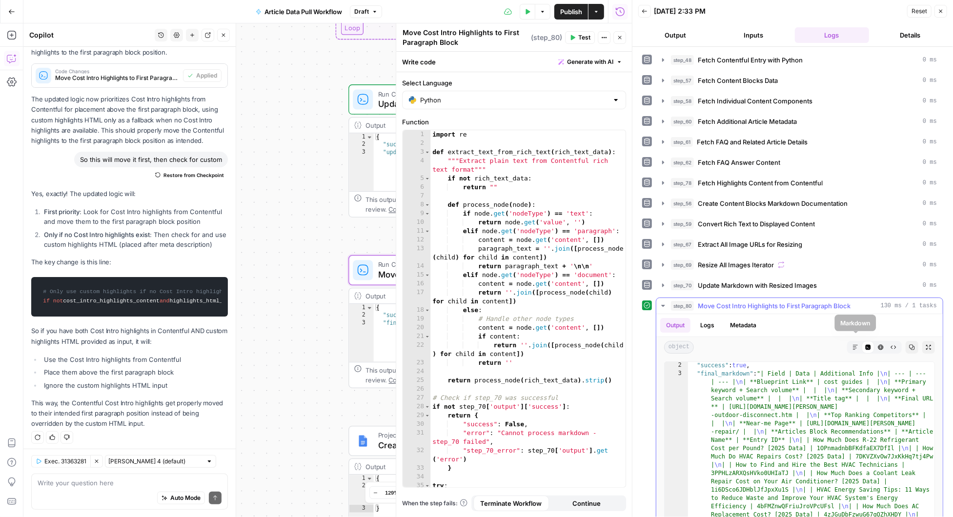
click at [856, 344] on icon "button" at bounding box center [855, 347] width 6 height 6
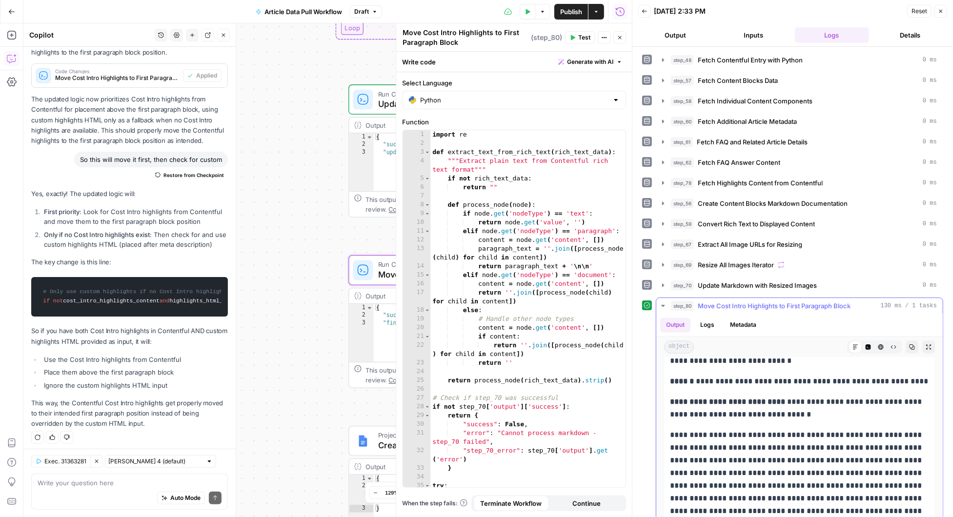
scroll to position [1484, 0]
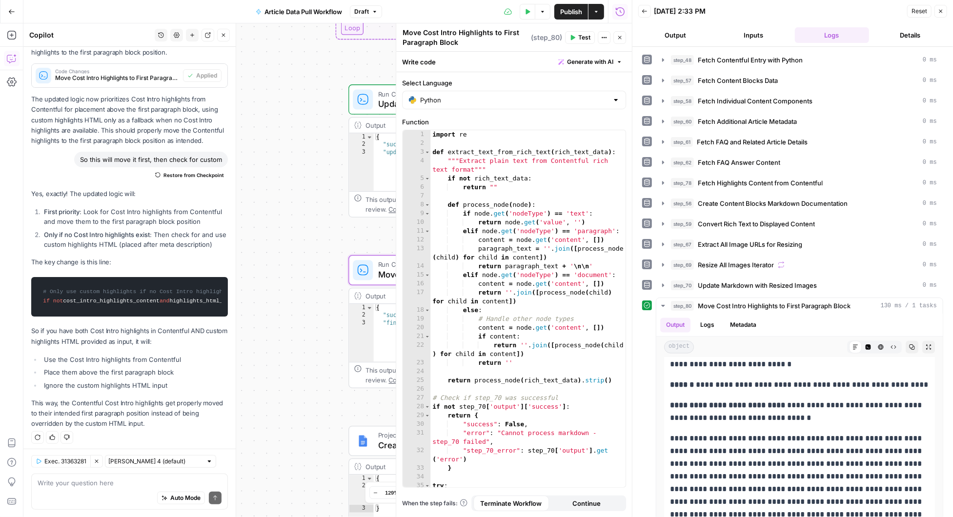
click at [79, 489] on div "Auto Mode Send" at bounding box center [130, 497] width 184 height 21
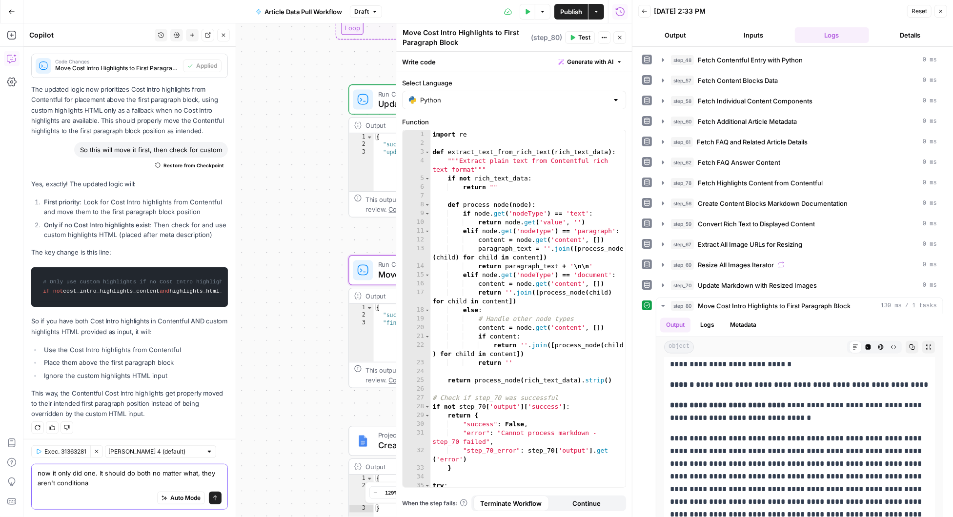
type textarea "now it only did one. It should do both no matter what, they aren't conditional"
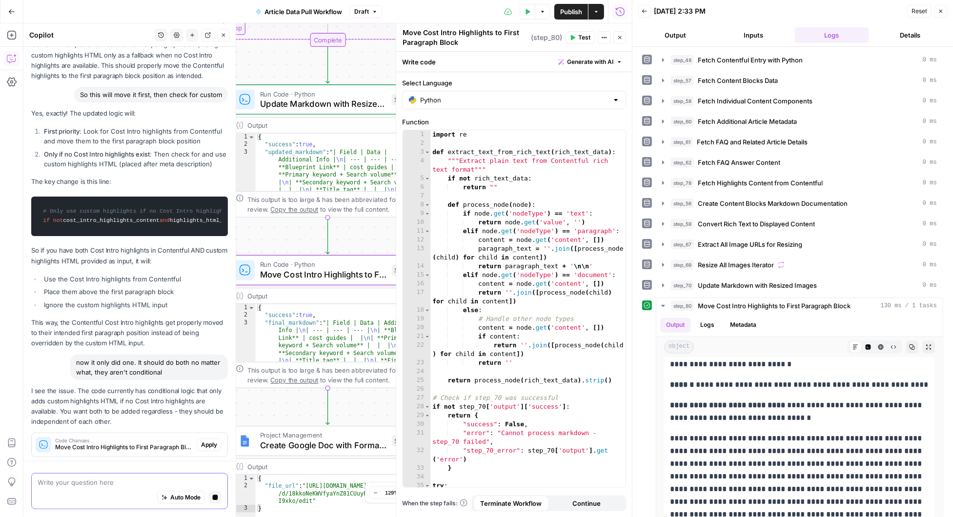
scroll to position [534, 0]
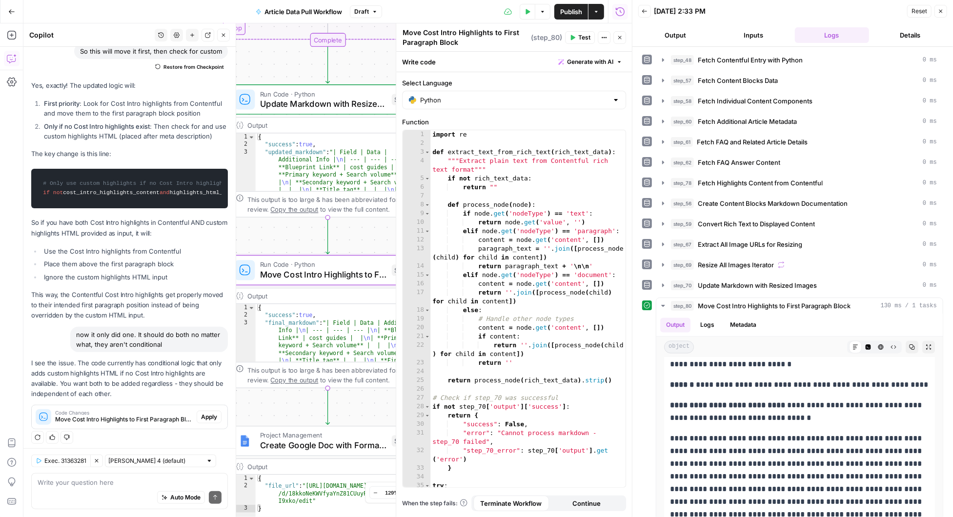
click at [215, 415] on span "Apply" at bounding box center [209, 417] width 16 height 9
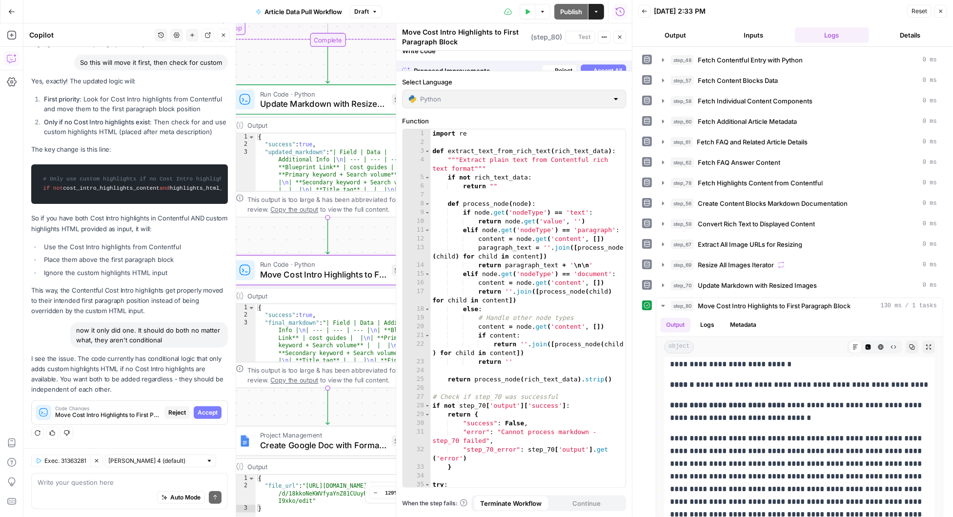
scroll to position [502, 0]
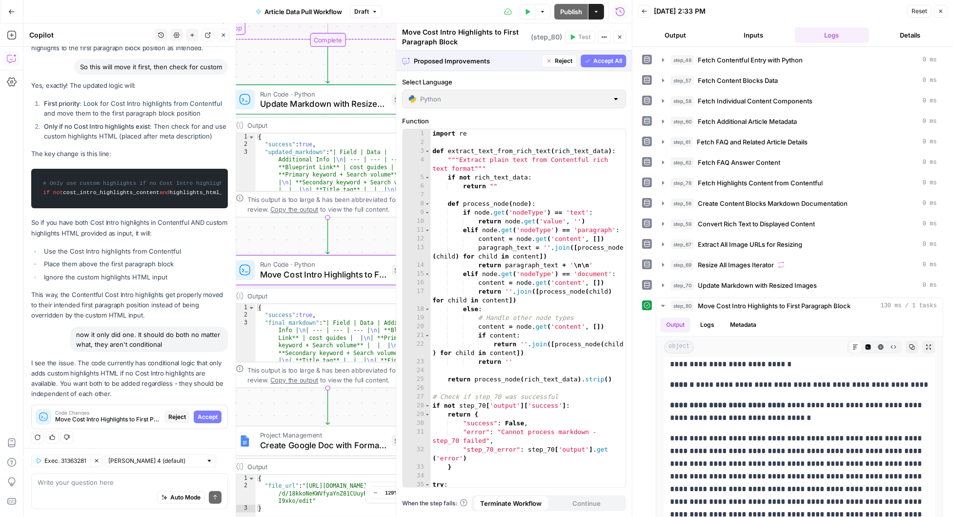
click at [213, 413] on span "Accept" at bounding box center [208, 417] width 20 height 9
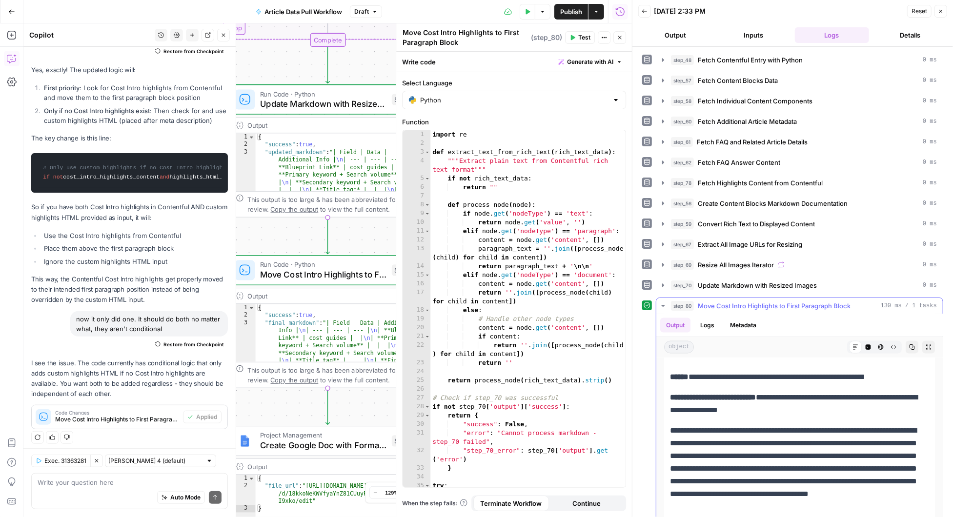
scroll to position [1382, 0]
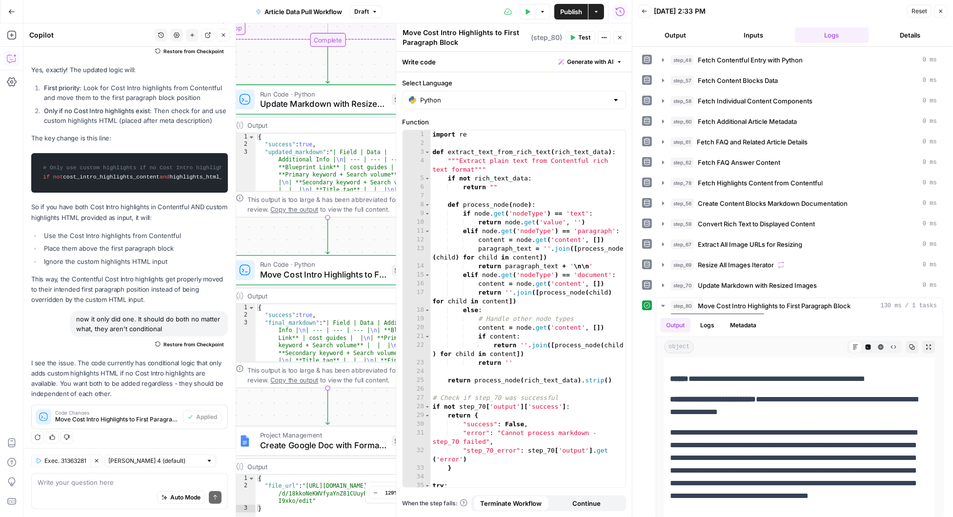
click at [580, 36] on span "Test" at bounding box center [584, 37] width 12 height 9
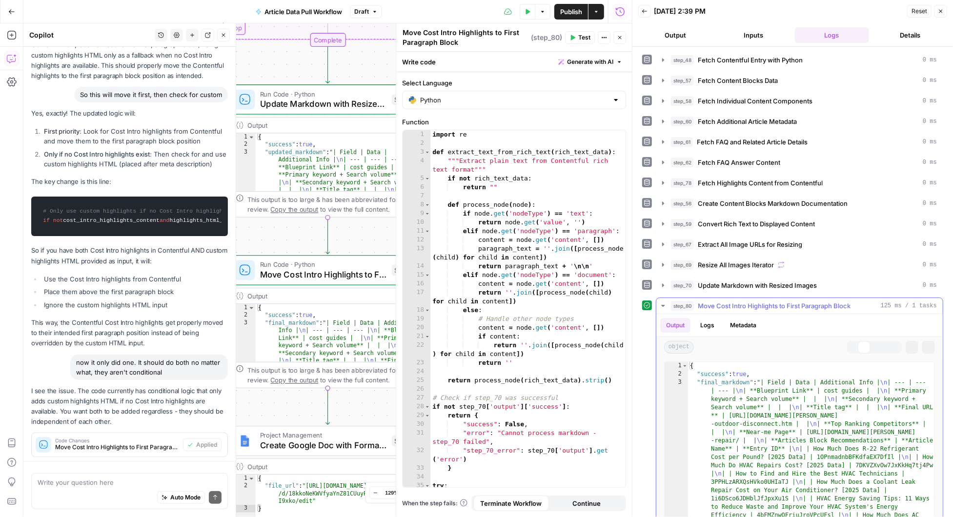
scroll to position [549, 0]
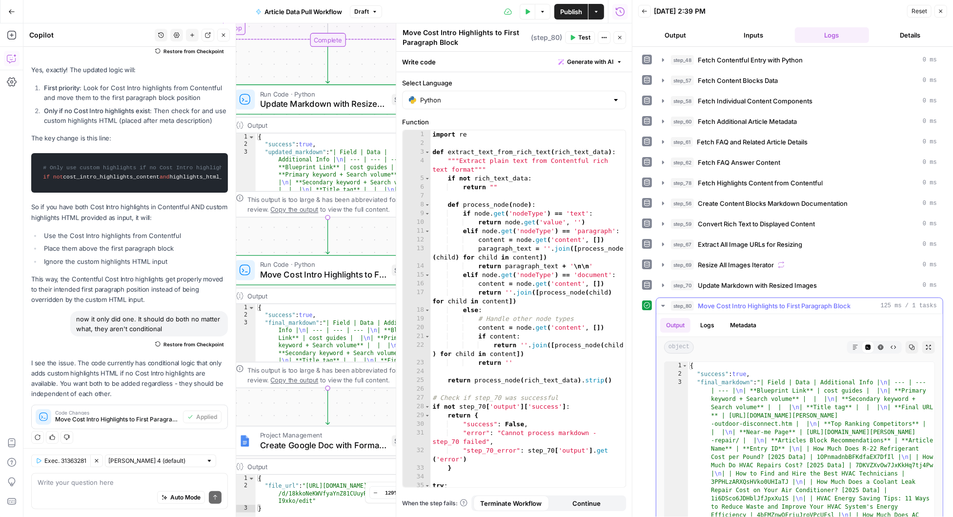
click at [855, 344] on icon "button" at bounding box center [855, 347] width 6 height 6
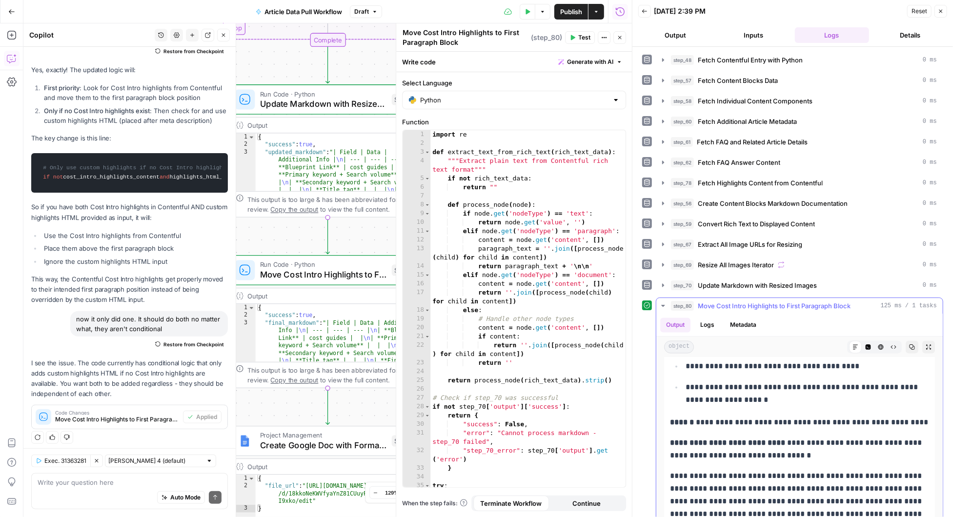
scroll to position [1560, 0]
click at [567, 11] on span "Publish" at bounding box center [571, 12] width 22 height 10
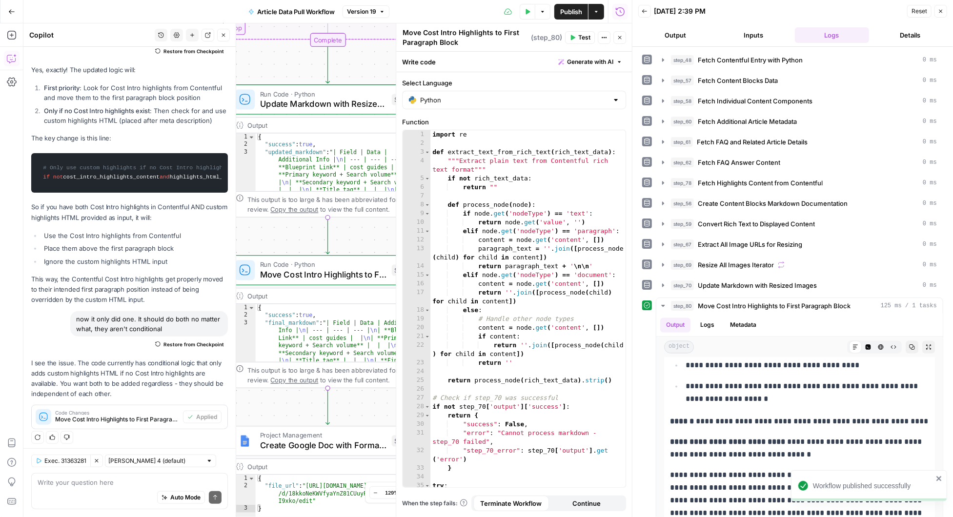
click at [776, 10] on div "10/15/25 at 2:39 PM" at bounding box center [779, 11] width 250 height 10
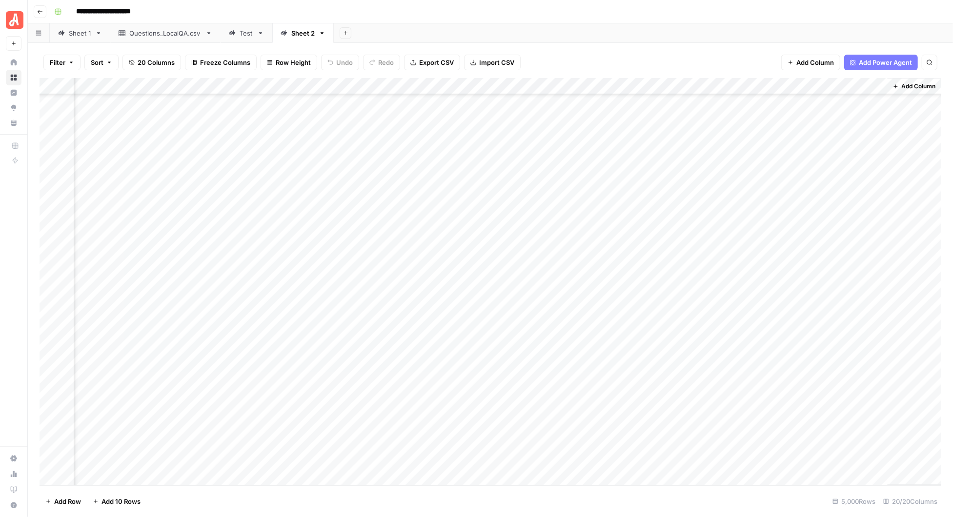
scroll to position [42045, 896]
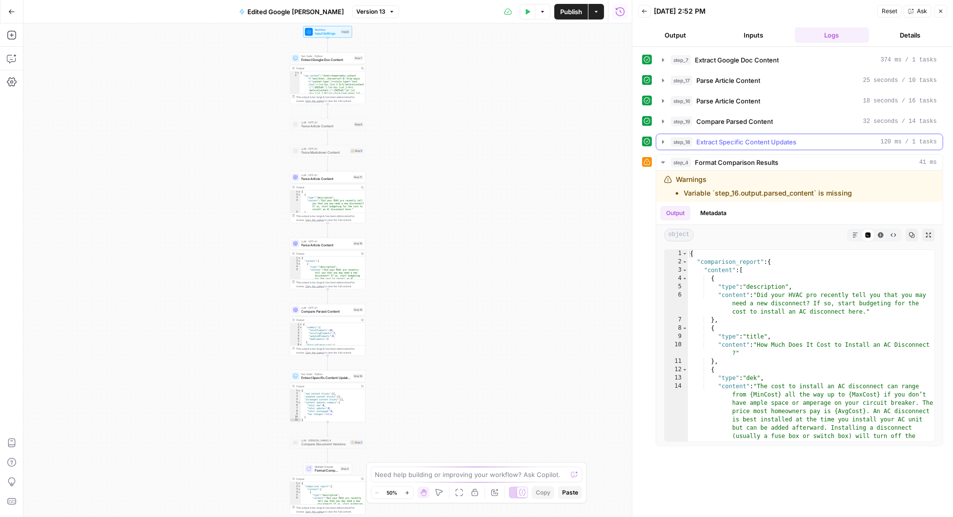
click at [662, 140] on icon "button" at bounding box center [663, 141] width 2 height 3
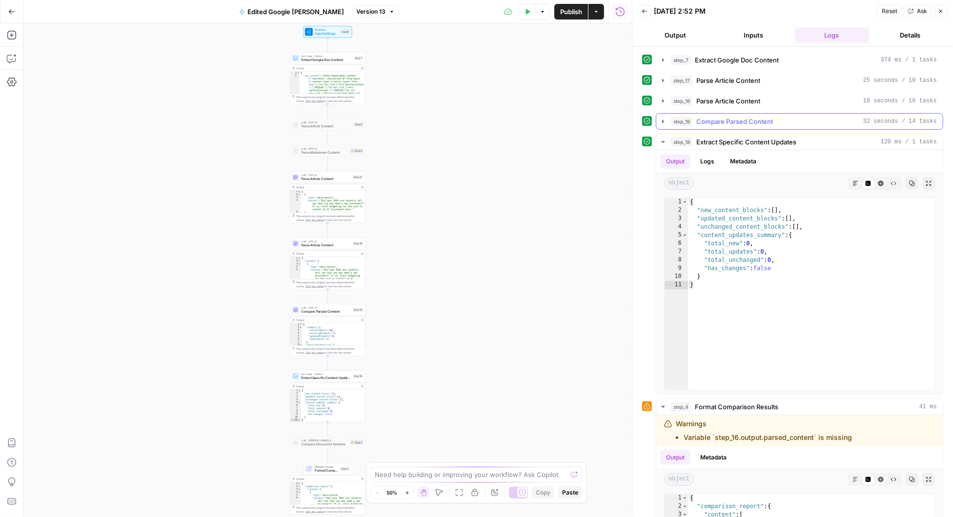
click at [661, 119] on icon "button" at bounding box center [663, 122] width 8 height 8
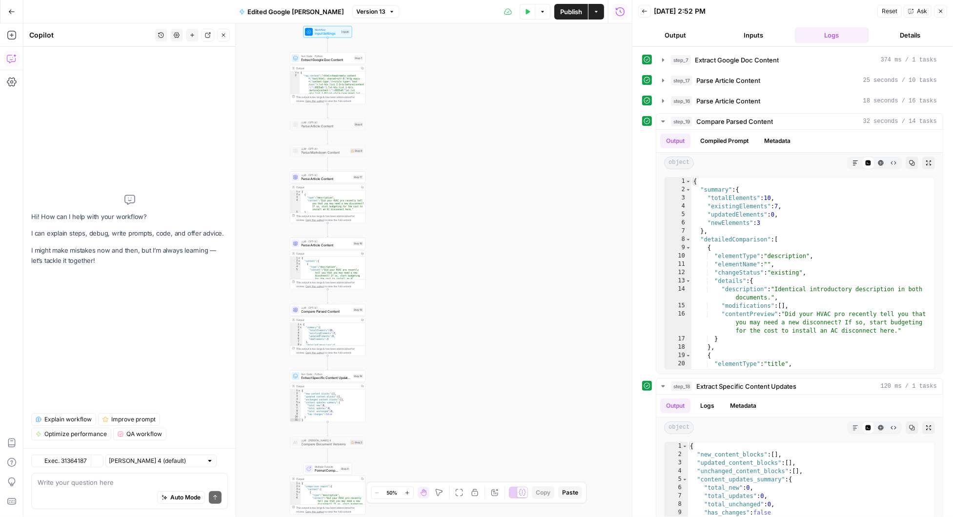
click at [60, 487] on div "Auto Mode Send" at bounding box center [130, 497] width 184 height 21
type textarea "why did step 19 list the image as new?"
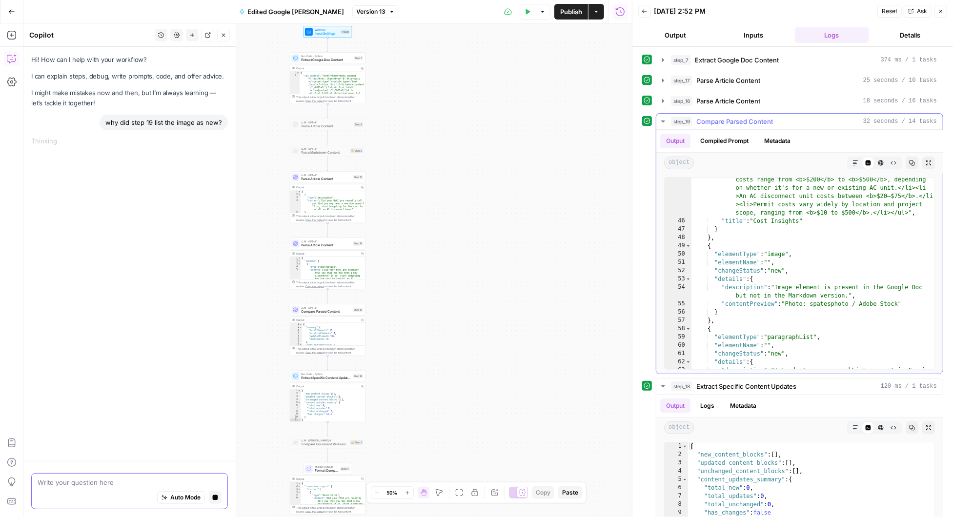
scroll to position [524, 0]
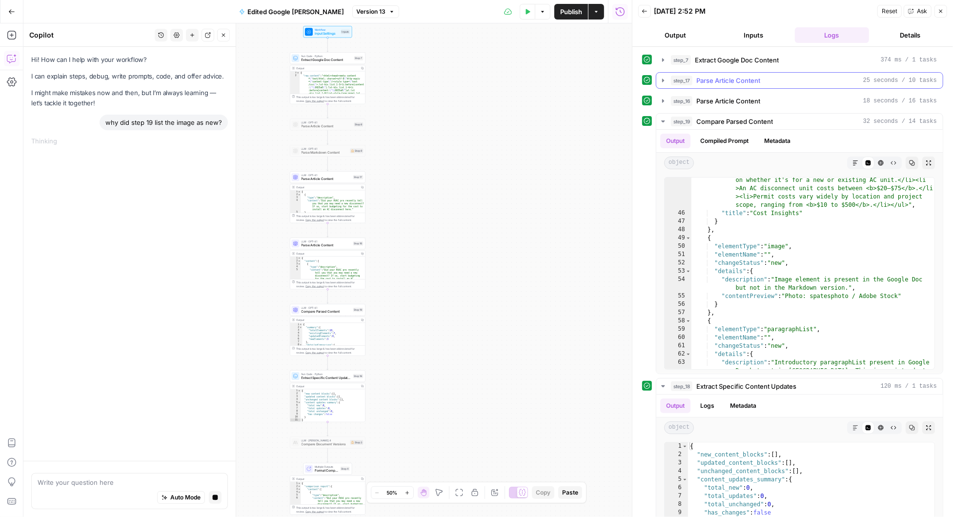
click at [662, 78] on icon "button" at bounding box center [663, 81] width 8 height 8
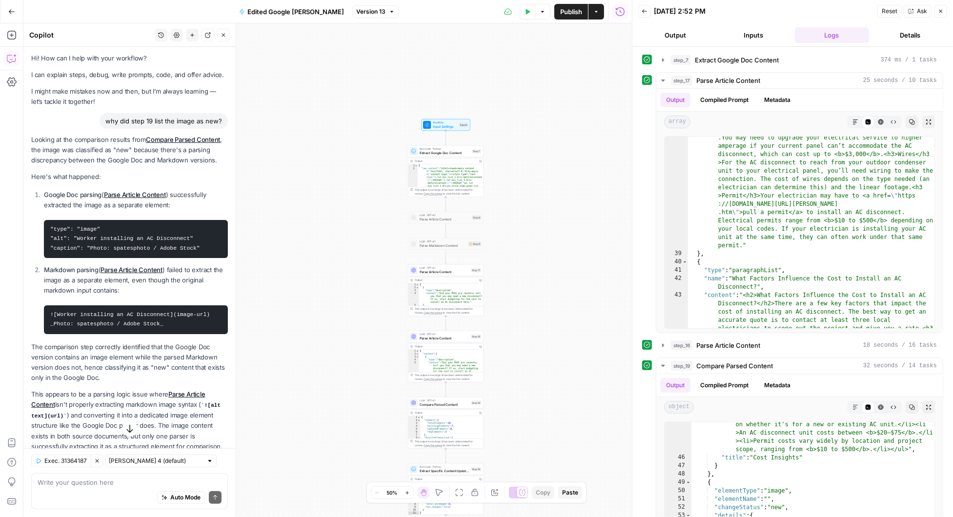
scroll to position [27, 0]
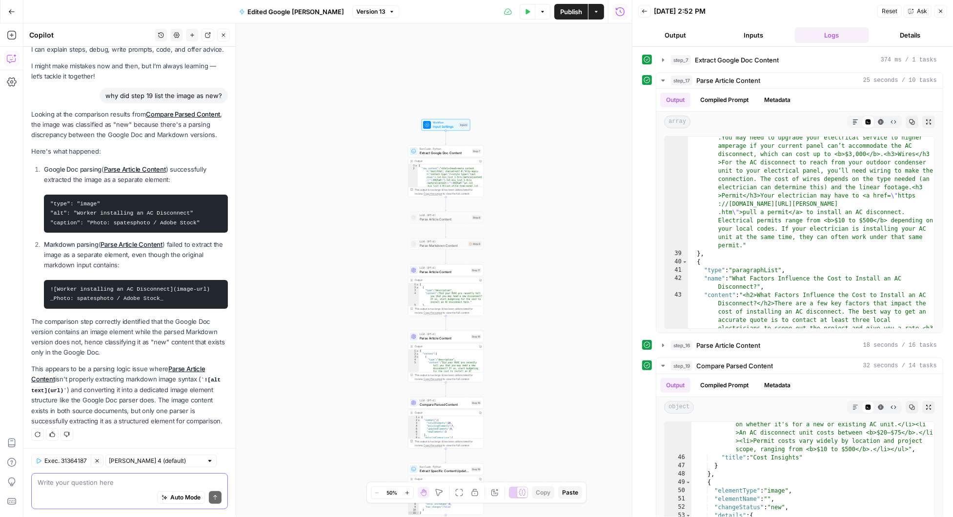
click at [90, 484] on textarea at bounding box center [130, 482] width 184 height 10
type textarea "Let's fix the that in the markdown parsing"
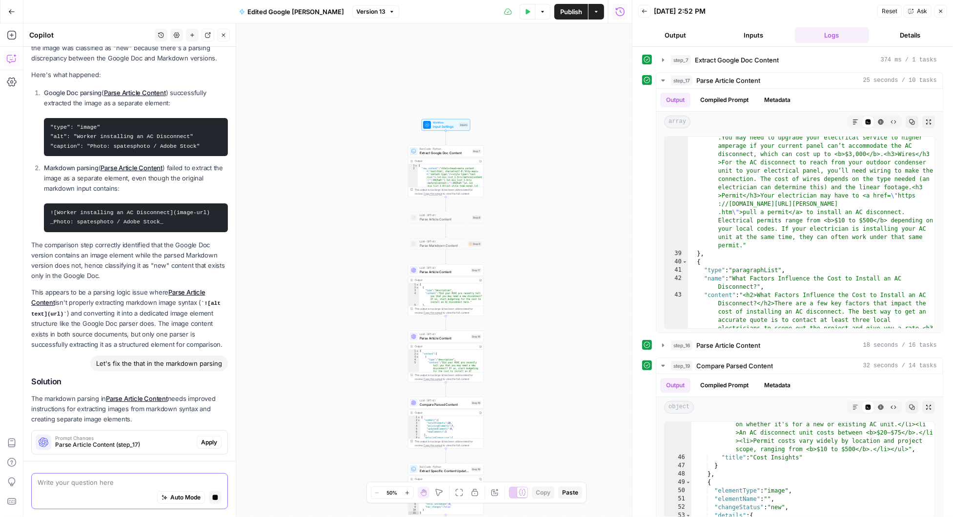
scroll to position [132, 0]
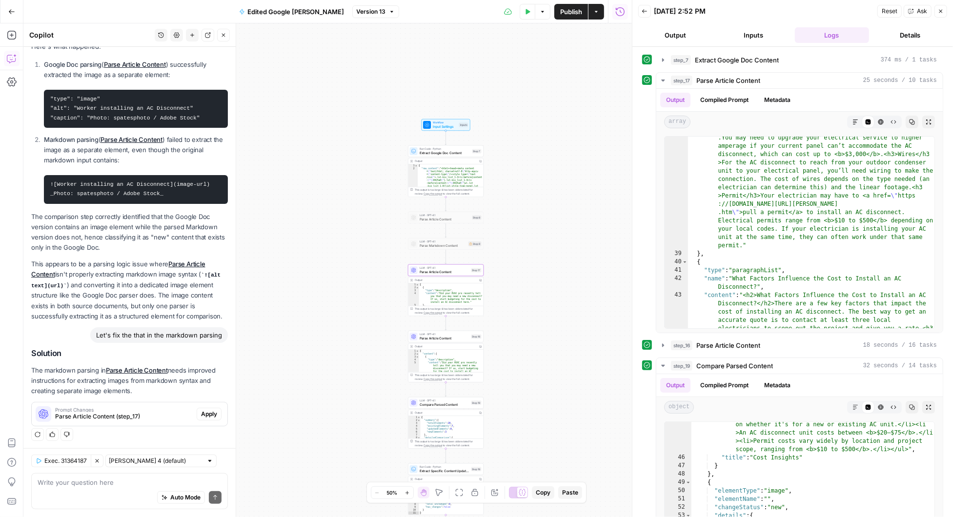
click at [208, 413] on span "Apply" at bounding box center [209, 414] width 16 height 9
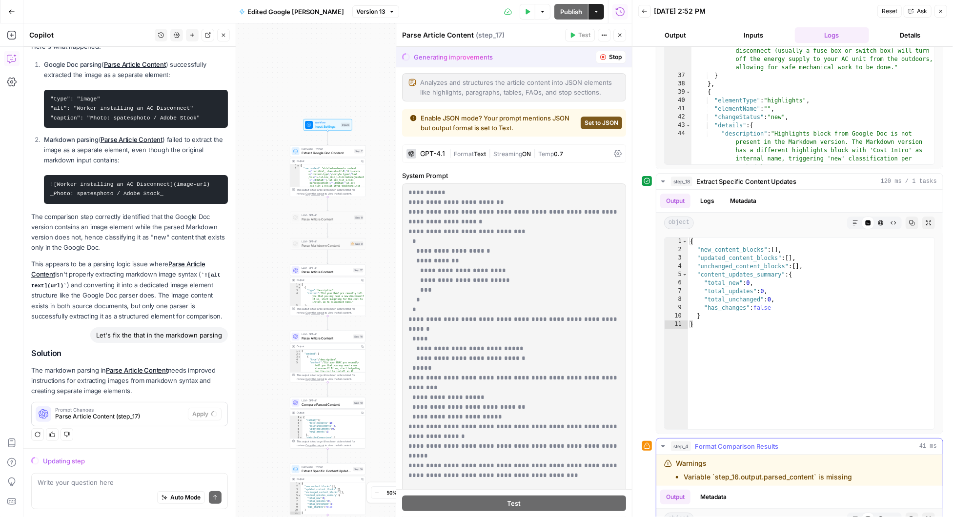
scroll to position [459, 0]
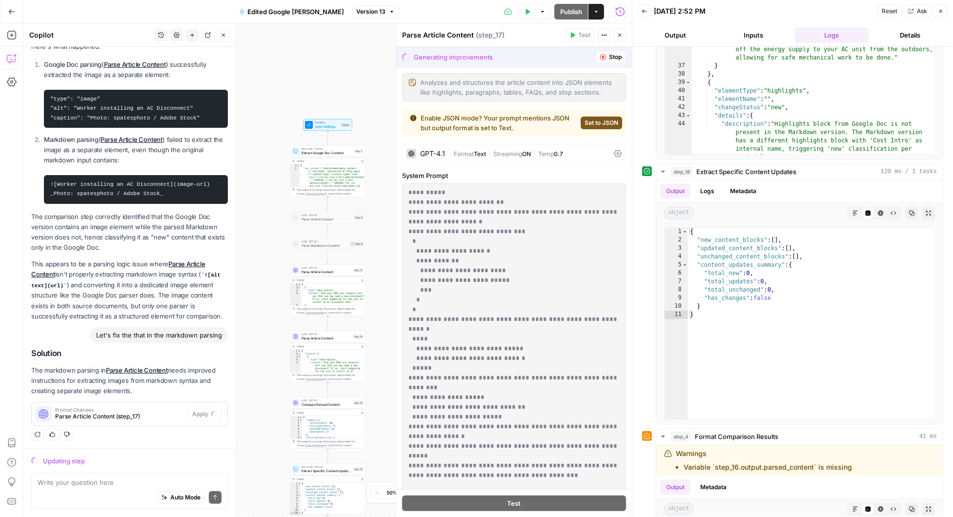
click at [68, 492] on div "Auto Mode Send" at bounding box center [130, 497] width 184 height 21
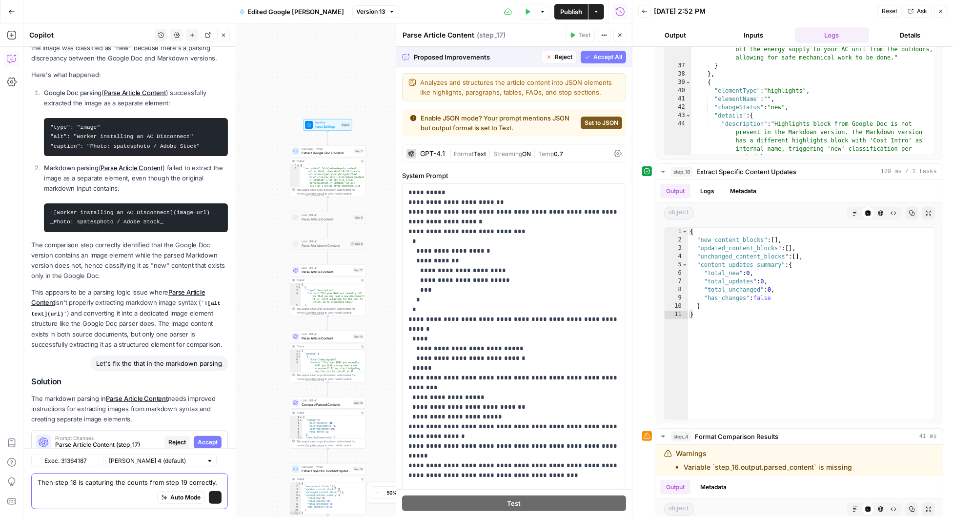
scroll to position [132, 0]
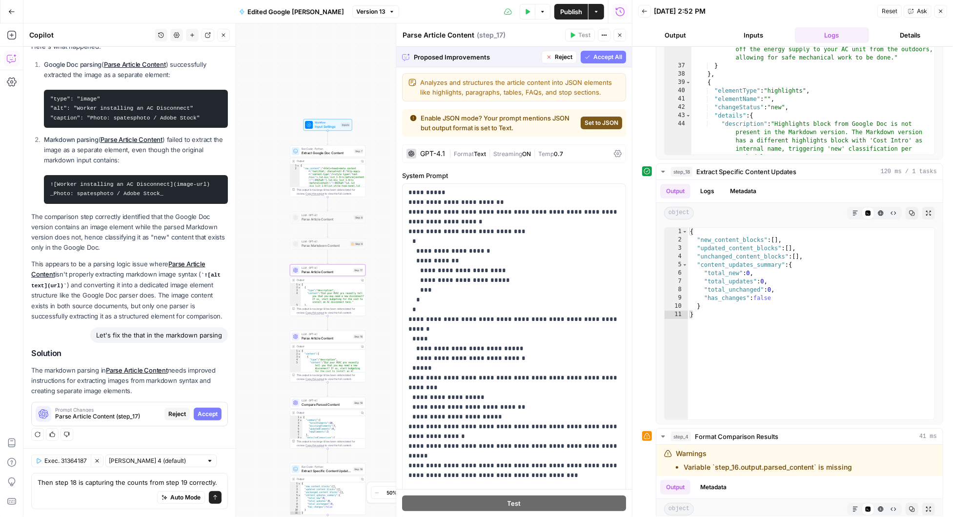
click at [206, 410] on span "Accept" at bounding box center [208, 414] width 20 height 9
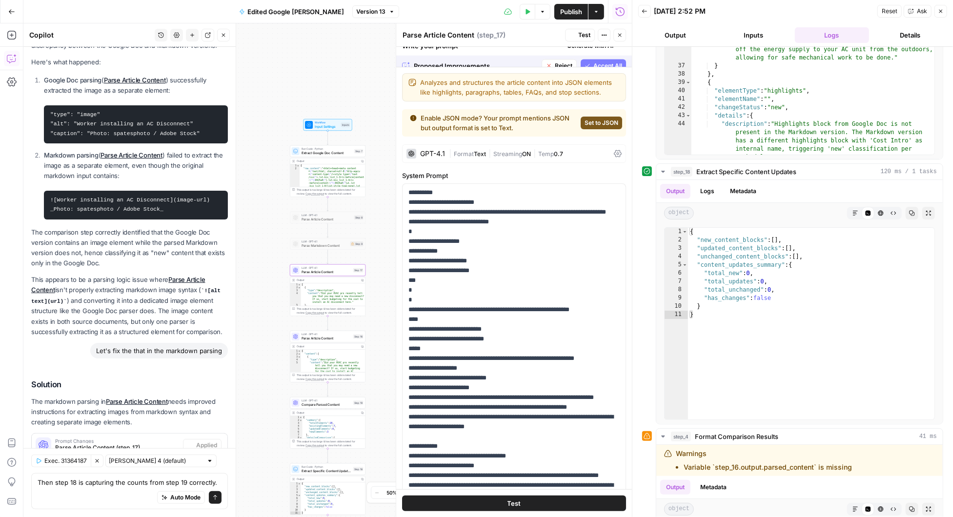
scroll to position [163, 0]
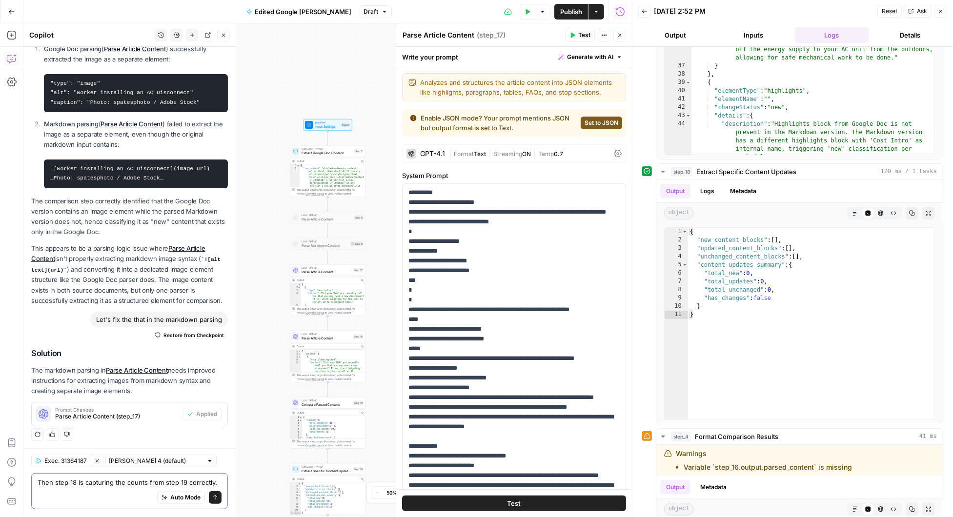
click at [218, 482] on textarea "Then step 18 is capturing the counts from step 19 correctly." at bounding box center [130, 482] width 184 height 10
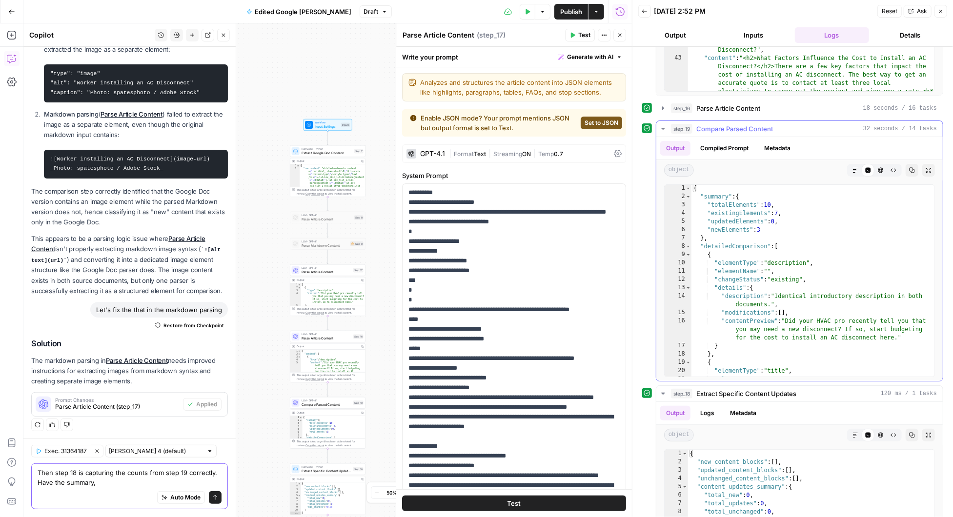
scroll to position [226, 0]
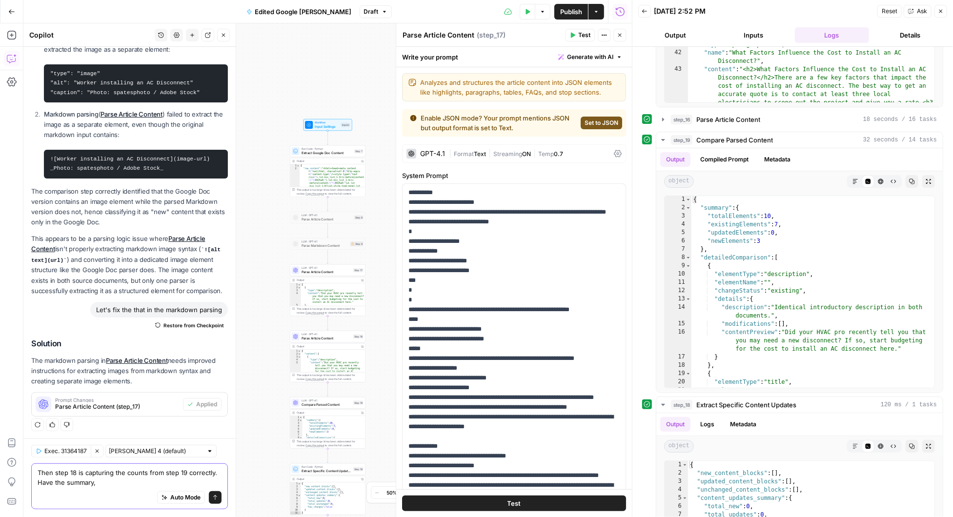
click at [95, 482] on textarea "Then step 18 is capturing the counts from step 19 correctly. Have the summary," at bounding box center [130, 478] width 184 height 20
drag, startPoint x: 115, startPoint y: 482, endPoint x: 35, endPoint y: 483, distance: 79.5
click at [35, 483] on div "Then step 18 is capturing the counts from step 19 correctly. Have the summary, …" at bounding box center [129, 486] width 197 height 46
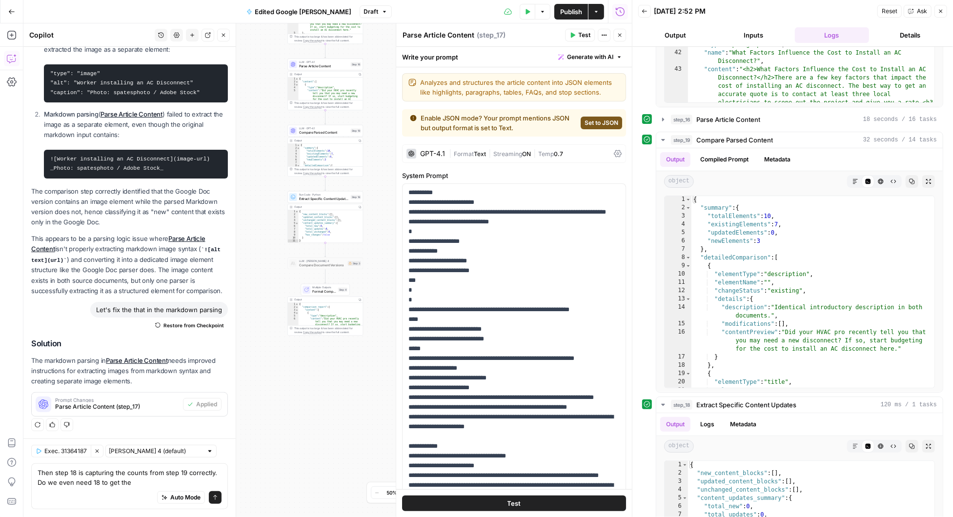
drag, startPoint x: 380, startPoint y: 425, endPoint x: 377, endPoint y: 143, distance: 281.4
click at [377, 143] on div "Workflow Input Settings Inputs Run Code · Python Extract Google Doc Content Ste…" at bounding box center [327, 270] width 608 height 494
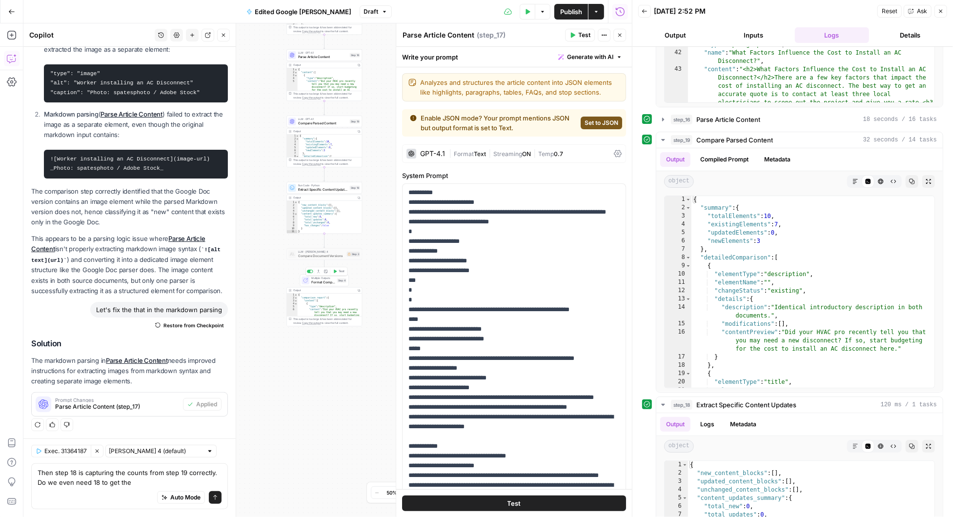
click at [326, 278] on span "Multiple Outputs" at bounding box center [323, 279] width 24 height 4
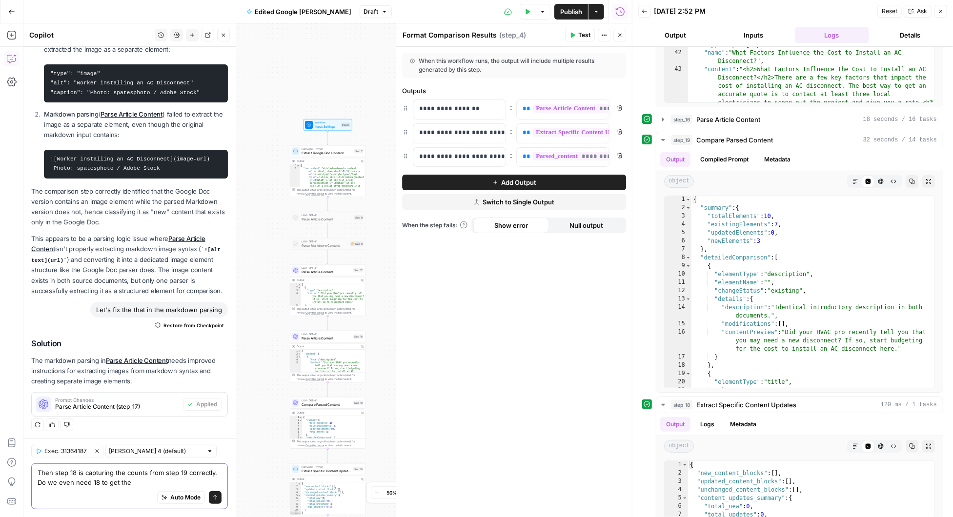
click at [142, 483] on textarea "Then step 18 is capturing the counts from step 19 correctly. Do we even need 18…" at bounding box center [130, 478] width 184 height 20
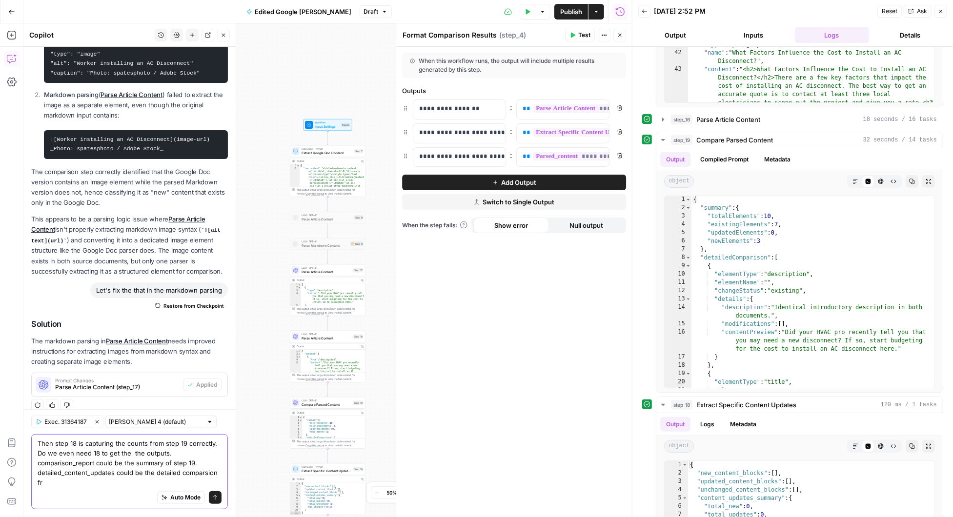
scroll to position [202, 0]
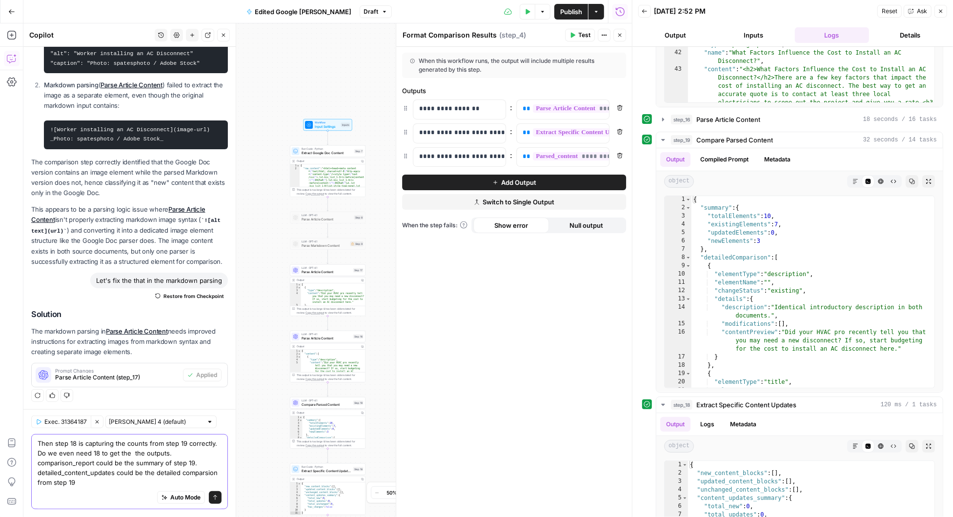
click at [155, 474] on textarea "Then step 18 is capturing the counts from step 19 correctly. Do we even need 18…" at bounding box center [130, 462] width 184 height 49
click at [206, 483] on textarea "Then step 18 is capturing the counts from step 19 correctly. Do we even need 18…" at bounding box center [130, 462] width 184 height 49
type textarea "Then step 18 is capturing the counts from step 19 correctly. Do we even need 18…"
click at [619, 153] on icon "button" at bounding box center [620, 156] width 6 height 6
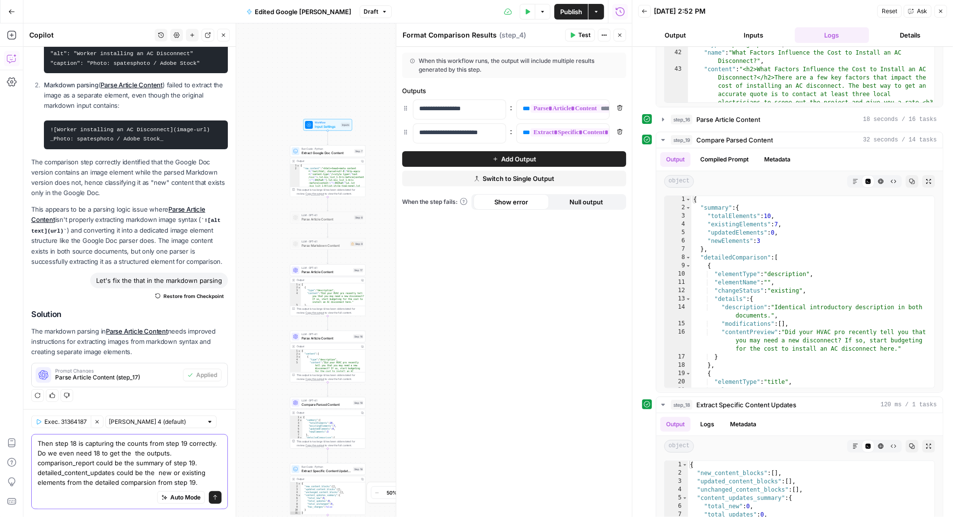
click at [202, 485] on textarea "Then step 18 is capturing the counts from step 19 correctly. Do we even need 18…" at bounding box center [130, 462] width 184 height 49
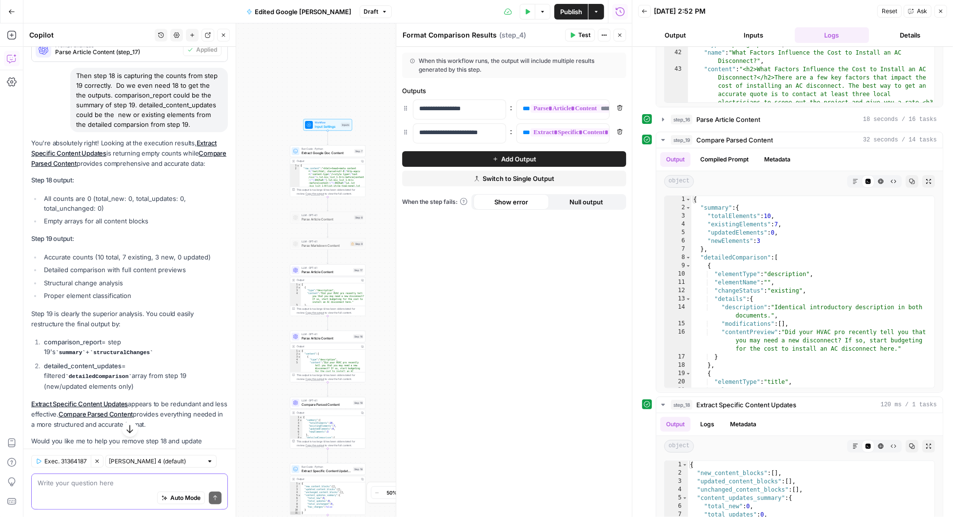
scroll to position [557, 0]
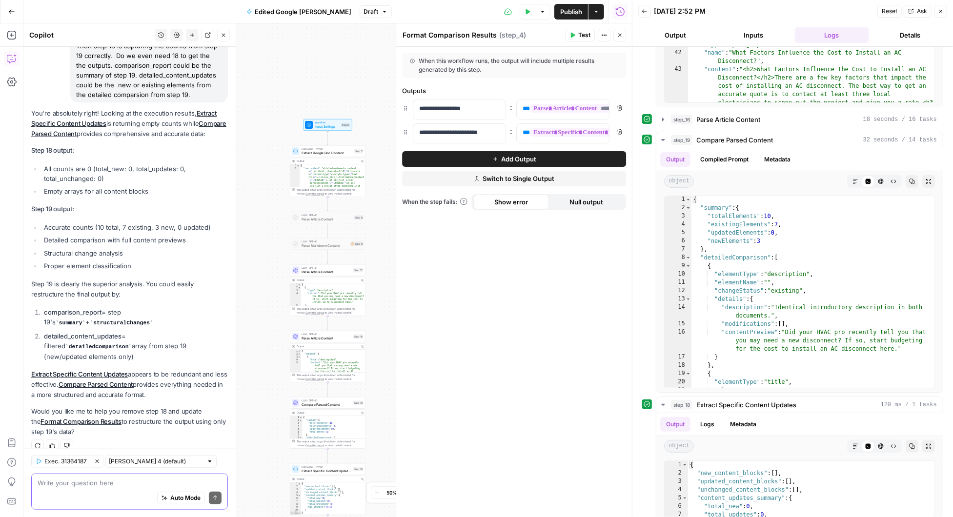
click at [103, 485] on textarea at bounding box center [130, 482] width 184 height 10
type textarea "okay, let's make the changes"
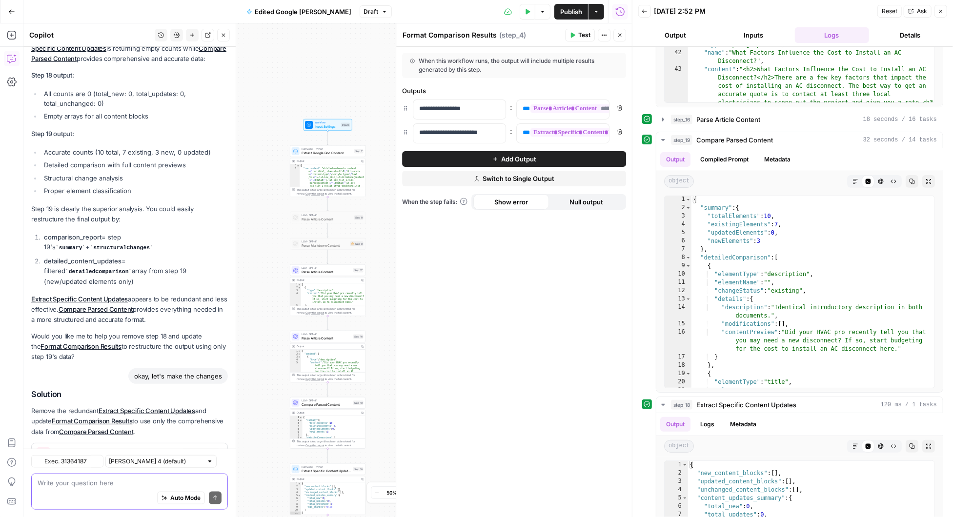
scroll to position [692, 0]
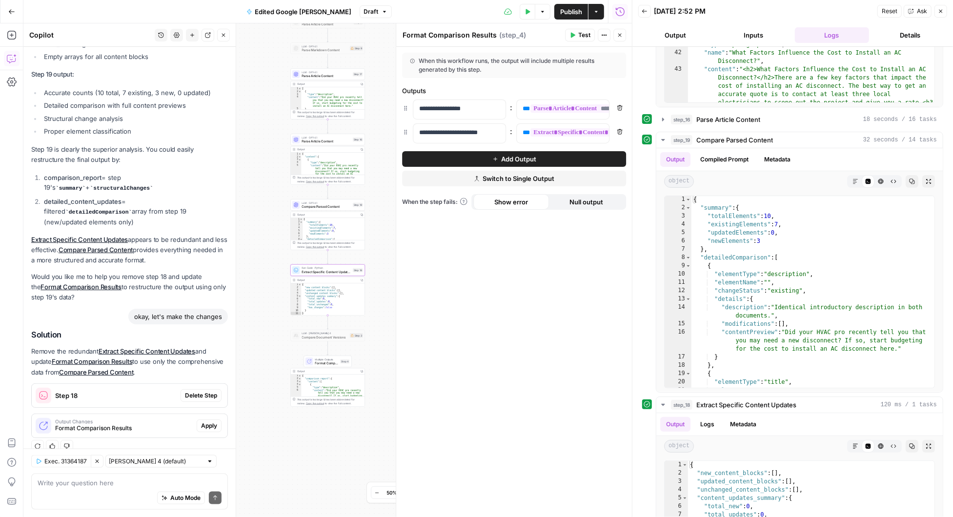
click at [205, 391] on span "Delete Step" at bounding box center [201, 395] width 32 height 9
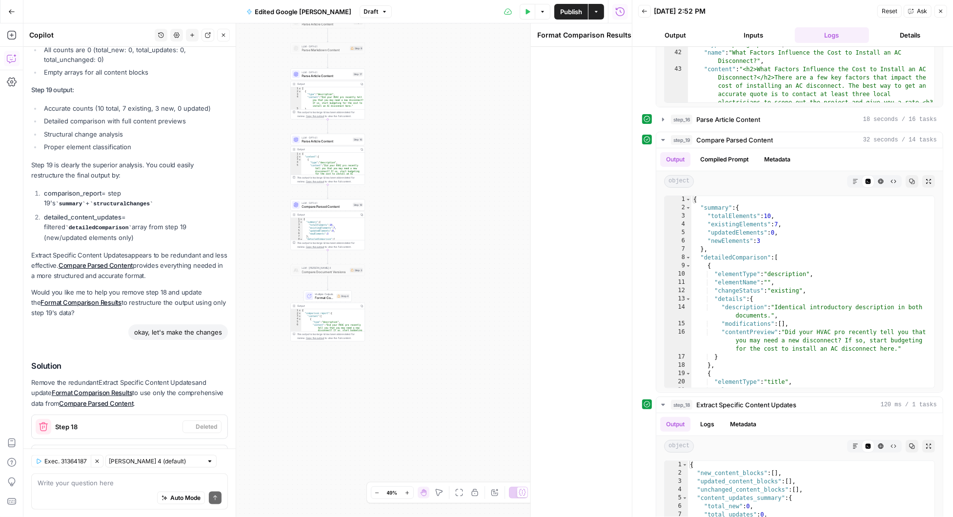
scroll to position [723, 0]
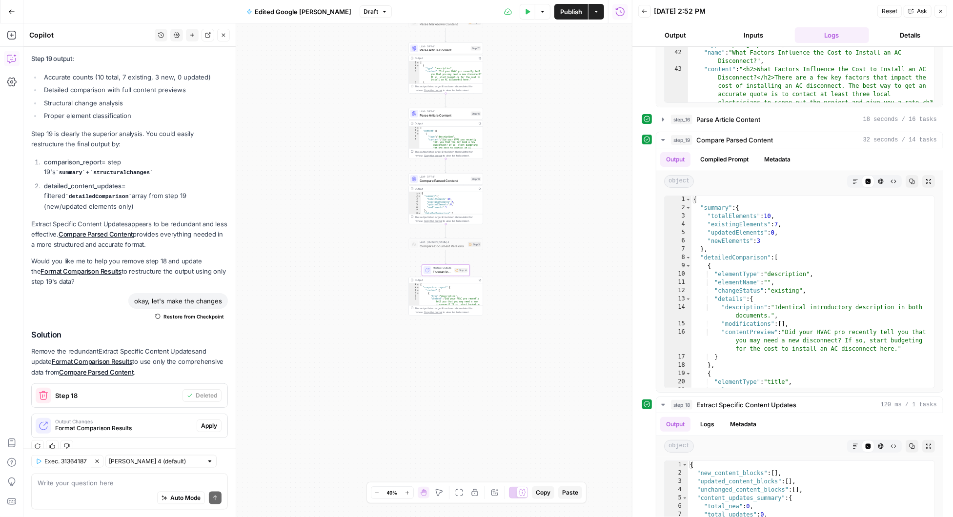
click at [211, 421] on span "Apply" at bounding box center [209, 425] width 16 height 9
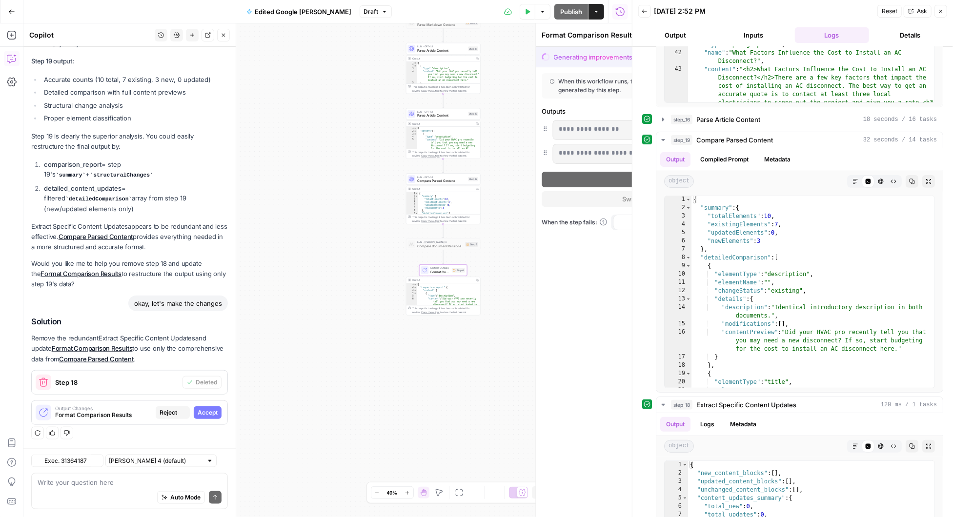
scroll to position [660, 0]
